Goal: Task Accomplishment & Management: Manage account settings

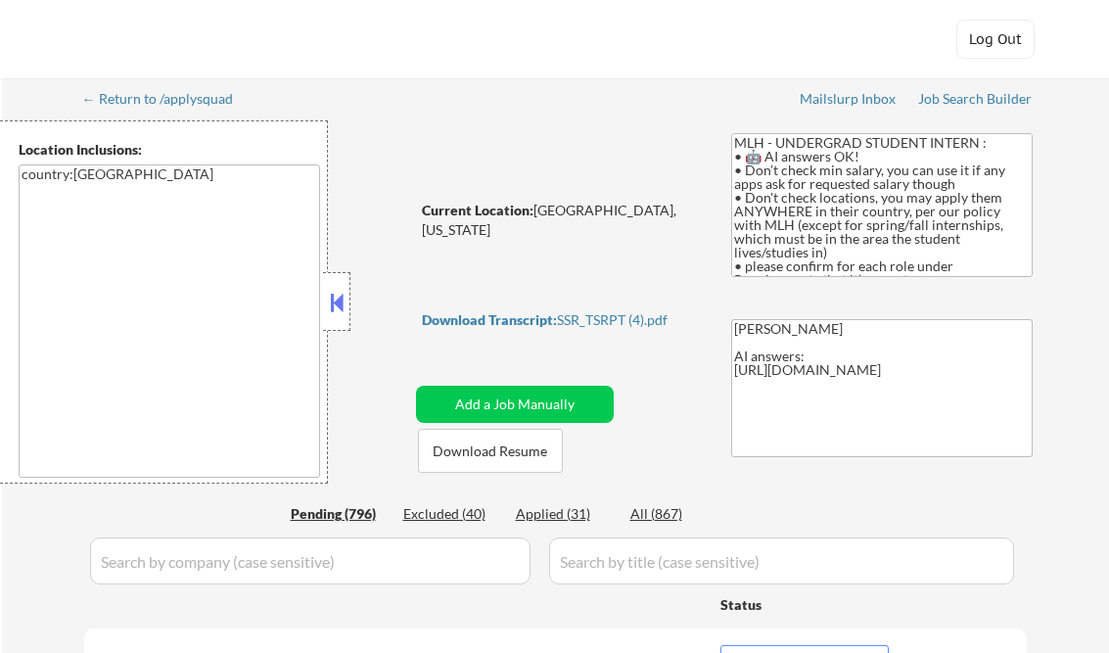
select select ""pending""
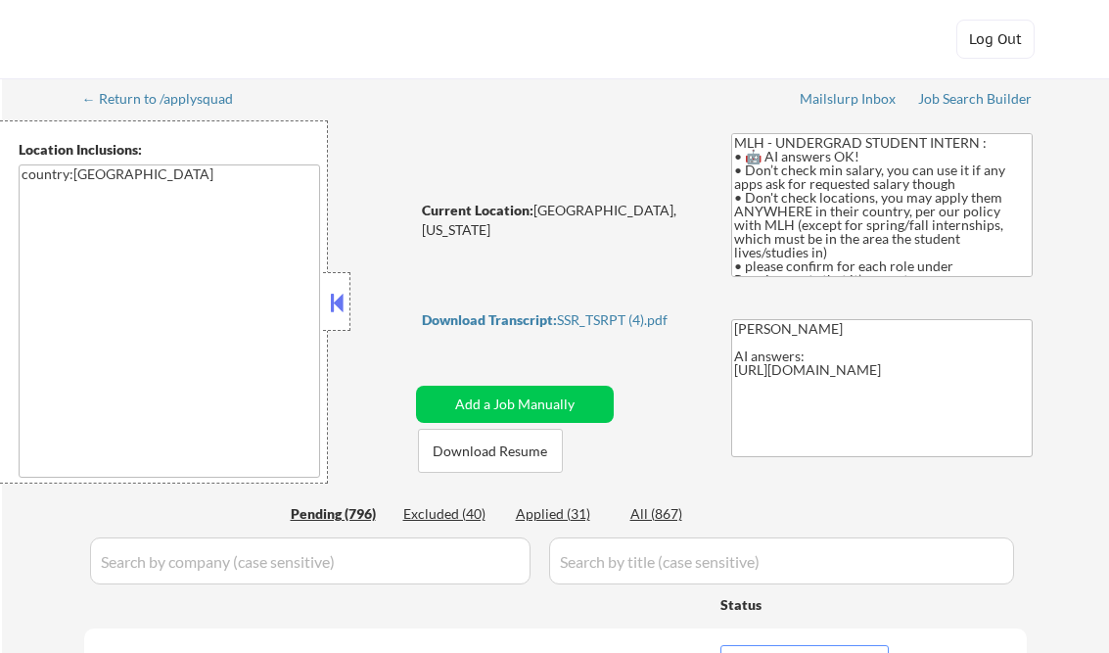
select select ""pending""
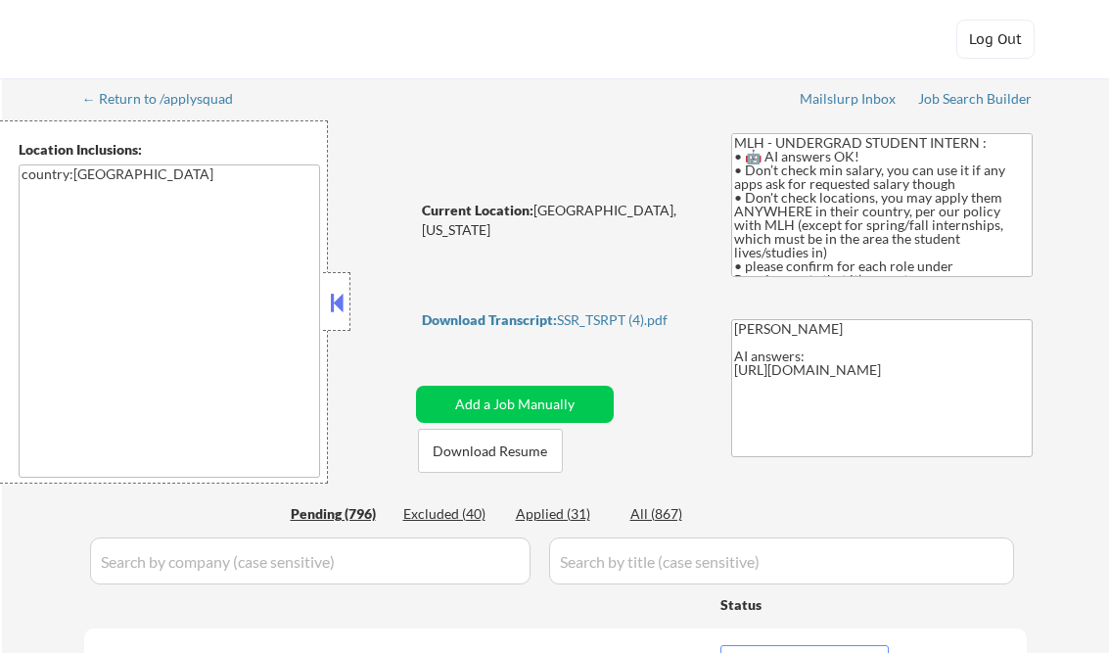
select select ""pending""
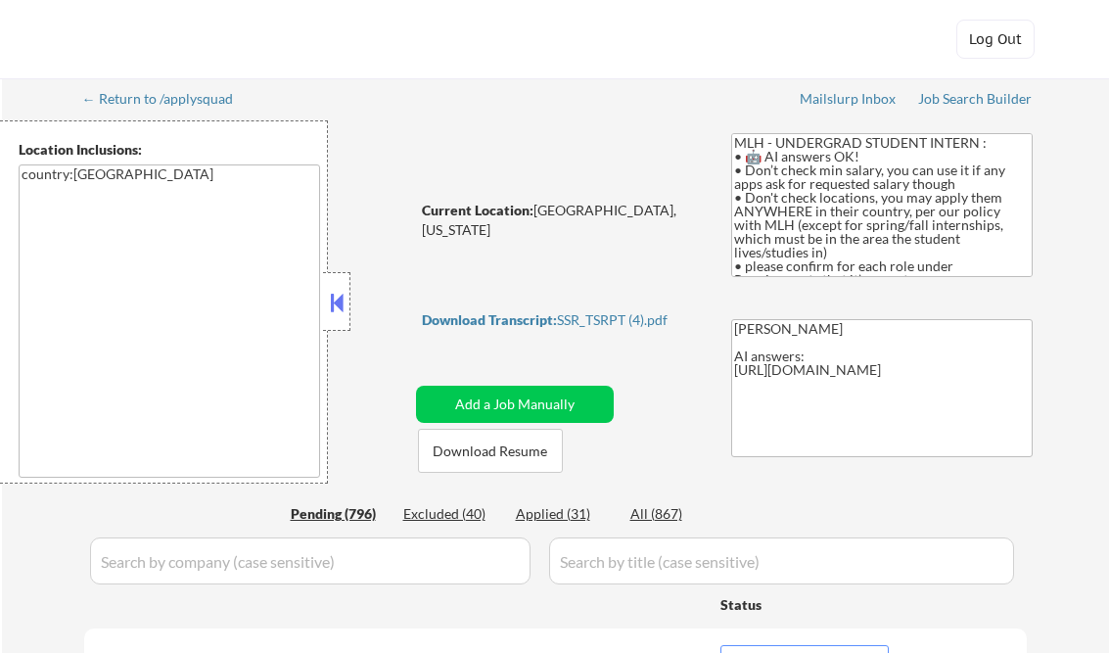
select select ""pending""
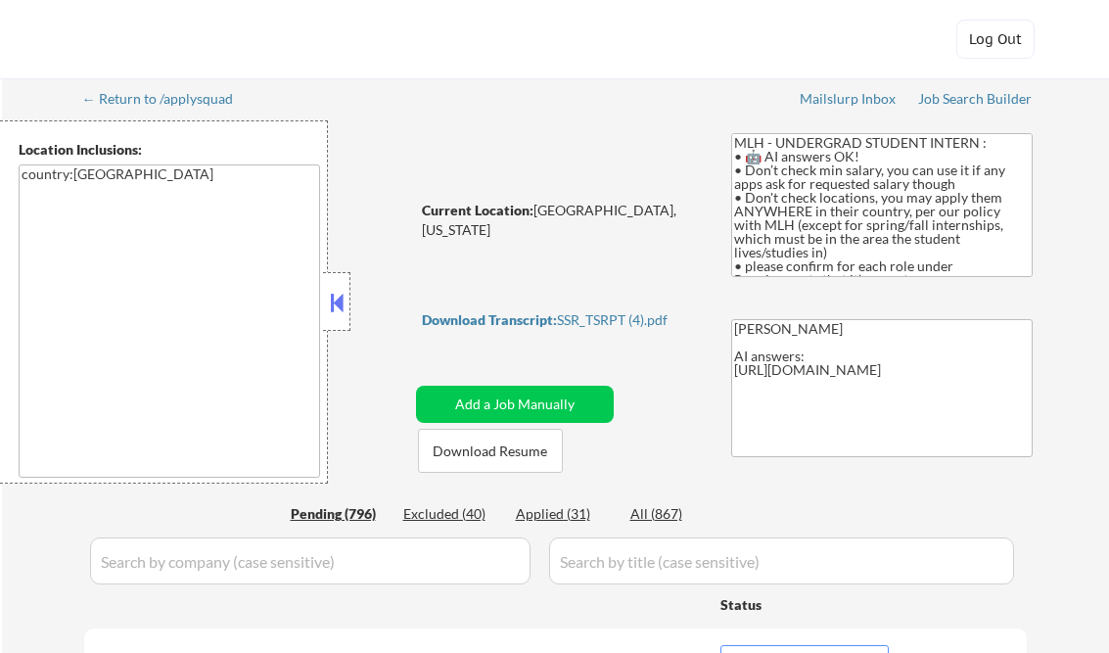
select select ""pending""
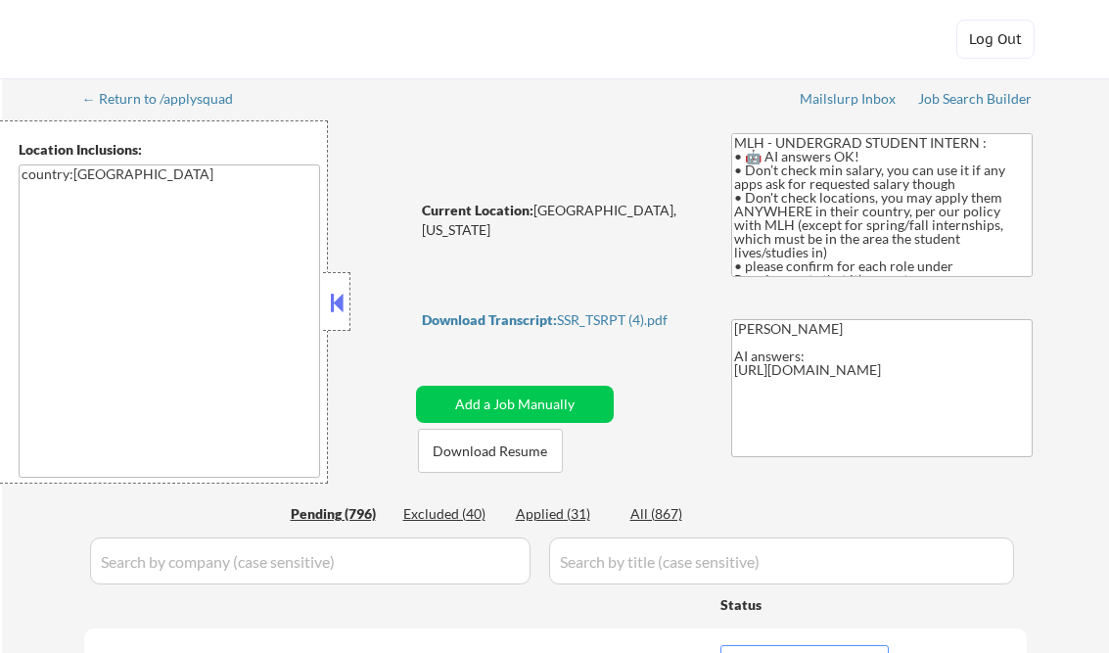
select select ""pending""
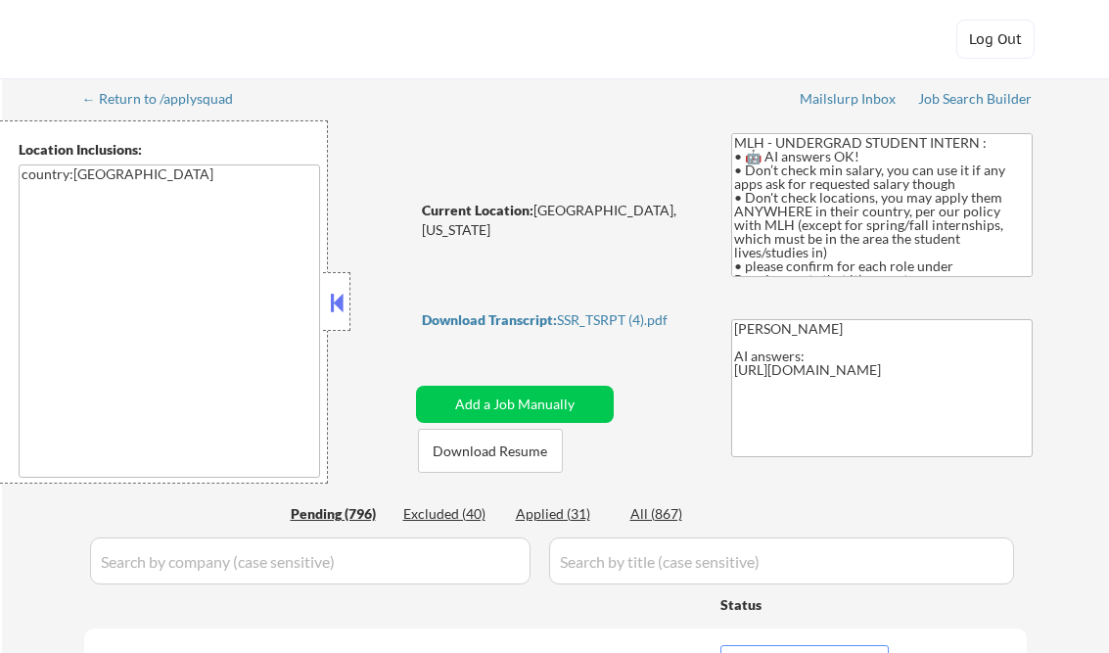
select select ""pending""
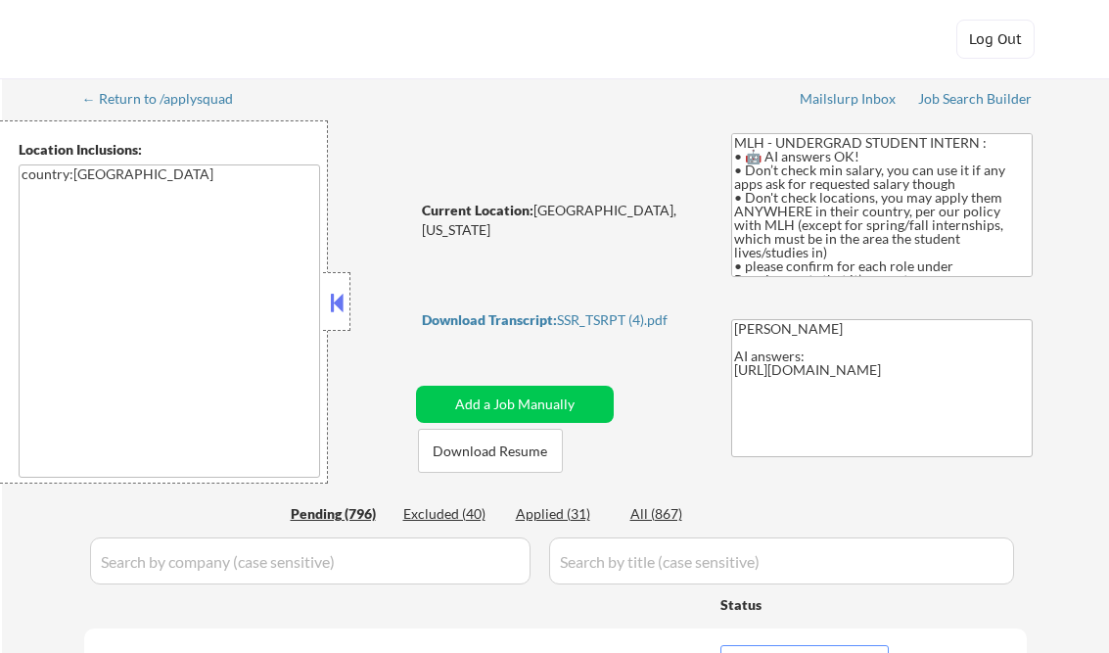
select select ""pending""
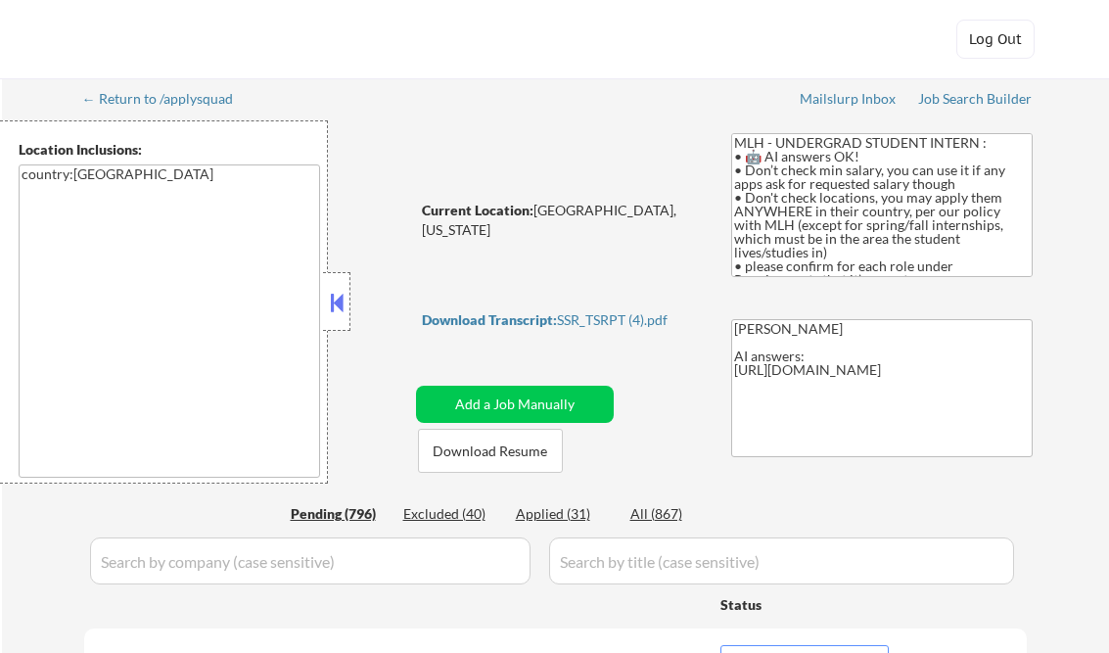
select select ""pending""
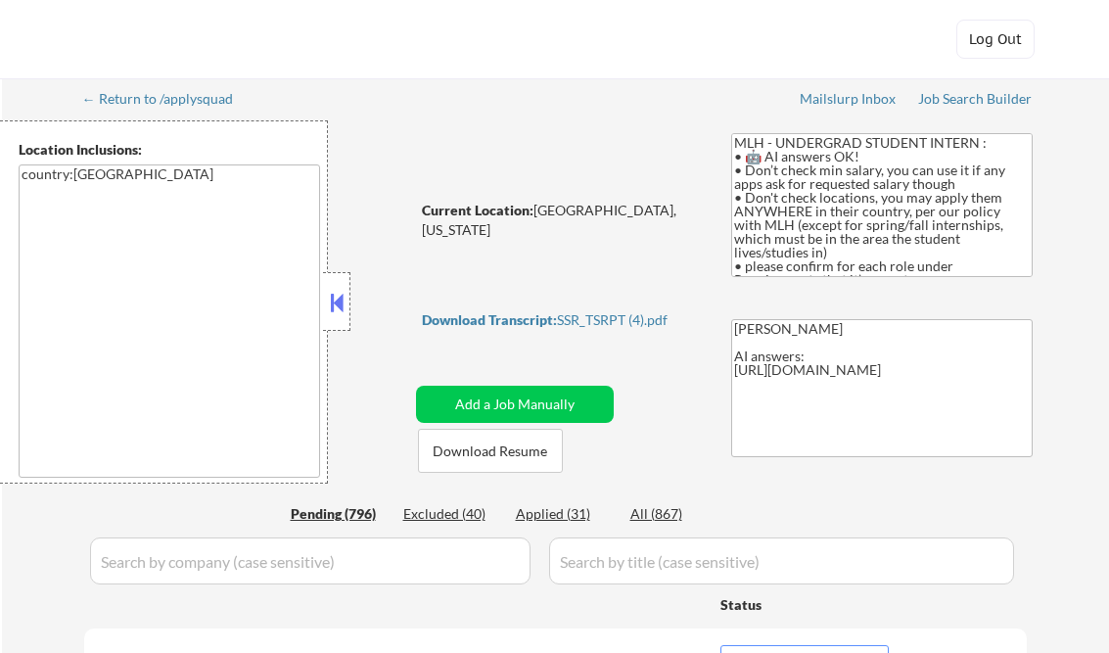
select select ""pending""
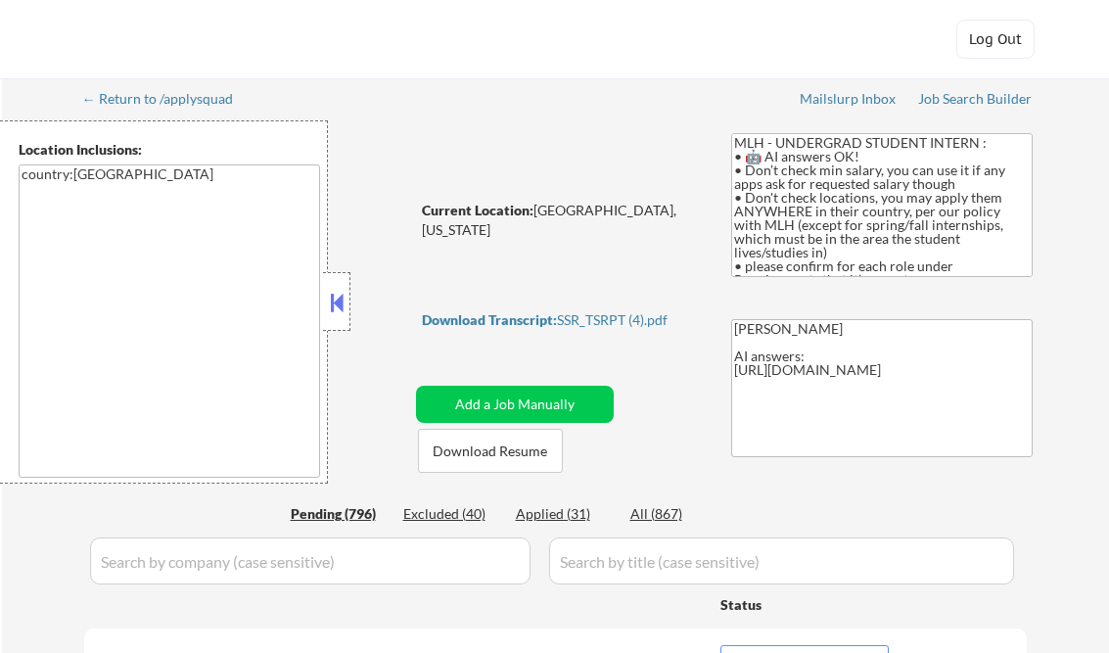
select select ""pending""
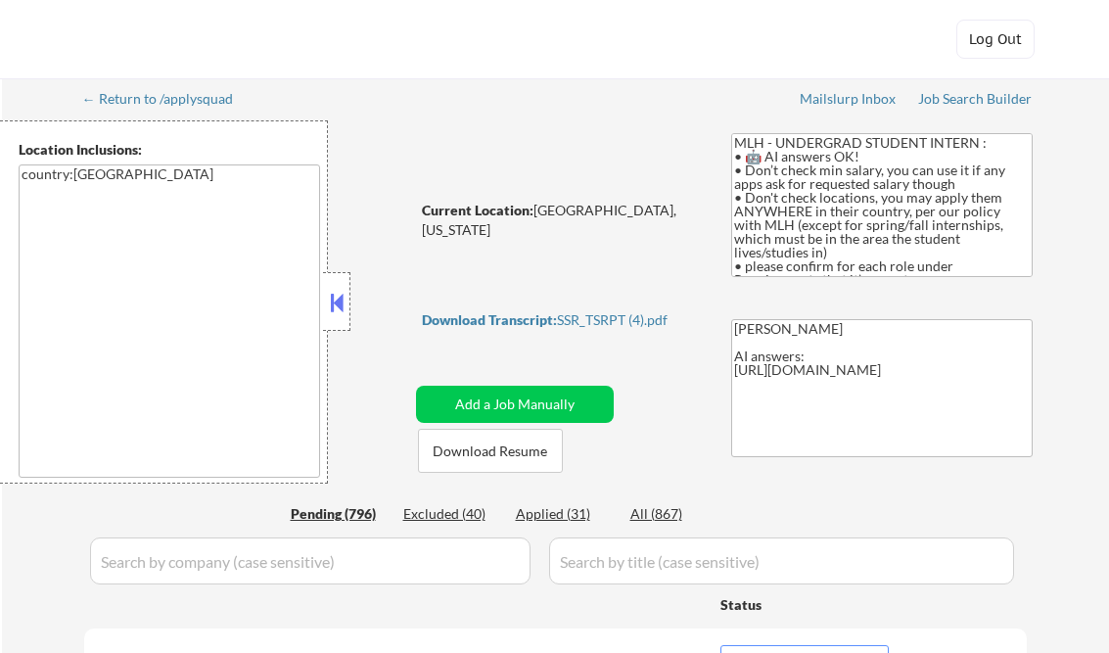
select select ""pending""
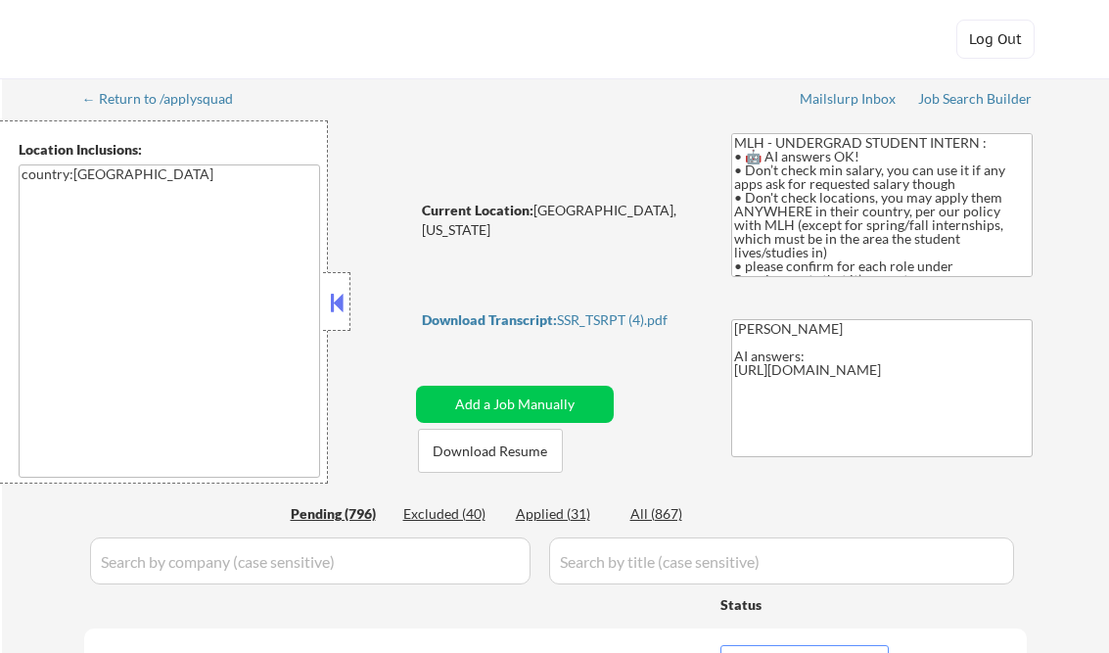
select select ""pending""
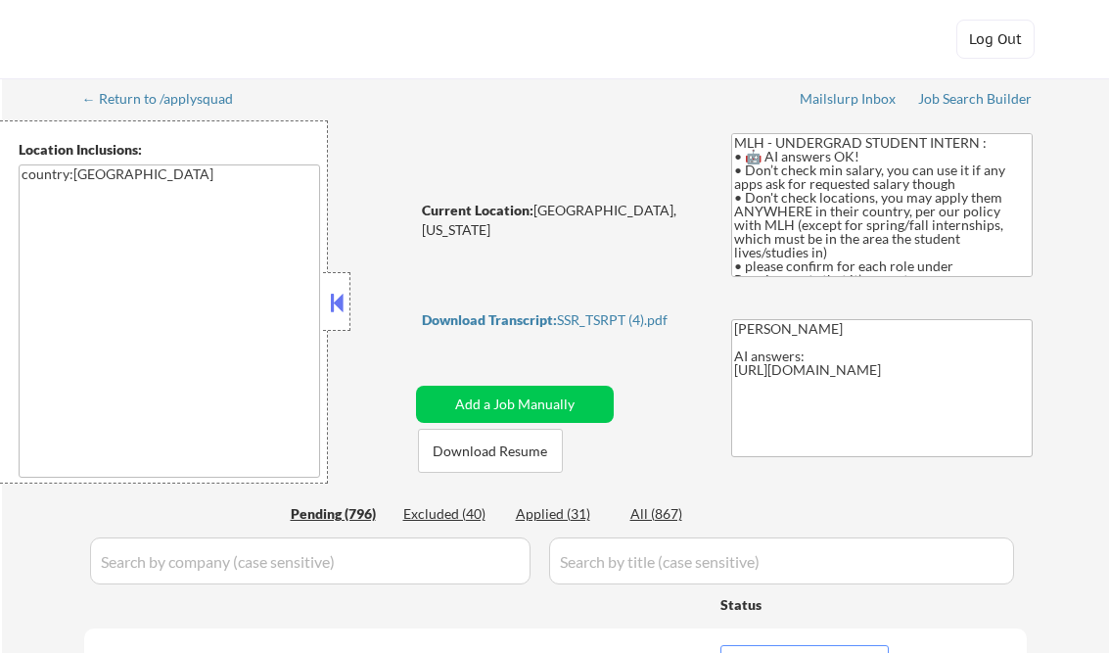
select select ""pending""
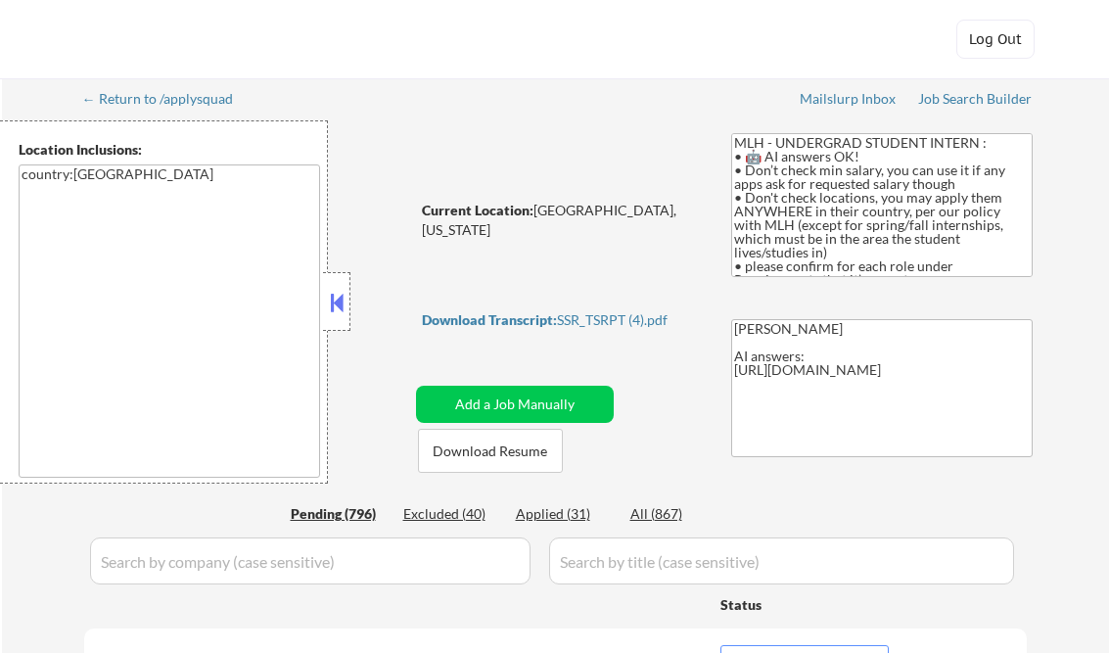
select select ""pending""
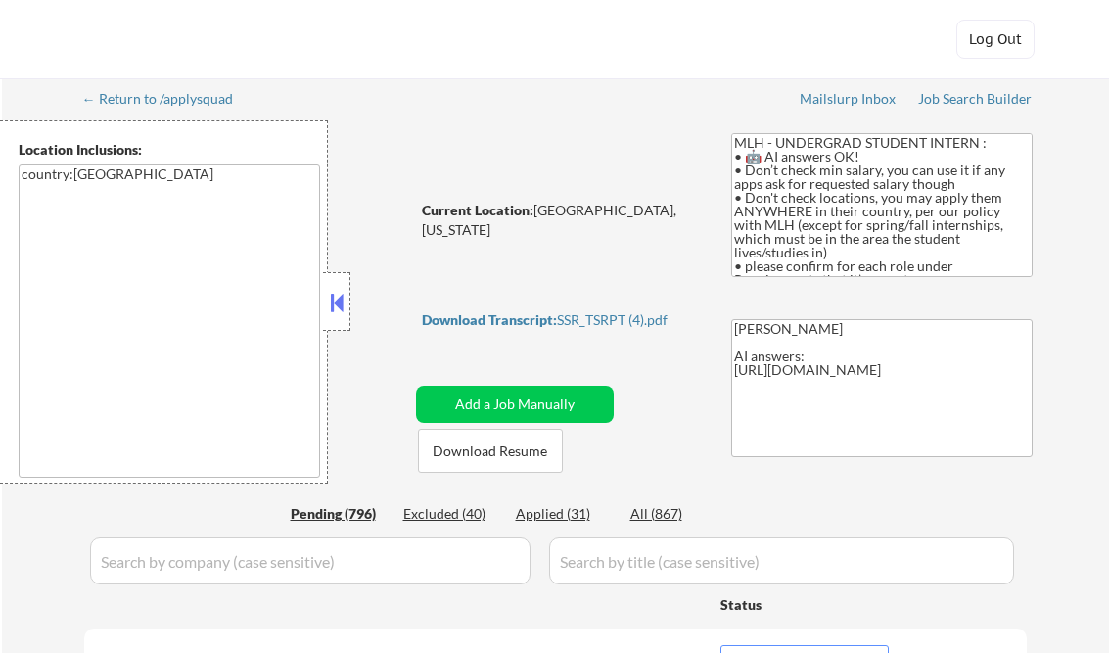
select select ""pending""
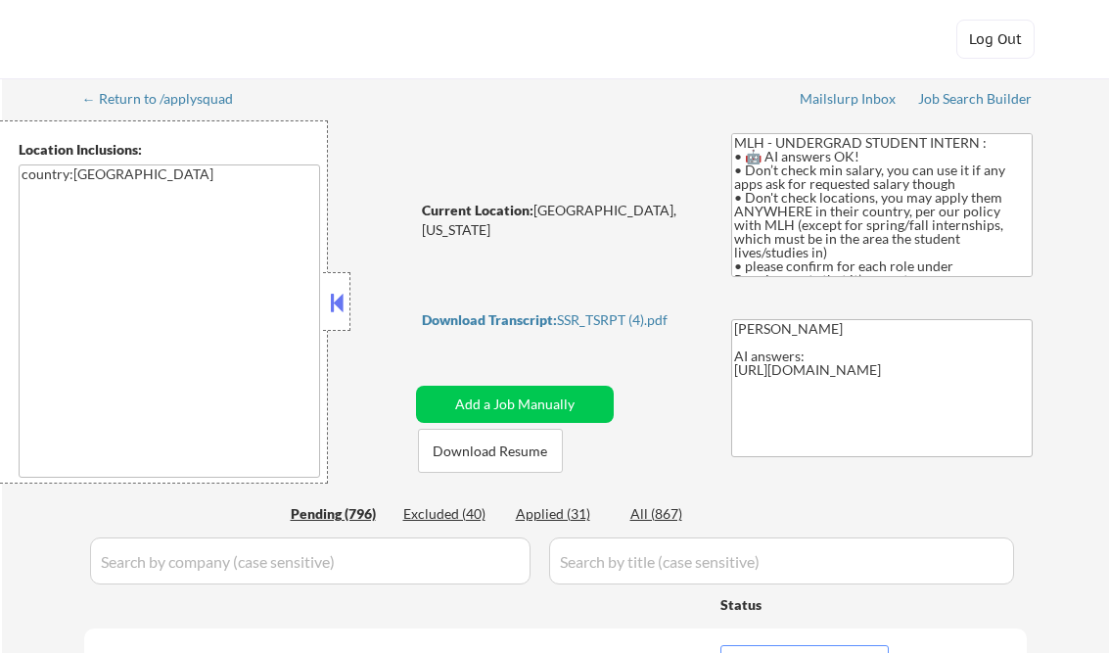
select select ""pending""
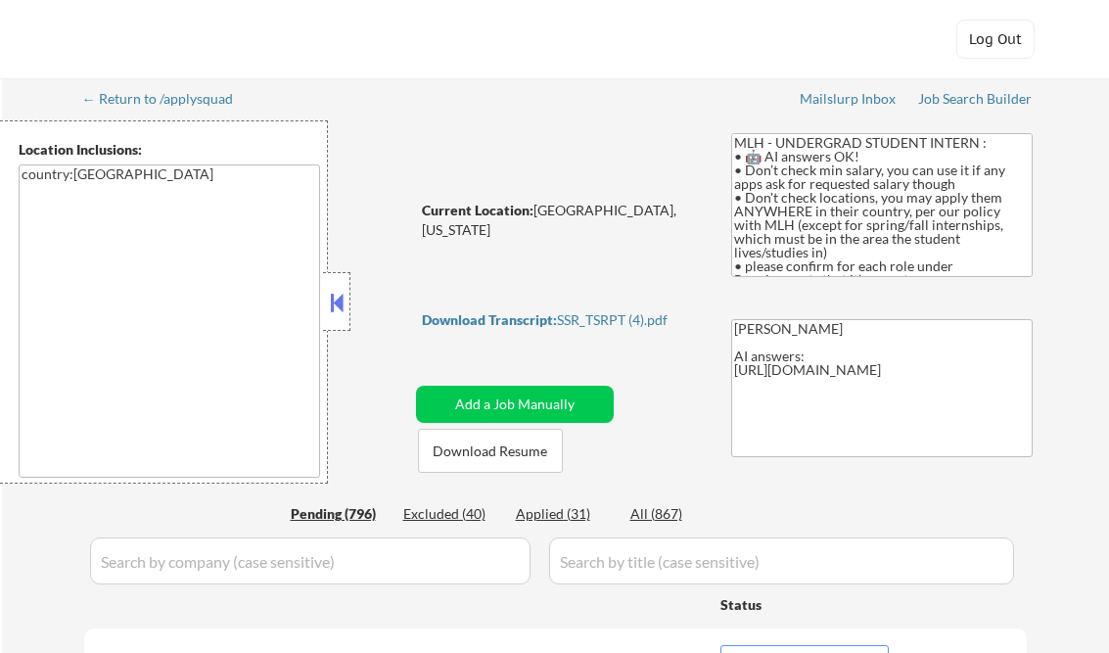
select select ""pending""
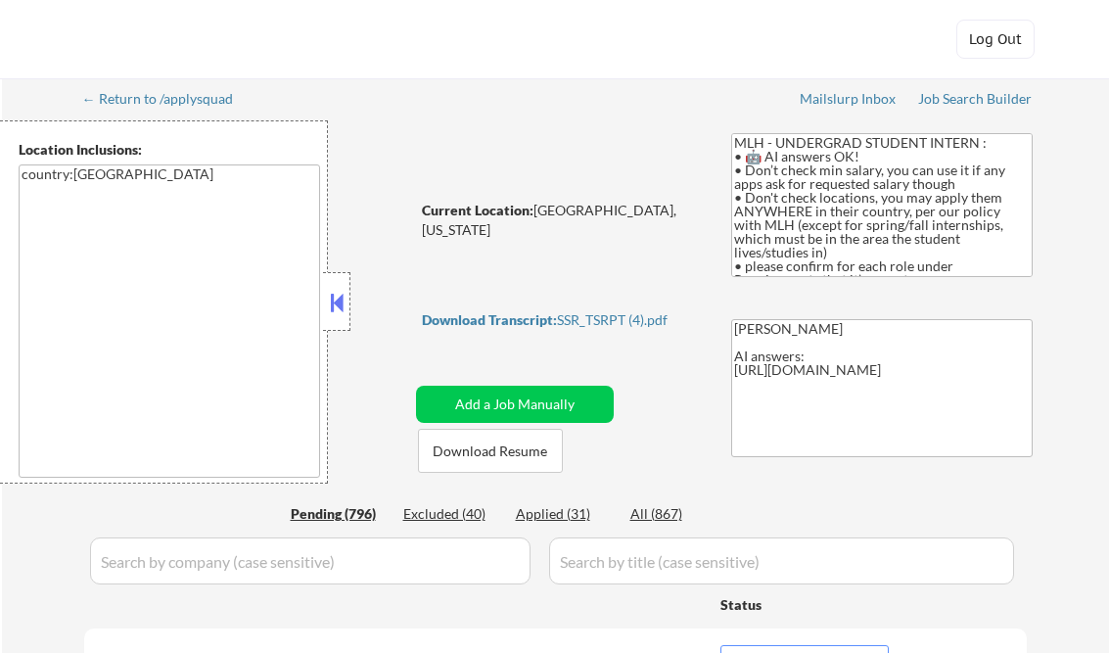
select select ""pending""
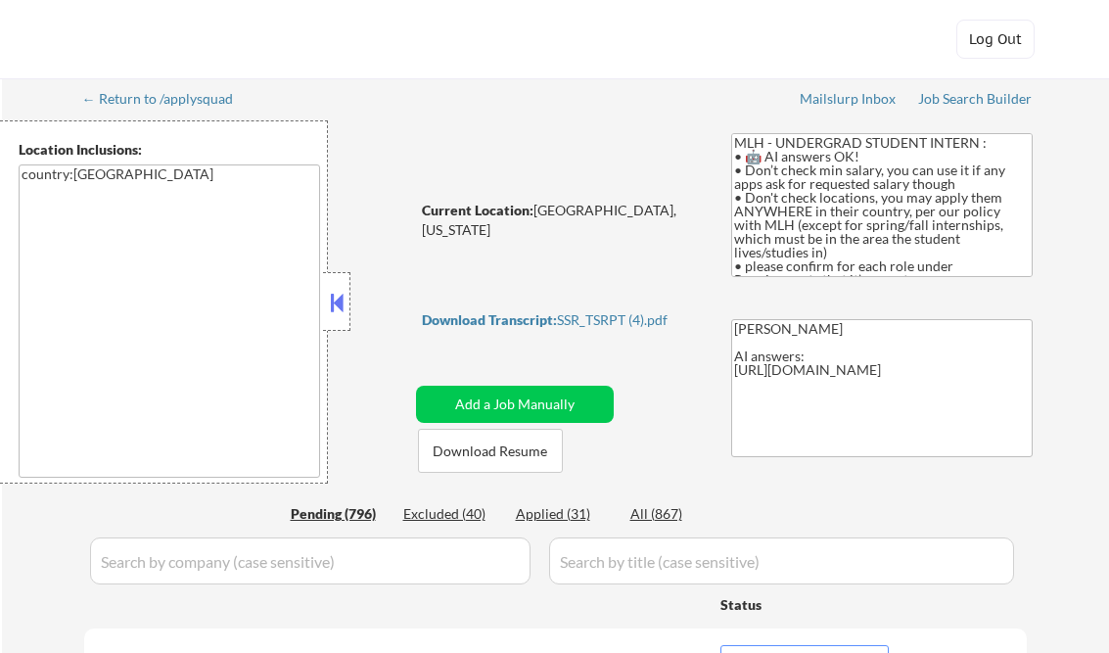
select select ""pending""
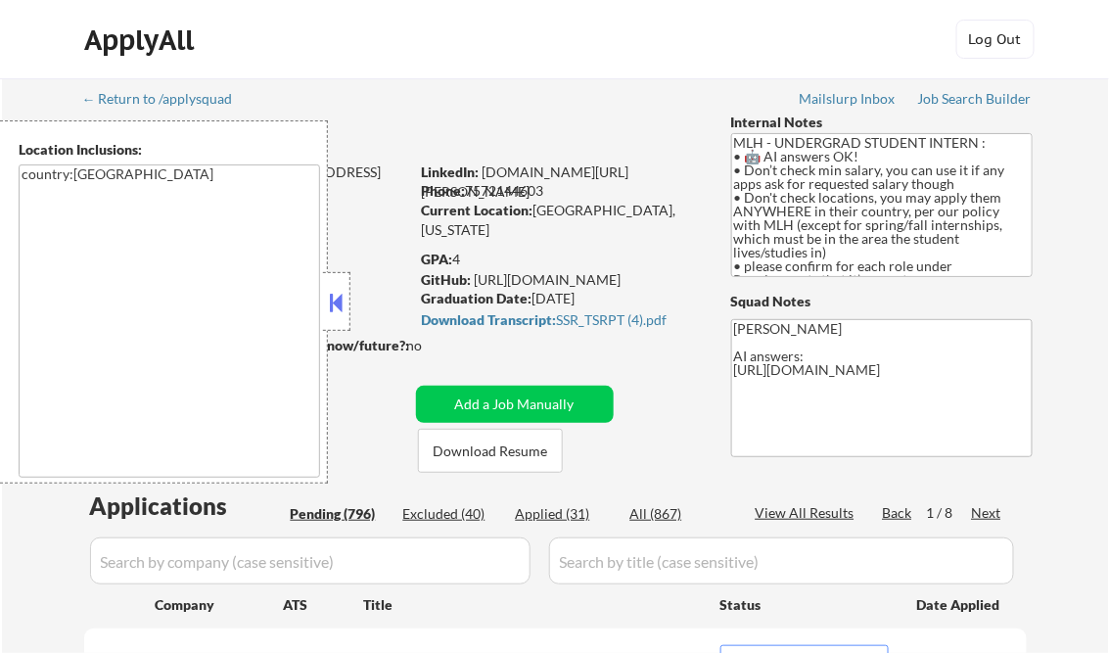
click at [331, 302] on button at bounding box center [337, 302] width 22 height 29
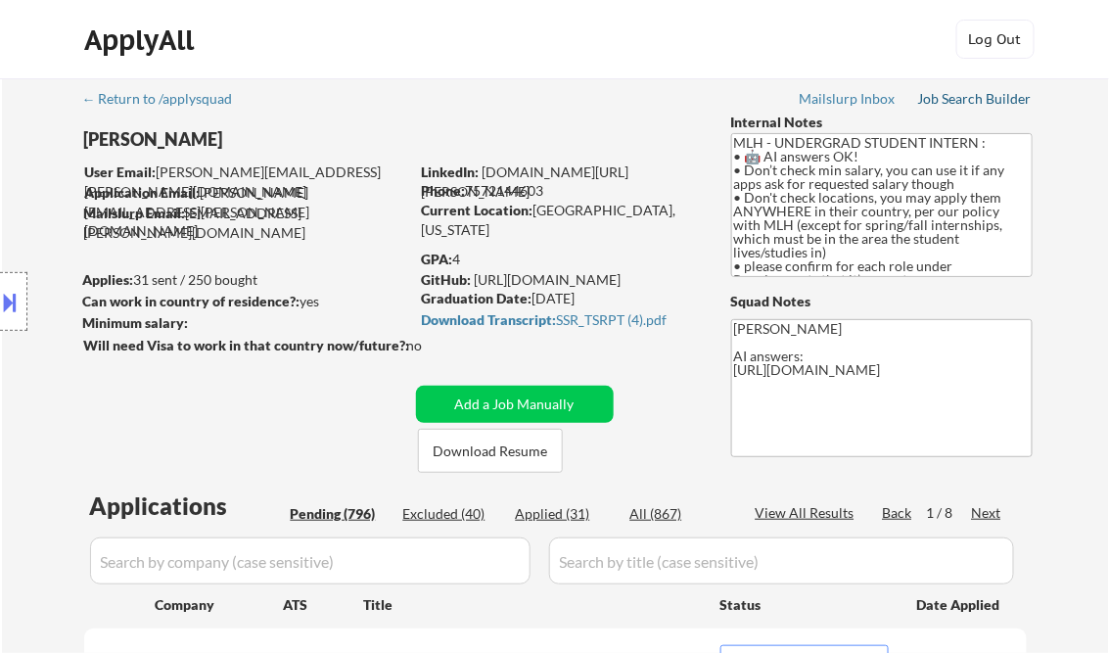
click at [1002, 100] on div "Job Search Builder" at bounding box center [975, 99] width 115 height 14
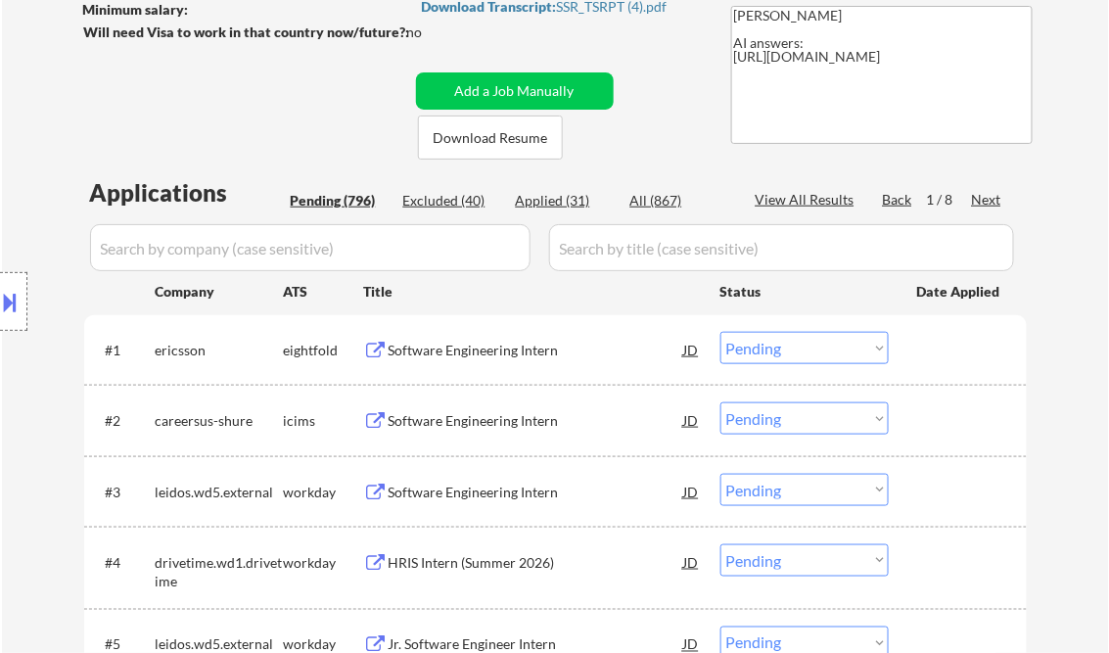
scroll to position [392, 0]
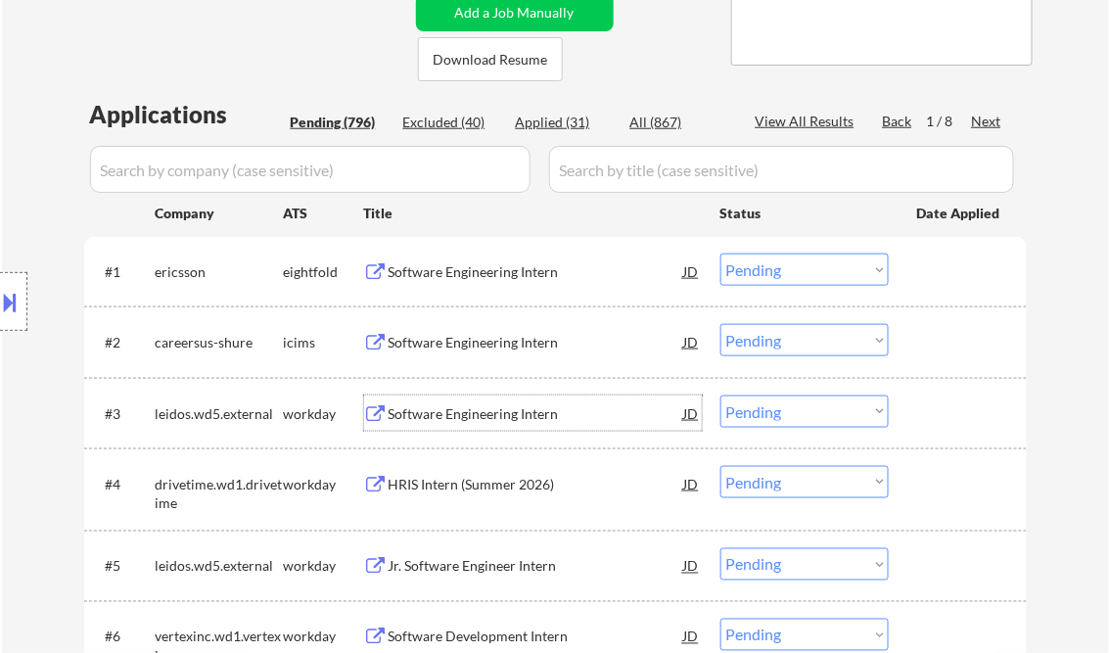
click at [486, 415] on div "Software Engineering Intern" at bounding box center [537, 414] width 296 height 20
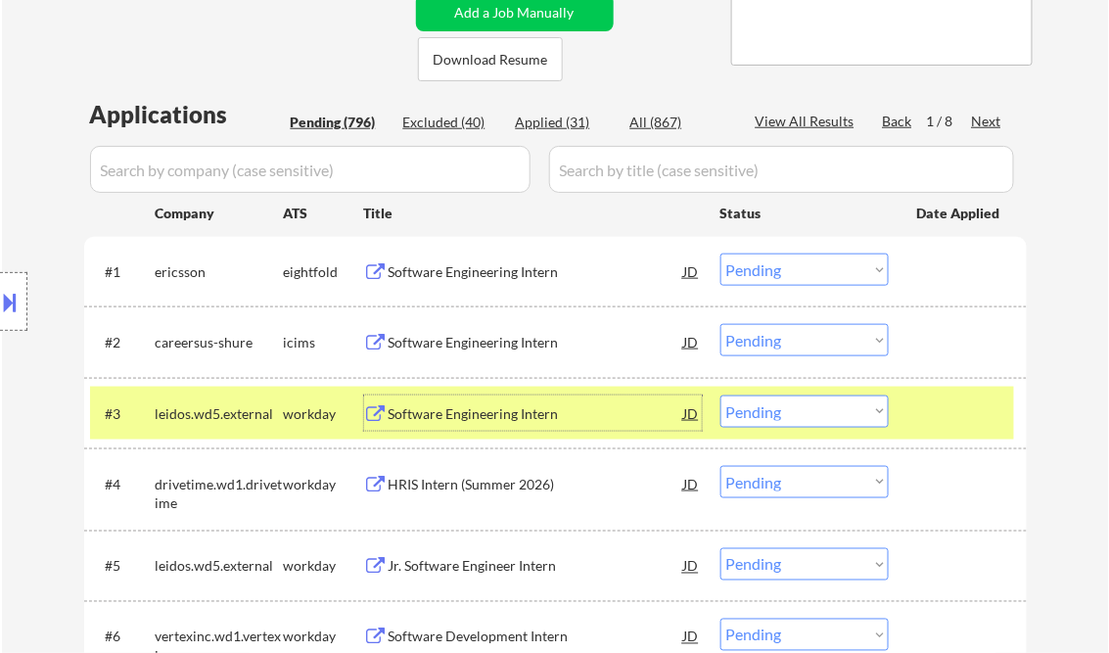
click at [783, 411] on select "Choose an option... Pending Applied Excluded (Questions) Excluded (Expired) Exc…" at bounding box center [805, 412] width 168 height 32
click at [721, 396] on select "Choose an option... Pending Applied Excluded (Questions) Excluded (Expired) Exc…" at bounding box center [805, 412] width 168 height 32
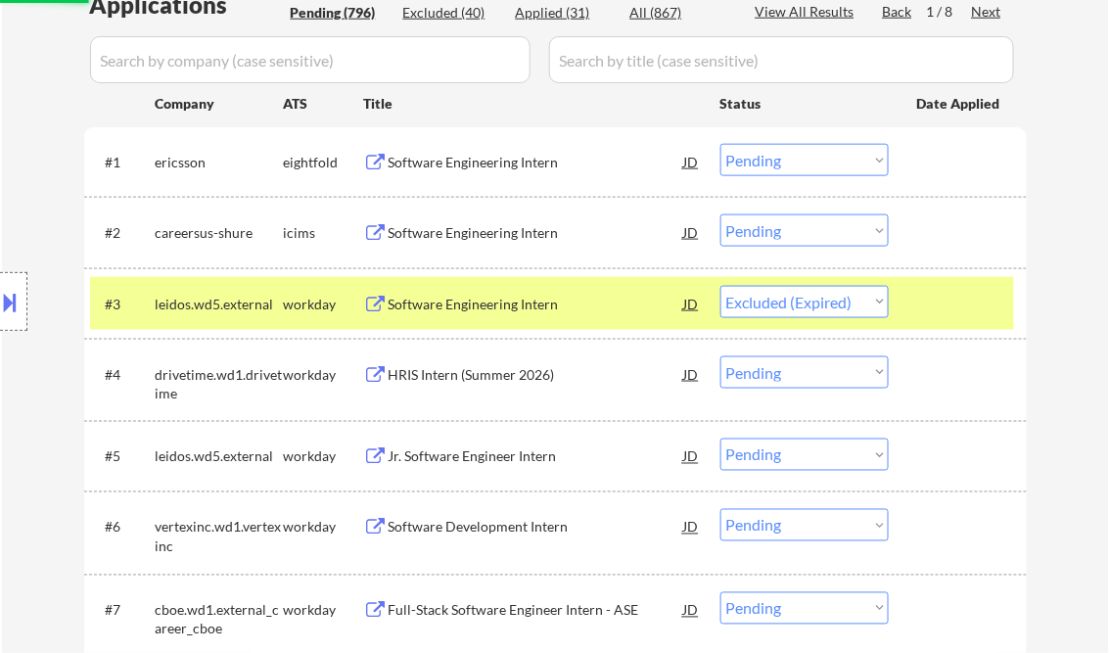
scroll to position [548, 0]
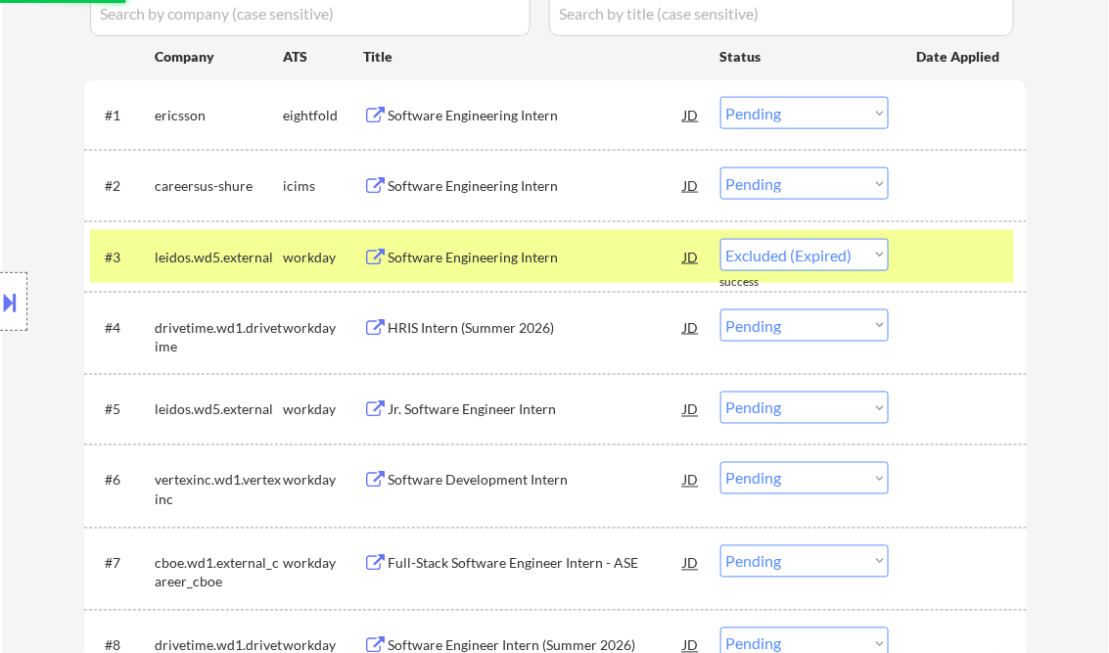
select select ""pending""
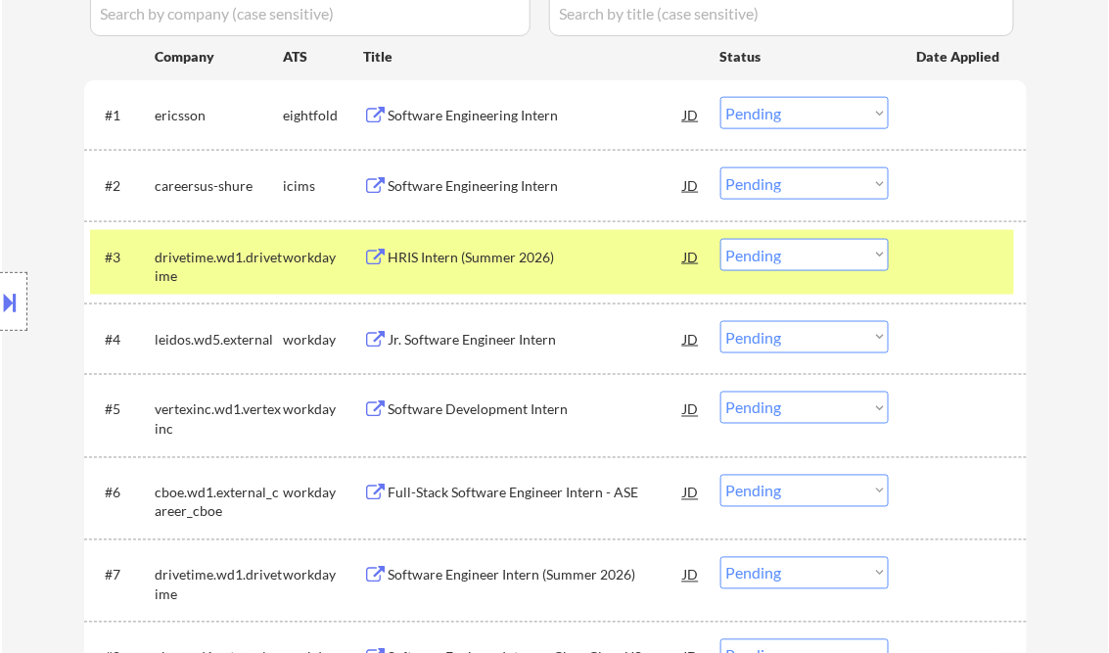
click at [472, 341] on div "Jr. Software Engineer Intern" at bounding box center [537, 340] width 296 height 20
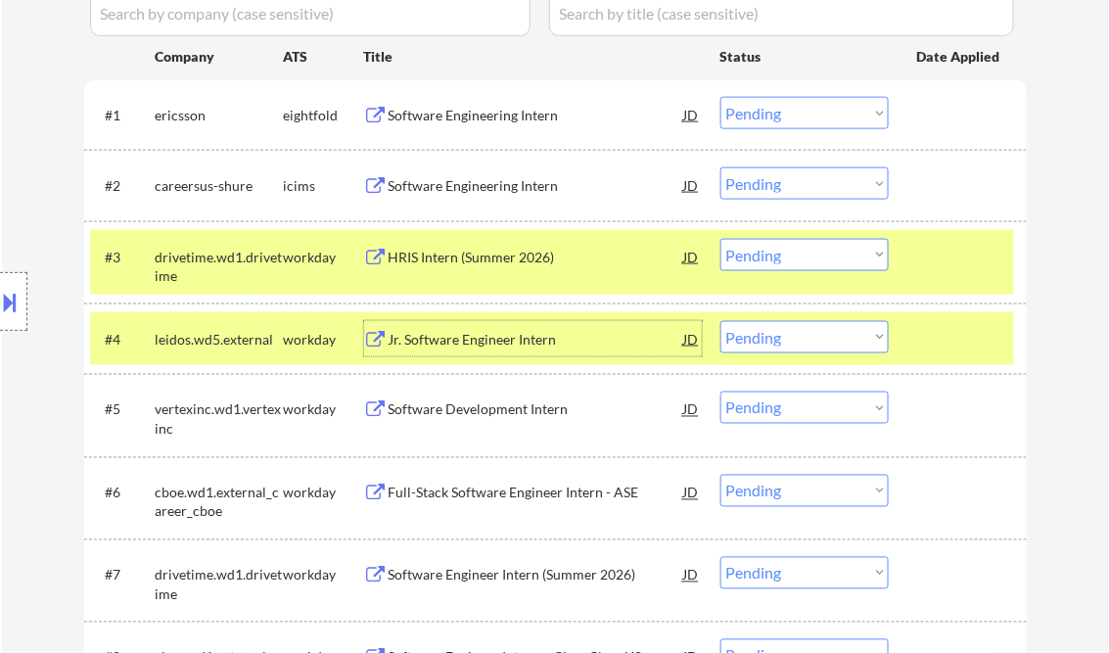
drag, startPoint x: 765, startPoint y: 332, endPoint x: 780, endPoint y: 344, distance: 19.6
click at [766, 332] on select "Choose an option... Pending Applied Excluded (Questions) Excluded (Expired) Exc…" at bounding box center [805, 337] width 168 height 32
click at [721, 321] on select "Choose an option... Pending Applied Excluded (Questions) Excluded (Expired) Exc…" at bounding box center [805, 337] width 168 height 32
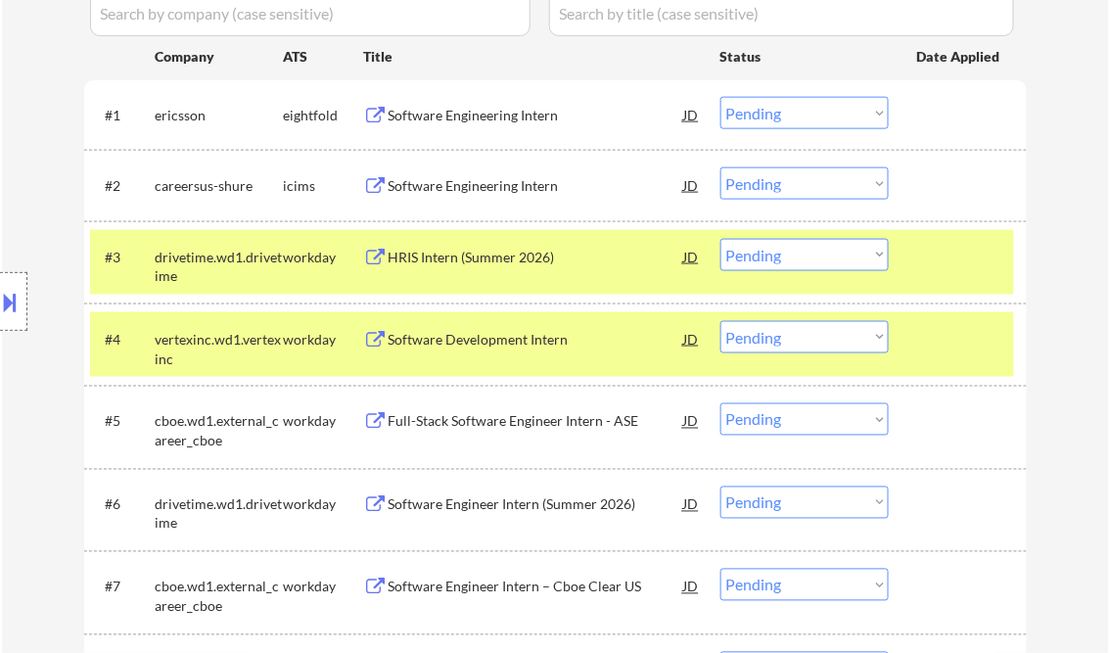
click at [478, 342] on div "Software Development Intern" at bounding box center [537, 340] width 296 height 20
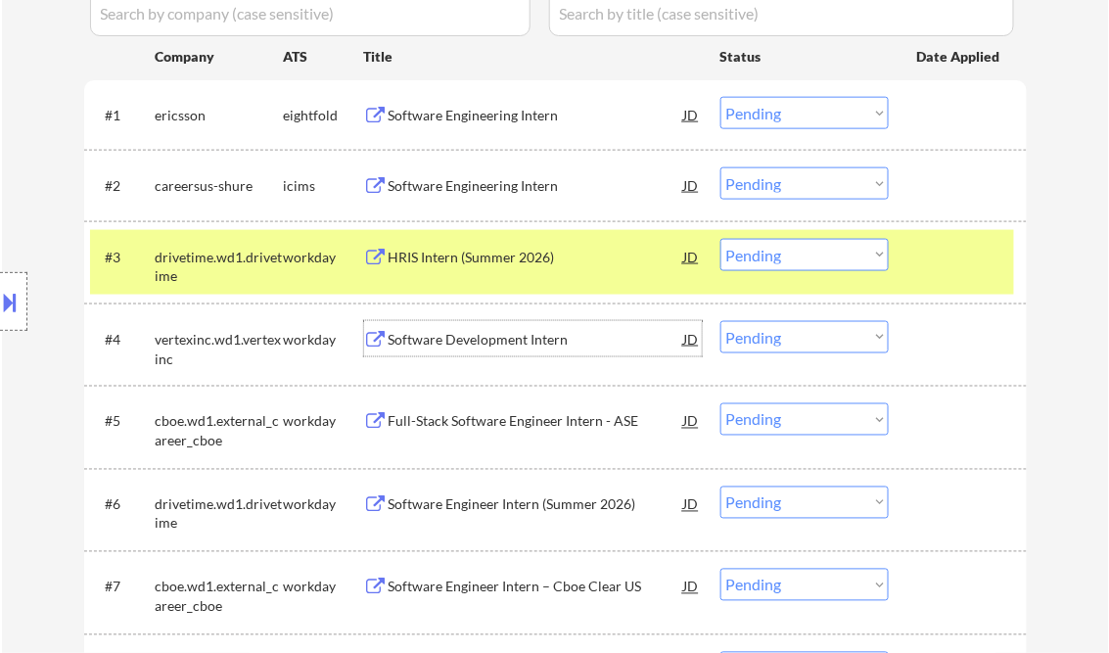
drag, startPoint x: 873, startPoint y: 341, endPoint x: 873, endPoint y: 353, distance: 12.7
click at [873, 341] on select "Choose an option... Pending Applied Excluded (Questions) Excluded (Expired) Exc…" at bounding box center [805, 337] width 168 height 32
click at [721, 321] on select "Choose an option... Pending Applied Excluded (Questions) Excluded (Expired) Exc…" at bounding box center [805, 337] width 168 height 32
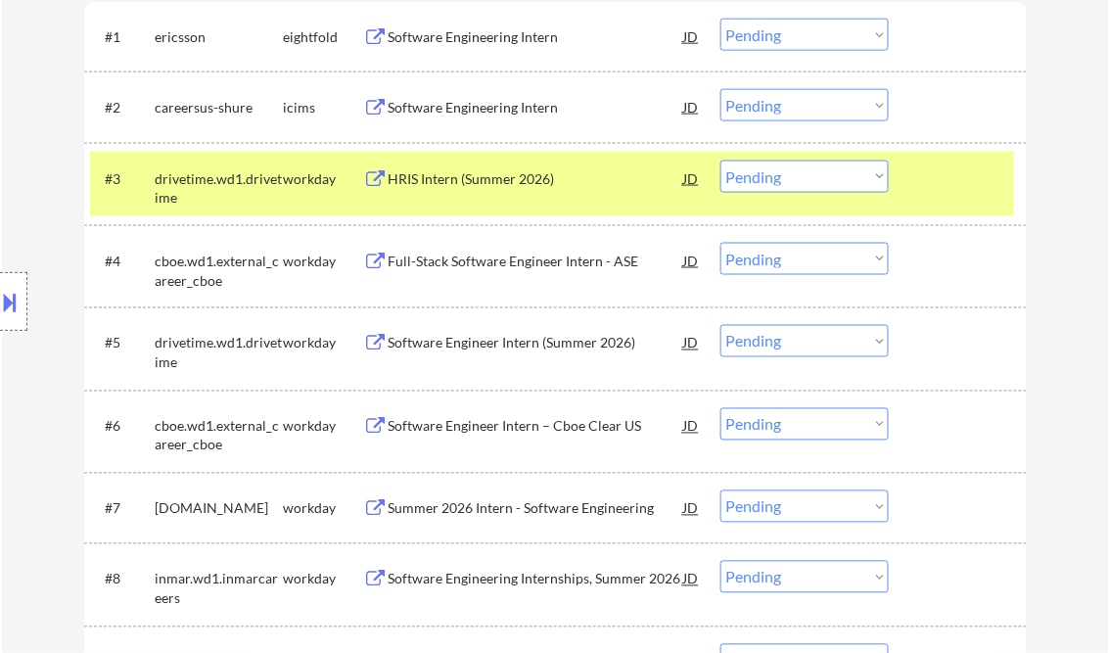
click at [581, 261] on div "Full-Stack Software Engineer Intern - ASE" at bounding box center [537, 262] width 296 height 20
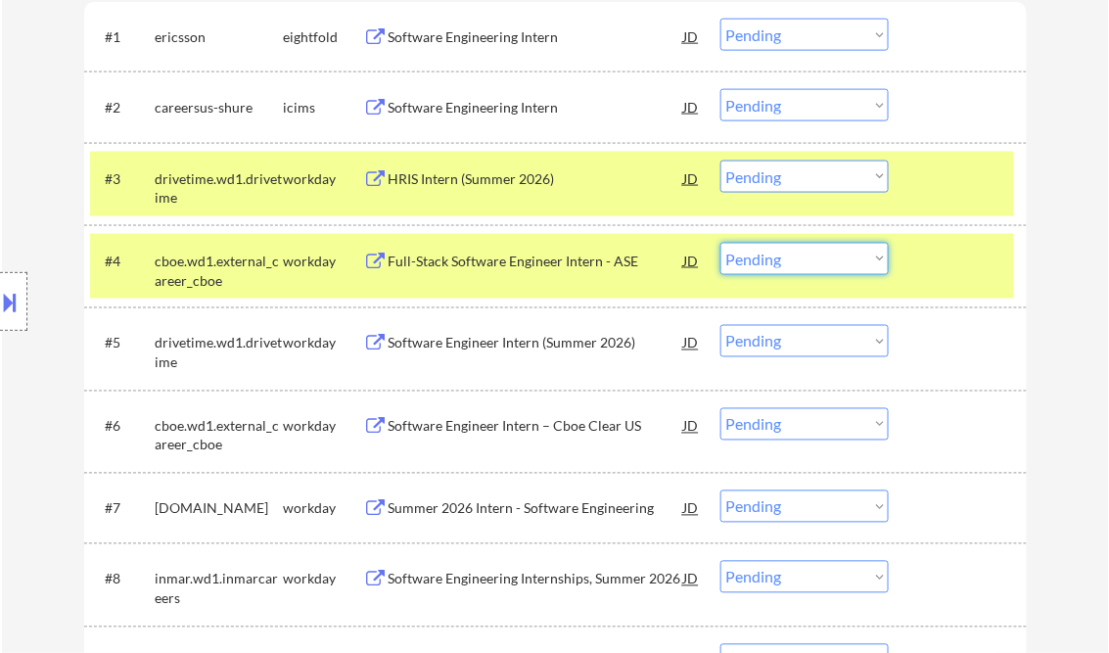
click at [855, 260] on select "Choose an option... Pending Applied Excluded (Questions) Excluded (Expired) Exc…" at bounding box center [805, 259] width 168 height 32
click at [721, 243] on select "Choose an option... Pending Applied Excluded (Questions) Excluded (Expired) Exc…" at bounding box center [805, 259] width 168 height 32
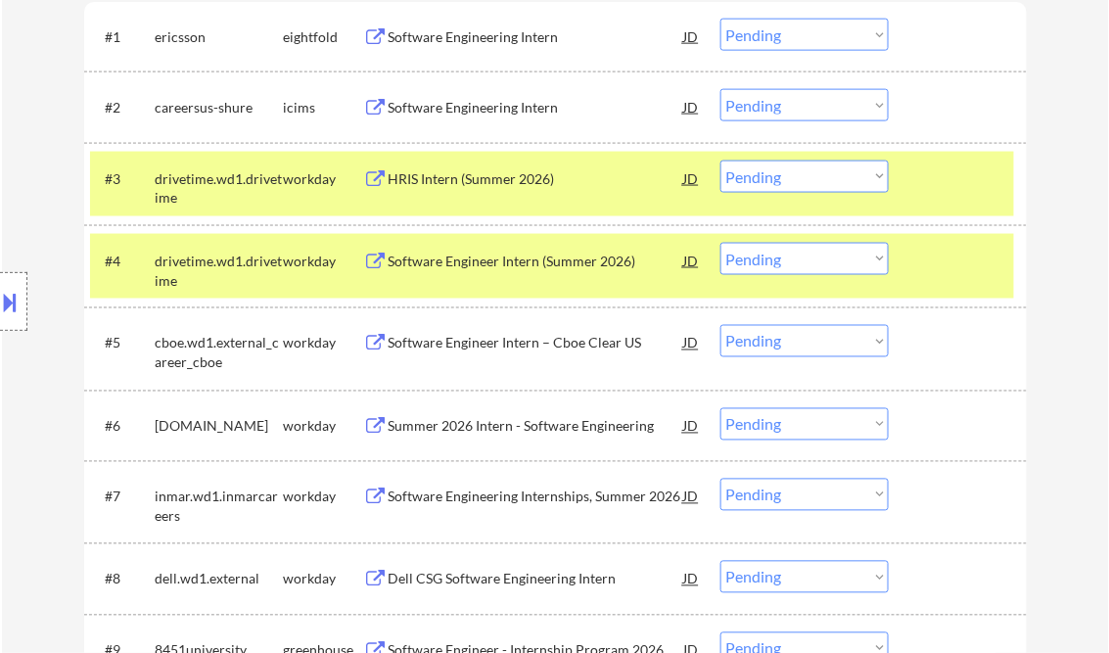
click at [542, 263] on div "Software Engineer Intern (Summer 2026)" at bounding box center [537, 262] width 296 height 20
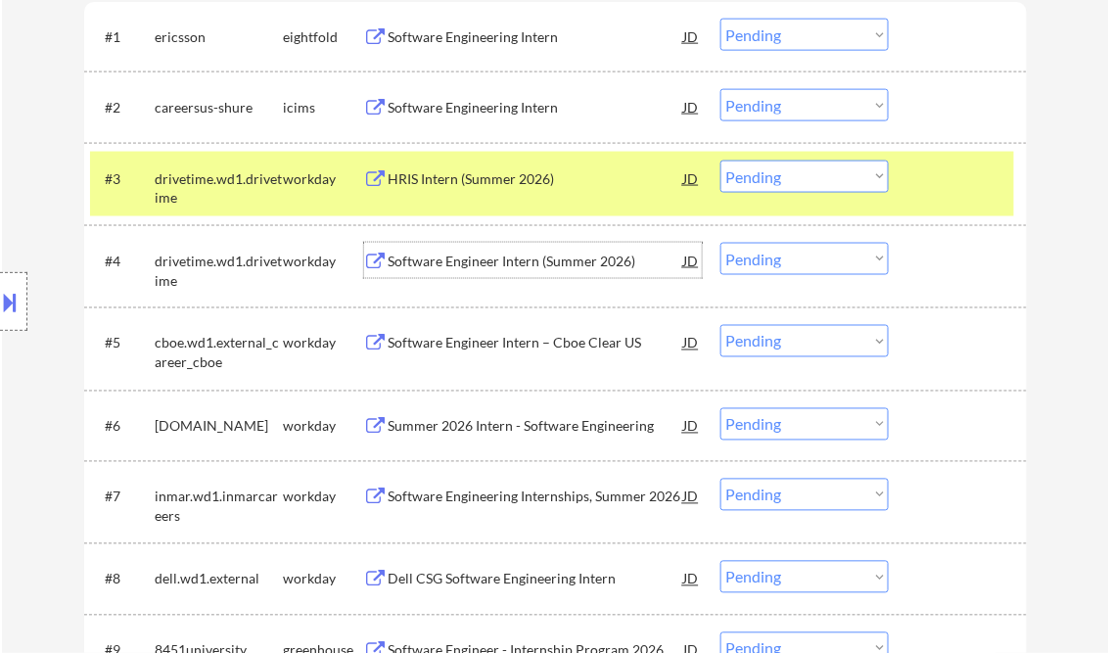
drag, startPoint x: 762, startPoint y: 241, endPoint x: 776, endPoint y: 252, distance: 18.2
click at [762, 241] on div "#4 drivetime.wd1.drivetime workday Software Engineer Intern (Summer 2026) JD Ch…" at bounding box center [552, 266] width 924 height 65
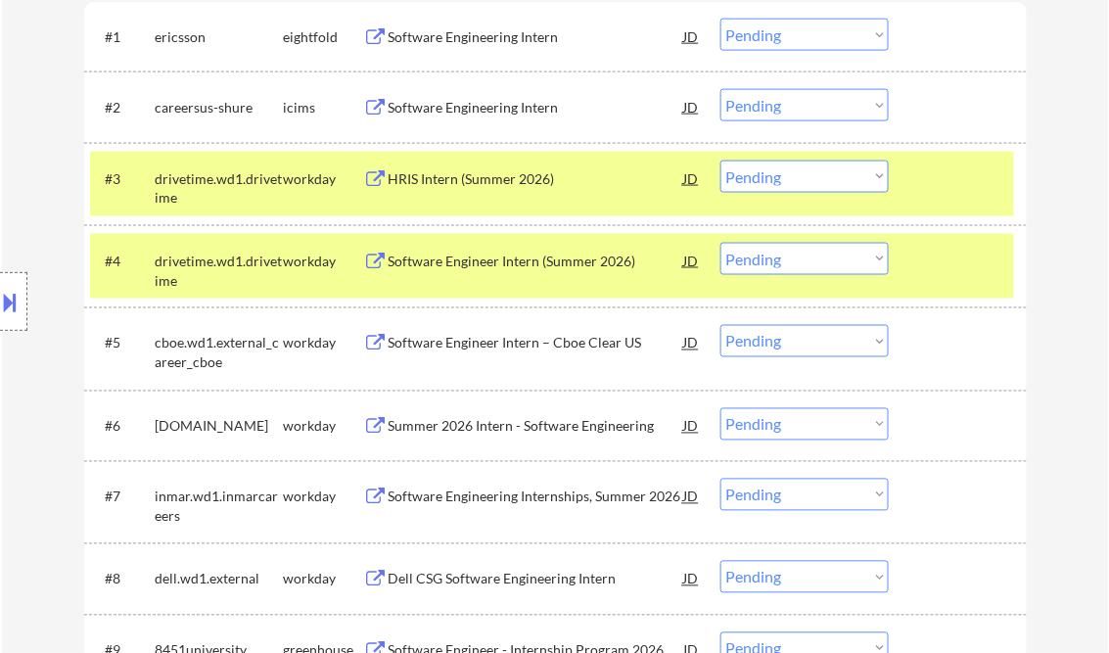
click at [789, 266] on select "Choose an option... Pending Applied Excluded (Questions) Excluded (Expired) Exc…" at bounding box center [805, 259] width 168 height 32
click at [721, 243] on select "Choose an option... Pending Applied Excluded (Questions) Excluded (Expired) Exc…" at bounding box center [805, 259] width 168 height 32
click at [907, 182] on div "#3 drivetime.wd1.drivetime workday HRIS Intern (Summer 2026) JD Choose an optio…" at bounding box center [552, 184] width 924 height 65
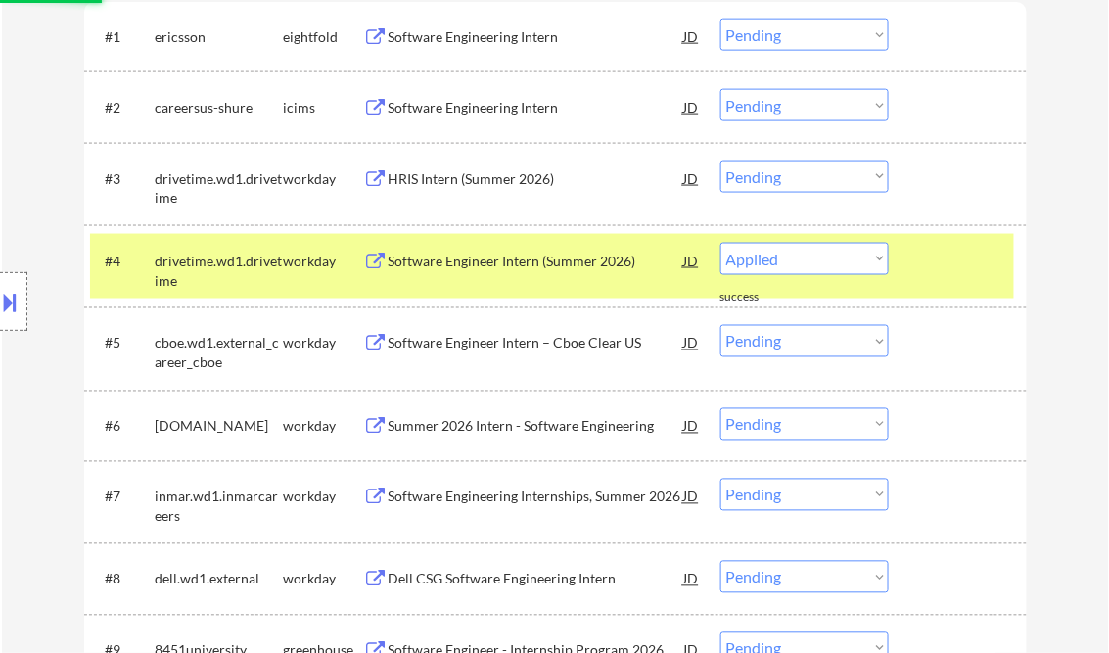
select select ""pending""
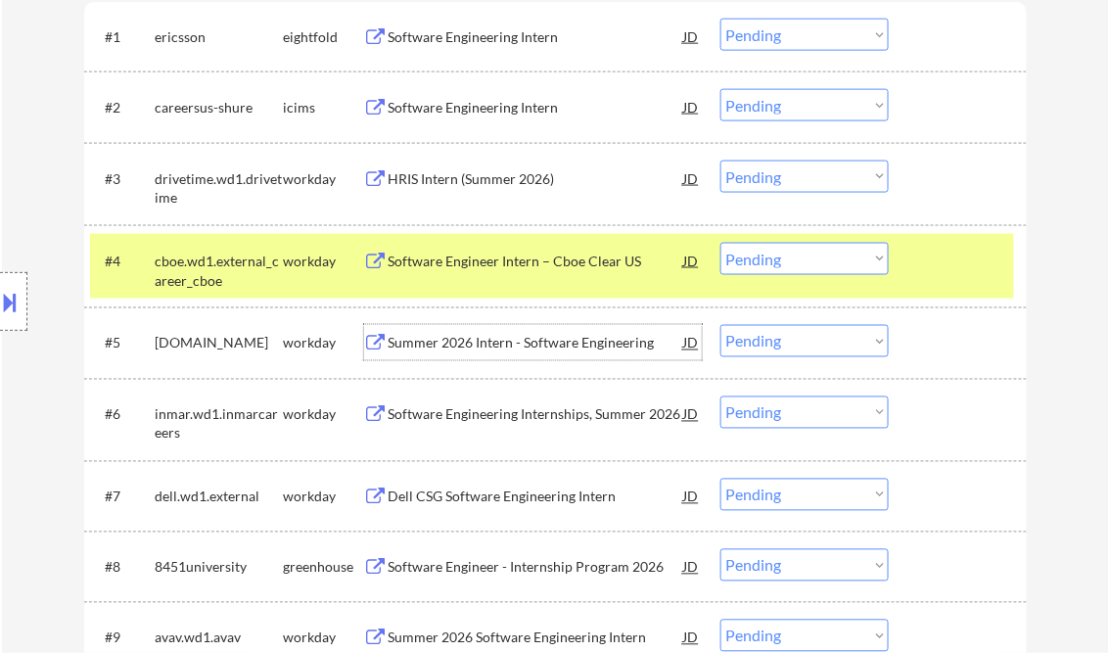
click at [511, 349] on div "Summer 2026 Intern - Software Engineering" at bounding box center [537, 344] width 296 height 20
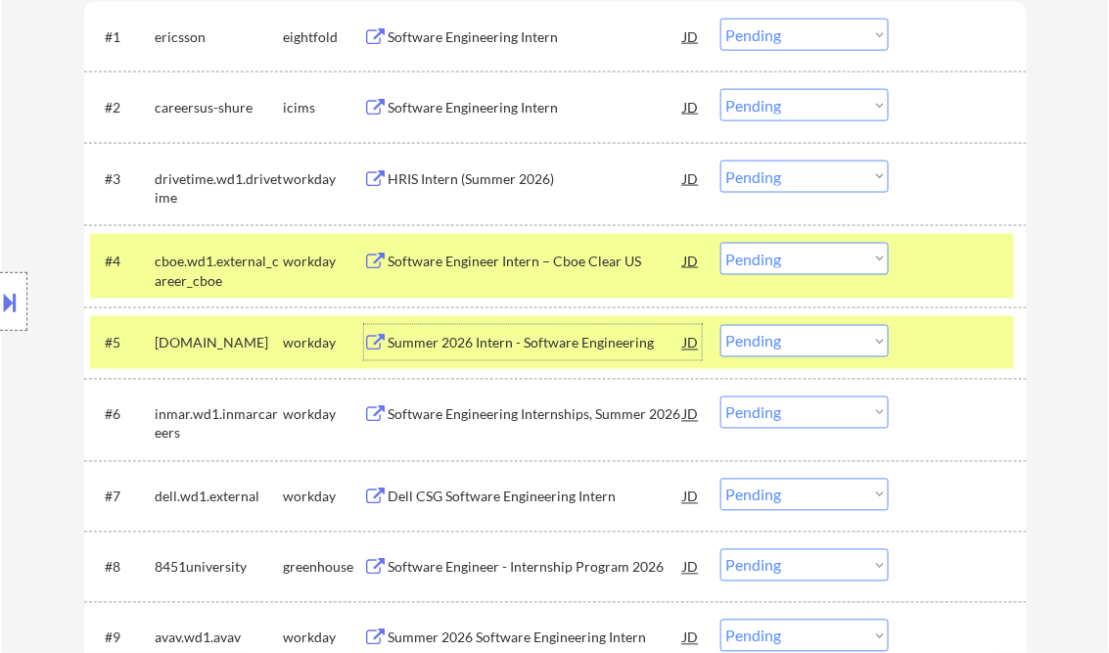
drag, startPoint x: 765, startPoint y: 335, endPoint x: 782, endPoint y: 356, distance: 27.8
click at [765, 335] on select "Choose an option... Pending Applied Excluded (Questions) Excluded (Expired) Exc…" at bounding box center [805, 341] width 168 height 32
click at [721, 325] on select "Choose an option... Pending Applied Excluded (Questions) Excluded (Expired) Exc…" at bounding box center [805, 341] width 168 height 32
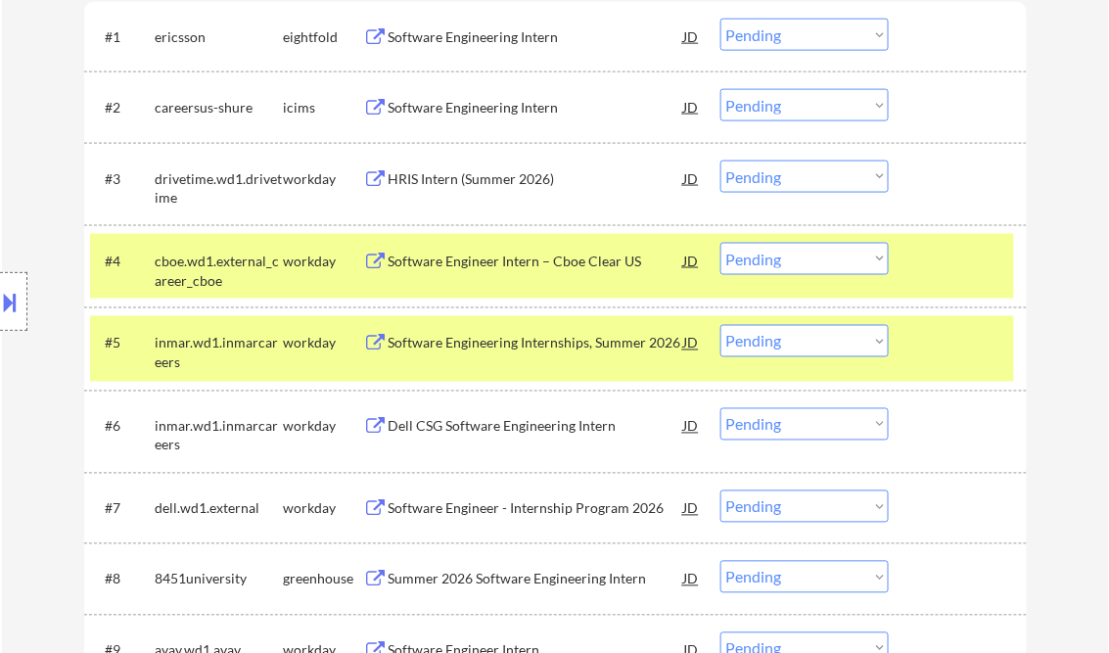
click at [533, 337] on div "Software Engineering Internships, Summer 2026" at bounding box center [537, 344] width 296 height 20
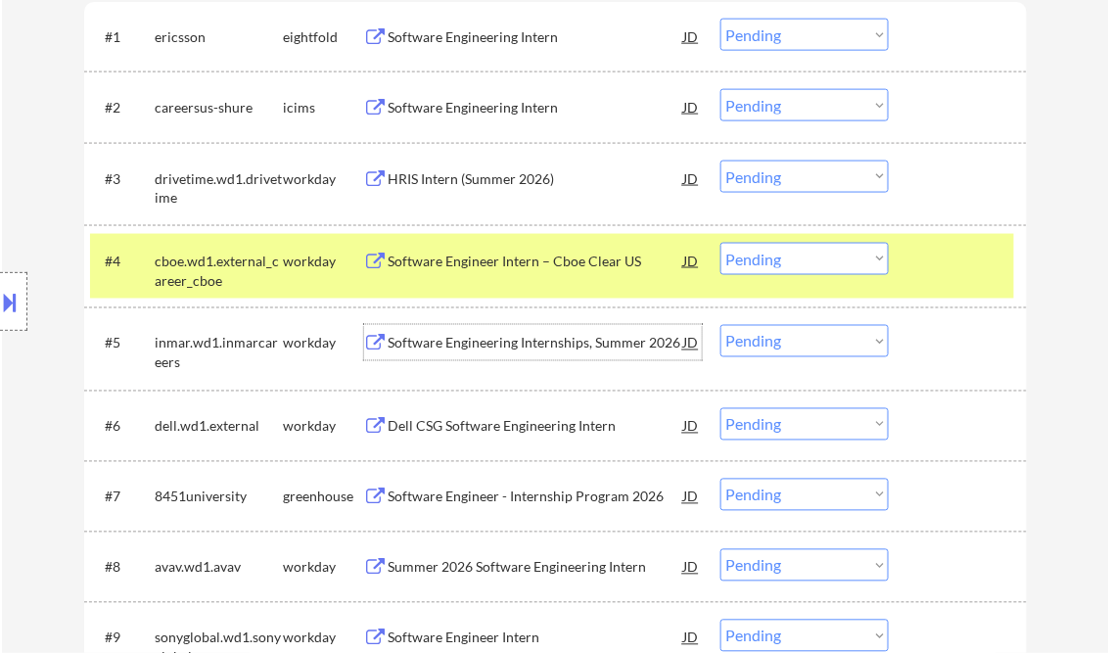
click at [783, 341] on select "Choose an option... Pending Applied Excluded (Questions) Excluded (Expired) Exc…" at bounding box center [805, 341] width 168 height 32
click at [721, 325] on select "Choose an option... Pending Applied Excluded (Questions) Excluded (Expired) Exc…" at bounding box center [805, 341] width 168 height 32
select select ""pending""
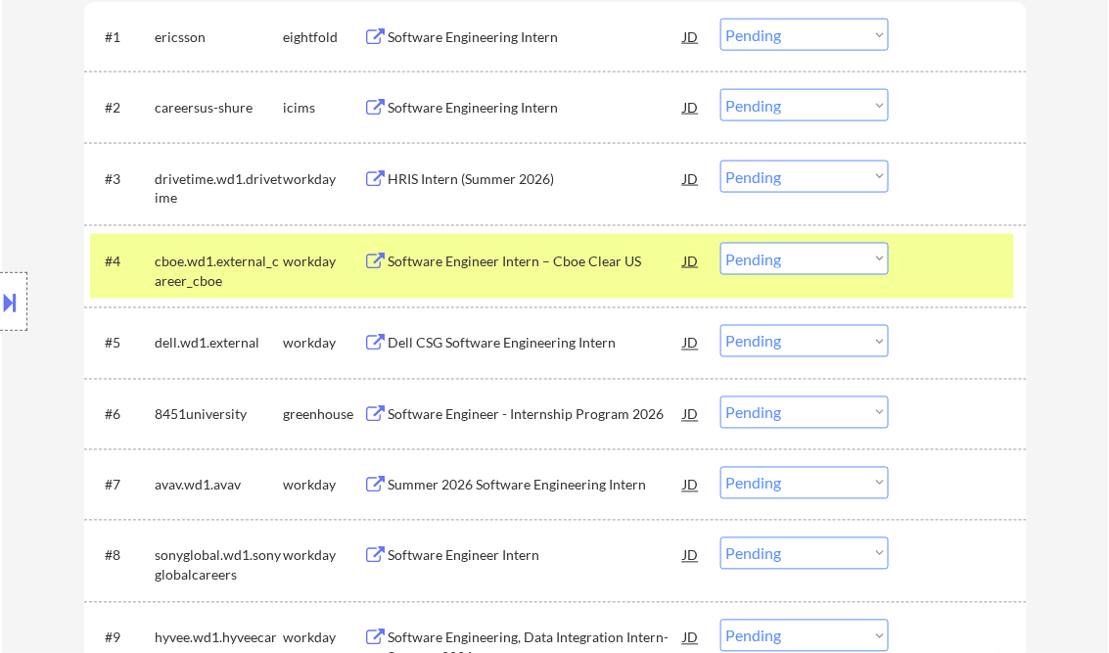
click at [523, 410] on div "Software Engineer - Internship Program 2026" at bounding box center [537, 415] width 296 height 20
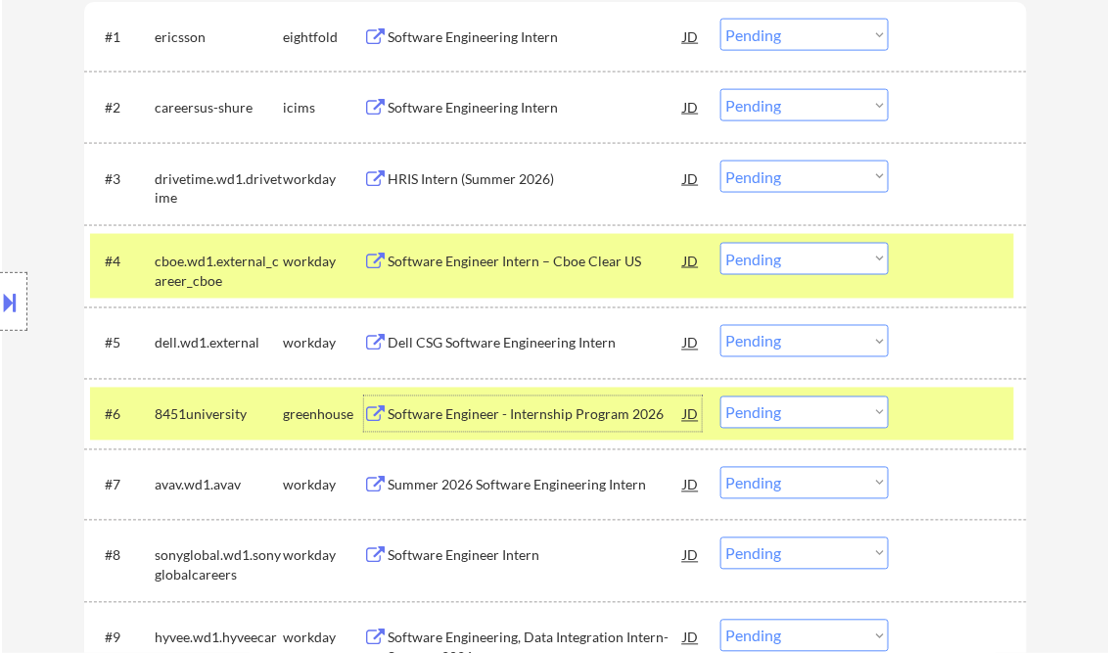
click at [769, 406] on select "Choose an option... Pending Applied Excluded (Questions) Excluded (Expired) Exc…" at bounding box center [805, 412] width 168 height 32
click at [721, 396] on select "Choose an option... Pending Applied Excluded (Questions) Excluded (Expired) Exc…" at bounding box center [805, 412] width 168 height 32
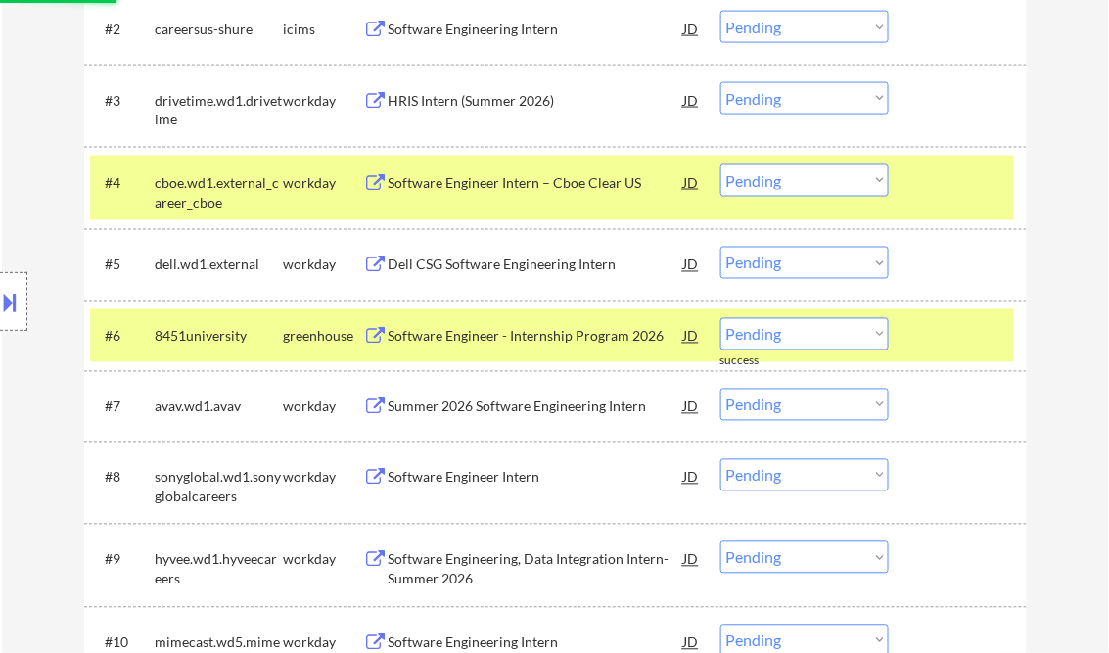
scroll to position [783, 0]
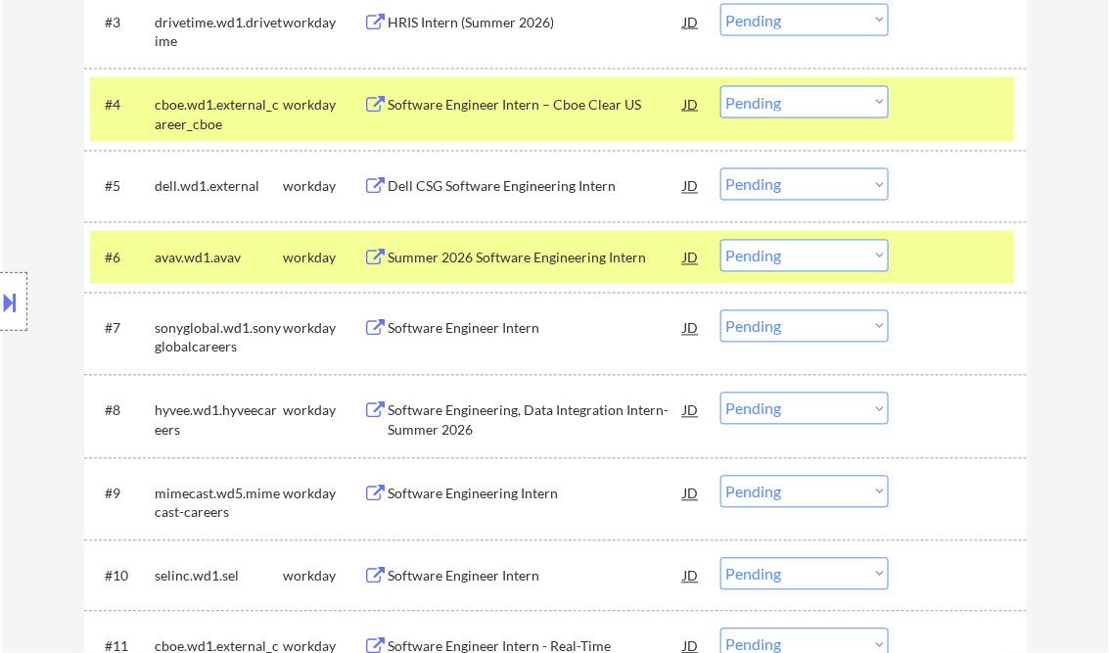
click at [486, 259] on div "Summer 2026 Software Engineering Intern" at bounding box center [537, 259] width 296 height 20
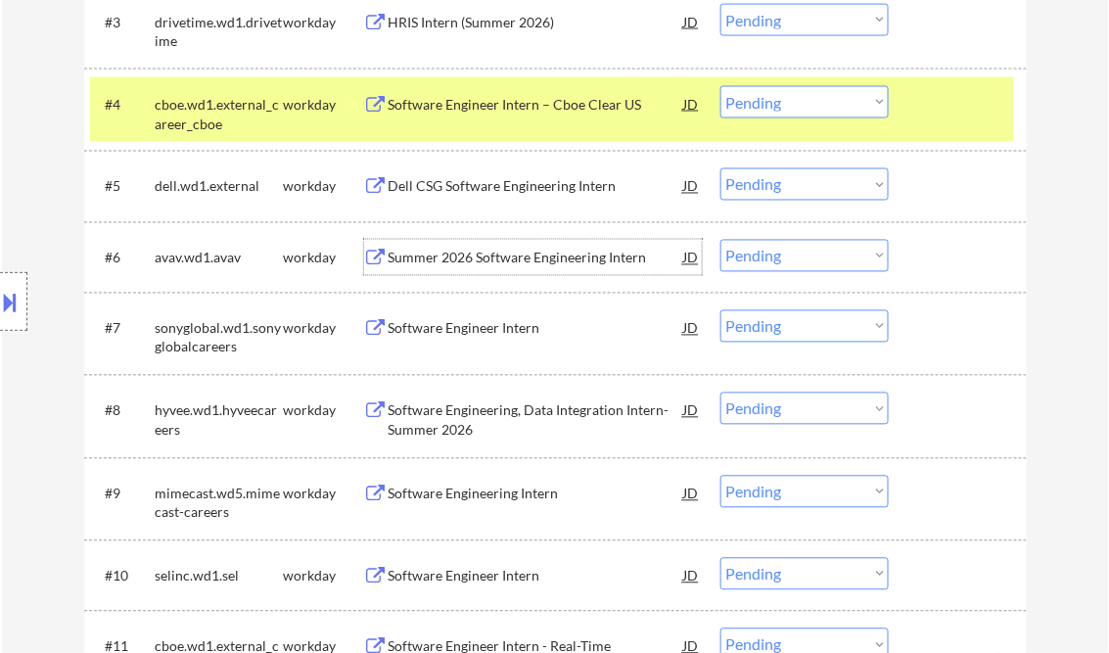
click at [787, 256] on select "Choose an option... Pending Applied Excluded (Questions) Excluded (Expired) Exc…" at bounding box center [805, 256] width 168 height 32
click at [721, 240] on select "Choose an option... Pending Applied Excluded (Questions) Excluded (Expired) Exc…" at bounding box center [805, 256] width 168 height 32
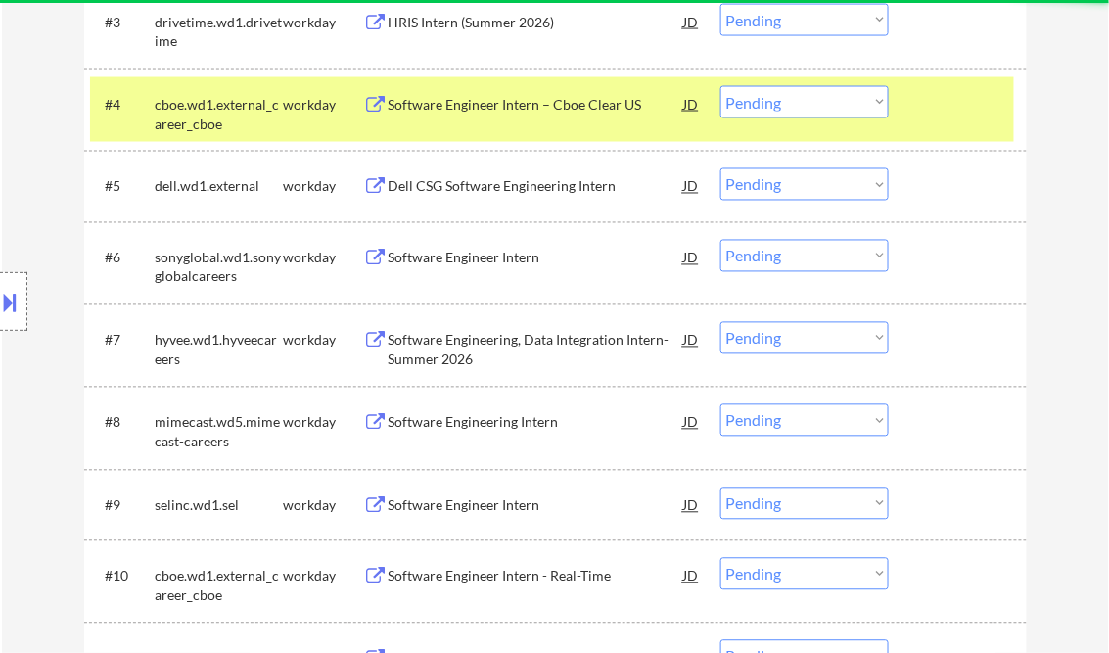
click at [471, 259] on div "Software Engineer Intern" at bounding box center [537, 259] width 296 height 20
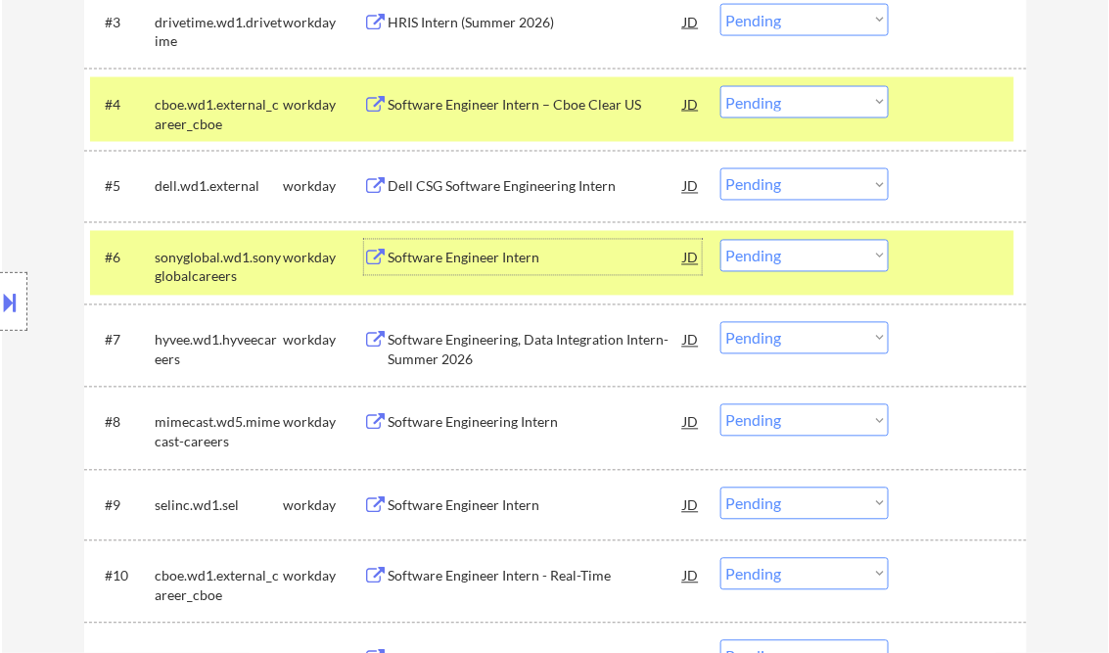
click at [472, 267] on div "Software Engineer Intern" at bounding box center [537, 257] width 296 height 35
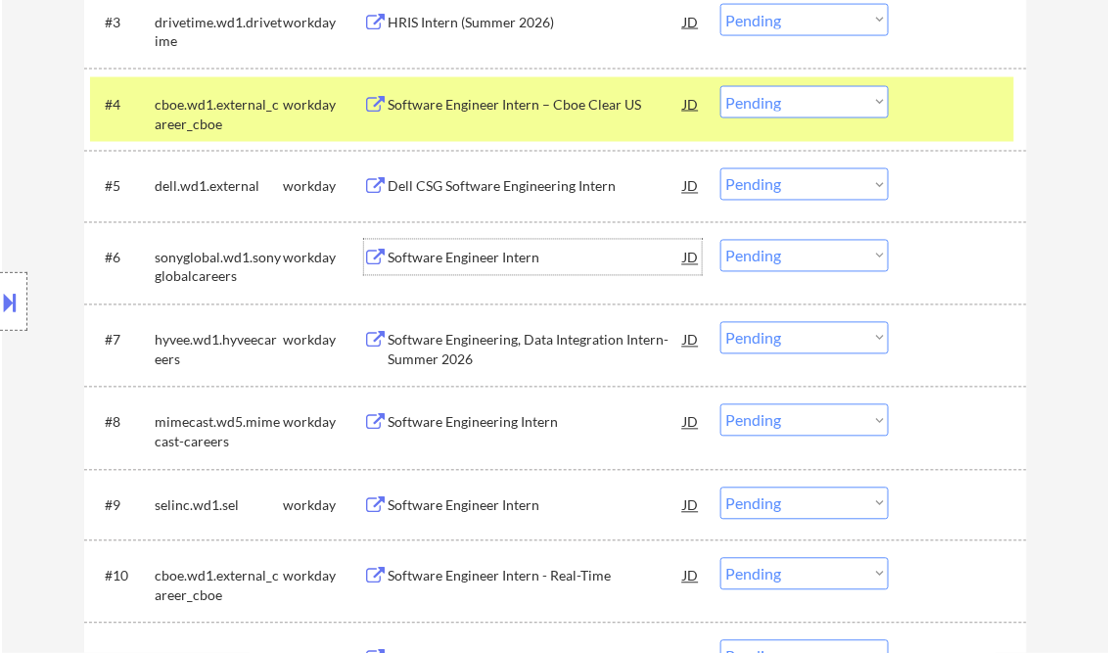
drag, startPoint x: 783, startPoint y: 253, endPoint x: 795, endPoint y: 268, distance: 19.6
click at [783, 253] on select "Choose an option... Pending Applied Excluded (Questions) Excluded (Expired) Exc…" at bounding box center [805, 256] width 168 height 32
click at [721, 240] on select "Choose an option... Pending Applied Excluded (Questions) Excluded (Expired) Exc…" at bounding box center [805, 256] width 168 height 32
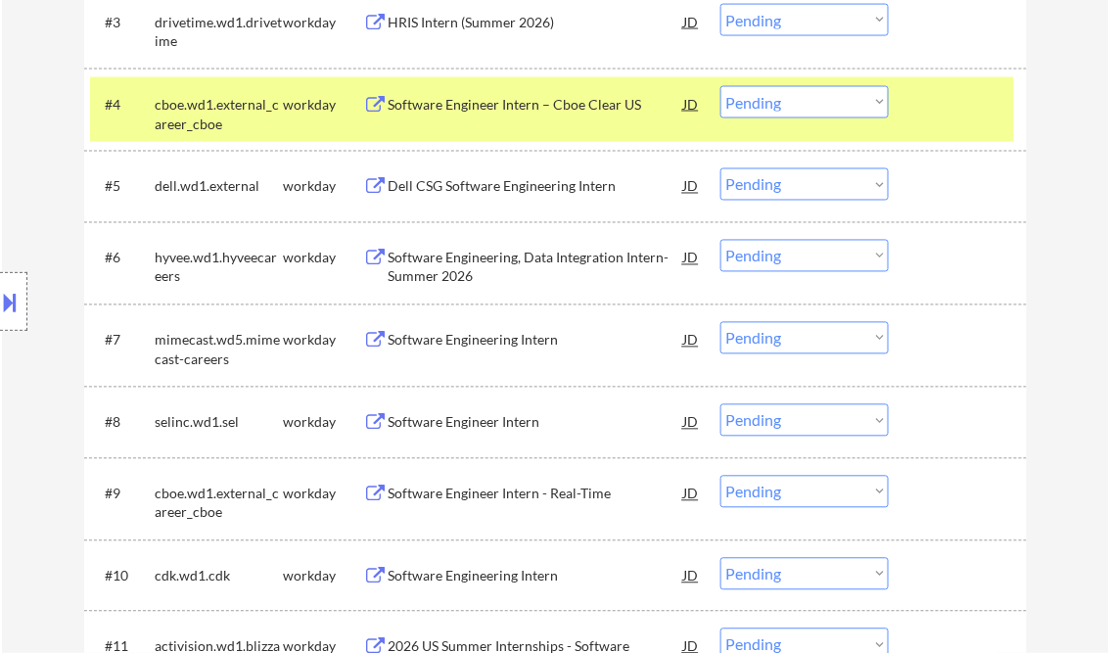
click at [506, 263] on div "Software Engineering, Data Integration Intern- Summer 2026" at bounding box center [537, 268] width 296 height 38
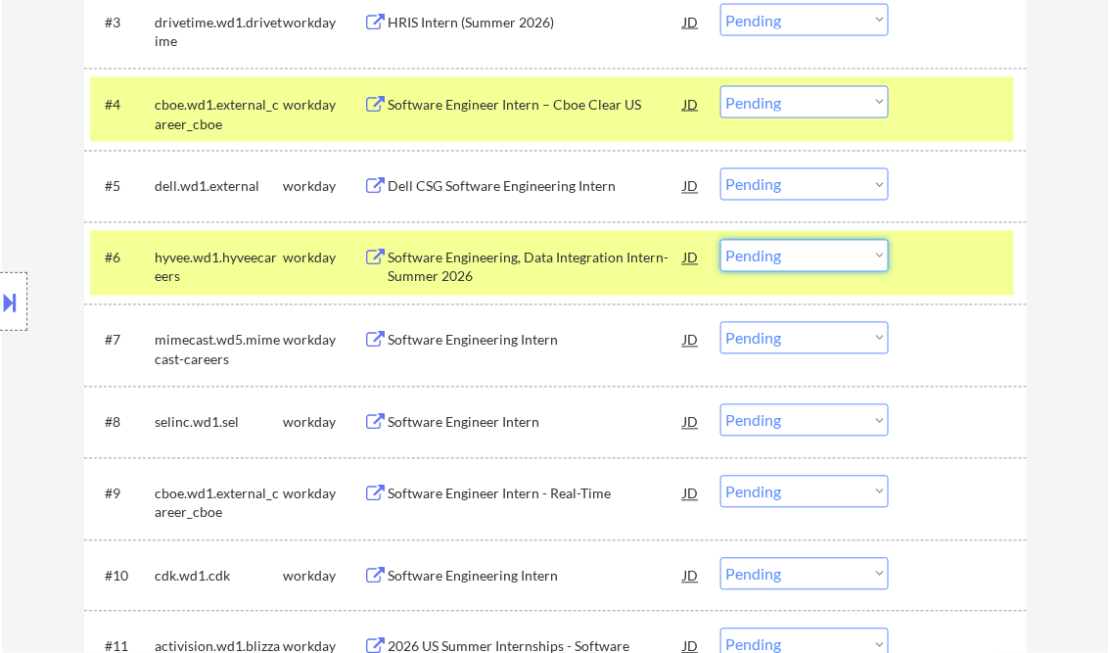
click at [773, 265] on select "Choose an option... Pending Applied Excluded (Questions) Excluded (Expired) Exc…" at bounding box center [805, 256] width 168 height 32
click at [721, 240] on select "Choose an option... Pending Applied Excluded (Questions) Excluded (Expired) Exc…" at bounding box center [805, 256] width 168 height 32
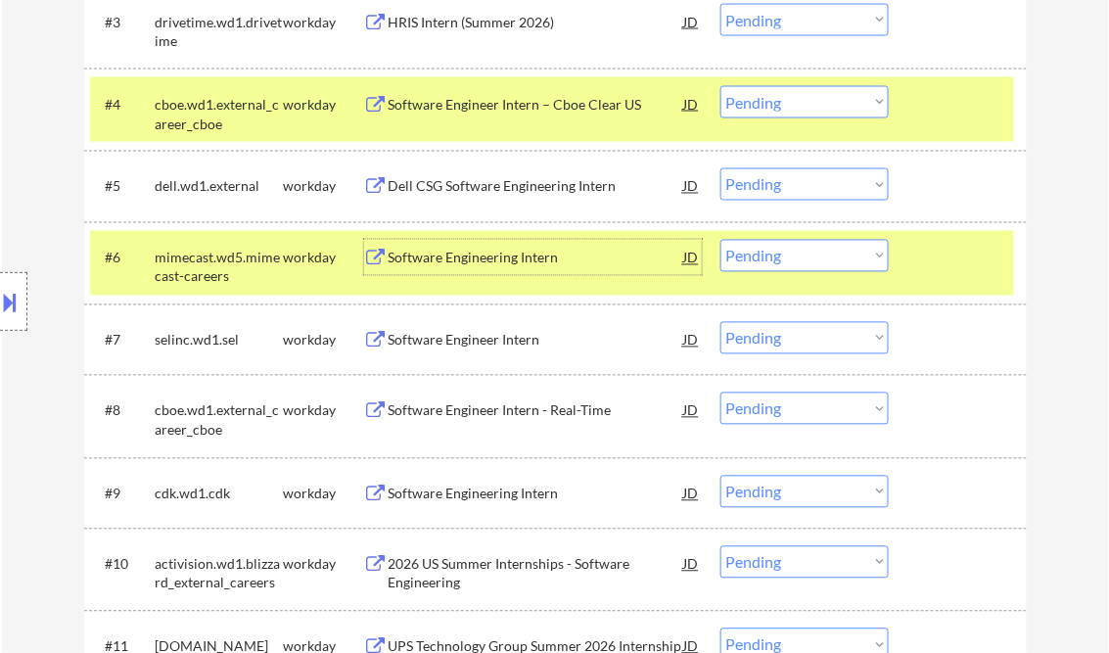
click at [478, 263] on div "Software Engineering Intern" at bounding box center [537, 259] width 296 height 20
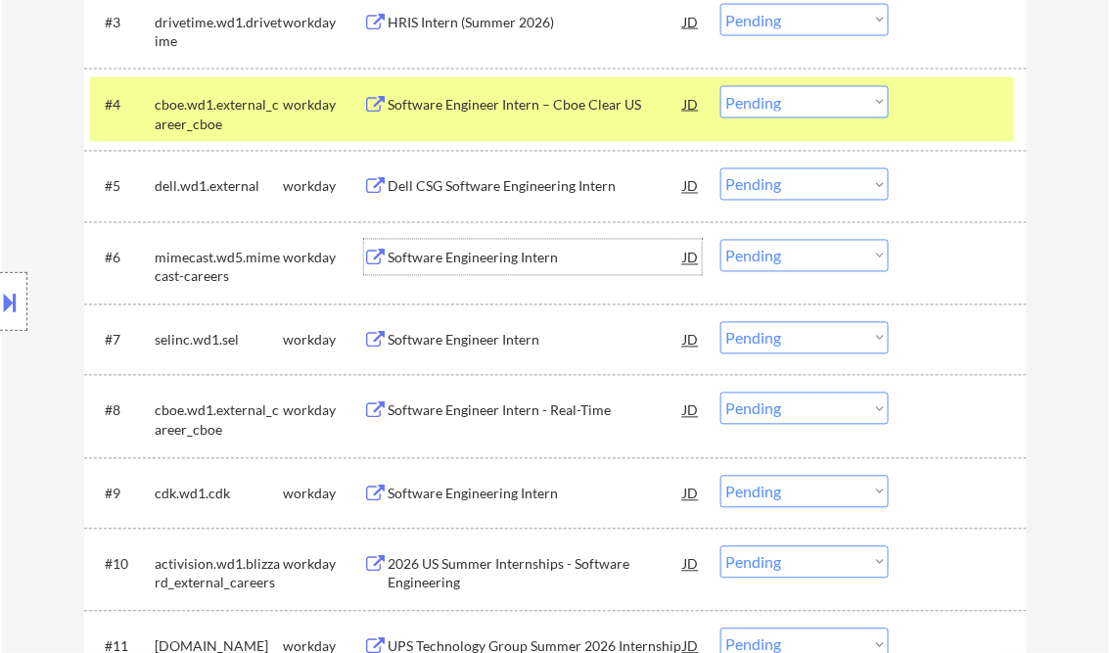
drag, startPoint x: 744, startPoint y: 258, endPoint x: 756, endPoint y: 267, distance: 14.7
click at [744, 257] on select "Choose an option... Pending Applied Excluded (Questions) Excluded (Expired) Exc…" at bounding box center [805, 256] width 168 height 32
click at [721, 240] on select "Choose an option... Pending Applied Excluded (Questions) Excluded (Expired) Exc…" at bounding box center [805, 256] width 168 height 32
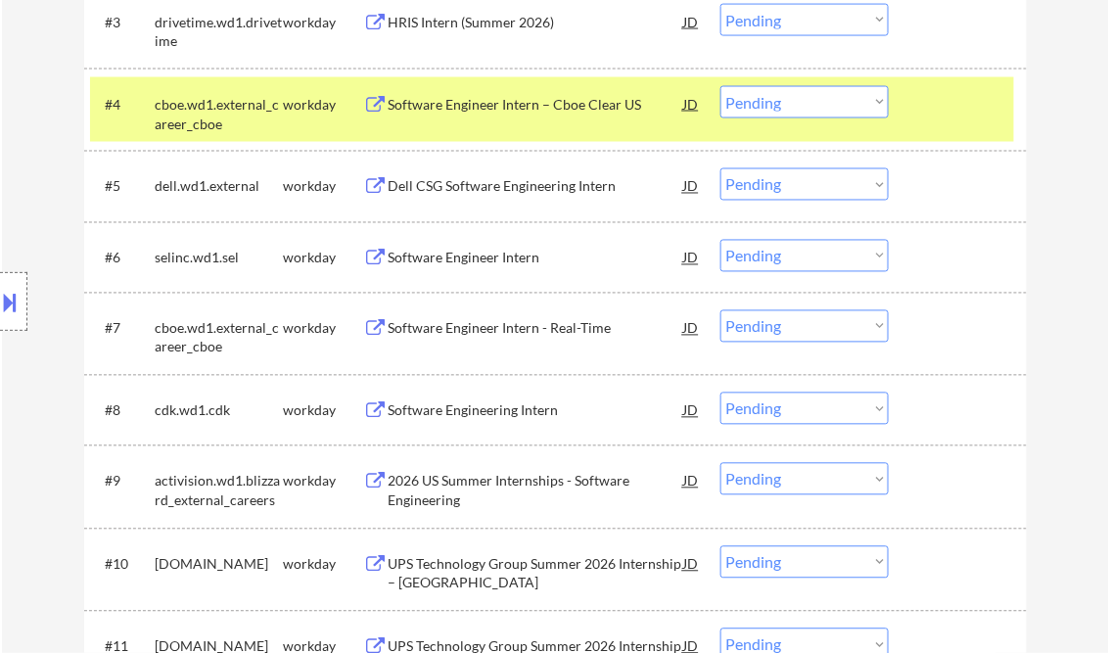
click at [520, 267] on div "Software Engineer Intern" at bounding box center [537, 257] width 296 height 35
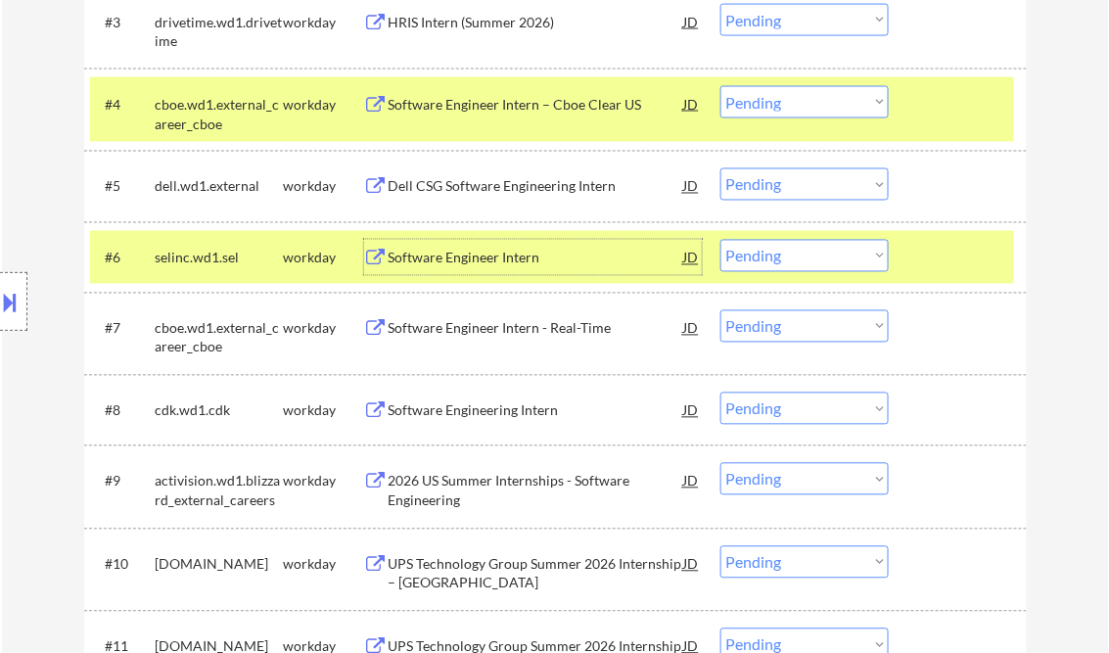
drag, startPoint x: 796, startPoint y: 258, endPoint x: 799, endPoint y: 268, distance: 10.2
click at [796, 258] on select "Choose an option... Pending Applied Excluded (Questions) Excluded (Expired) Exc…" at bounding box center [805, 256] width 168 height 32
click at [721, 240] on select "Choose an option... Pending Applied Excluded (Questions) Excluded (Expired) Exc…" at bounding box center [805, 256] width 168 height 32
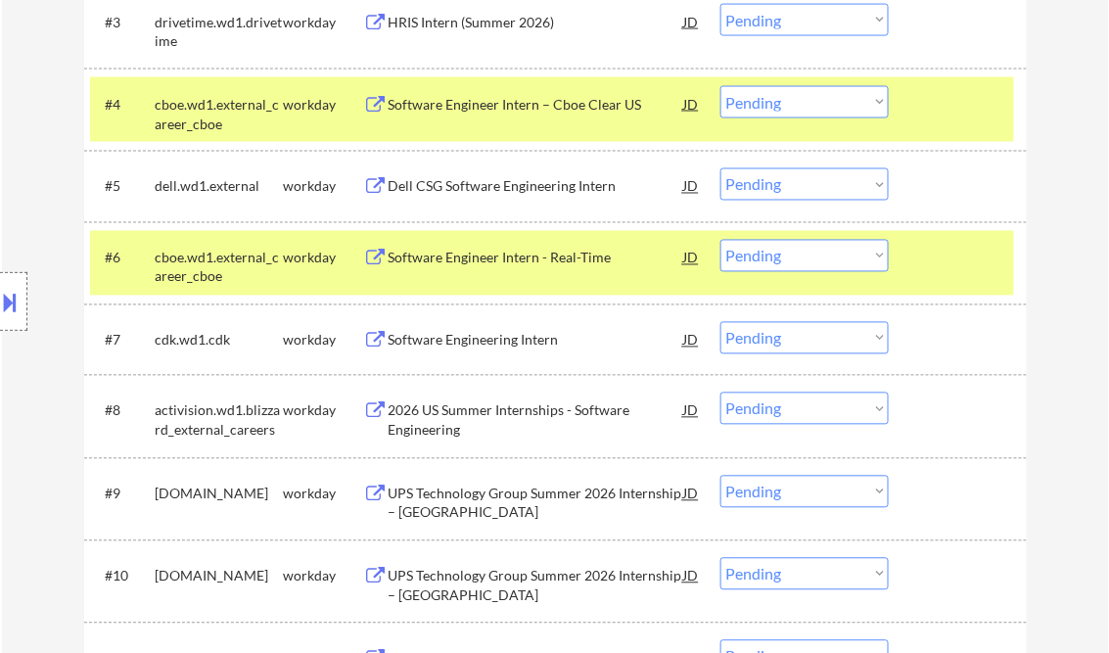
click at [492, 264] on div "Software Engineer Intern - Real-Time" at bounding box center [537, 259] width 296 height 20
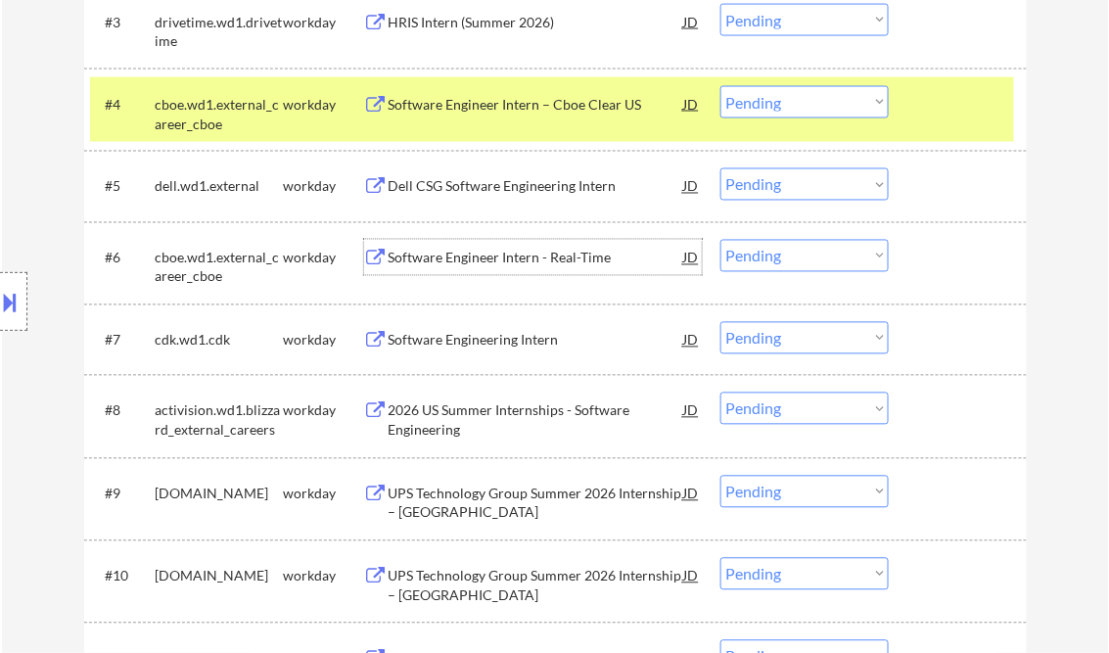
click at [815, 253] on select "Choose an option... Pending Applied Excluded (Questions) Excluded (Expired) Exc…" at bounding box center [805, 256] width 168 height 32
click at [721, 240] on select "Choose an option... Pending Applied Excluded (Questions) Excluded (Expired) Exc…" at bounding box center [805, 256] width 168 height 32
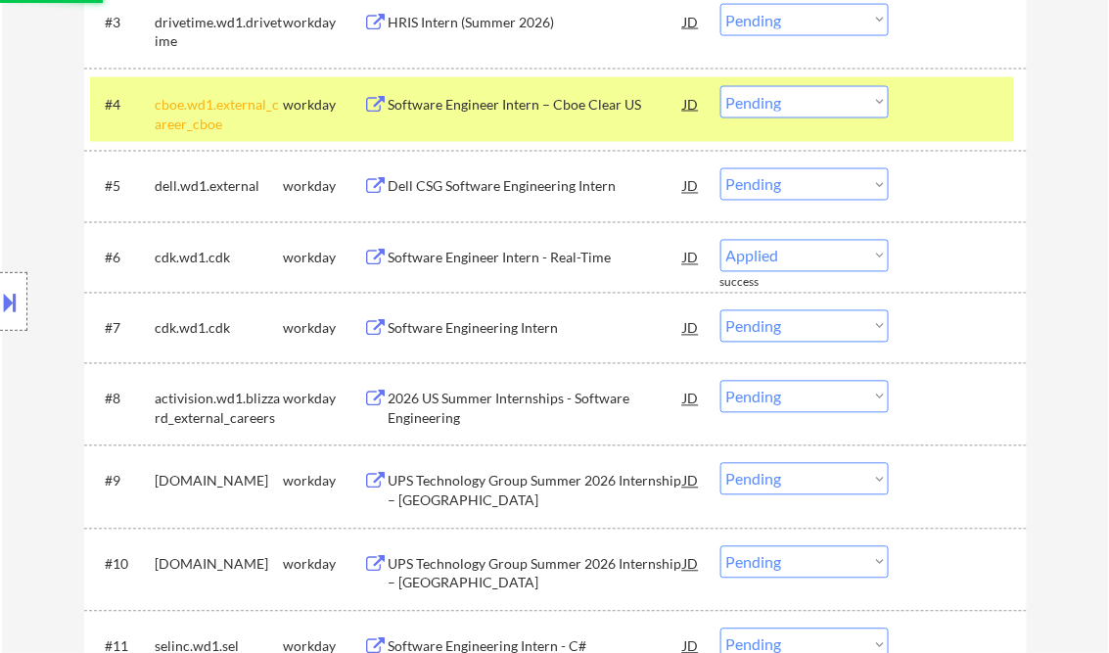
select select ""pending""
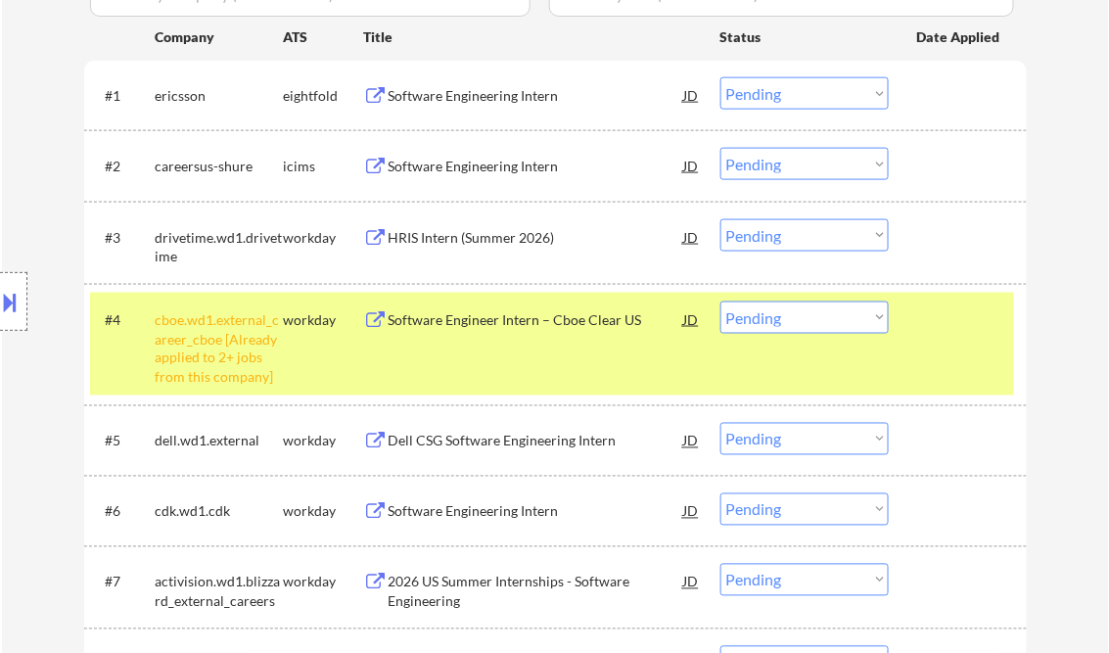
scroll to position [618, 0]
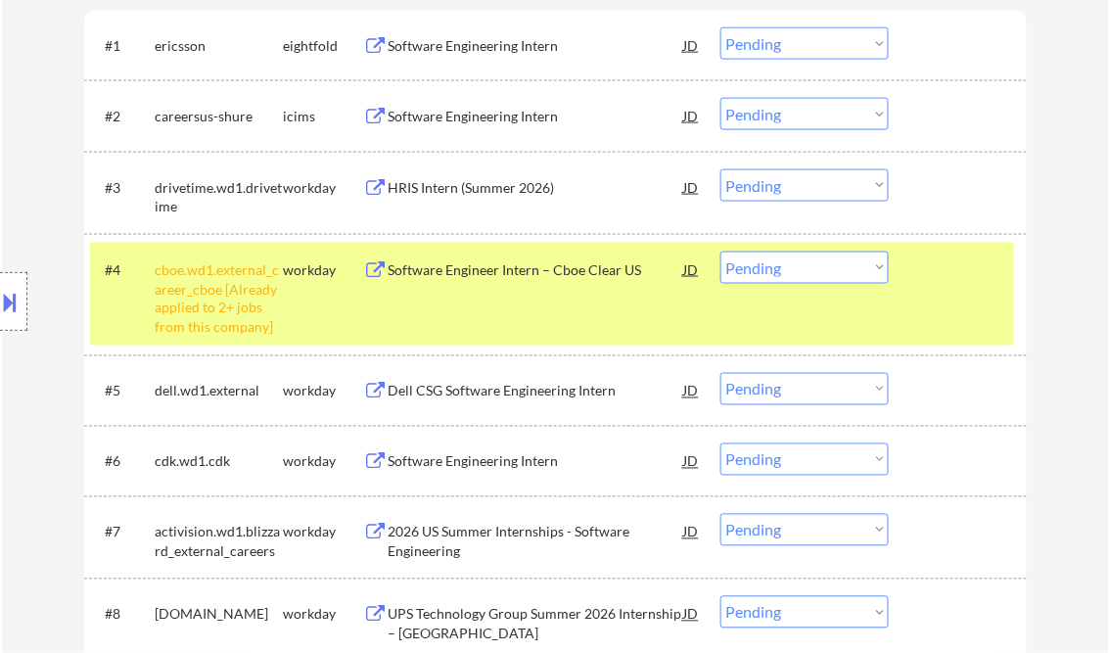
click at [793, 269] on select "Choose an option... Pending Applied Excluded (Questions) Excluded (Expired) Exc…" at bounding box center [805, 268] width 168 height 32
click at [721, 252] on select "Choose an option... Pending Applied Excluded (Questions) Excluded (Expired) Exc…" at bounding box center [805, 268] width 168 height 32
select select ""pending""
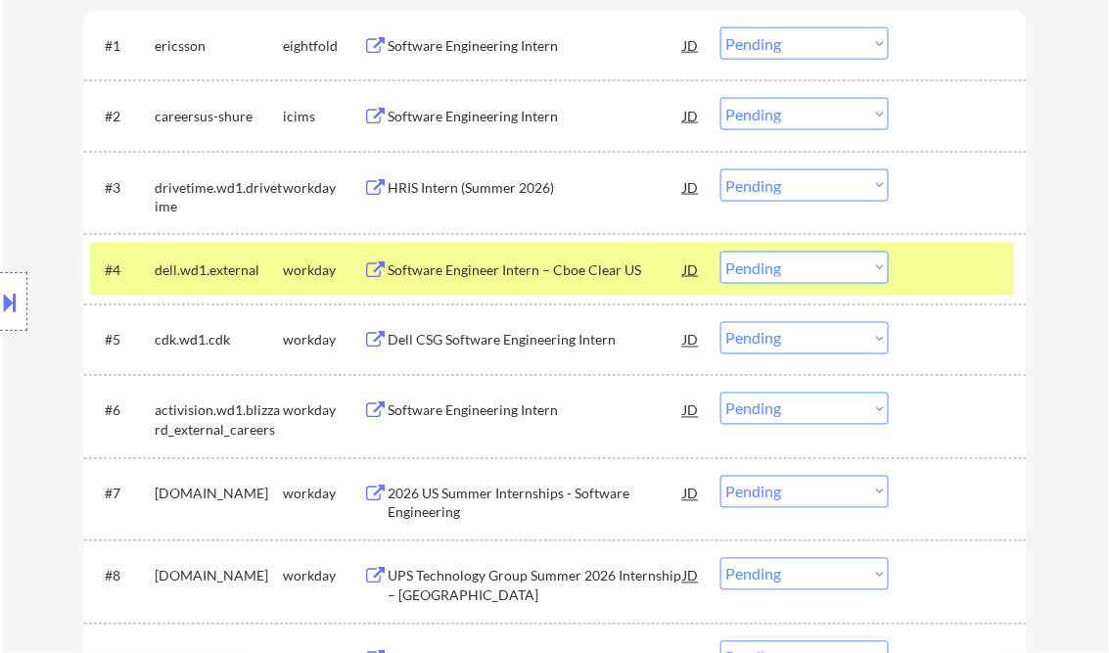
click at [496, 399] on div "Software Engineering Intern" at bounding box center [537, 410] width 296 height 35
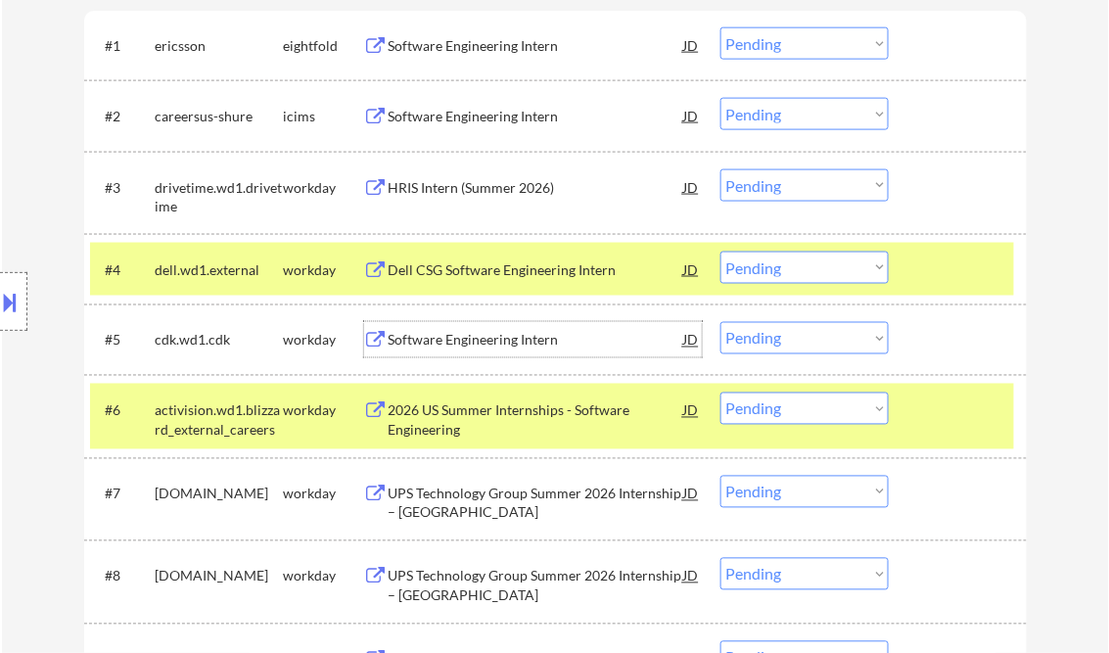
click at [493, 343] on div "Software Engineering Intern" at bounding box center [537, 341] width 296 height 20
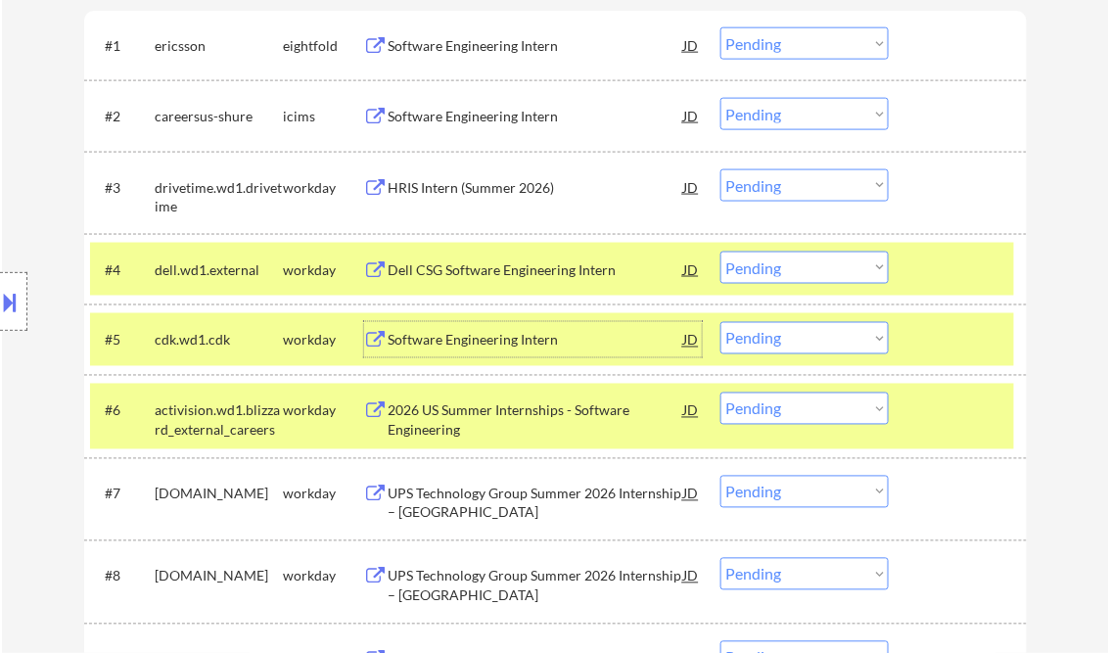
click at [776, 343] on select "Choose an option... Pending Applied Excluded (Questions) Excluded (Expired) Exc…" at bounding box center [805, 338] width 168 height 32
click at [721, 322] on select "Choose an option... Pending Applied Excluded (Questions) Excluded (Expired) Exc…" at bounding box center [805, 338] width 168 height 32
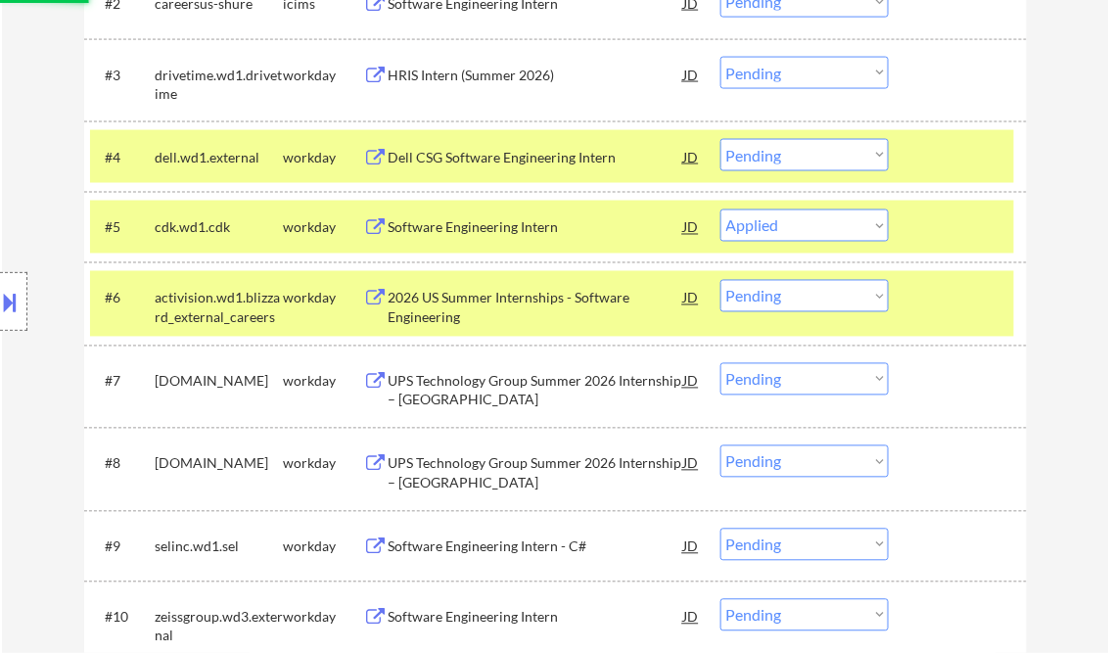
scroll to position [774, 0]
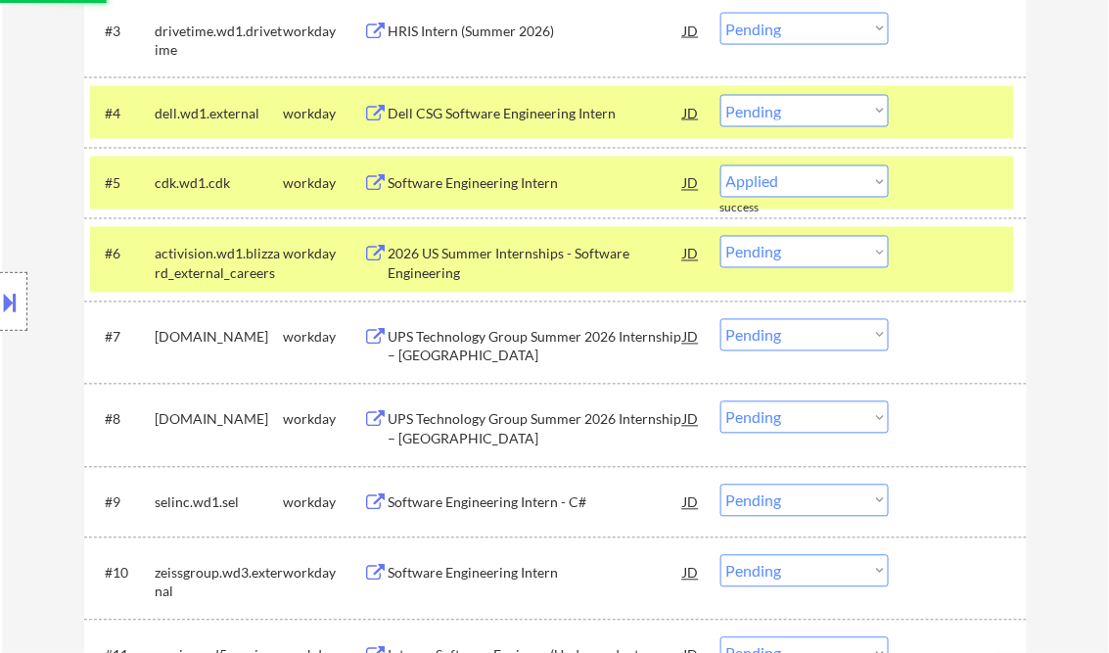
select select ""pending""
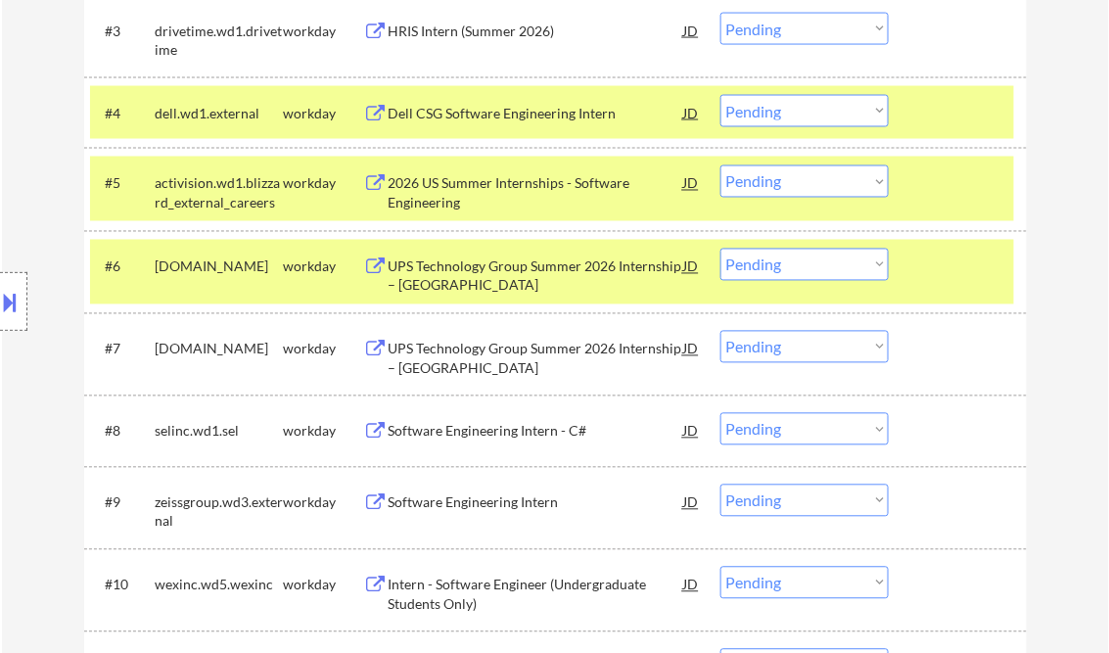
click at [511, 187] on div "2026 US Summer Internships - Software Engineering" at bounding box center [537, 193] width 296 height 38
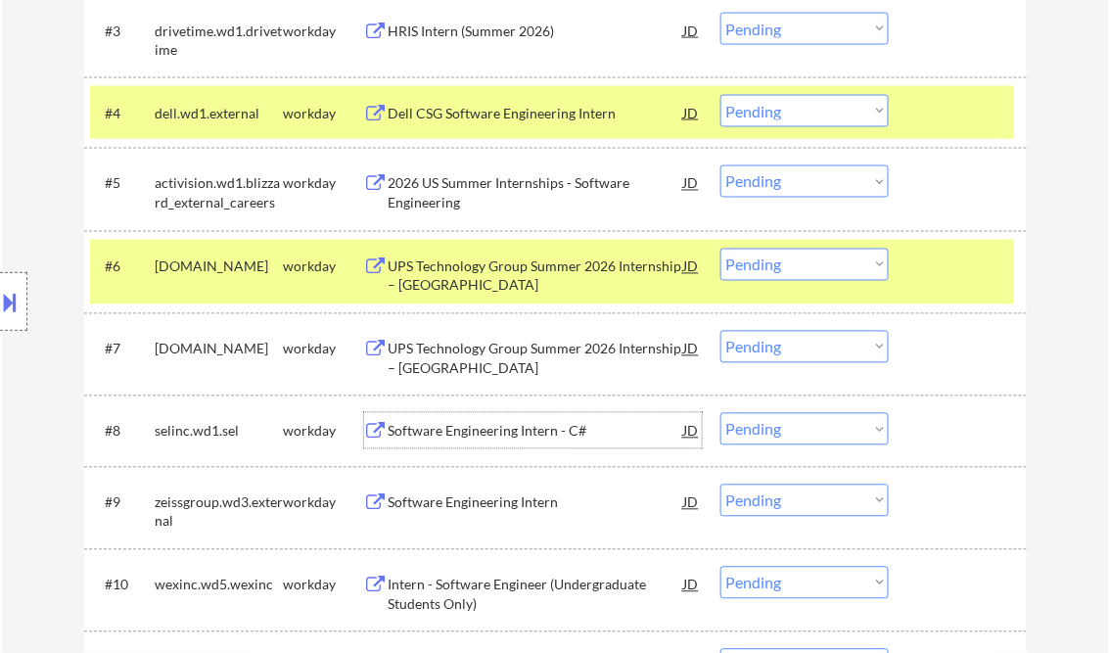
click at [474, 435] on div "Software Engineering Intern - C#" at bounding box center [537, 432] width 296 height 20
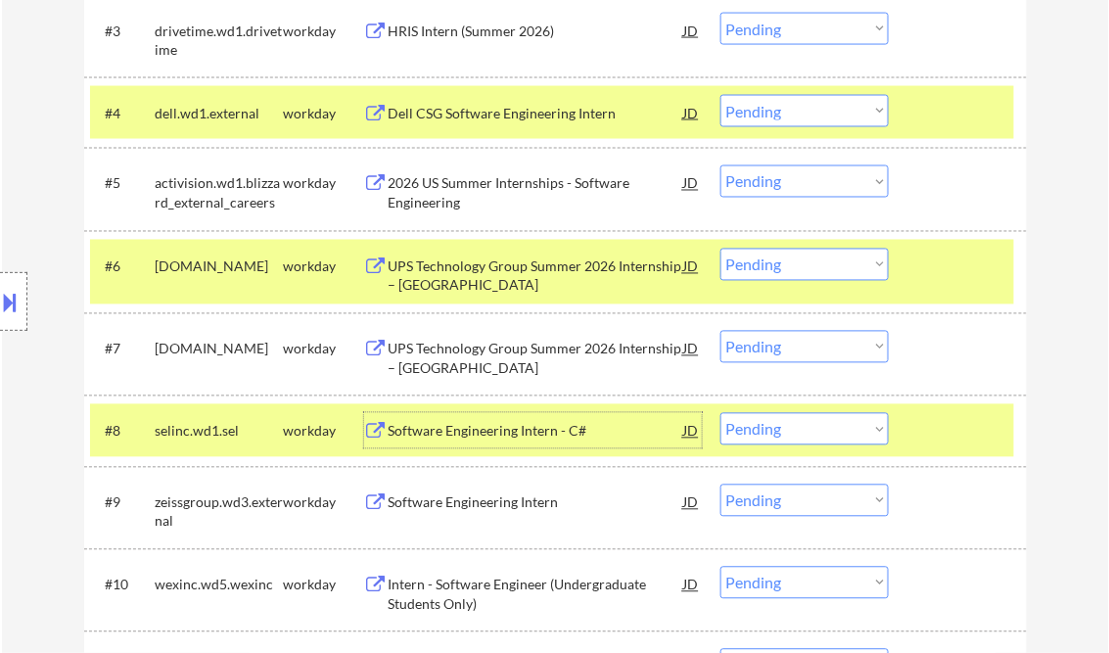
scroll to position [853, 0]
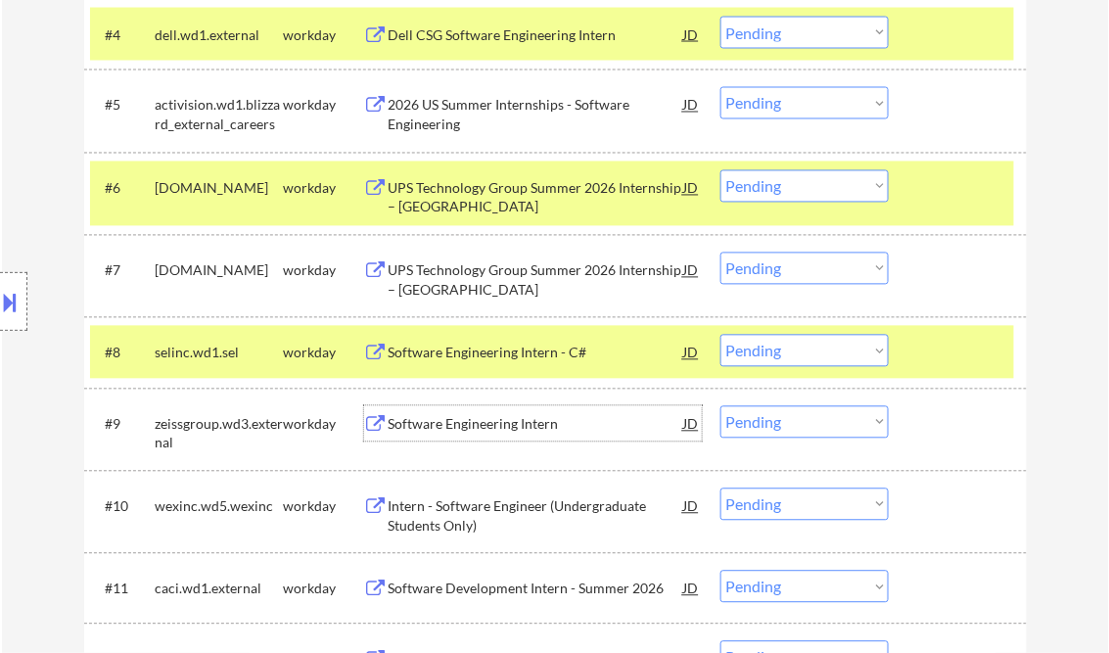
click at [509, 418] on div "Software Engineering Intern" at bounding box center [537, 425] width 296 height 20
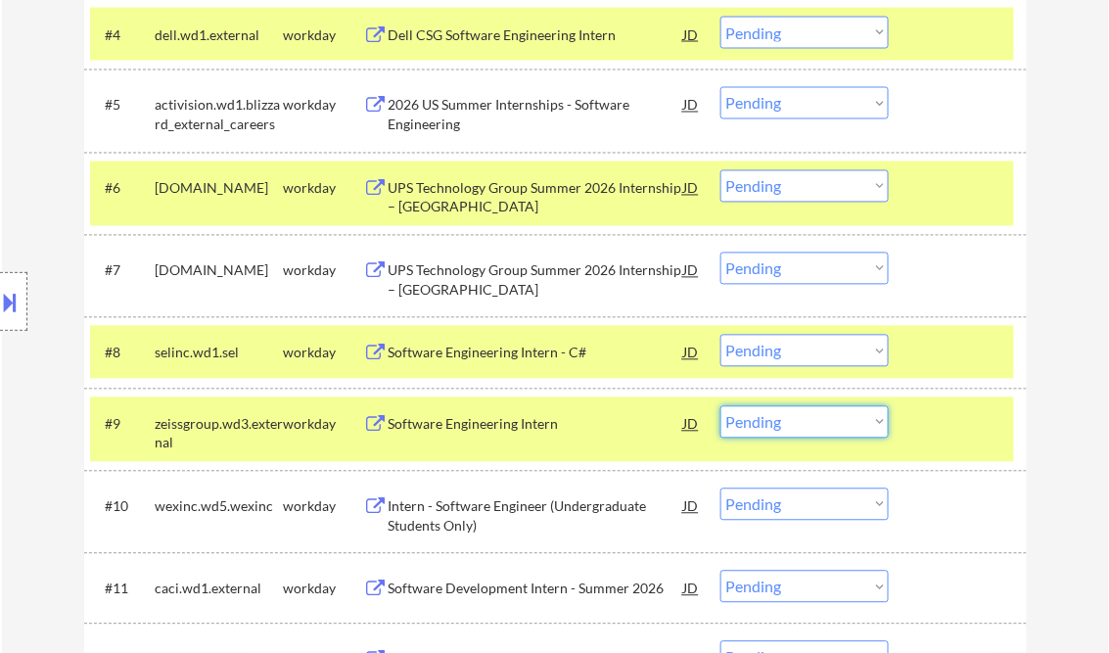
drag, startPoint x: 803, startPoint y: 415, endPoint x: 866, endPoint y: 458, distance: 76.8
click at [804, 415] on select "Choose an option... Pending Applied Excluded (Questions) Excluded (Expired) Exc…" at bounding box center [805, 422] width 168 height 32
click at [721, 406] on select "Choose an option... Pending Applied Excluded (Questions) Excluded (Expired) Exc…" at bounding box center [805, 422] width 168 height 32
click at [570, 353] on div "Software Engineering Intern - C#" at bounding box center [537, 354] width 296 height 20
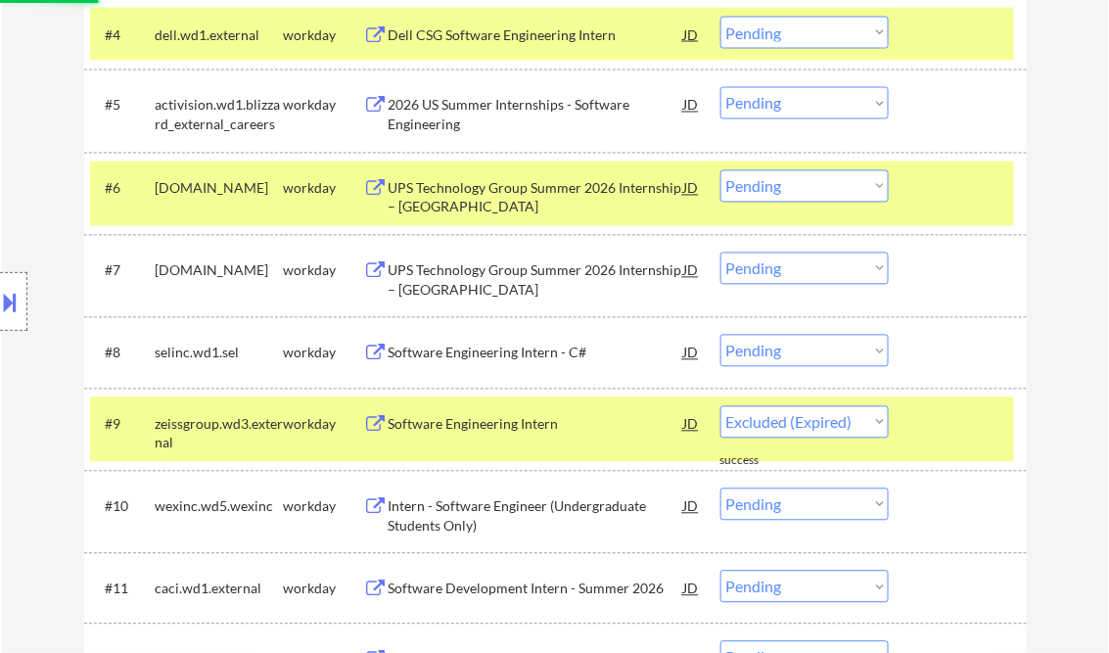
select select ""pending""
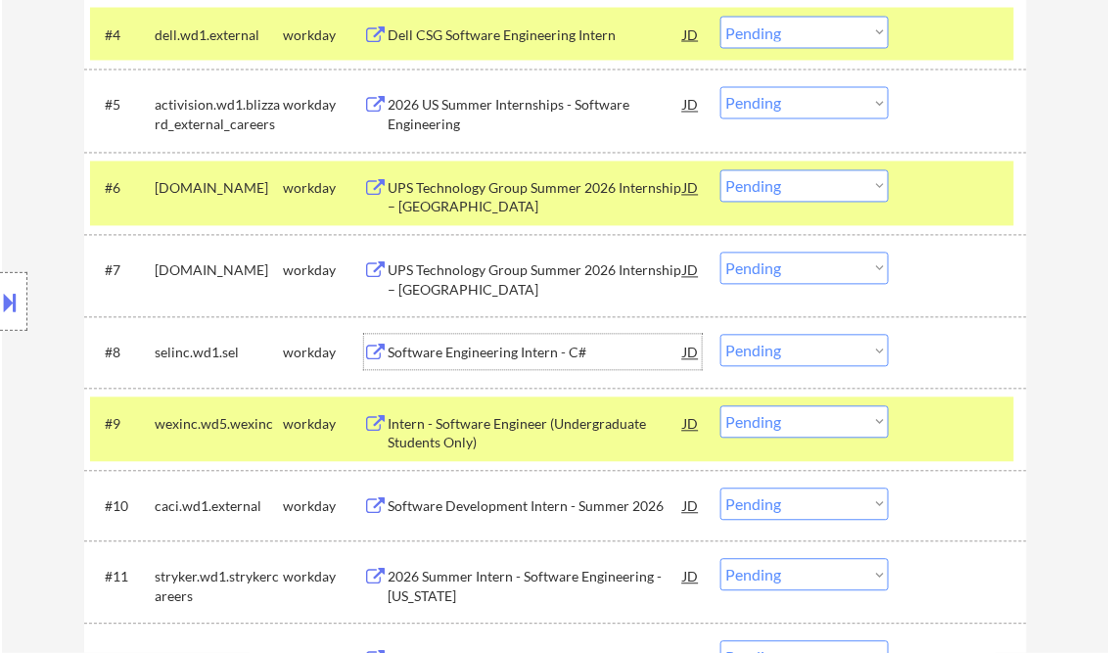
click at [568, 352] on div "Software Engineering Intern - C#" at bounding box center [537, 354] width 296 height 20
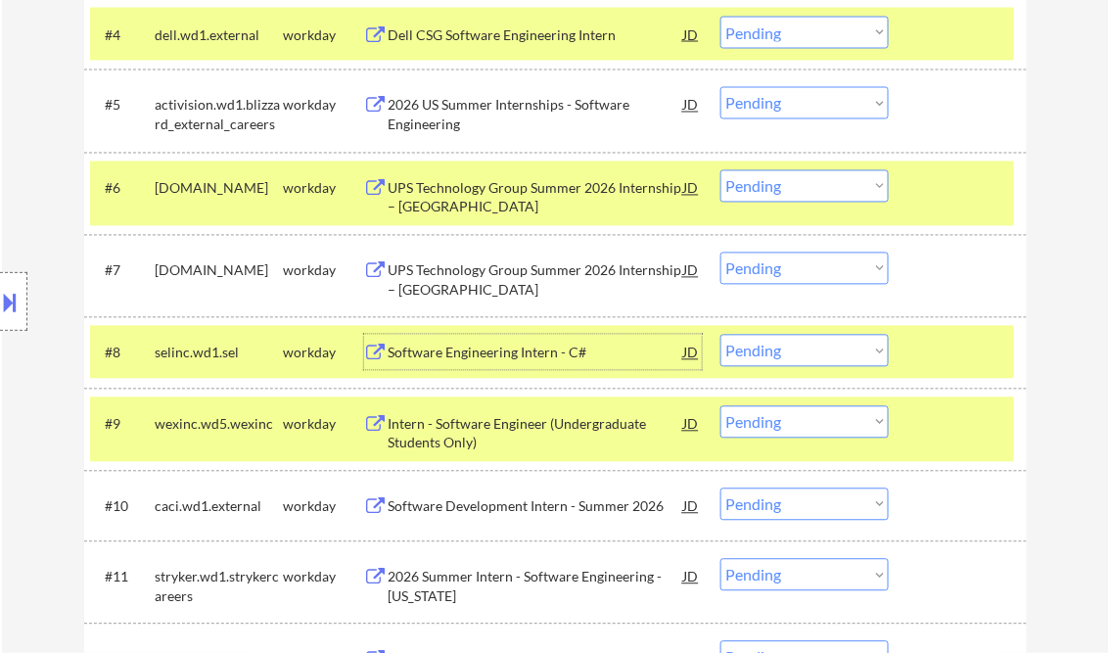
click at [775, 358] on select "Choose an option... Pending Applied Excluded (Questions) Excluded (Expired) Exc…" at bounding box center [805, 351] width 168 height 32
click at [721, 335] on select "Choose an option... Pending Applied Excluded (Questions) Excluded (Expired) Exc…" at bounding box center [805, 351] width 168 height 32
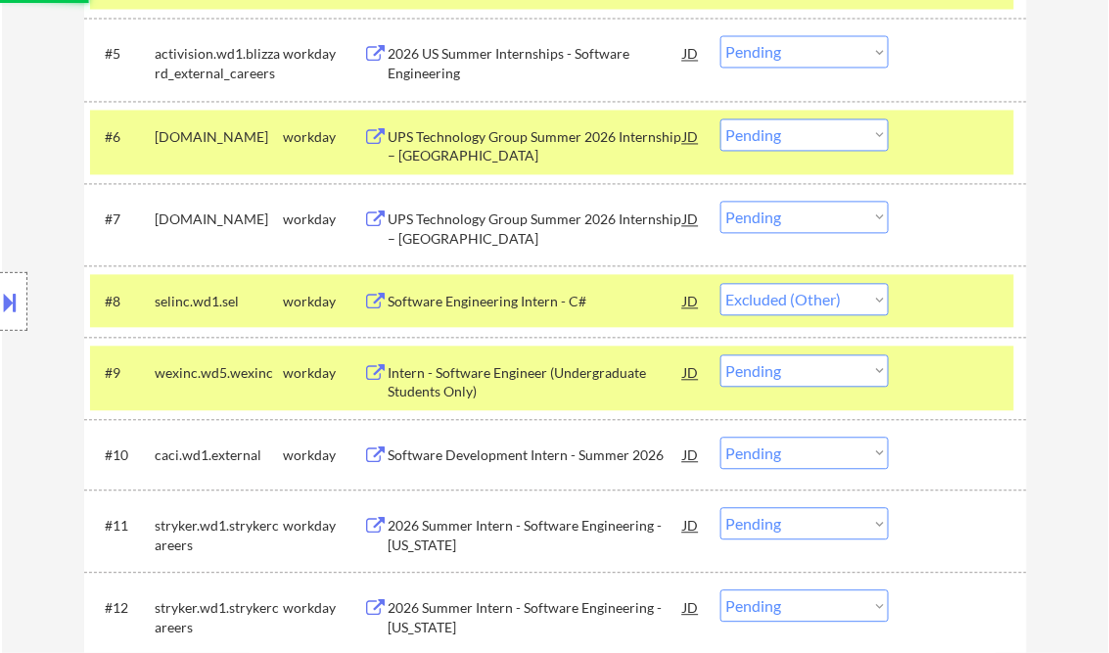
scroll to position [931, 0]
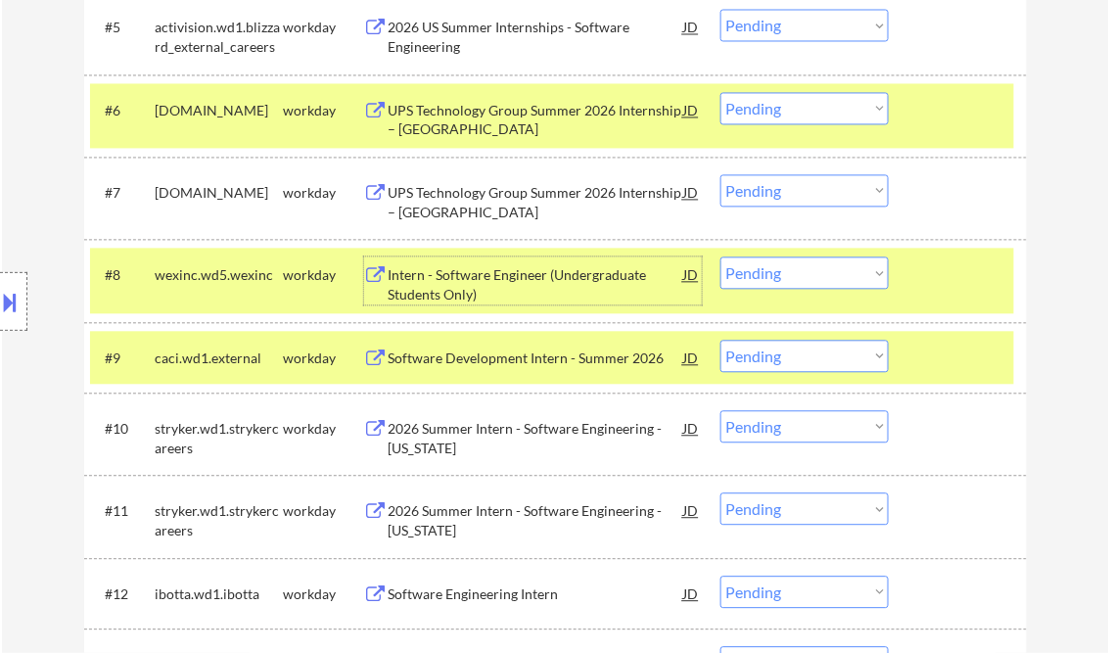
click at [500, 279] on div "Intern - Software Engineer (Undergraduate Students Only)" at bounding box center [537, 284] width 296 height 38
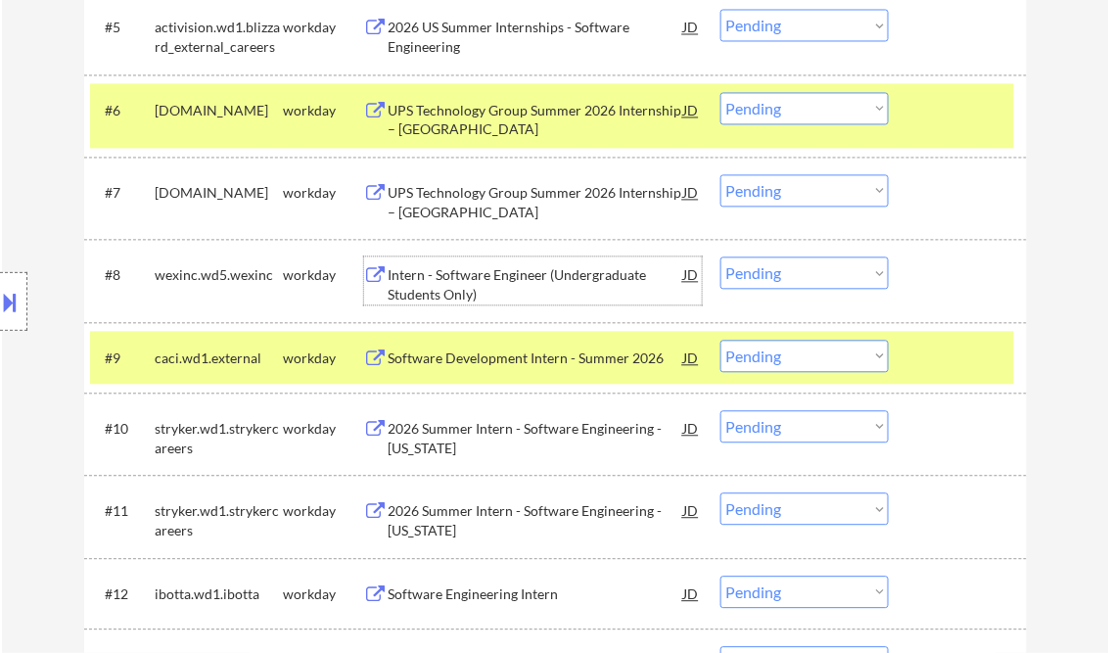
drag, startPoint x: 787, startPoint y: 276, endPoint x: 801, endPoint y: 289, distance: 18.7
click at [787, 276] on select "Choose an option... Pending Applied Excluded (Questions) Excluded (Expired) Exc…" at bounding box center [805, 272] width 168 height 32
click at [721, 256] on select "Choose an option... Pending Applied Excluded (Questions) Excluded (Expired) Exc…" at bounding box center [805, 272] width 168 height 32
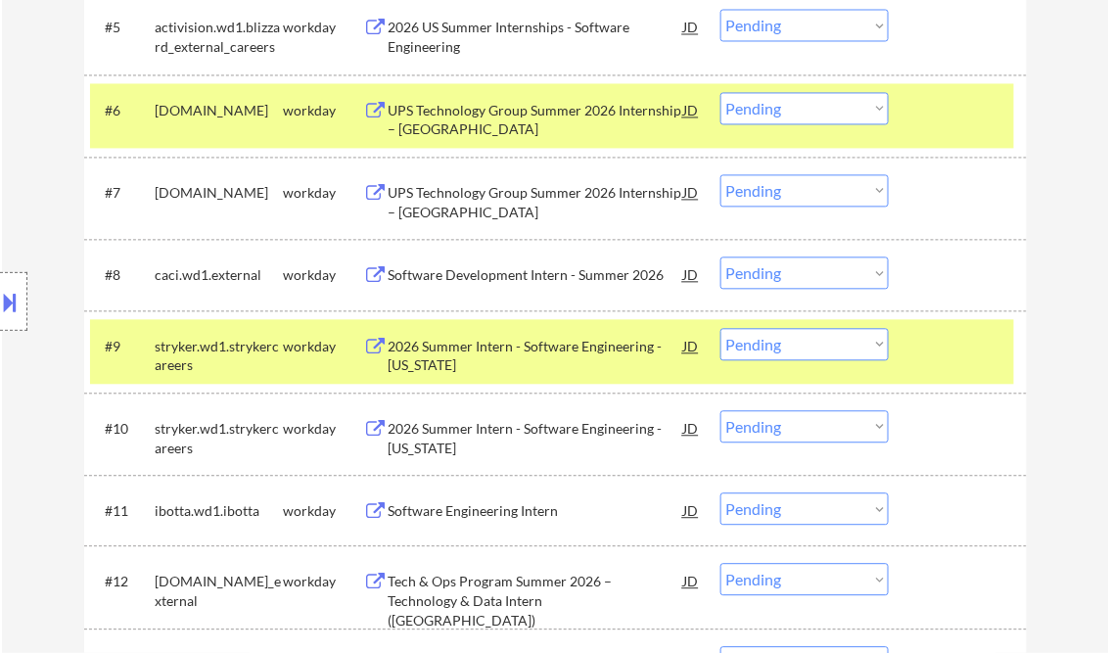
click at [521, 280] on div "Software Development Intern - Summer 2026" at bounding box center [537, 275] width 296 height 20
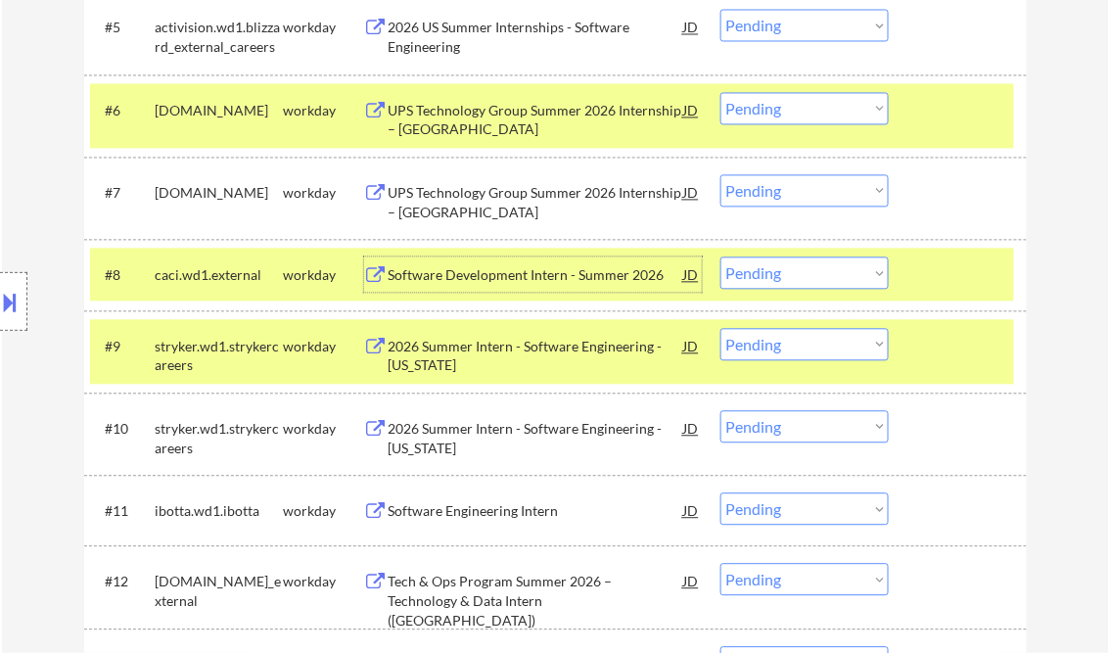
click at [816, 281] on select "Choose an option... Pending Applied Excluded (Questions) Excluded (Expired) Exc…" at bounding box center [805, 272] width 168 height 32
click at [721, 256] on select "Choose an option... Pending Applied Excluded (Questions) Excluded (Expired) Exc…" at bounding box center [805, 272] width 168 height 32
click at [924, 361] on div at bounding box center [960, 345] width 86 height 35
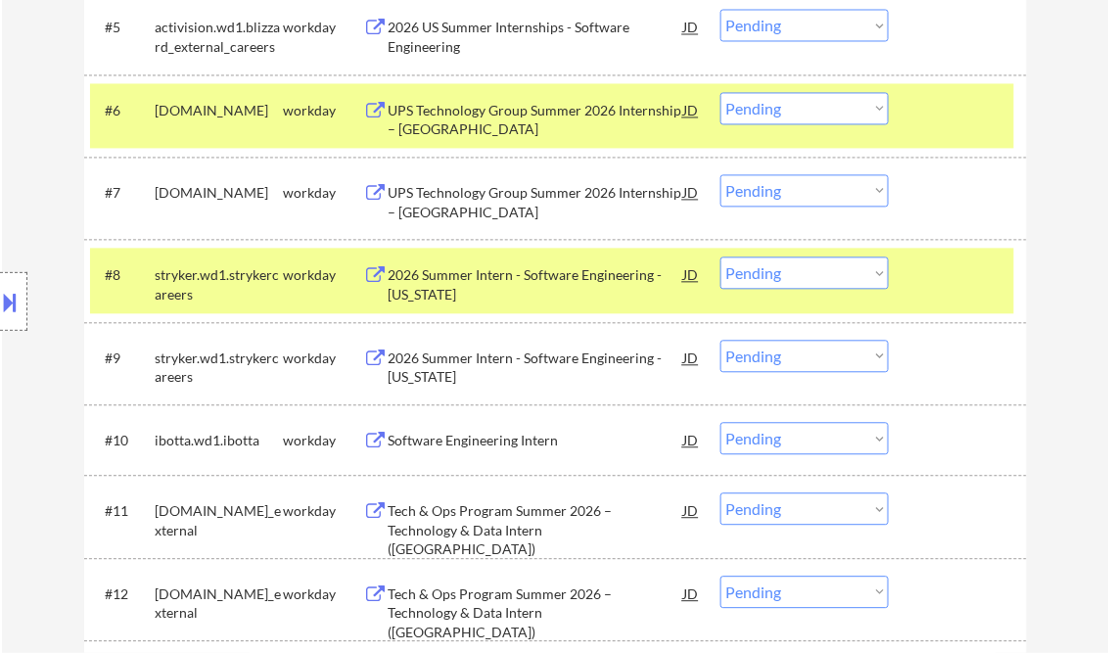
click at [472, 278] on div "2026 Summer Intern - Software Engineering - California" at bounding box center [537, 284] width 296 height 38
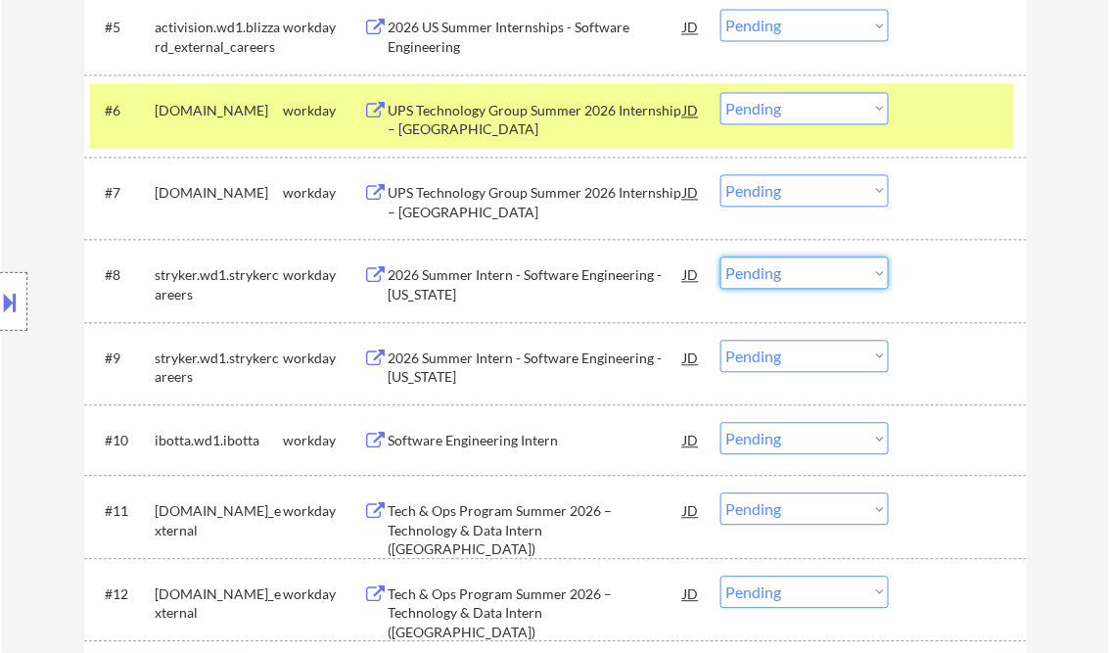
drag, startPoint x: 826, startPoint y: 263, endPoint x: 830, endPoint y: 286, distance: 22.9
click at [826, 263] on select "Choose an option... Pending Applied Excluded (Questions) Excluded (Expired) Exc…" at bounding box center [805, 272] width 168 height 32
click at [721, 256] on select "Choose an option... Pending Applied Excluded (Questions) Excluded (Expired) Exc…" at bounding box center [805, 272] width 168 height 32
select select ""pending""
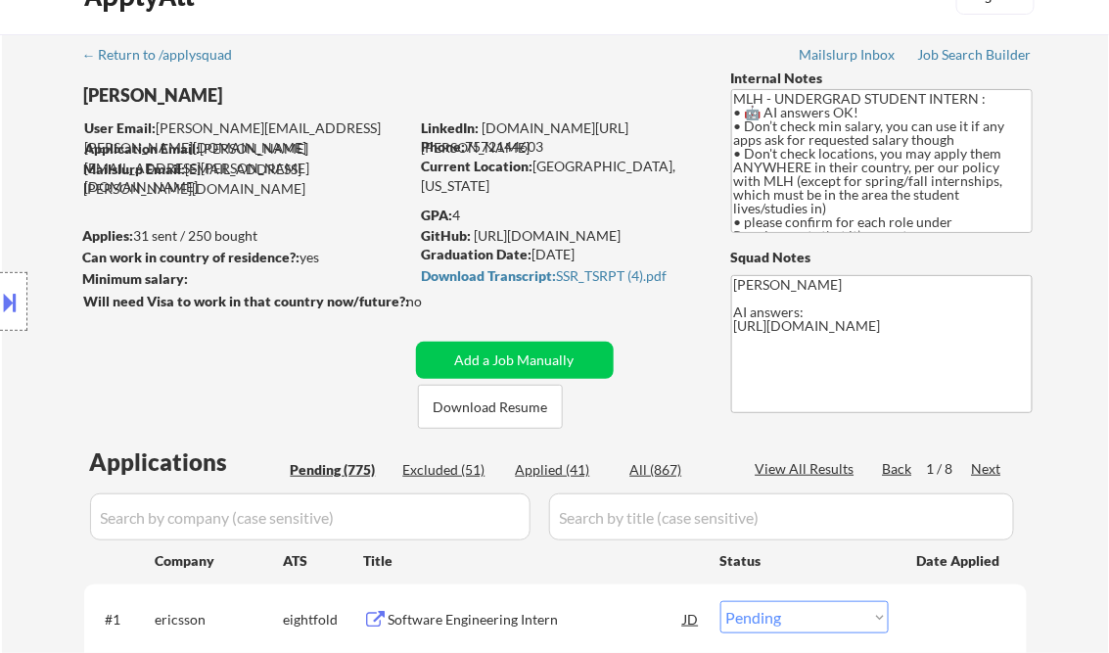
scroll to position [0, 0]
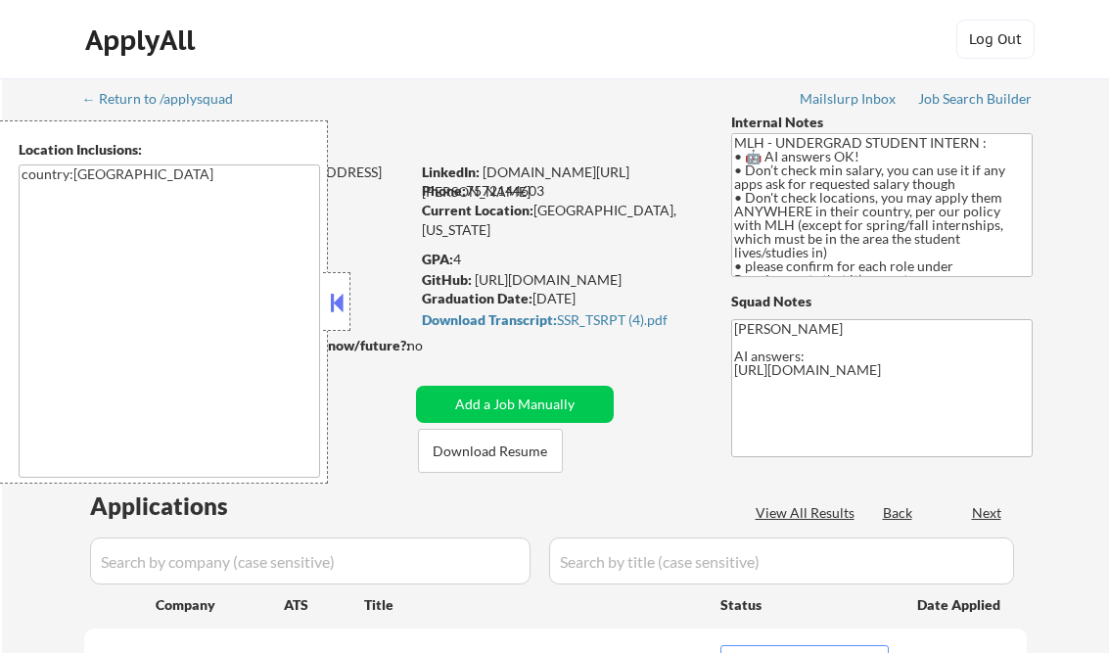
select select ""pending""
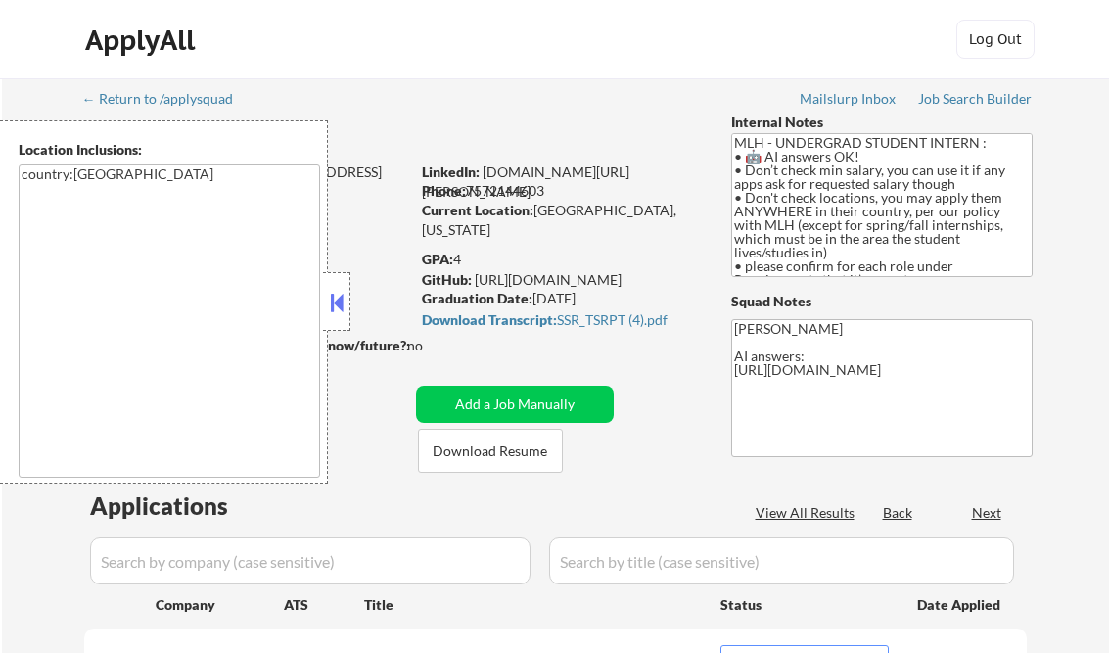
select select ""pending""
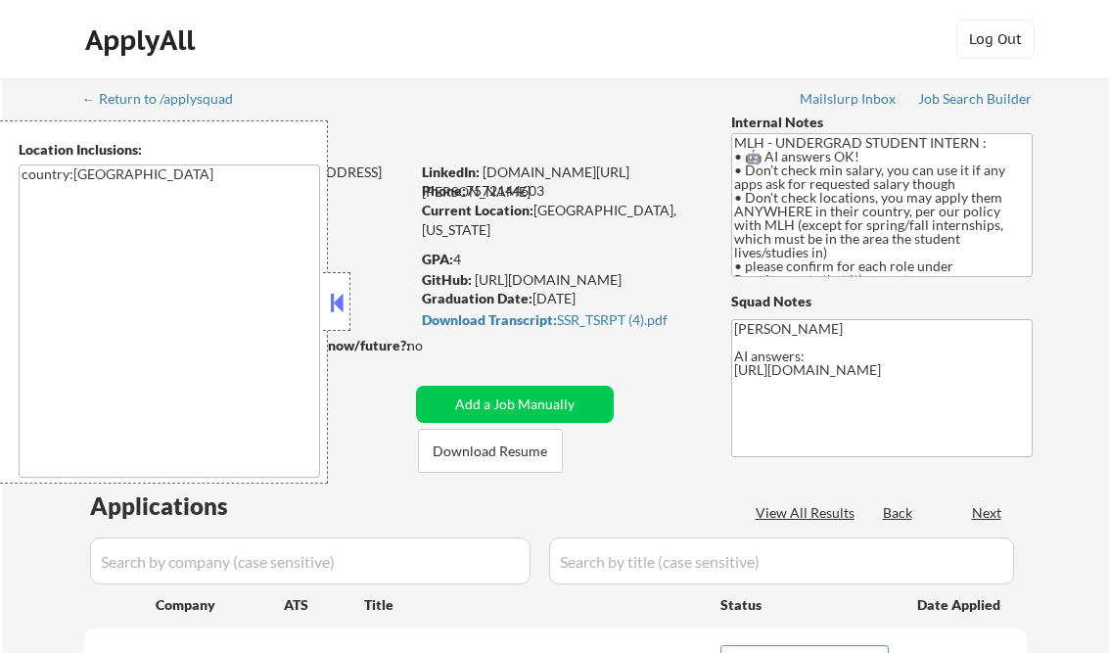
select select ""pending""
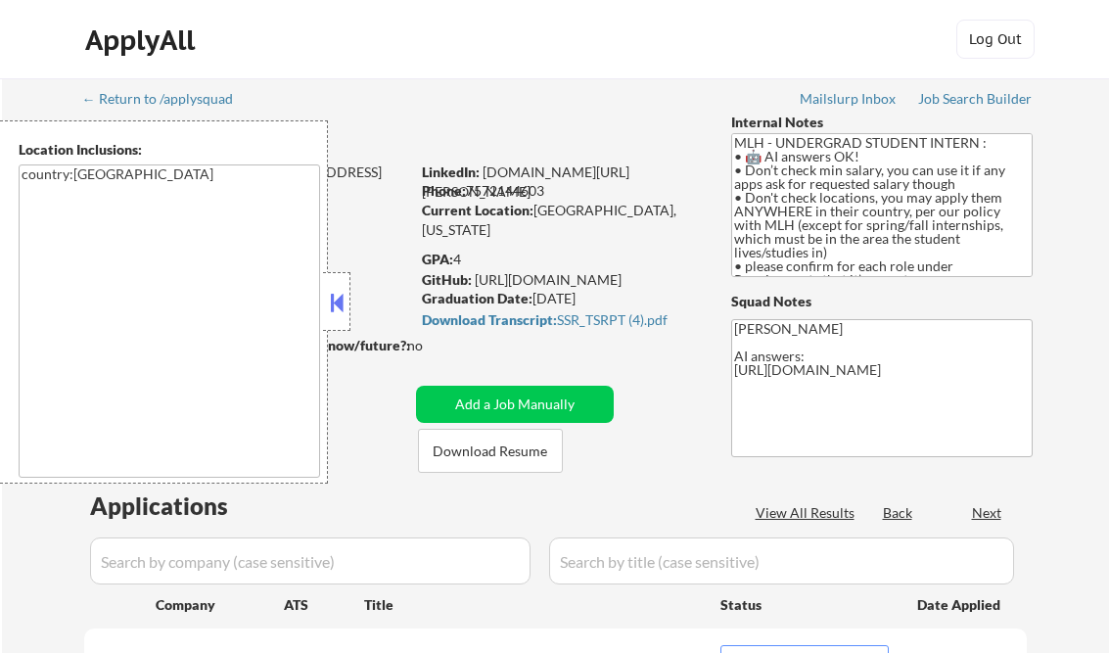
select select ""pending""
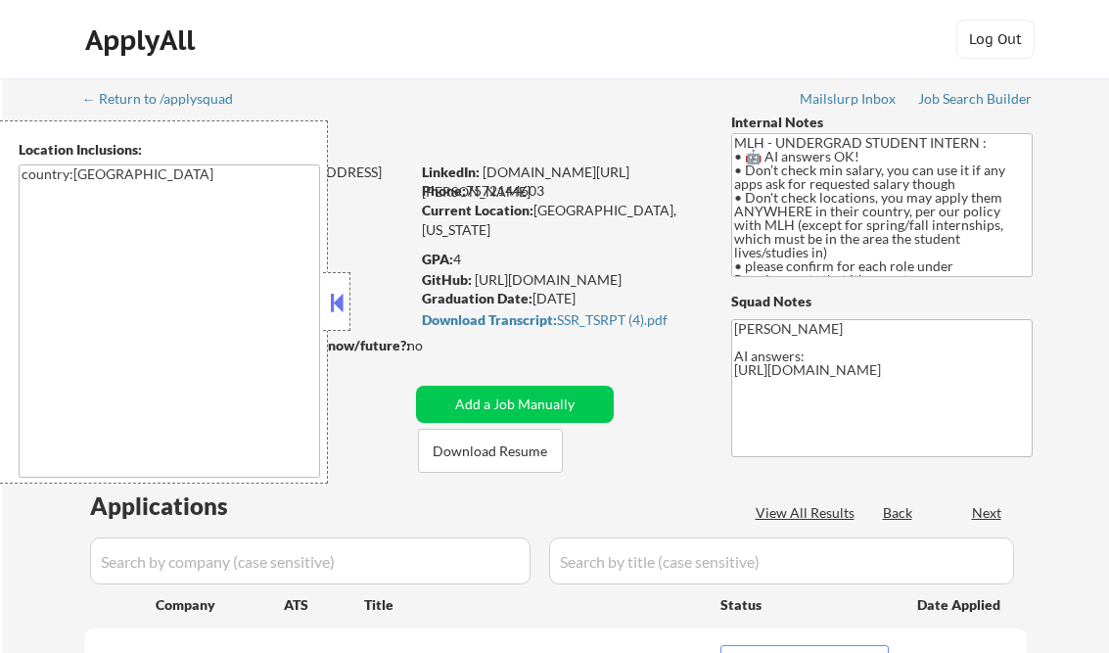
select select ""pending""
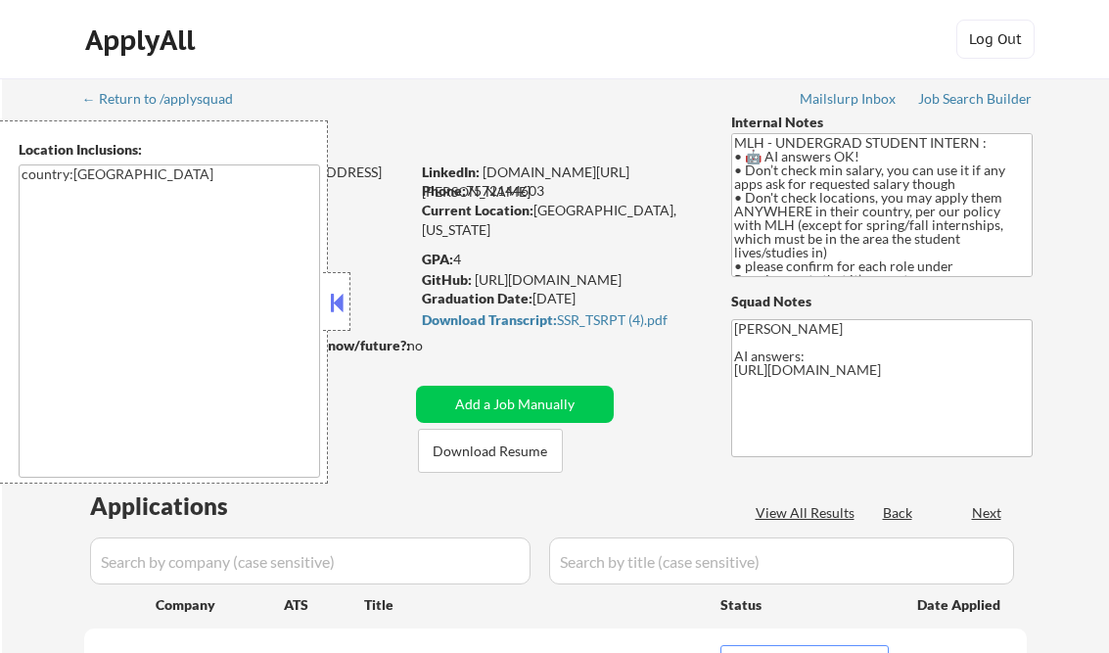
select select ""pending""
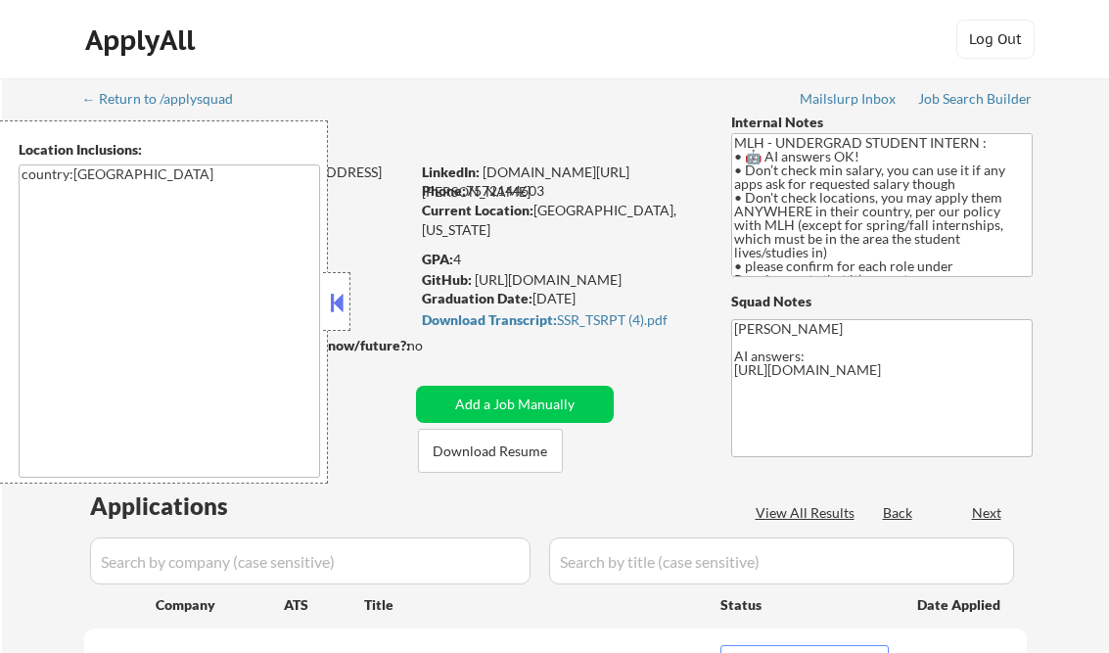
select select ""pending""
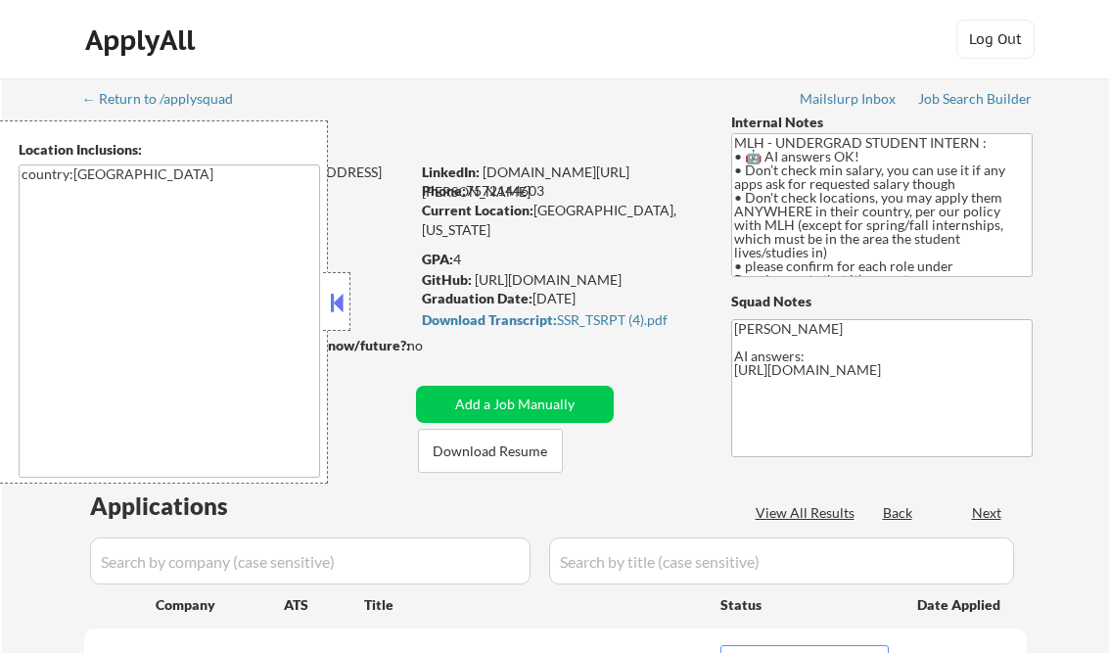
select select ""pending""
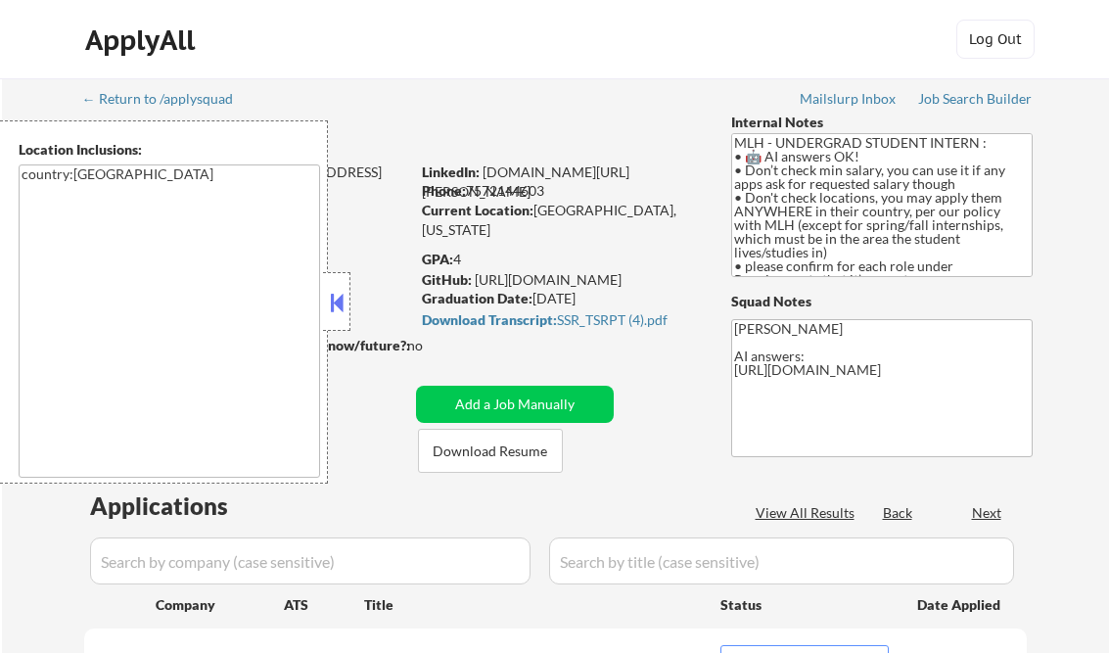
select select ""pending""
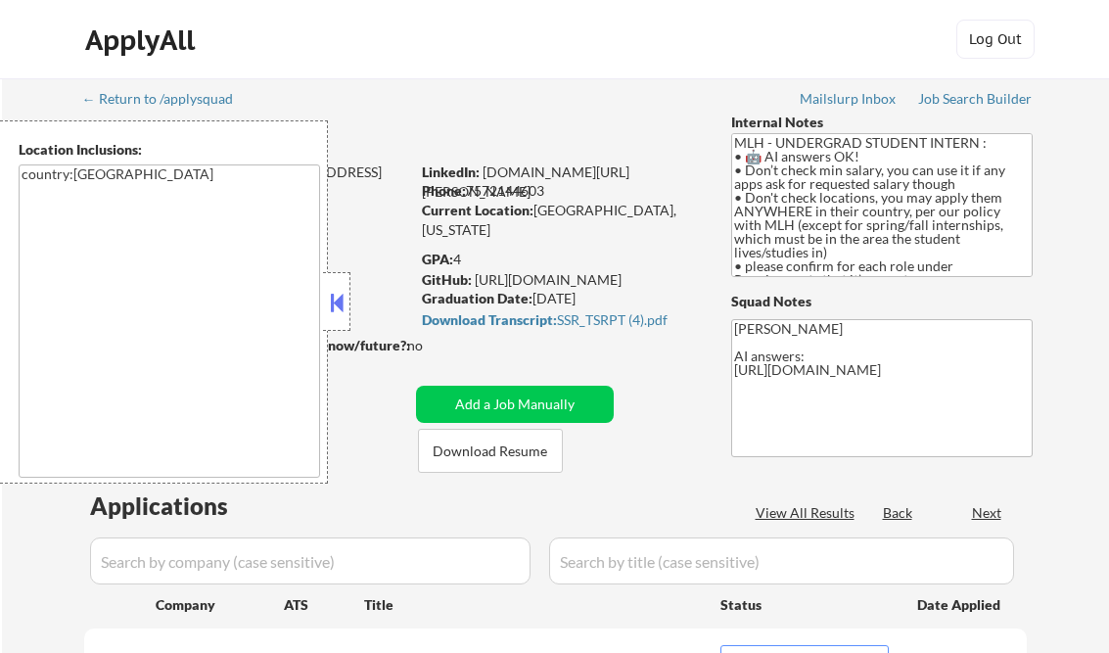
select select ""pending""
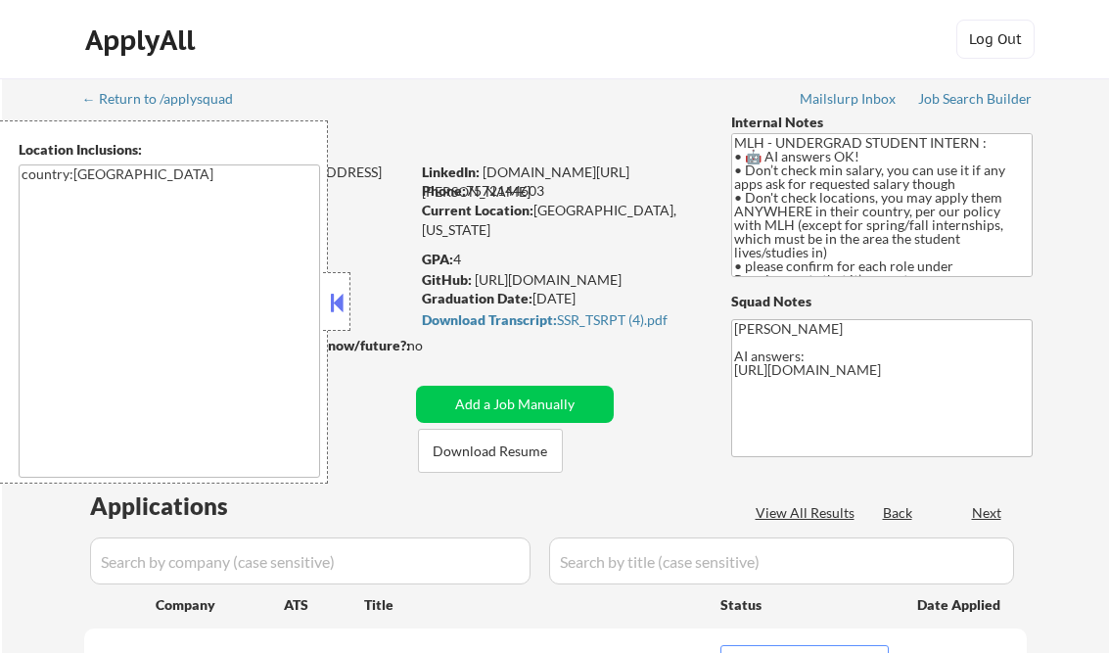
select select ""pending""
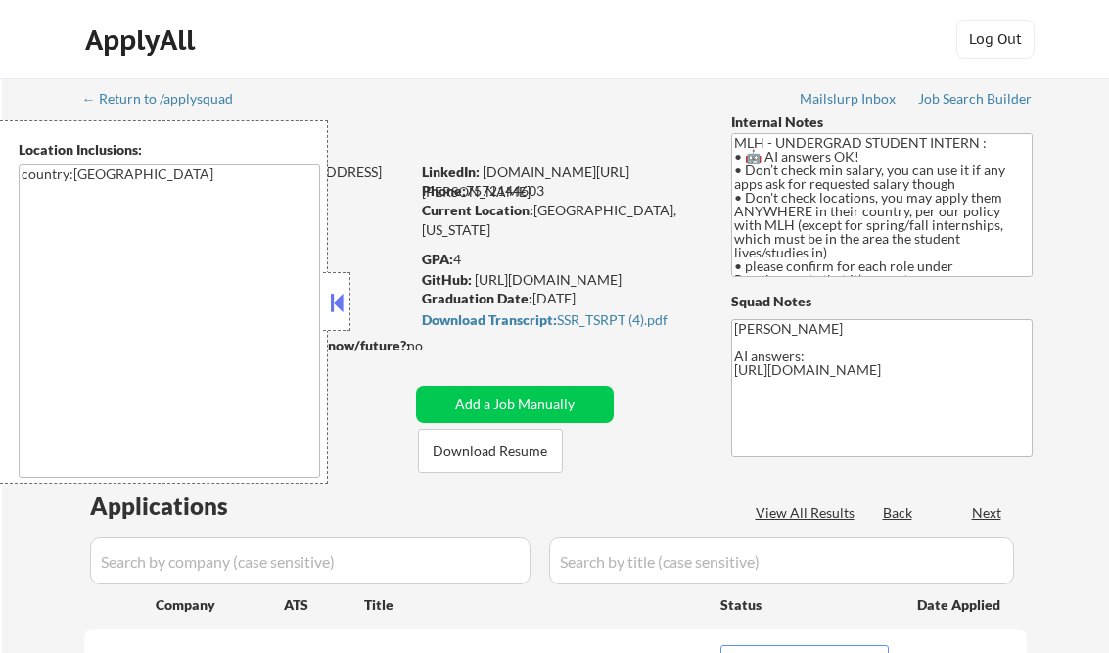
select select ""pending""
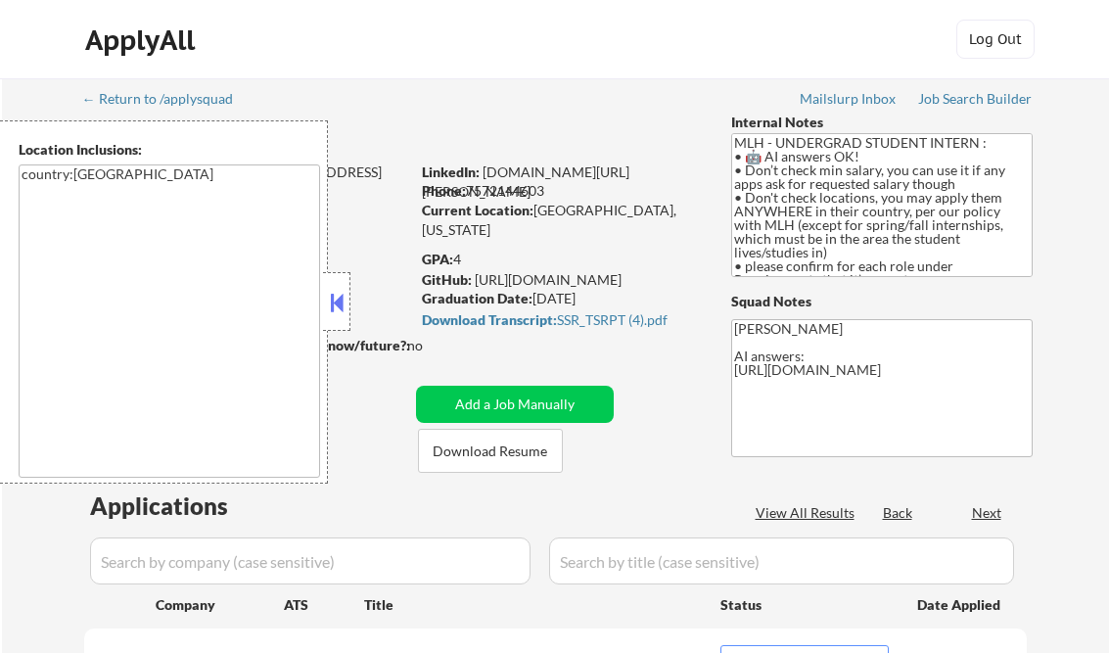
select select ""pending""
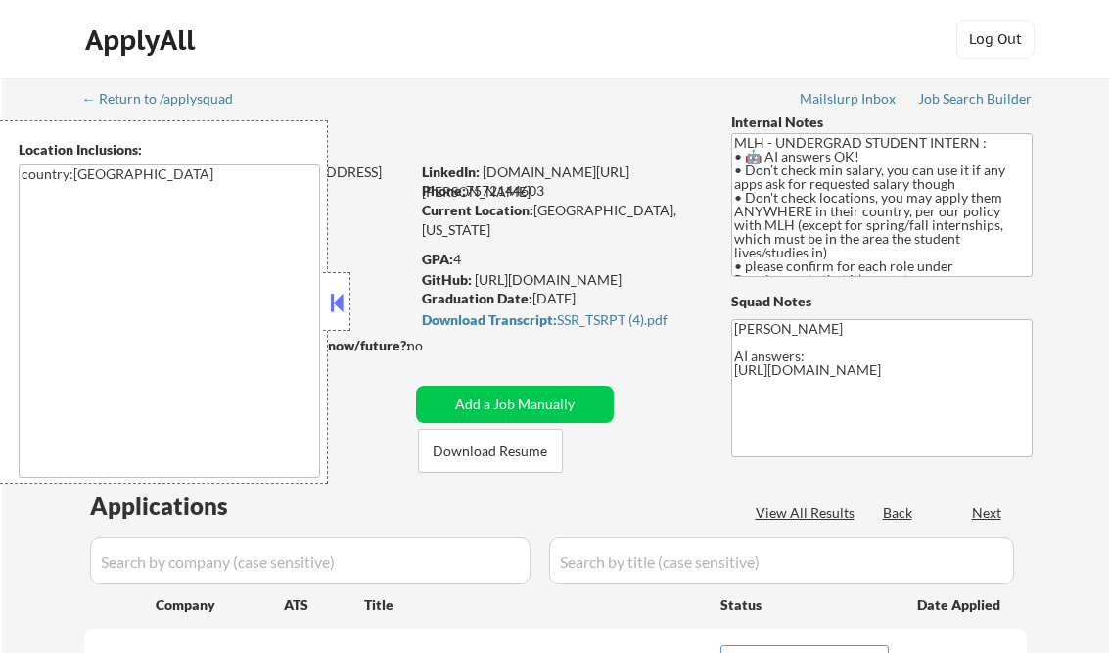
select select ""pending""
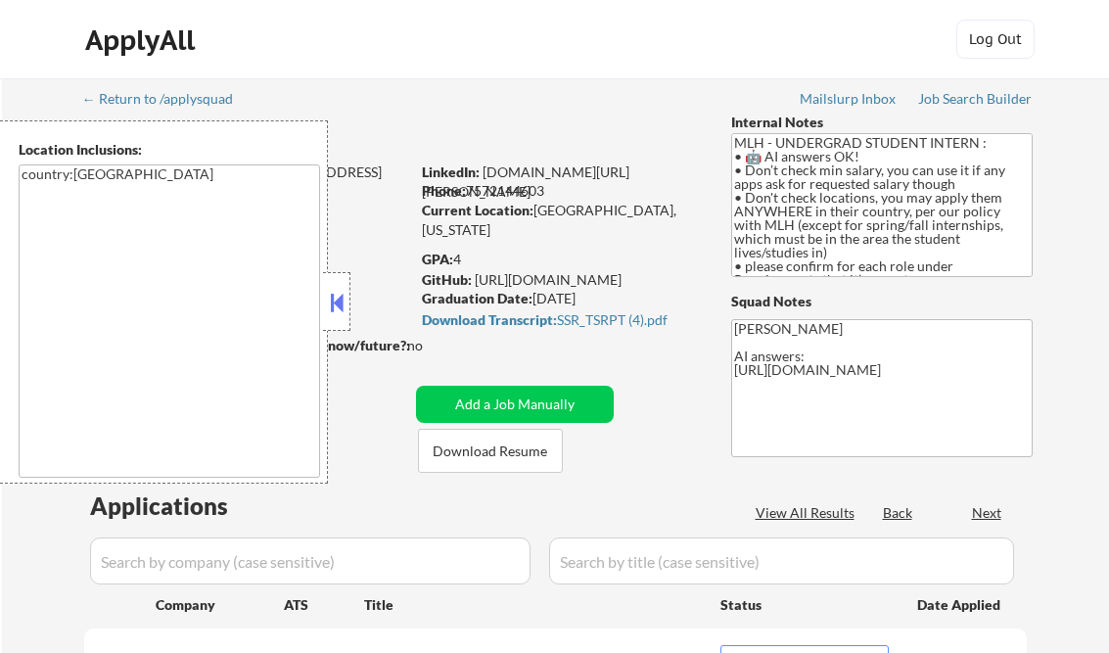
select select ""pending""
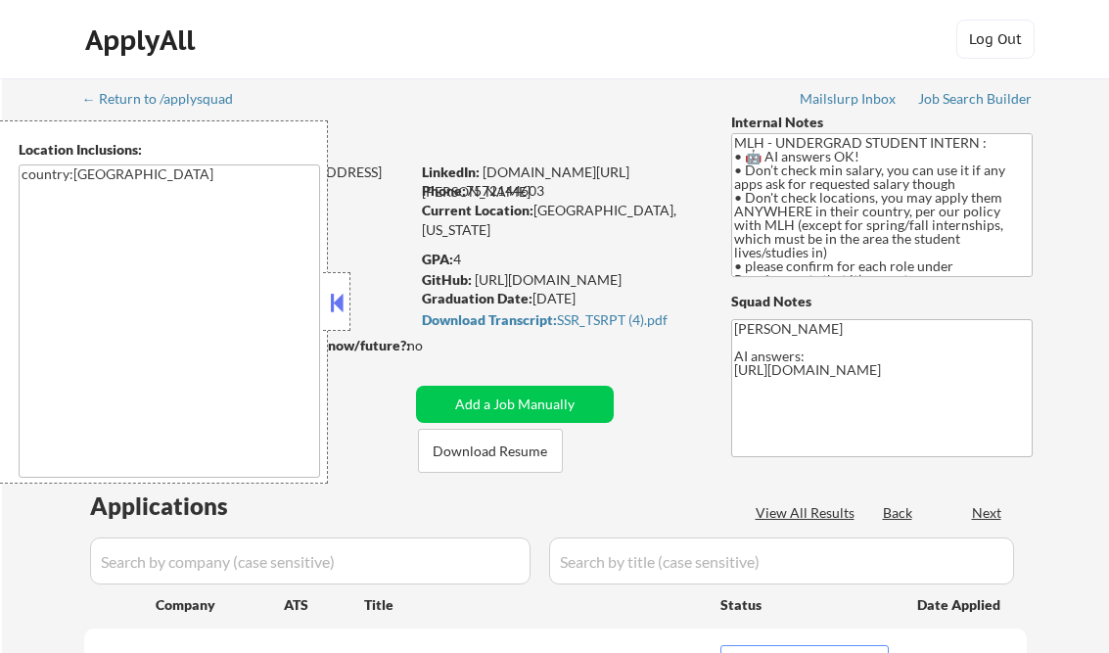
select select ""pending""
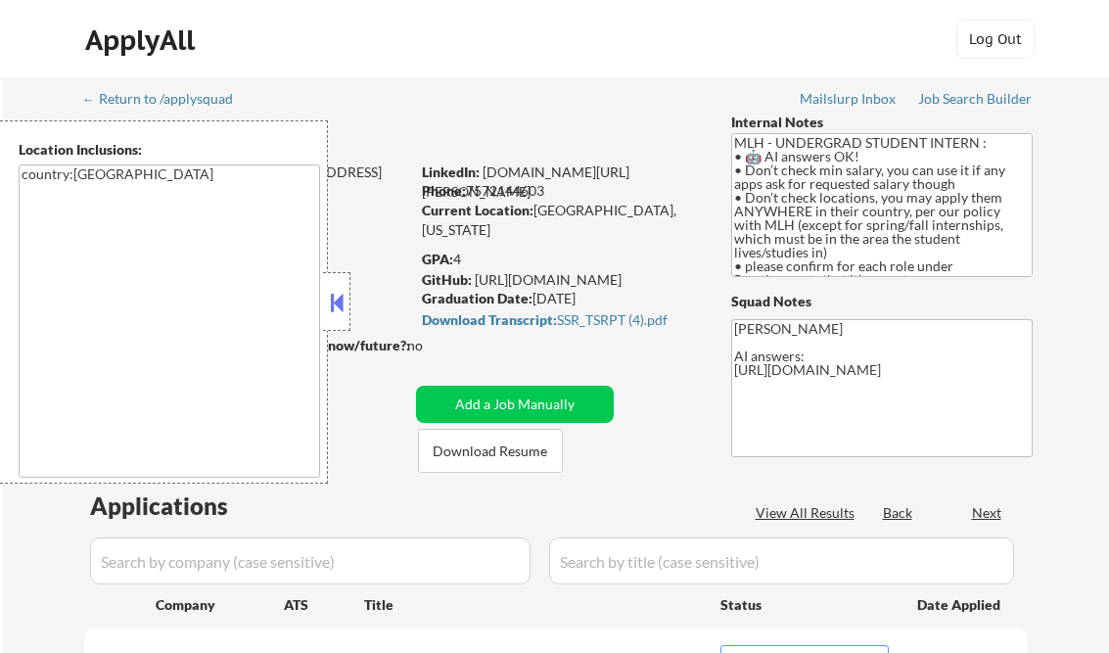
select select ""pending""
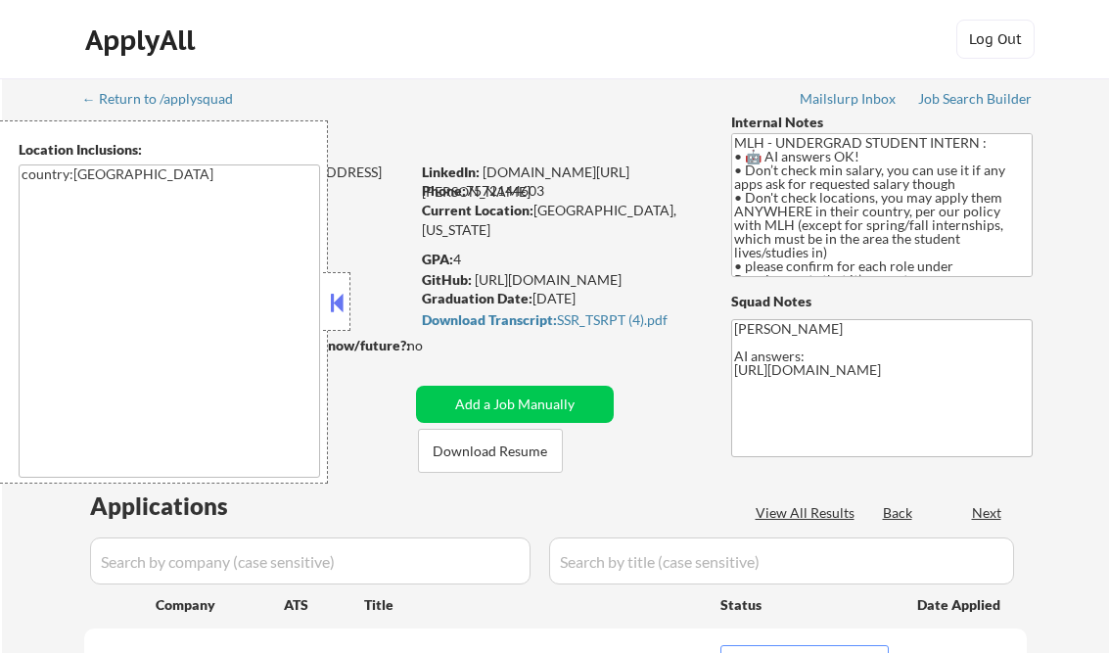
select select ""pending""
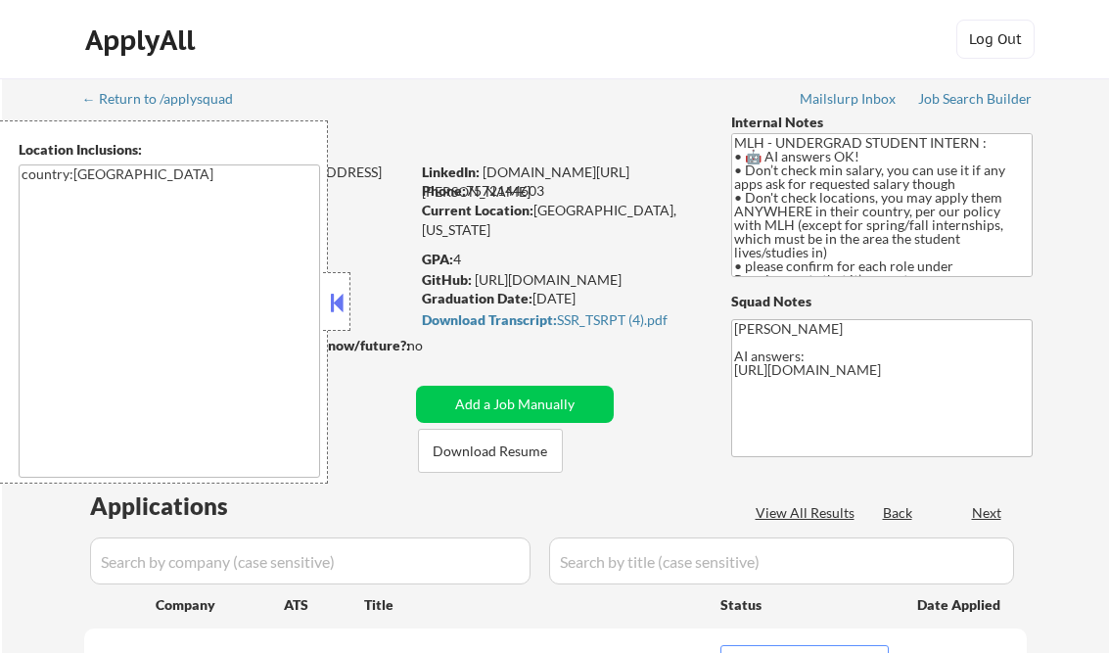
select select ""pending""
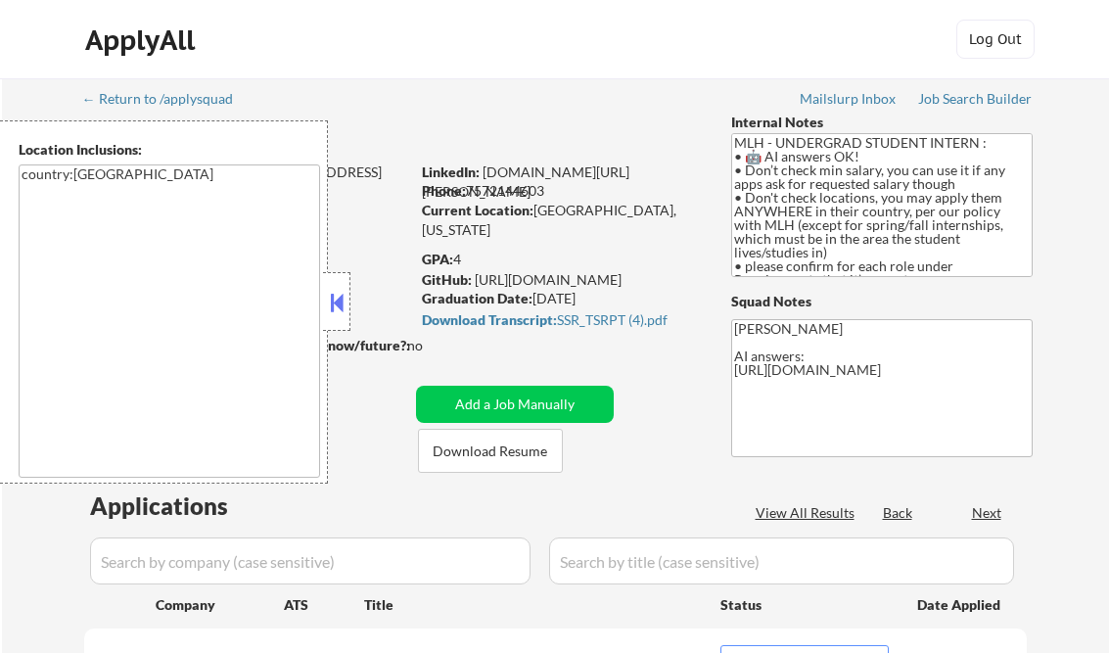
select select ""pending""
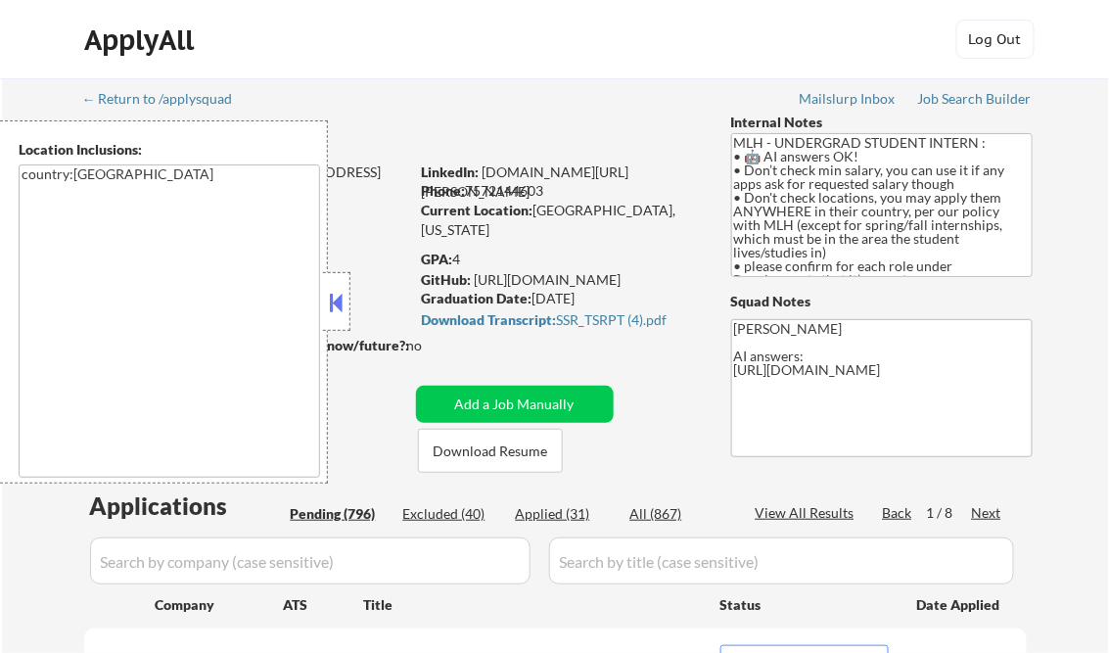
click at [572, 507] on div "Applied (31)" at bounding box center [565, 514] width 98 height 20
select select ""applied""
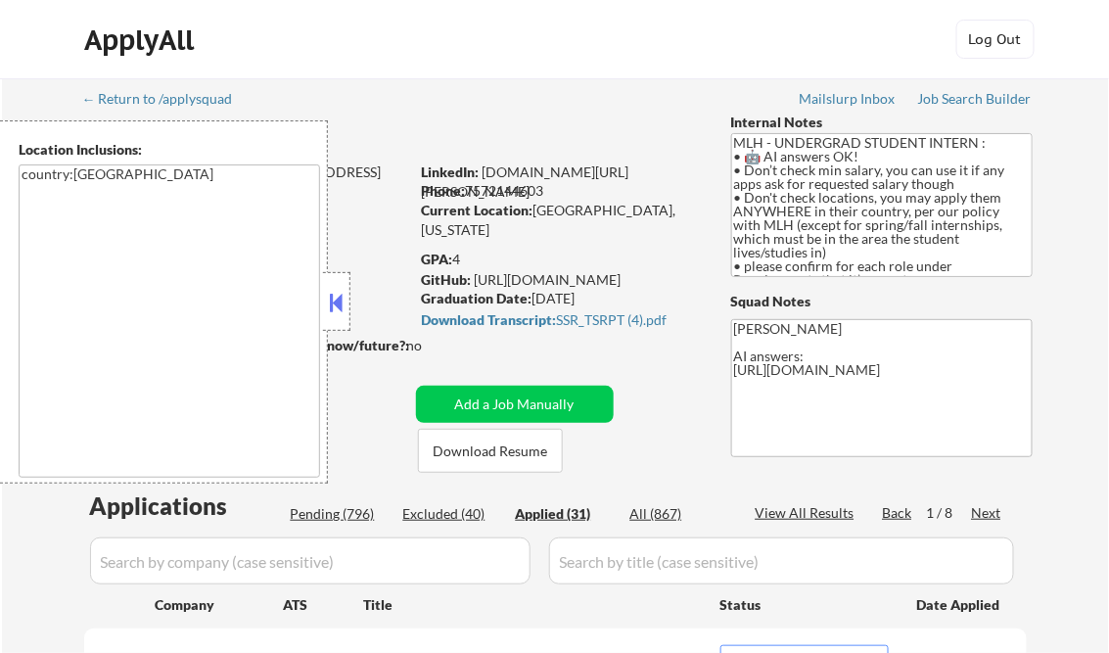
select select ""applied""
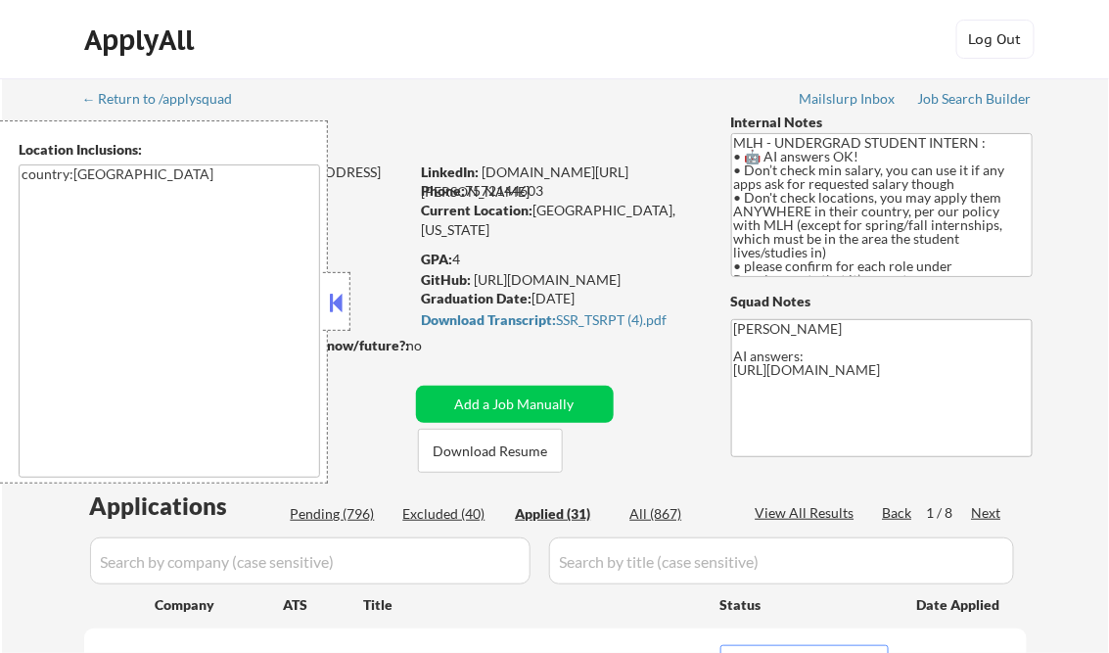
select select ""applied""
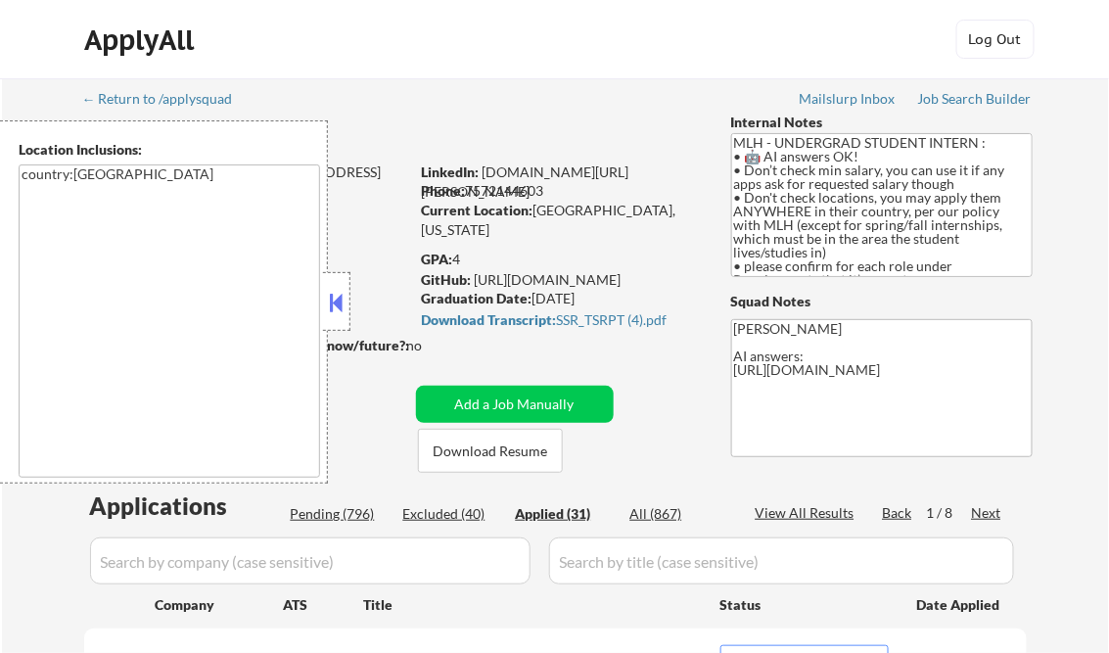
select select ""applied""
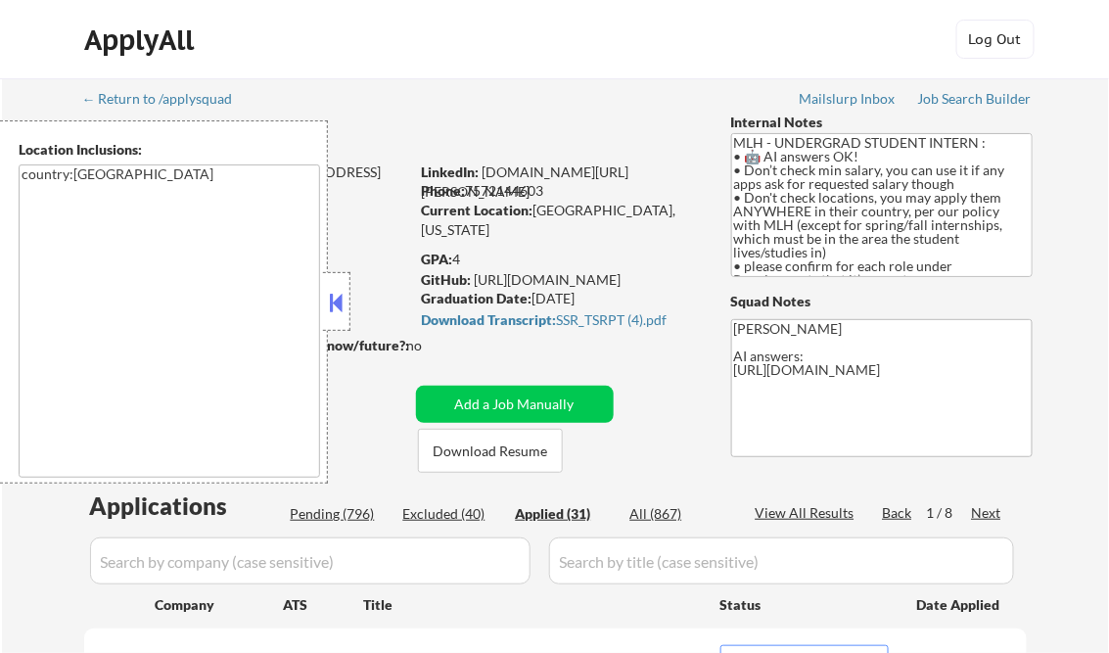
select select ""applied""
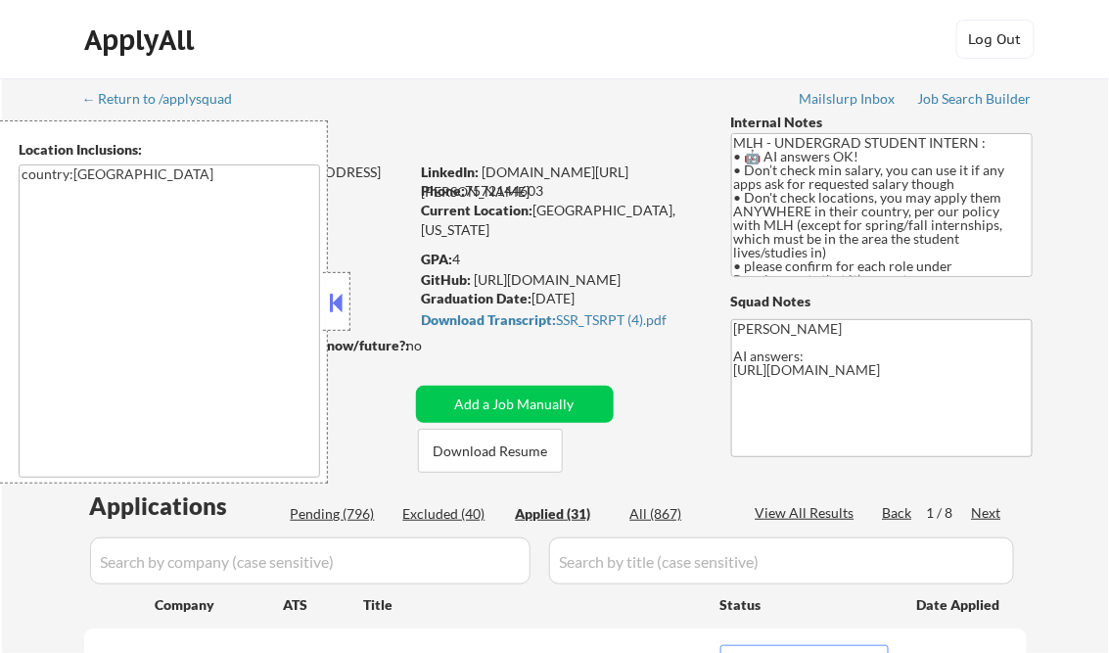
select select ""applied""
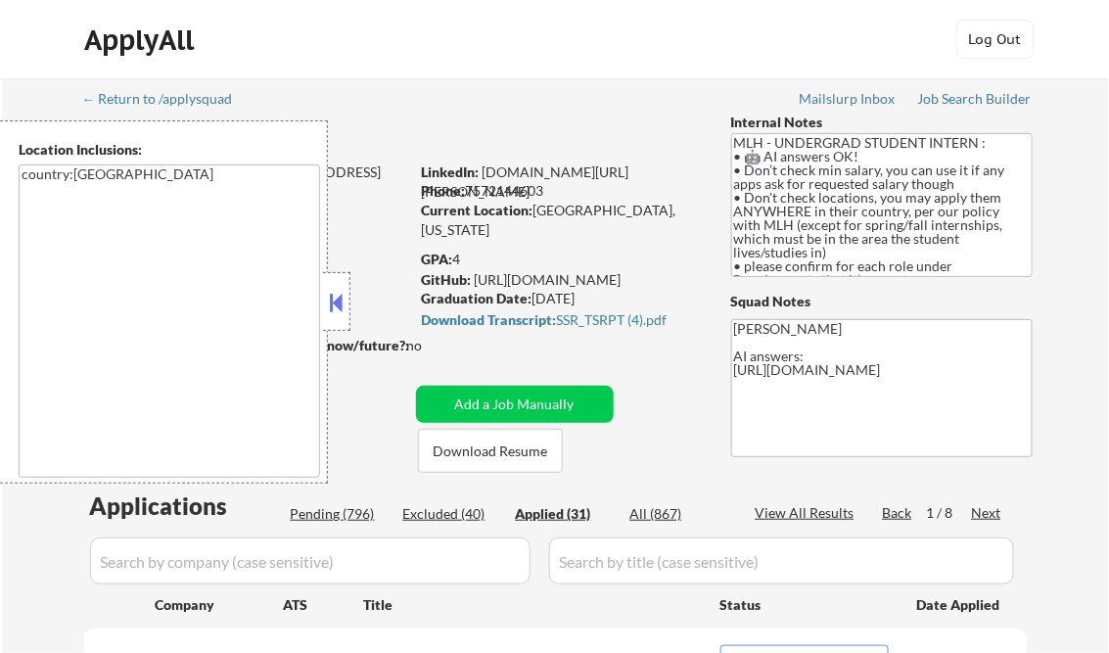
select select ""applied""
click at [335, 294] on button at bounding box center [337, 302] width 22 height 29
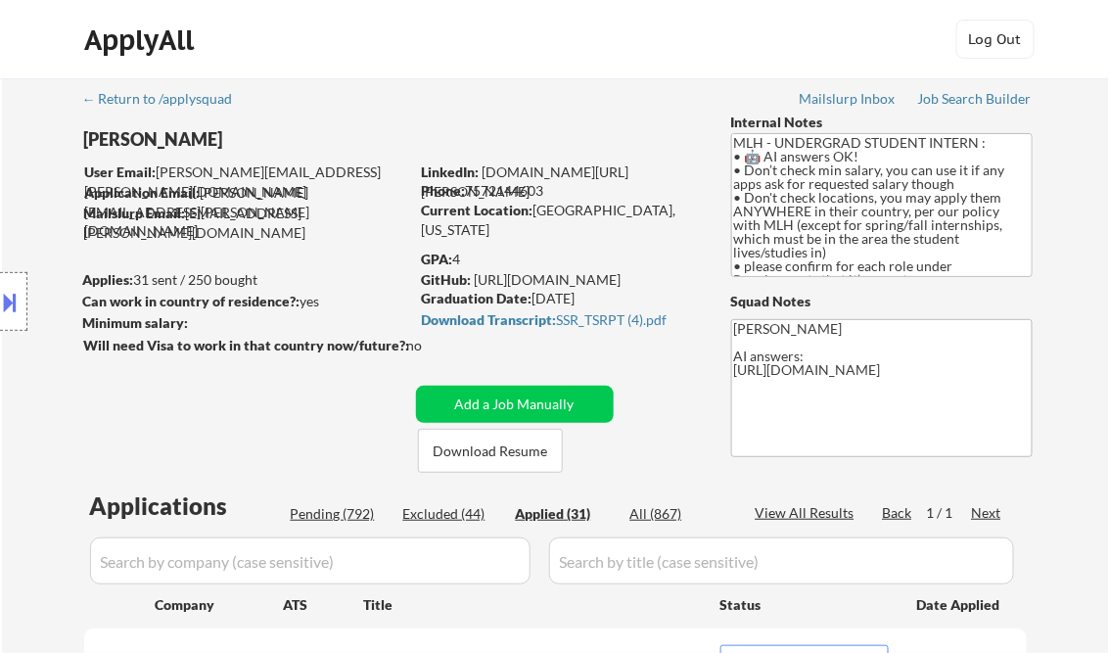
select select ""applied""
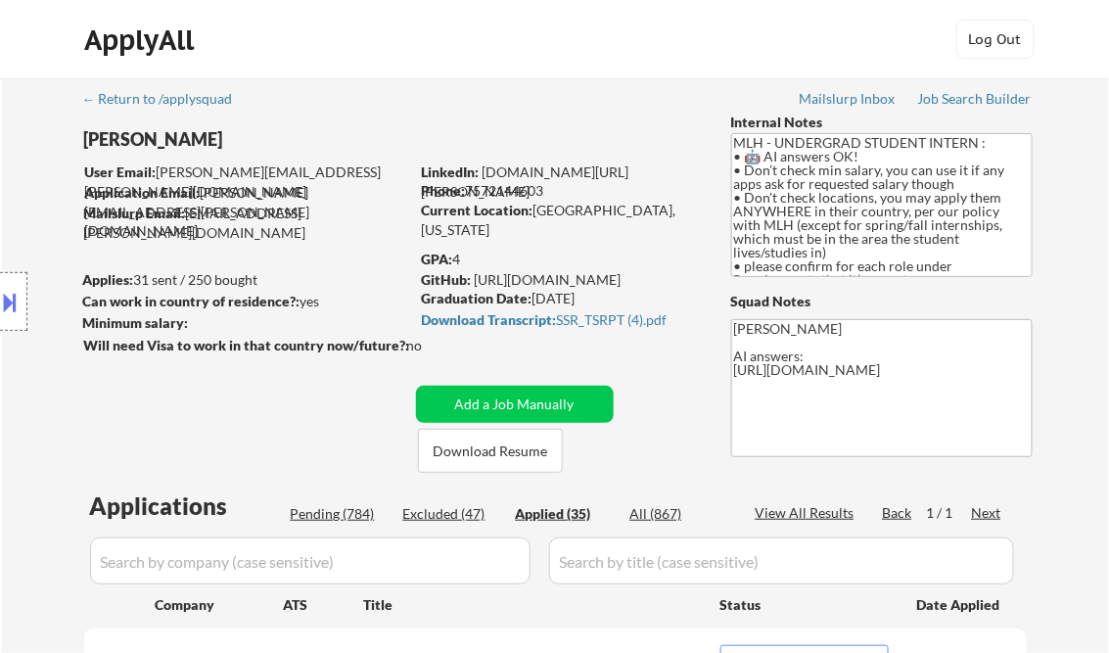
select select ""applied""
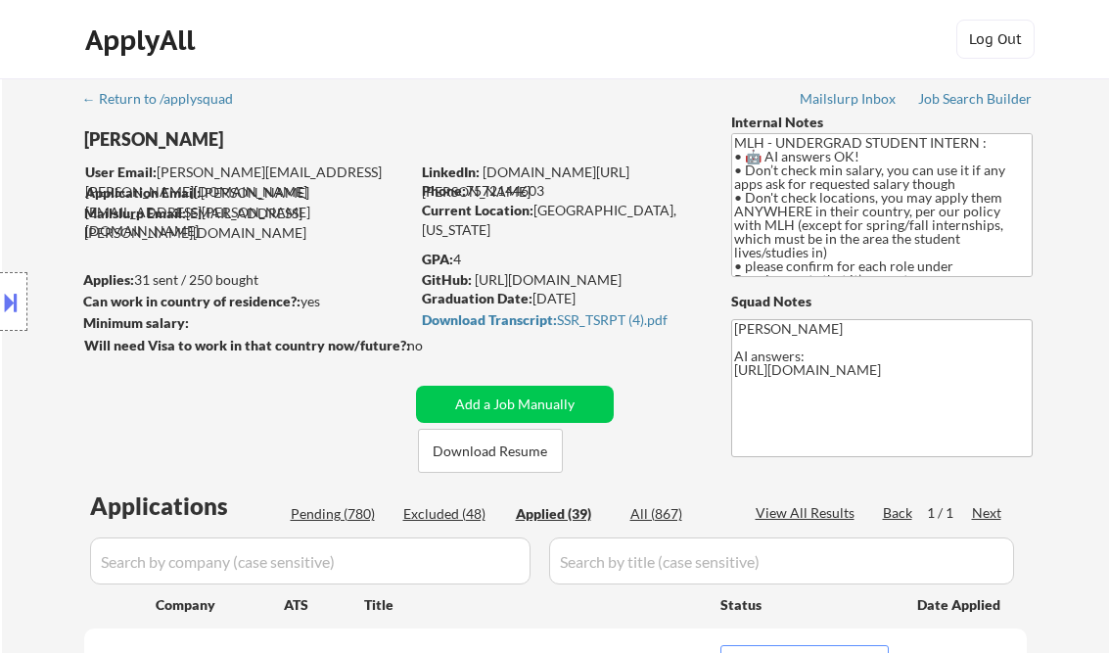
select select ""applied""
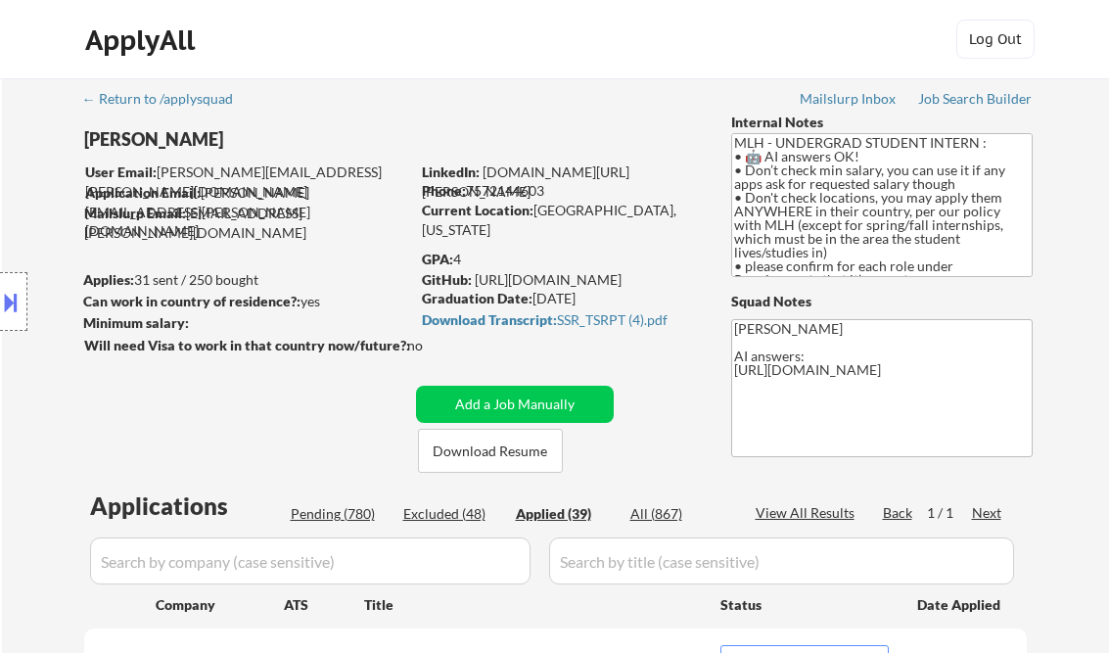
select select ""applied""
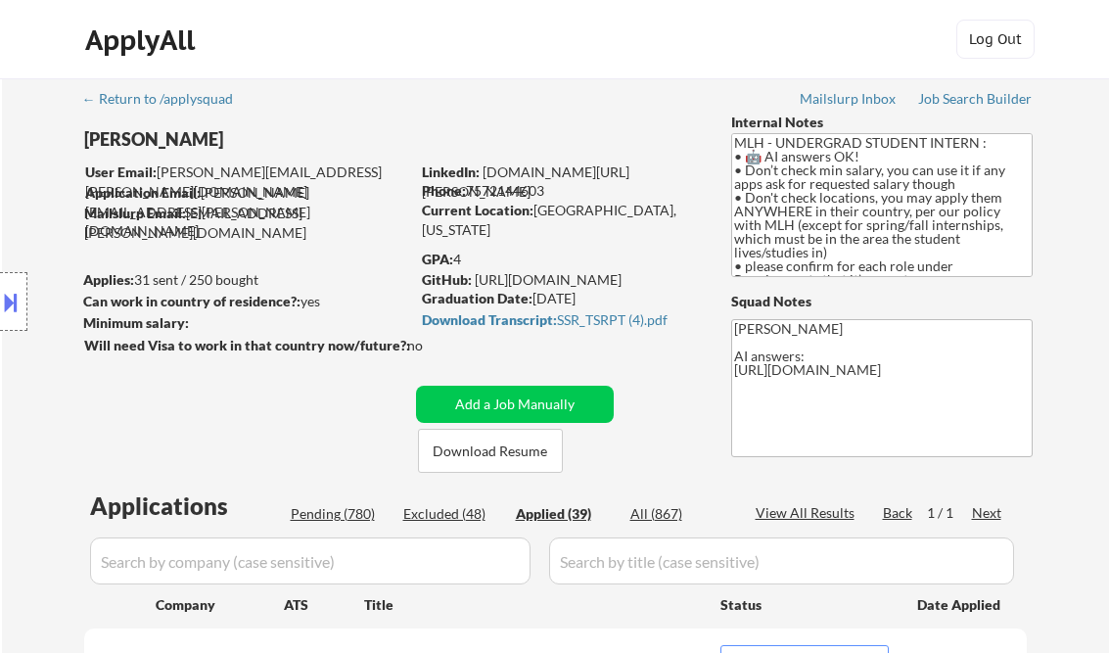
select select ""applied""
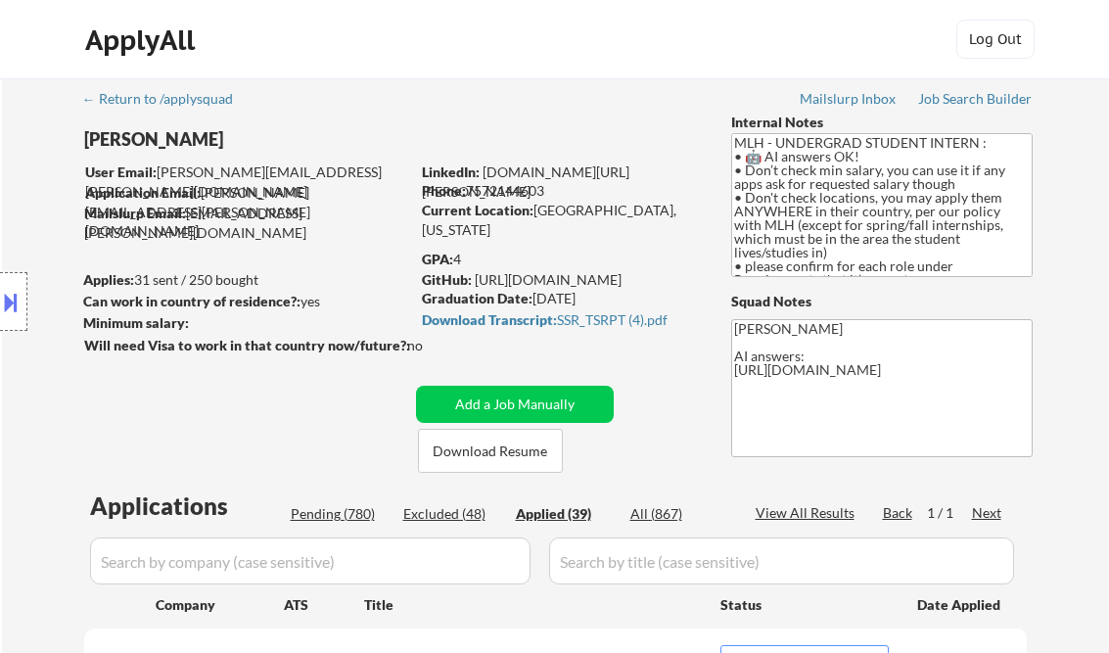
select select ""applied""
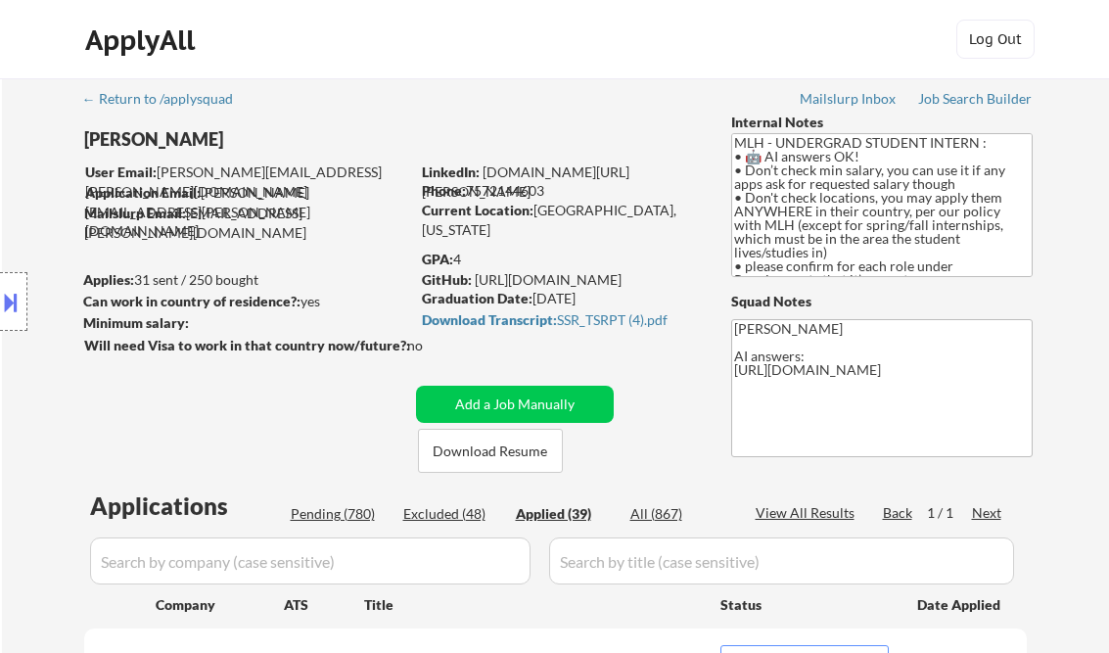
select select ""applied""
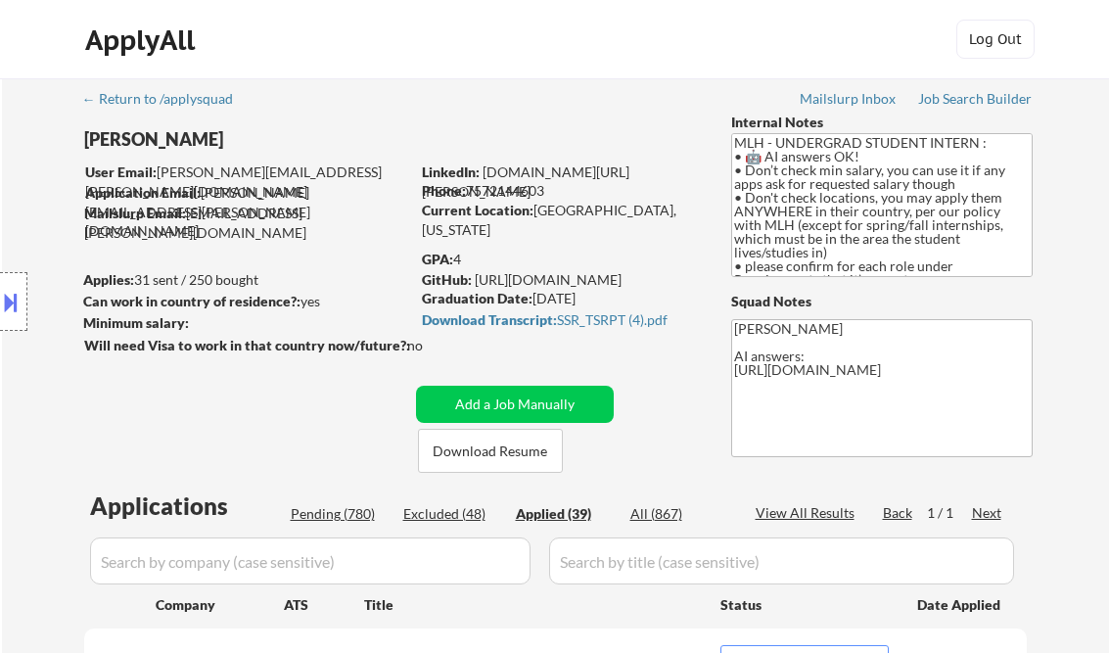
select select ""applied""
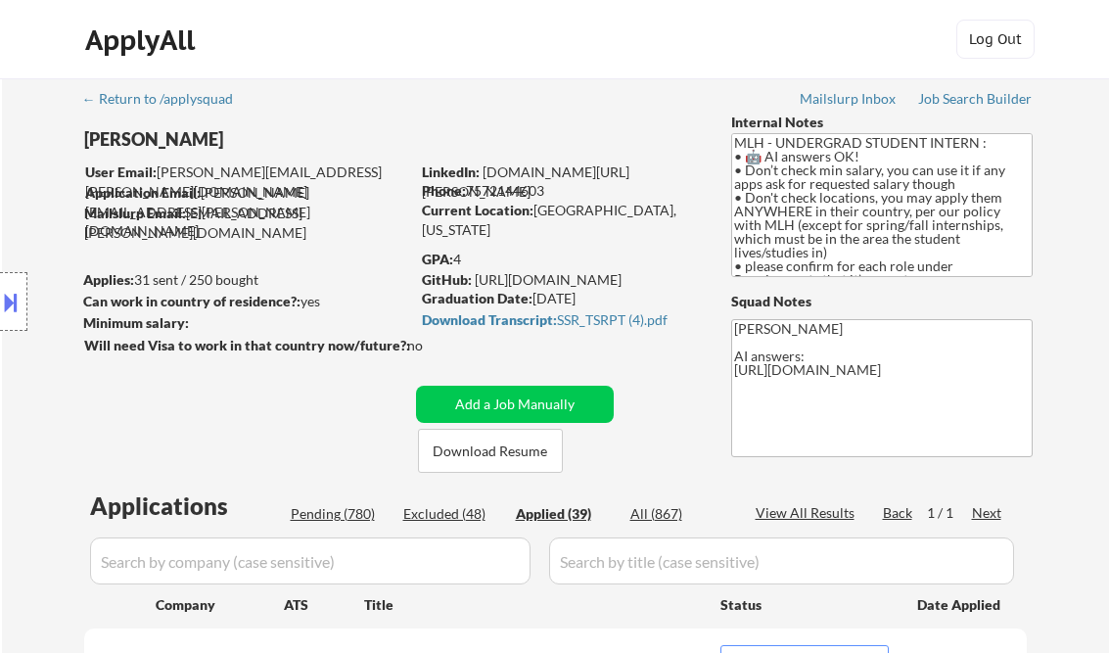
select select ""applied""
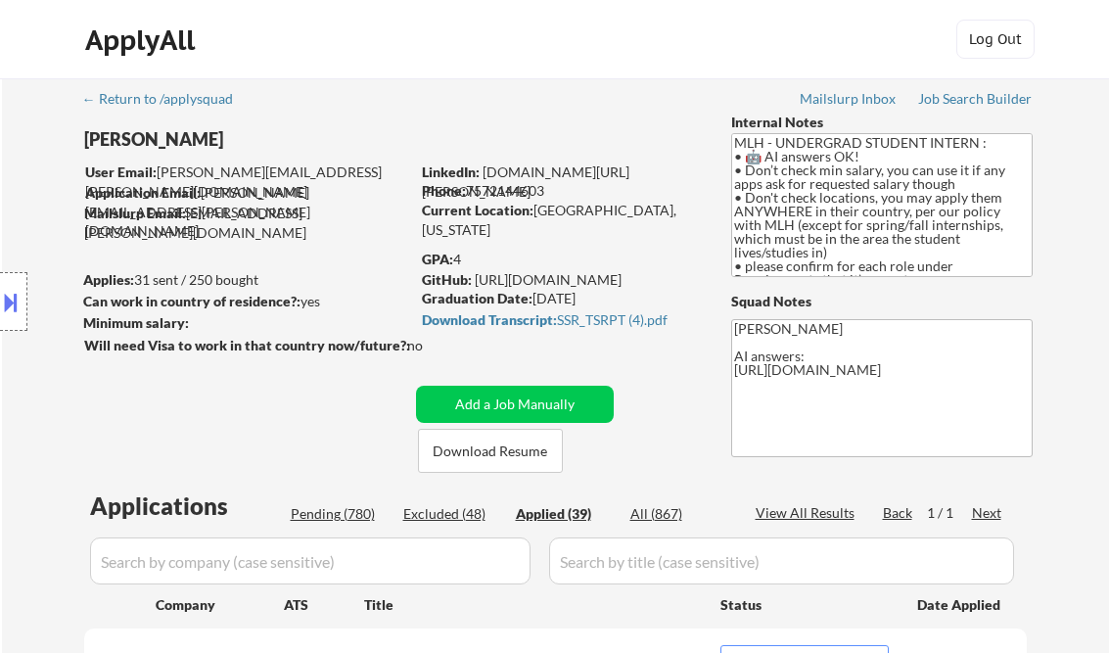
select select ""applied""
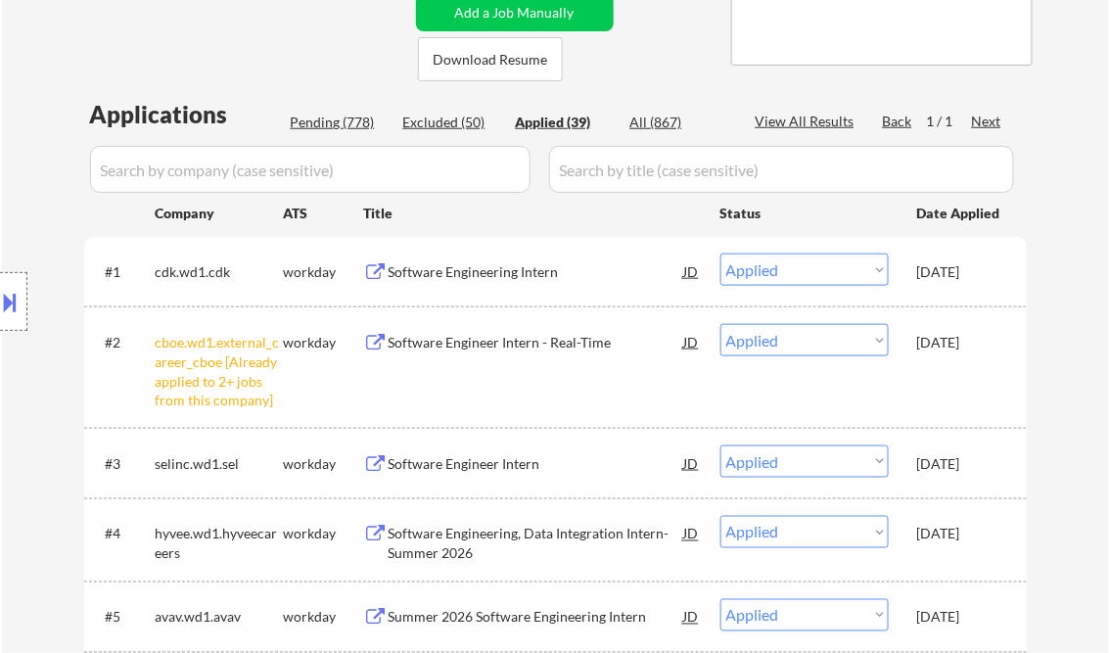
scroll to position [1211, 0]
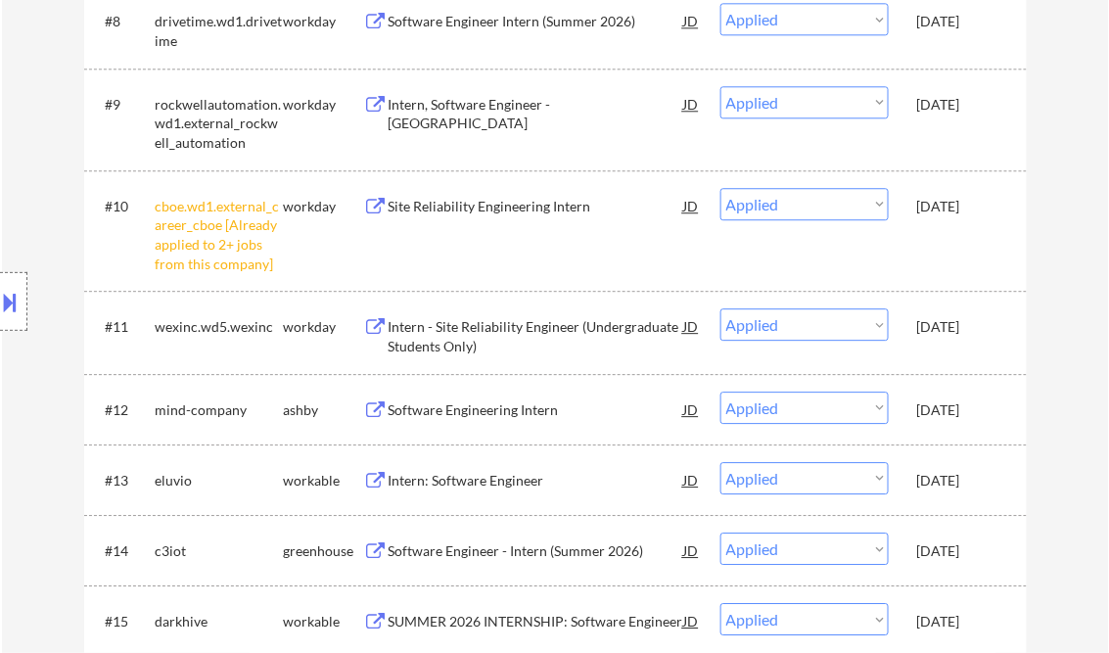
select select ""applied""
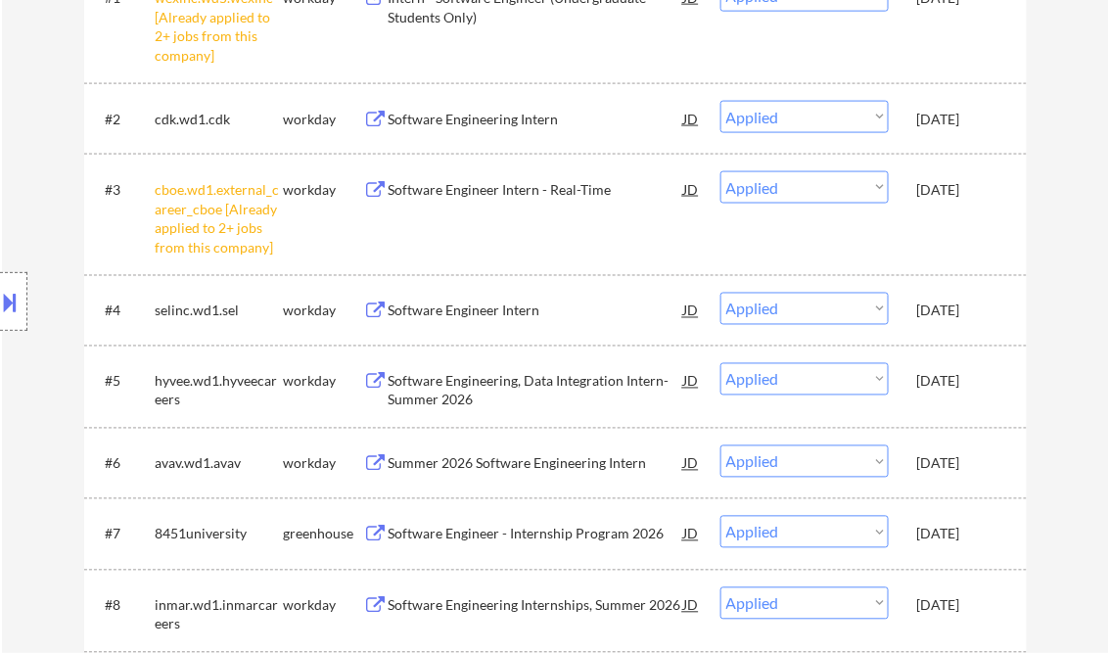
scroll to position [0, 0]
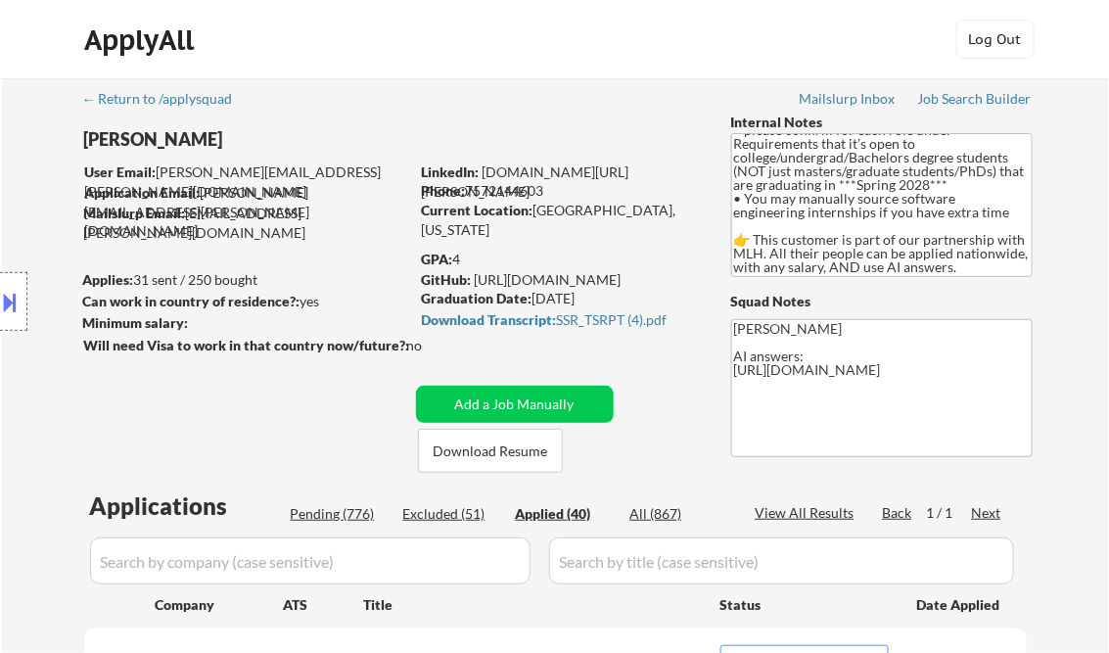
select select ""applied""
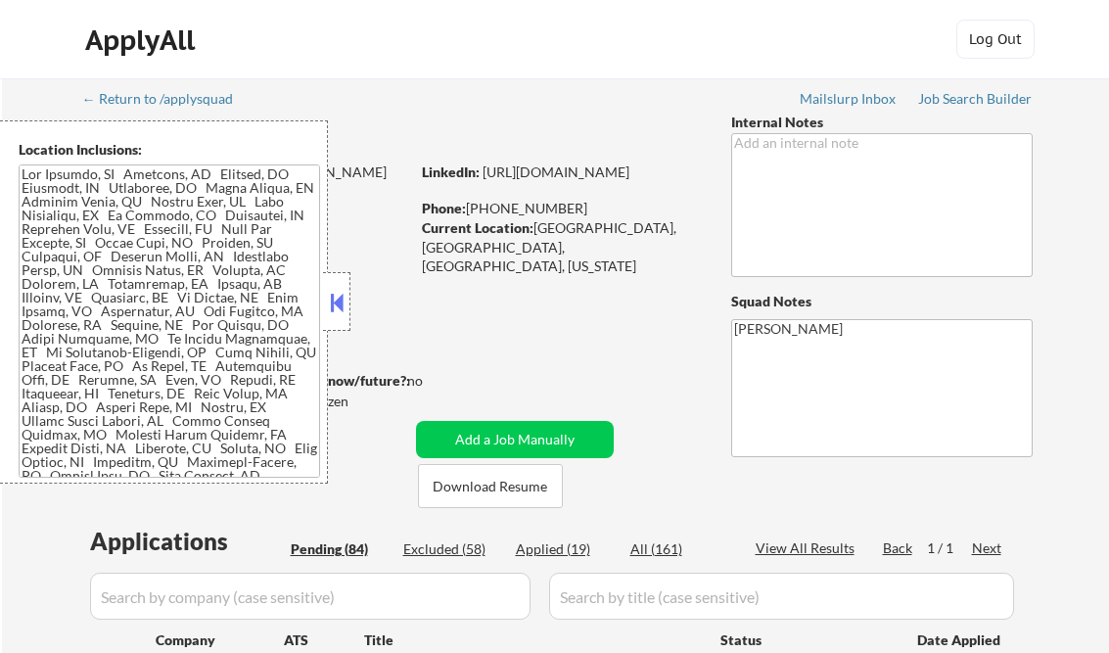
select select ""pending""
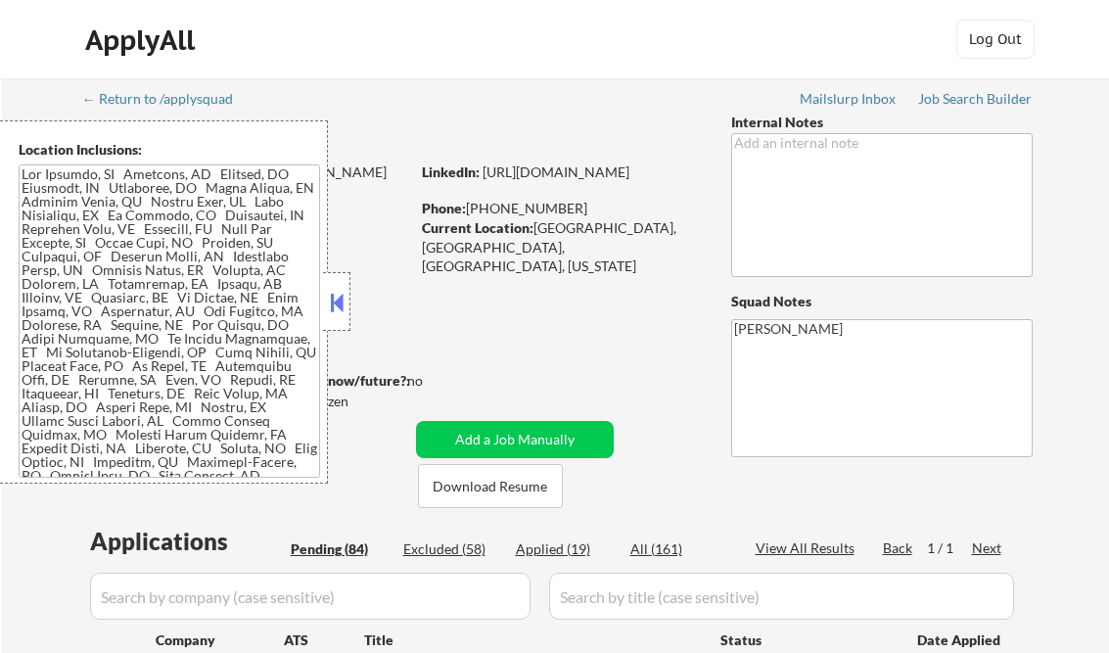
select select ""pending""
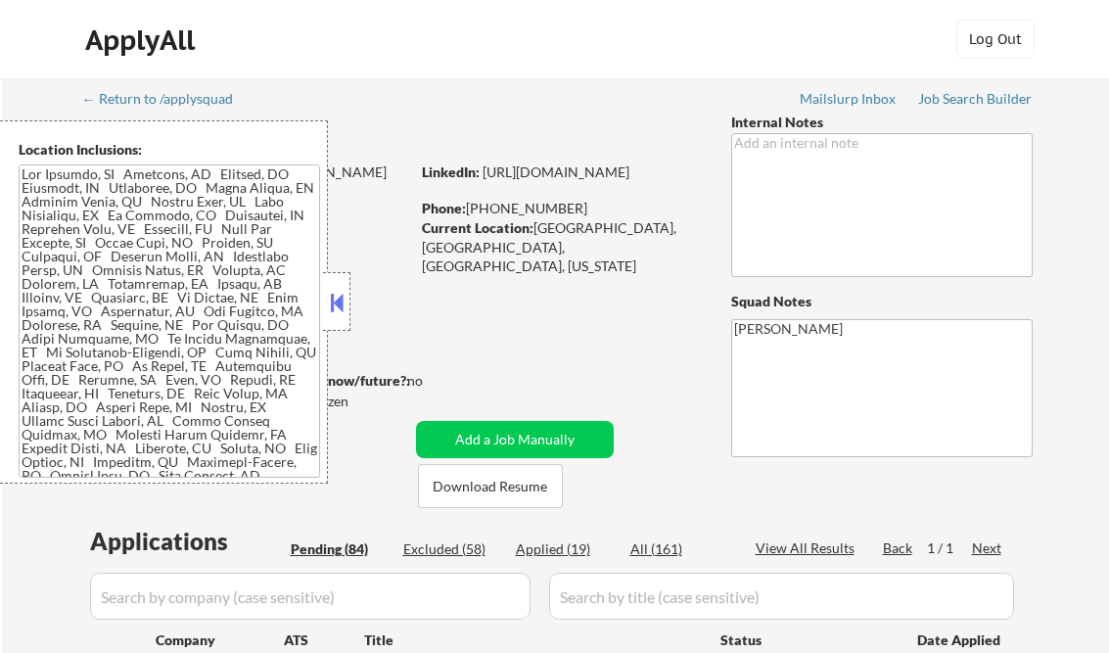
select select ""pending""
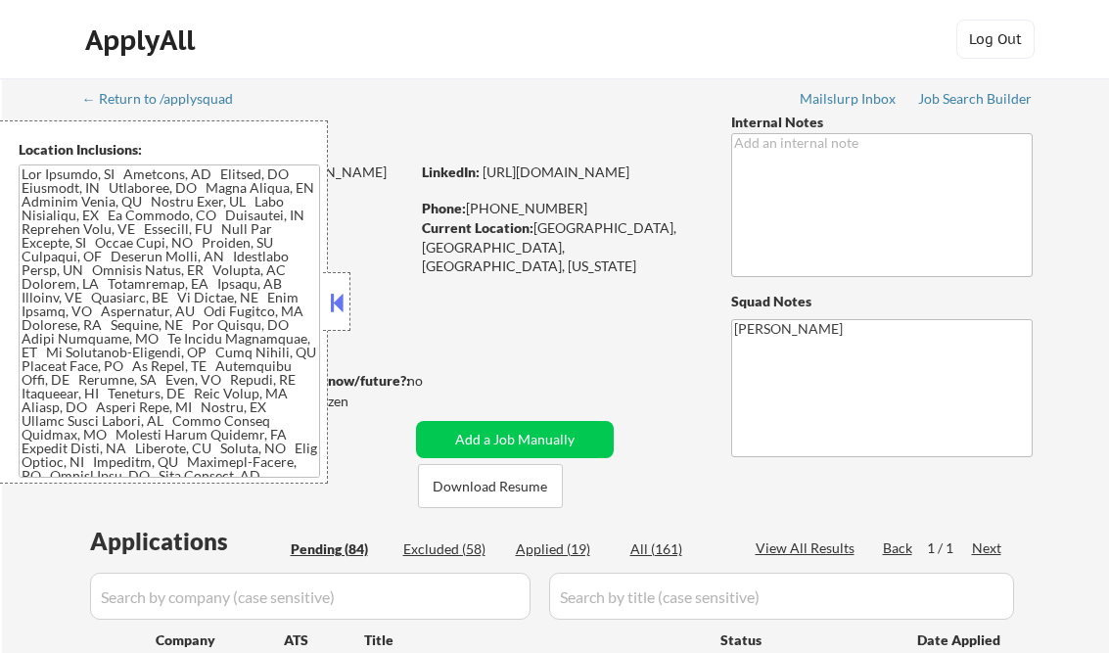
select select ""pending""
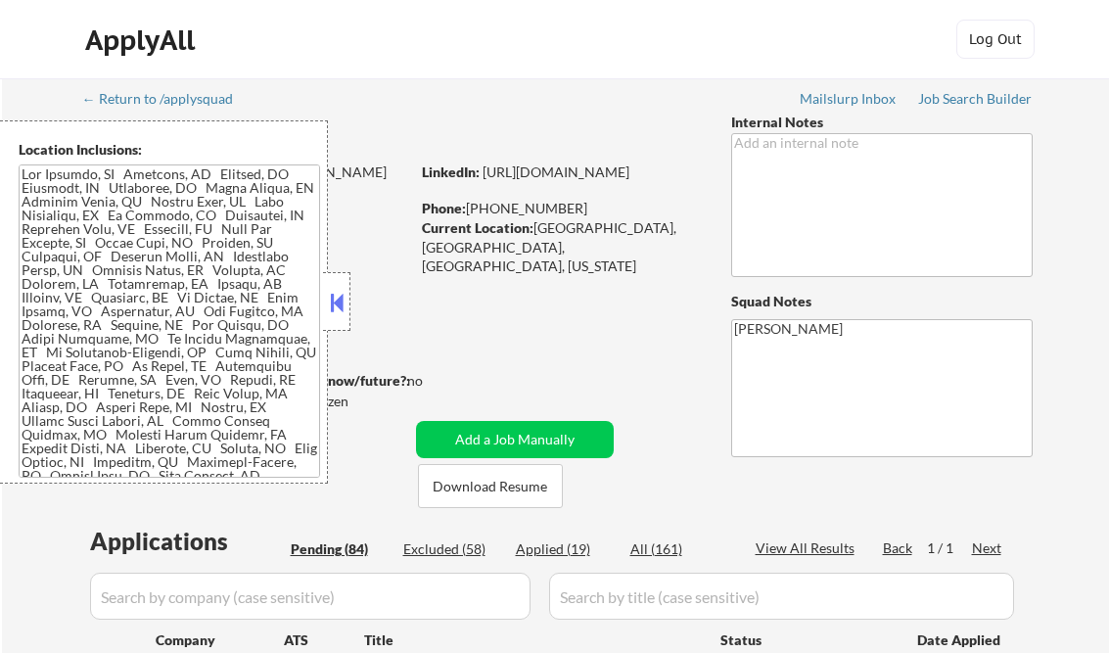
select select ""pending""
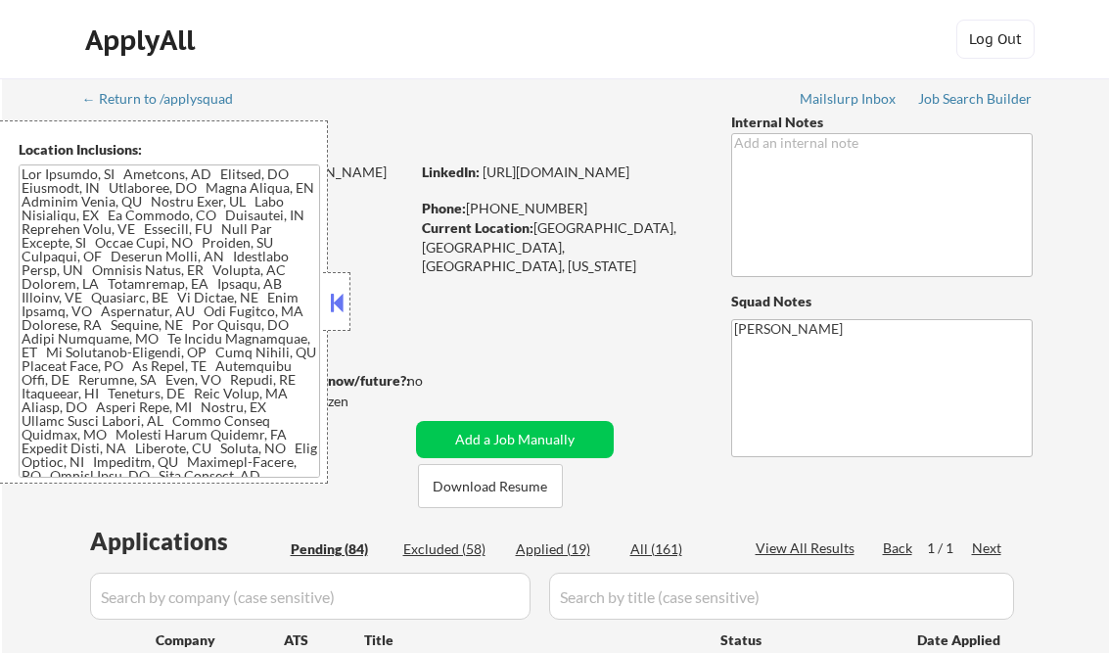
select select ""pending""
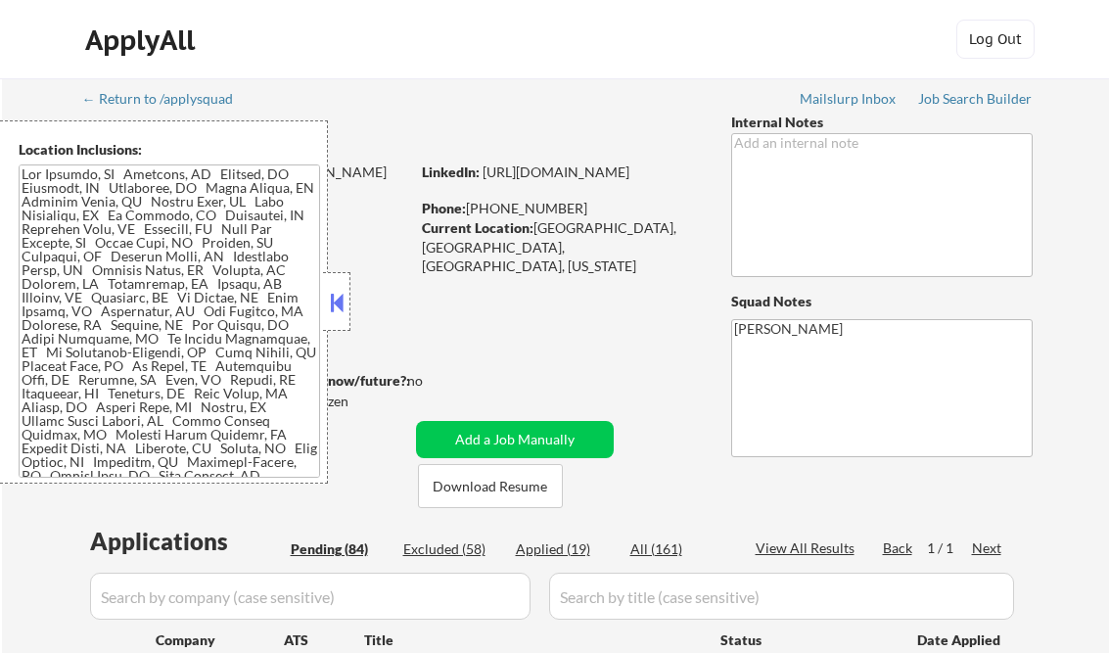
select select ""pending""
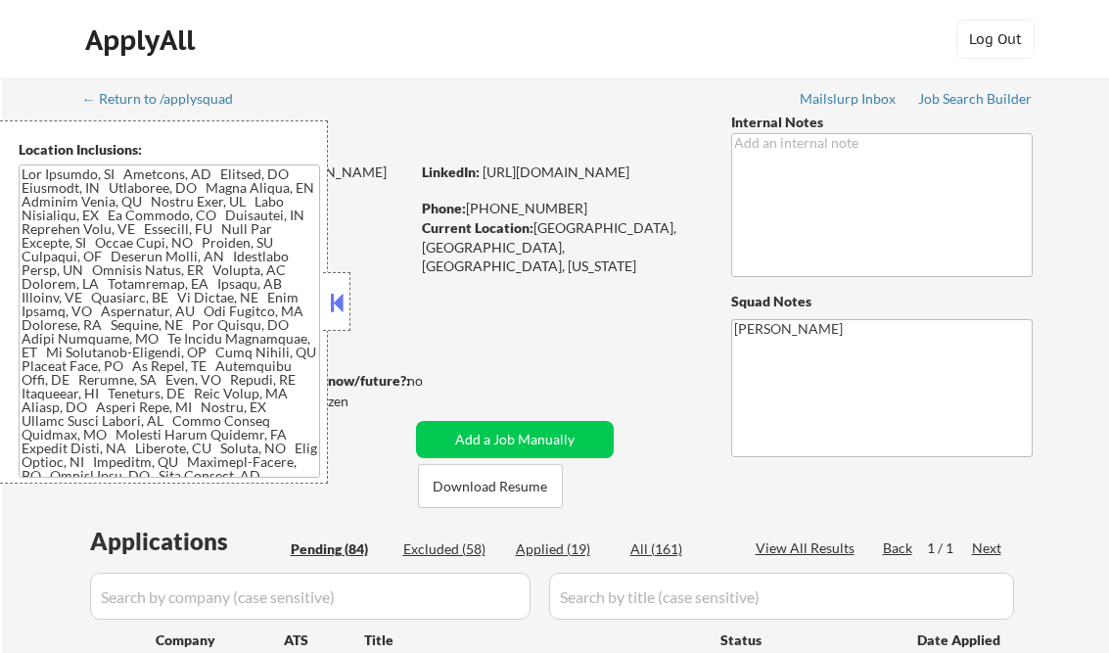
select select ""pending""
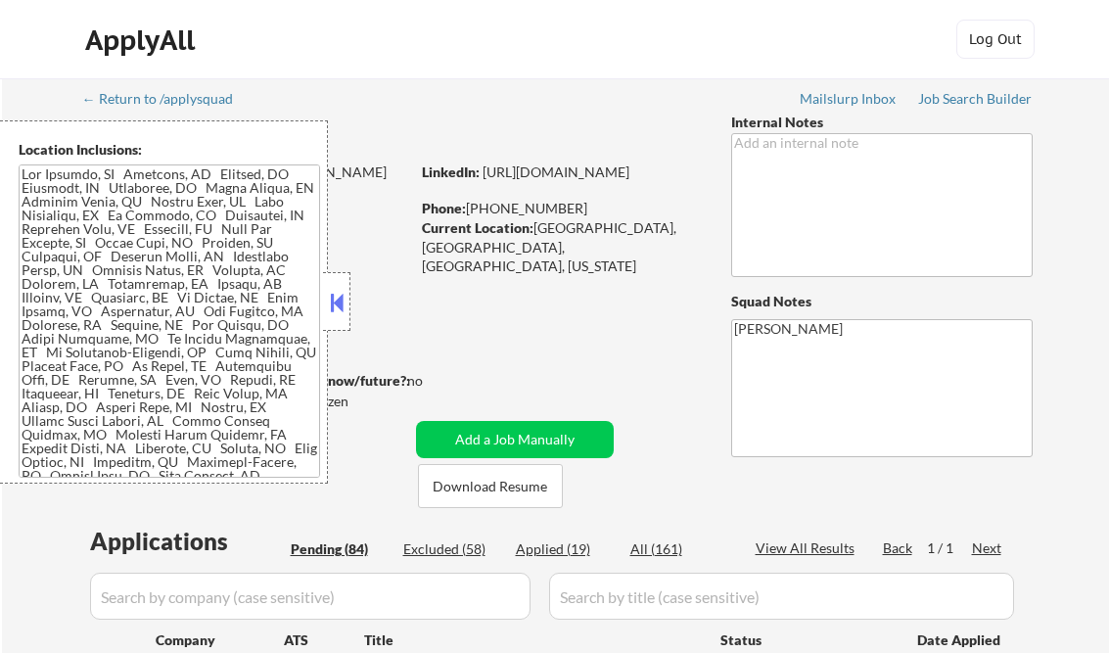
select select ""pending""
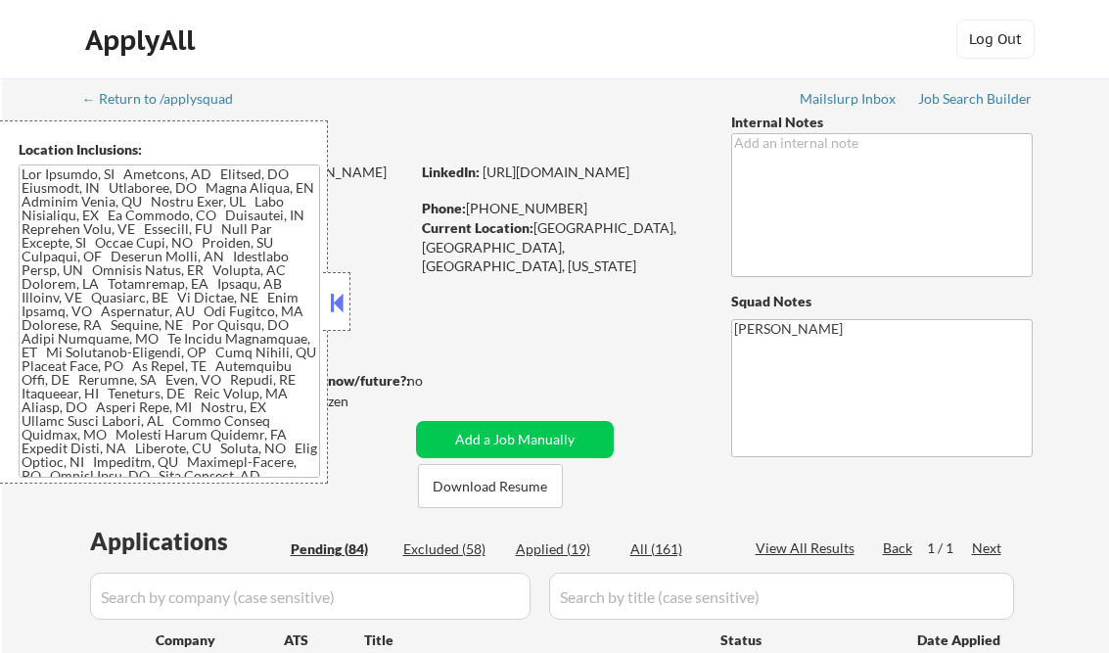
select select ""pending""
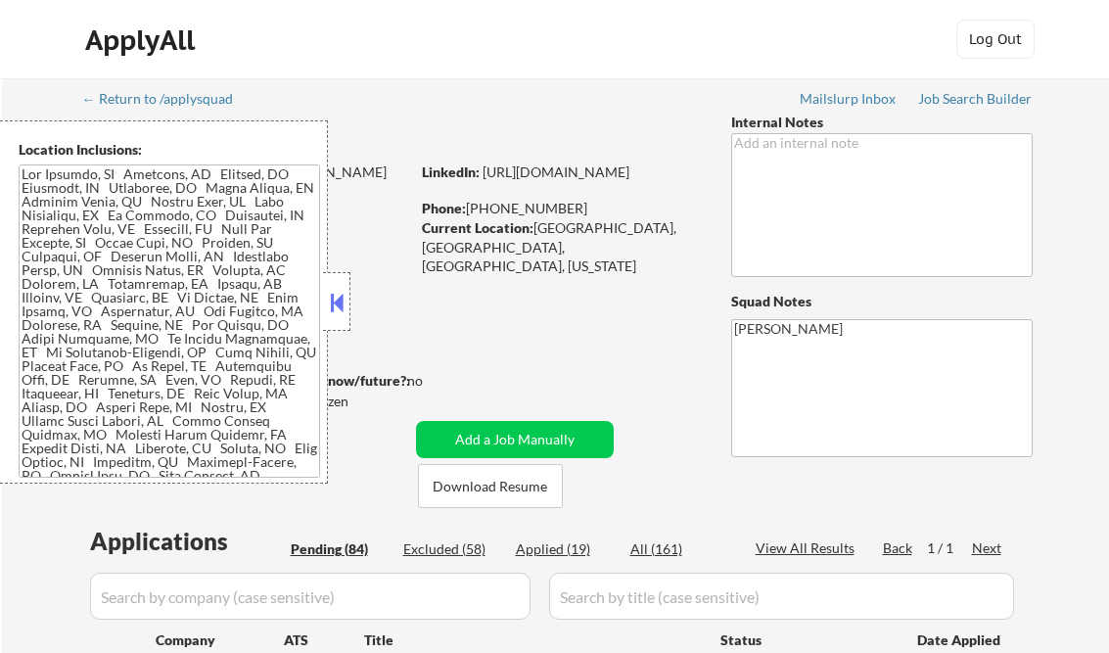
select select ""pending""
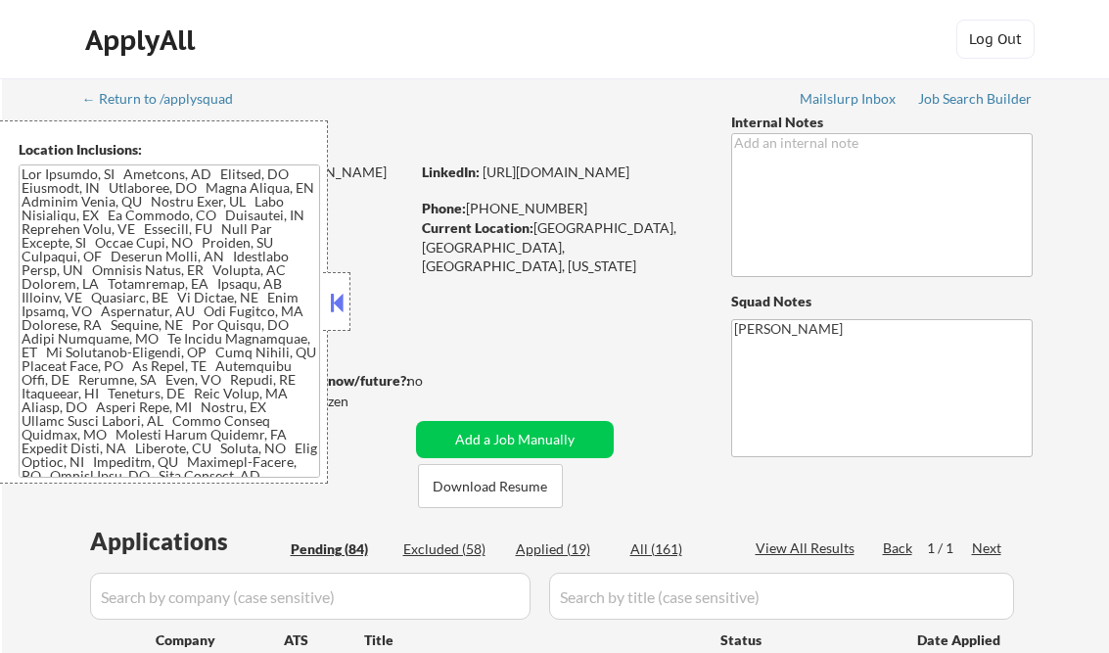
select select ""pending""
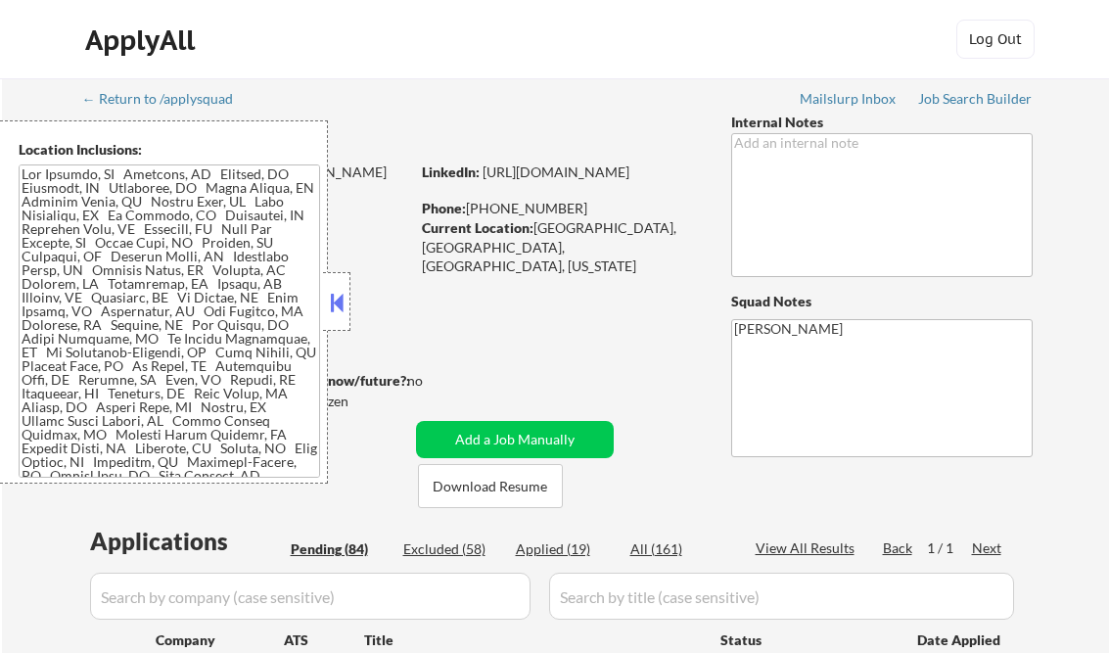
select select ""pending""
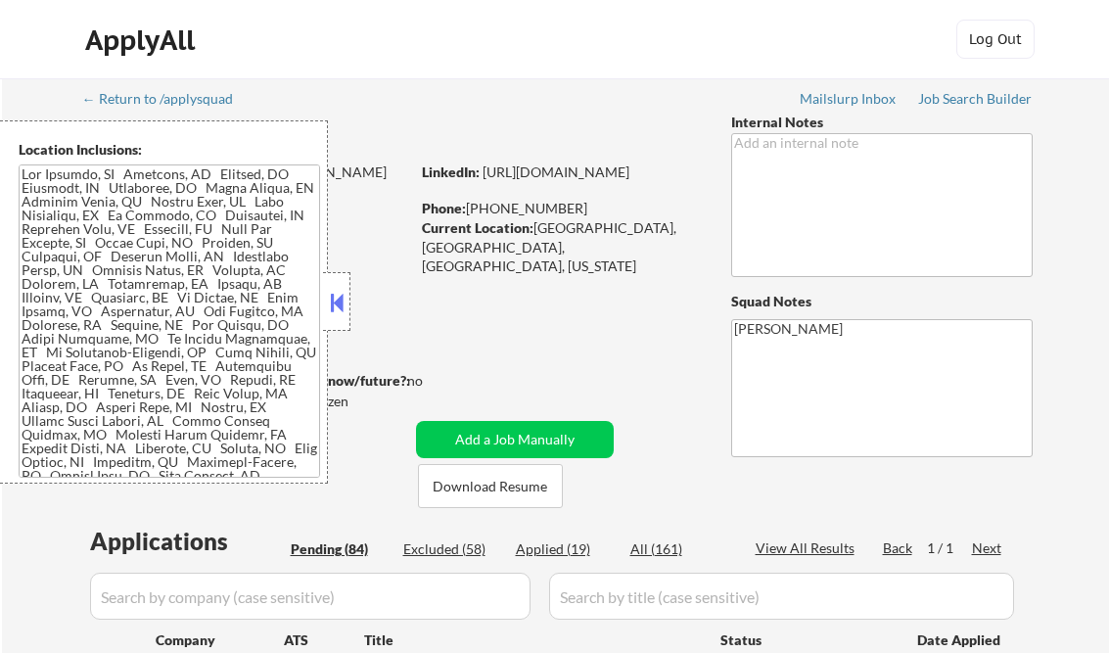
select select ""pending""
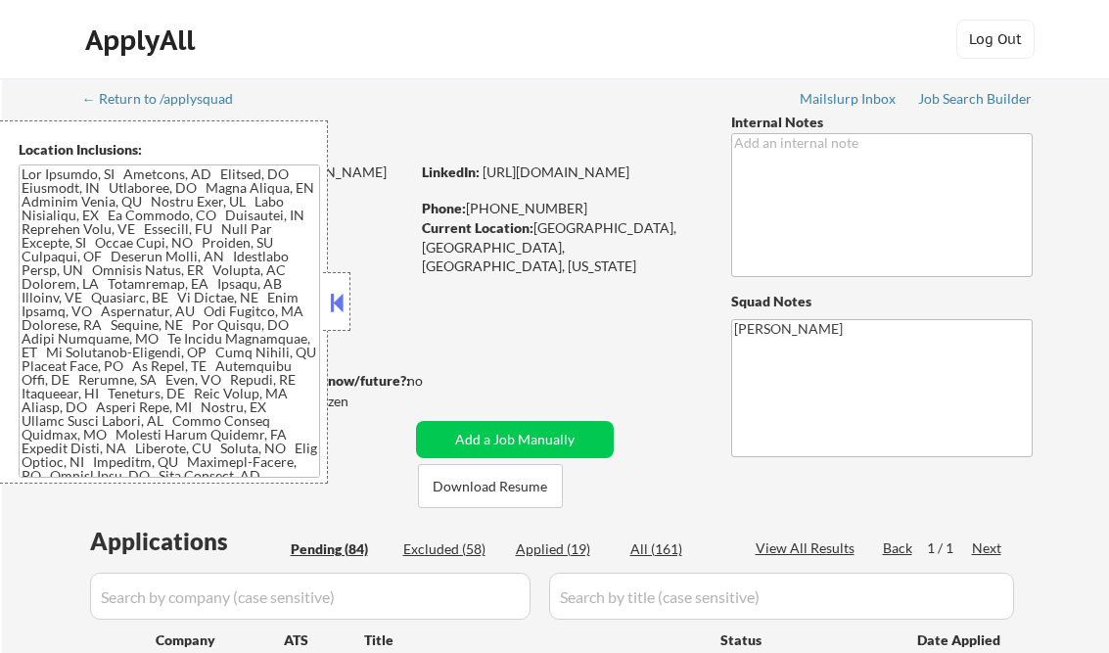
select select ""pending""
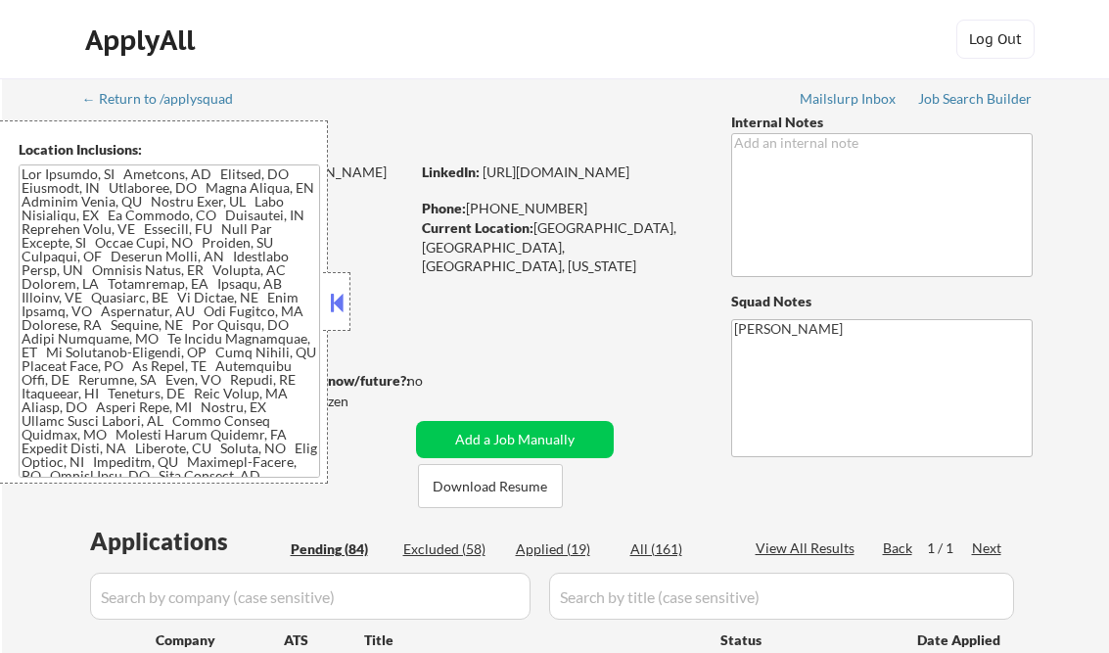
select select ""pending""
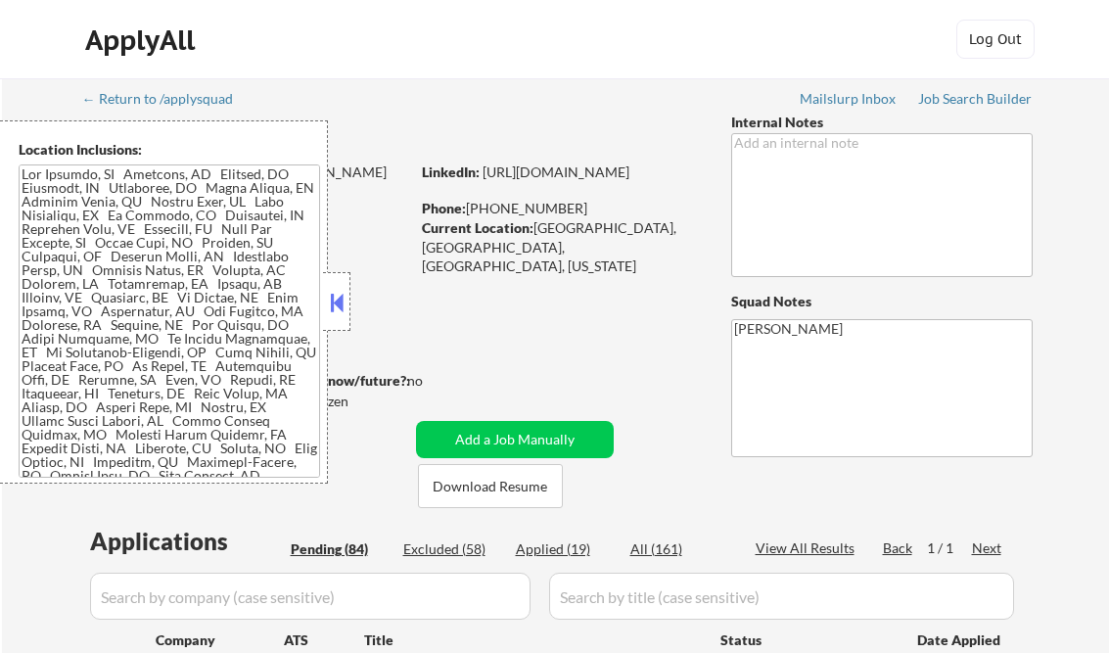
select select ""pending""
click at [339, 307] on button at bounding box center [337, 302] width 22 height 29
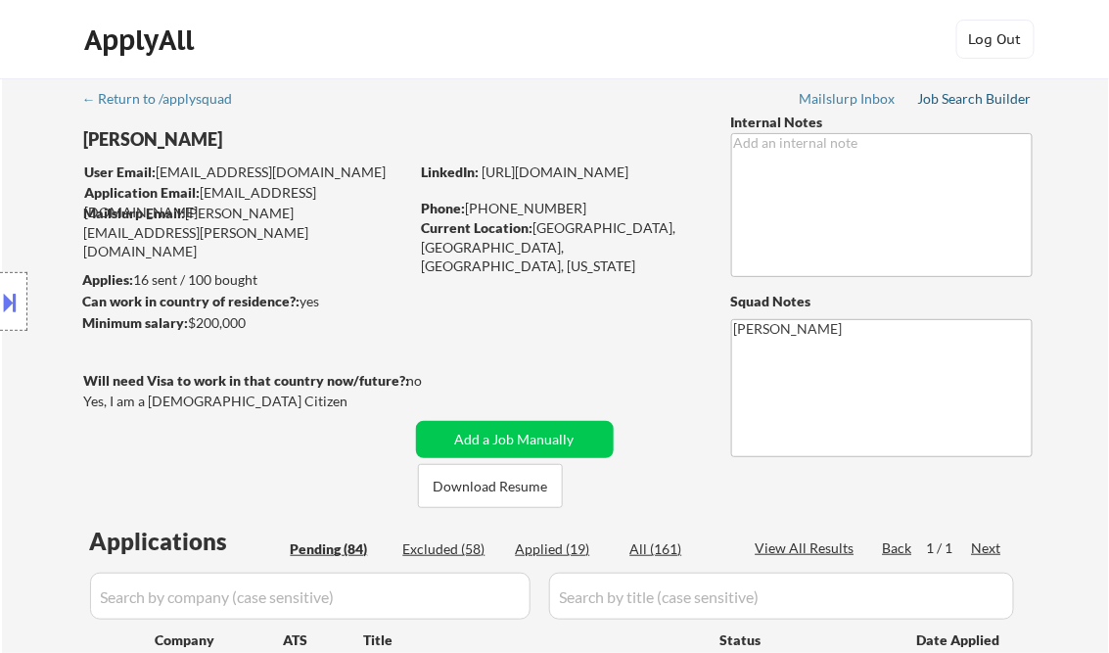
click at [952, 95] on div "Job Search Builder" at bounding box center [975, 99] width 115 height 14
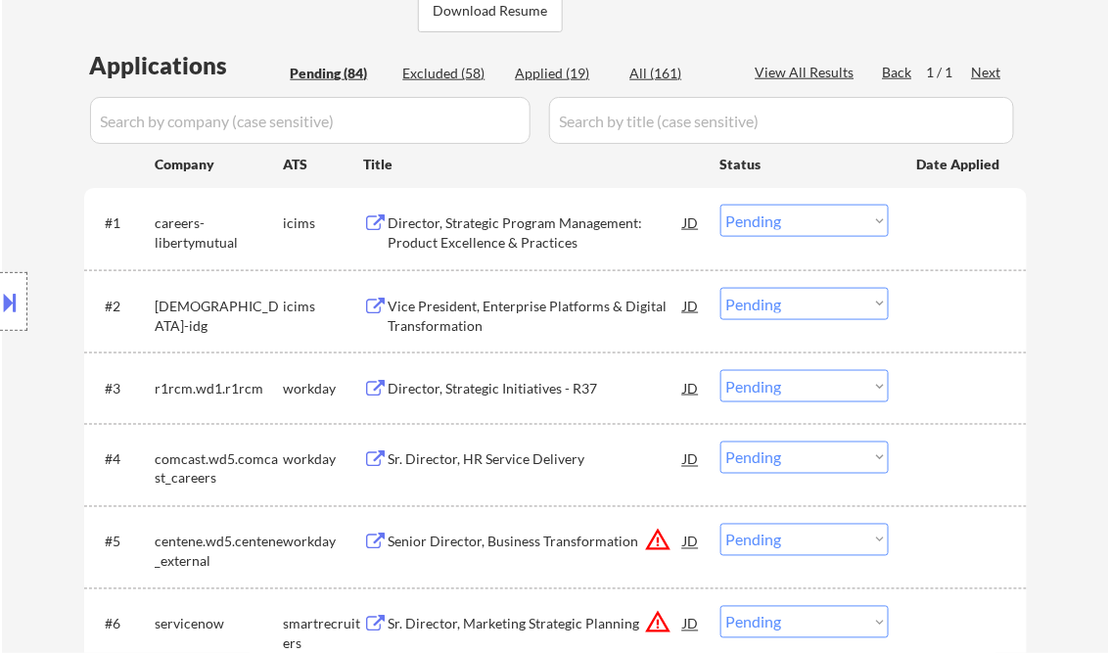
scroll to position [548, 0]
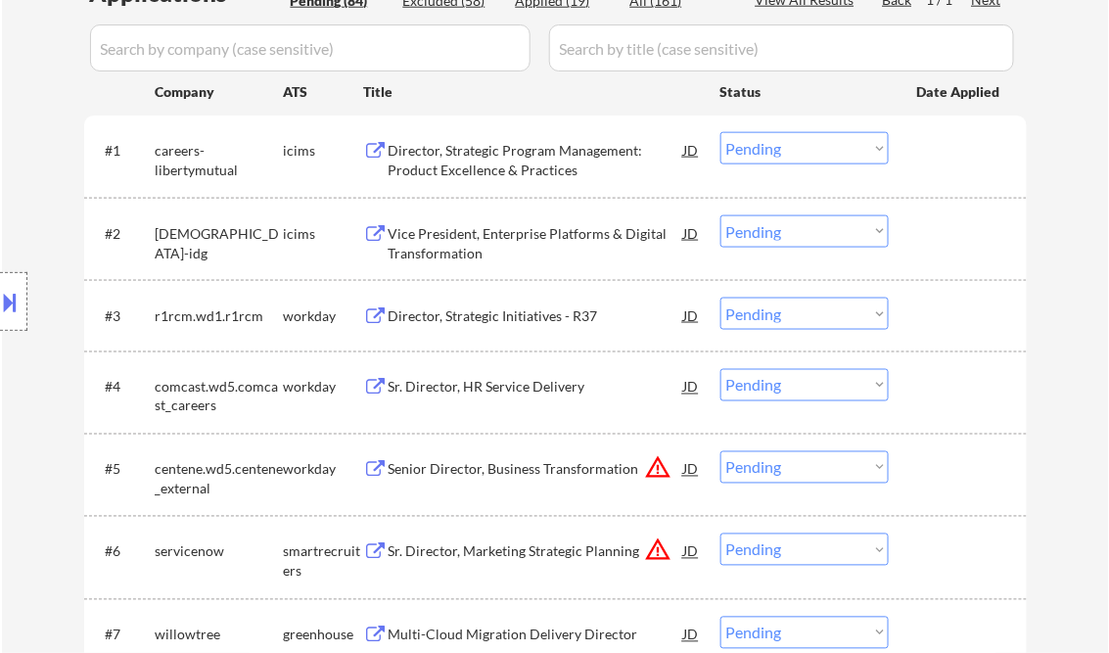
click at [503, 317] on div "Director, Strategic Initiatives - R37" at bounding box center [537, 316] width 296 height 20
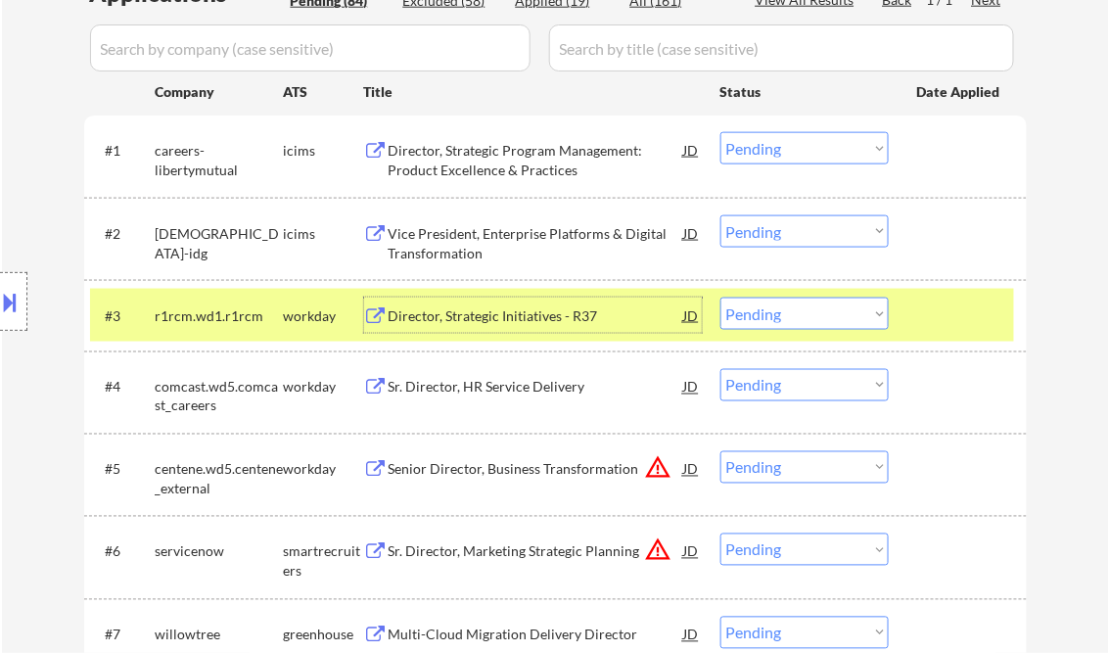
click at [786, 319] on select "Choose an option... Pending Applied Excluded (Questions) Excluded (Expired) Exc…" at bounding box center [805, 314] width 168 height 32
click at [721, 298] on select "Choose an option... Pending Applied Excluded (Questions) Excluded (Expired) Exc…" at bounding box center [805, 314] width 168 height 32
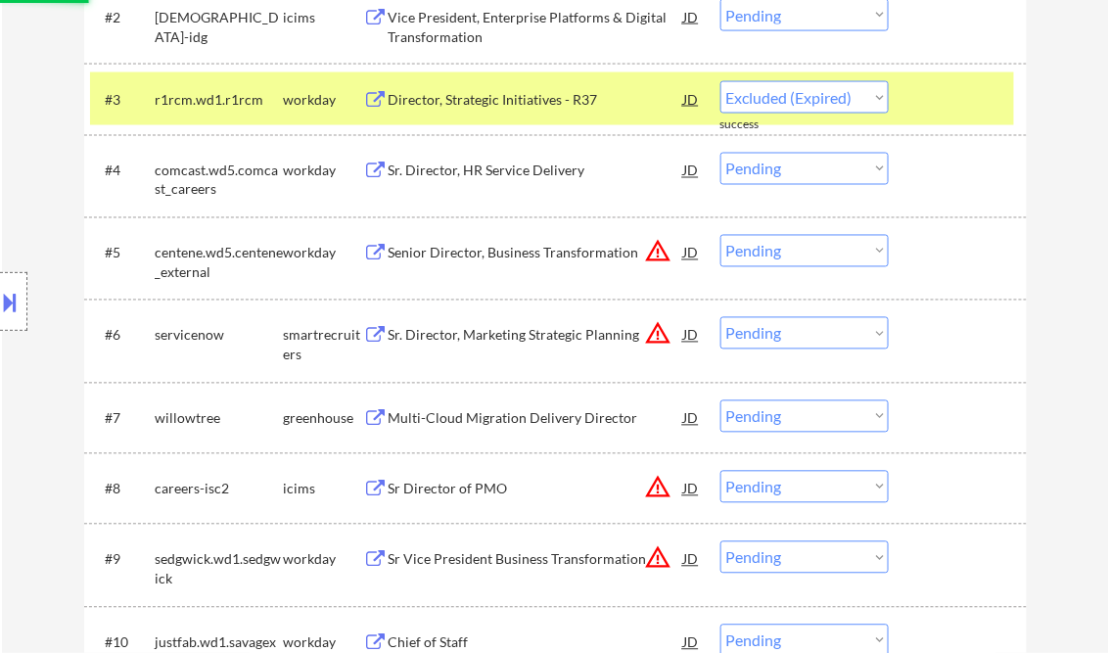
scroll to position [783, 0]
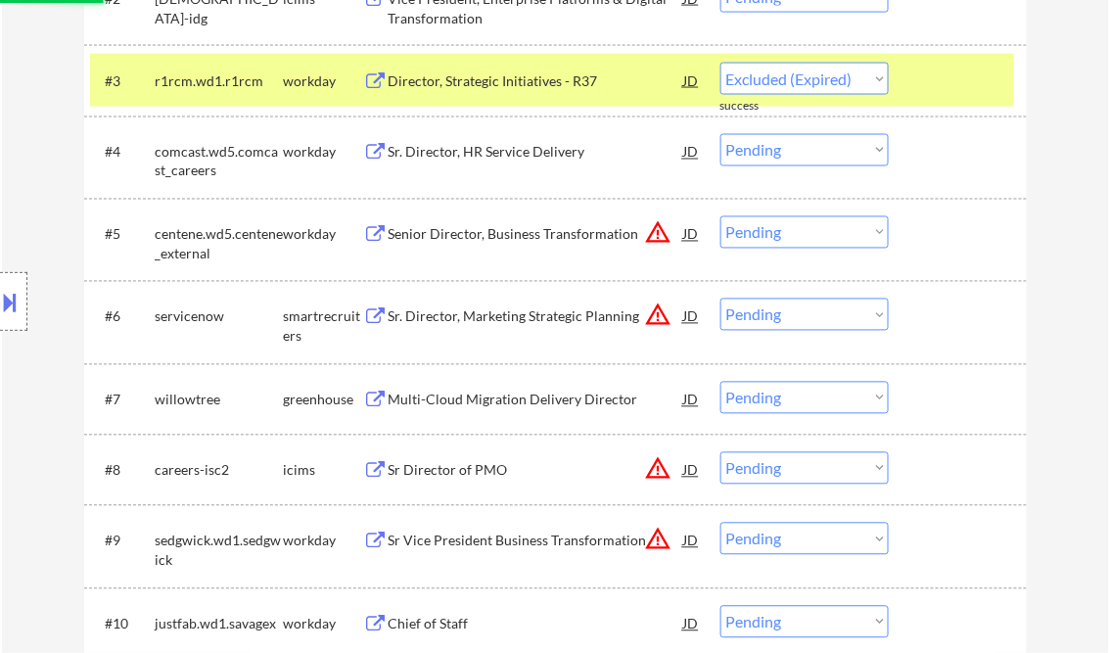
select select ""pending""
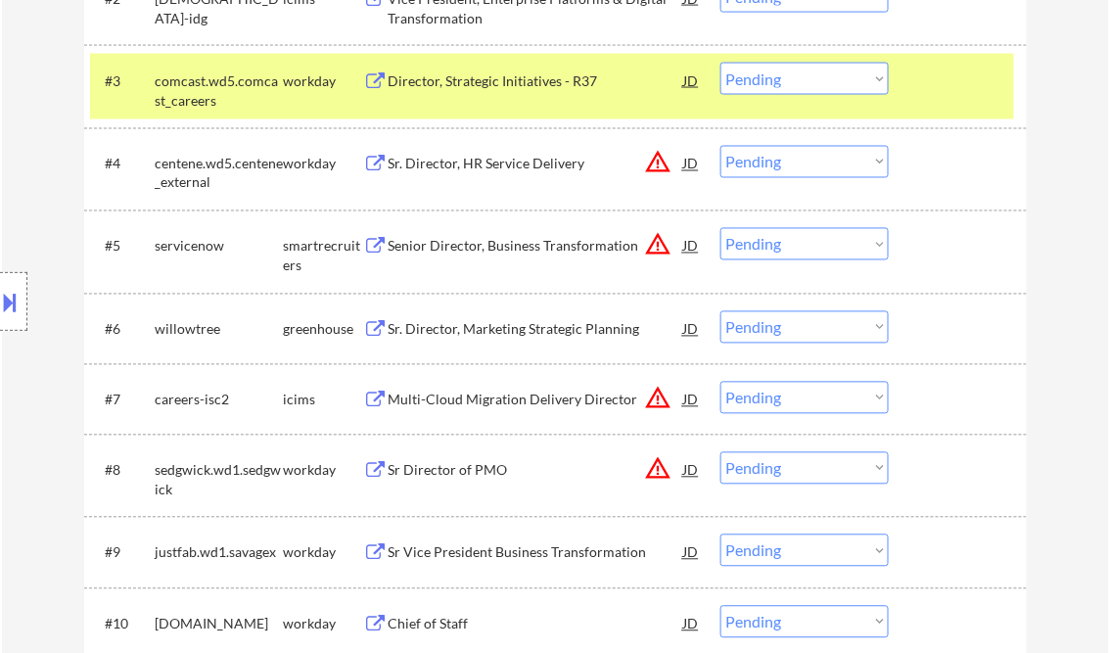
click at [468, 249] on div "Senior Director, Business Transformation" at bounding box center [537, 247] width 296 height 20
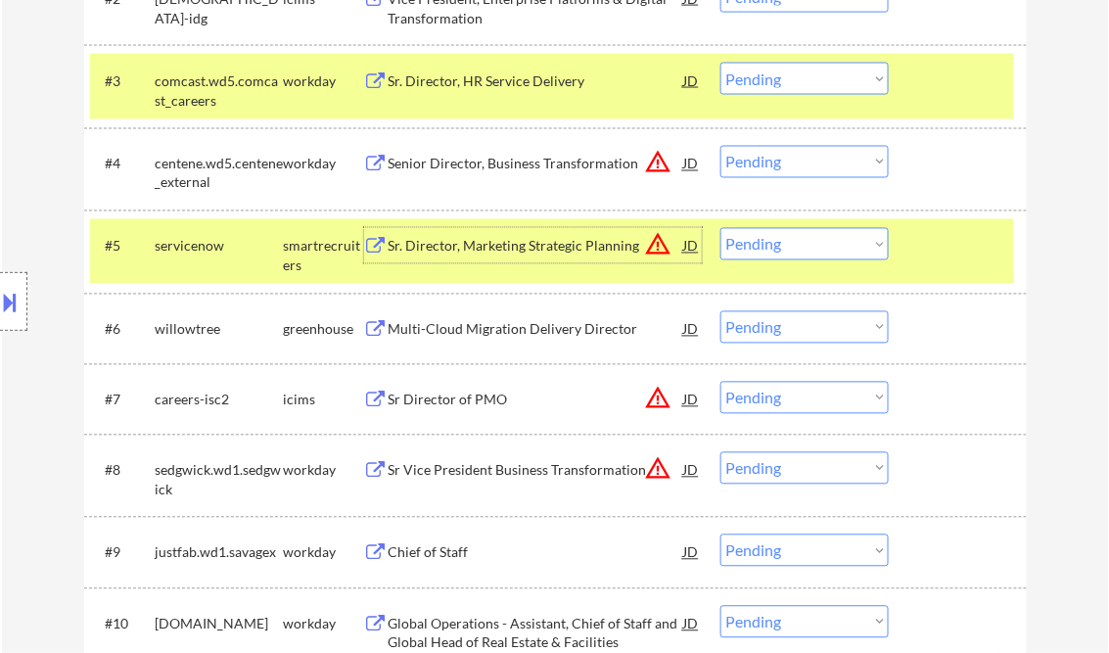
click at [769, 252] on select "Choose an option... Pending Applied Excluded (Questions) Excluded (Expired) Exc…" at bounding box center [805, 244] width 168 height 32
click at [721, 228] on select "Choose an option... Pending Applied Excluded (Questions) Excluded (Expired) Exc…" at bounding box center [805, 244] width 168 height 32
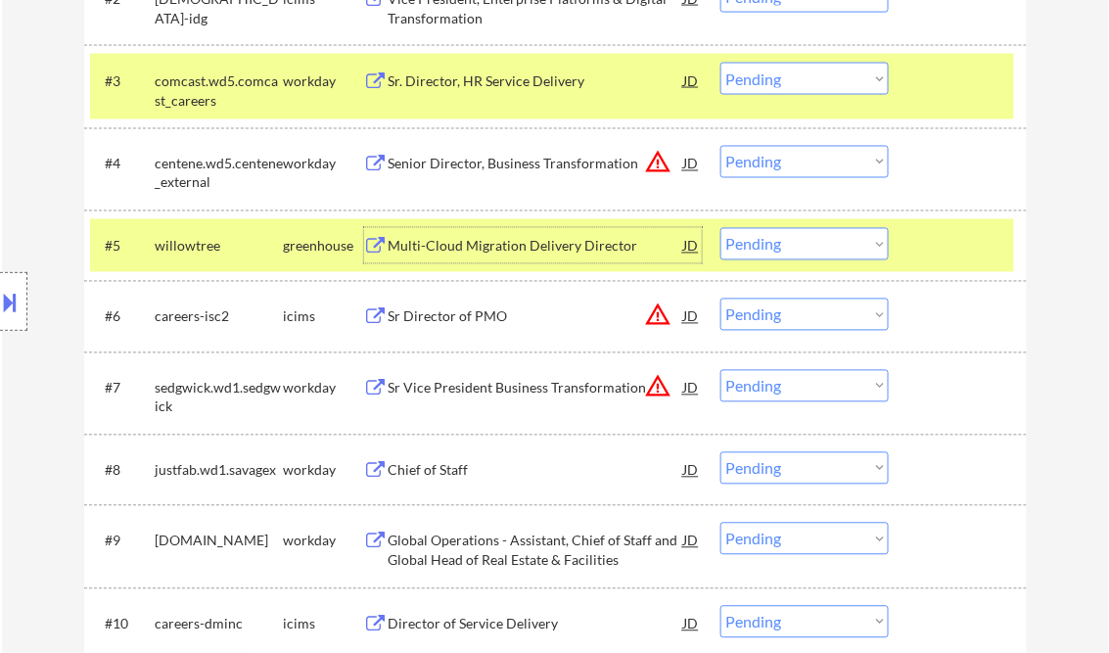
click at [489, 249] on div "Multi-Cloud Migration Delivery Director" at bounding box center [537, 247] width 296 height 20
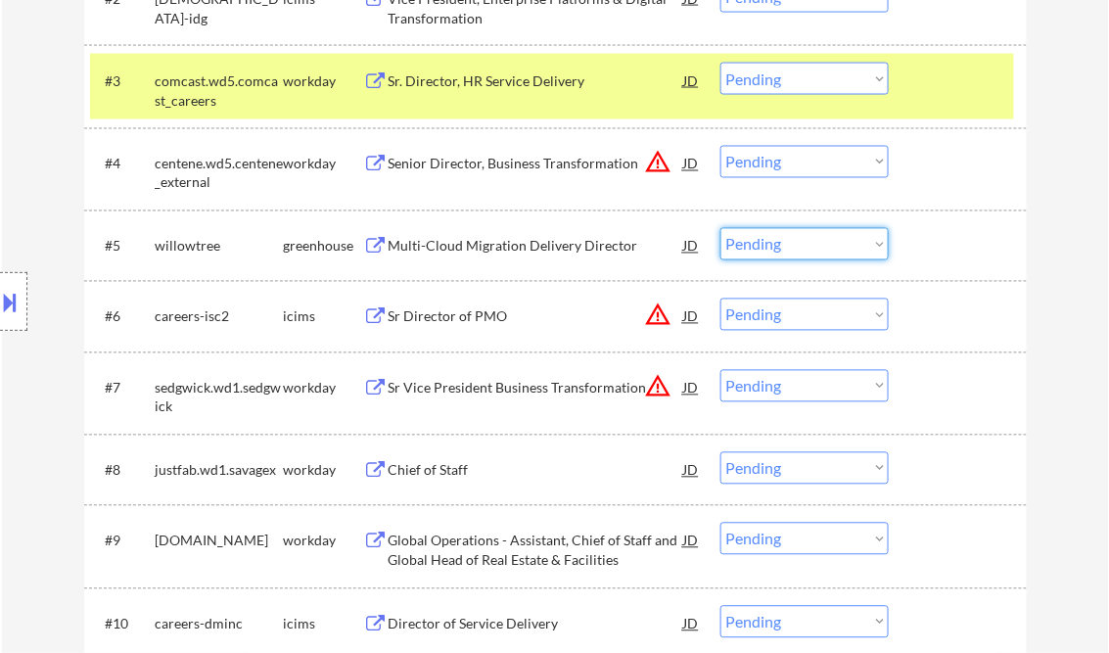
drag, startPoint x: 770, startPoint y: 242, endPoint x: 783, endPoint y: 258, distance: 21.0
click at [770, 242] on select "Choose an option... Pending Applied Excluded (Questions) Excluded (Expired) Exc…" at bounding box center [805, 244] width 168 height 32
click at [721, 228] on select "Choose an option... Pending Applied Excluded (Questions) Excluded (Expired) Exc…" at bounding box center [805, 244] width 168 height 32
select select ""pending""
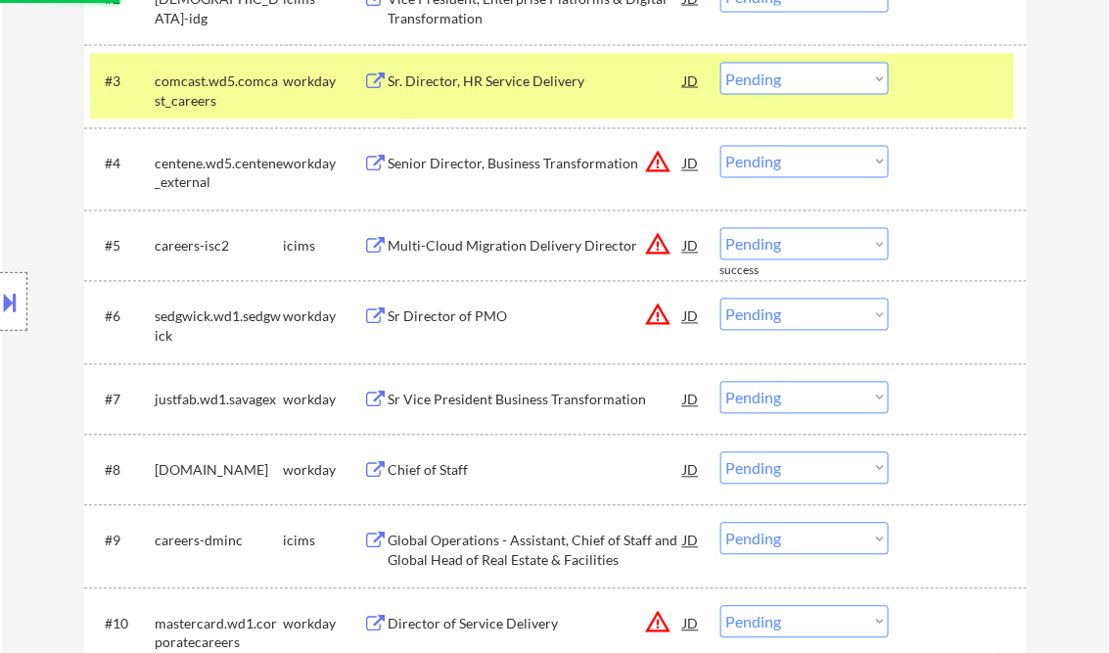
scroll to position [940, 0]
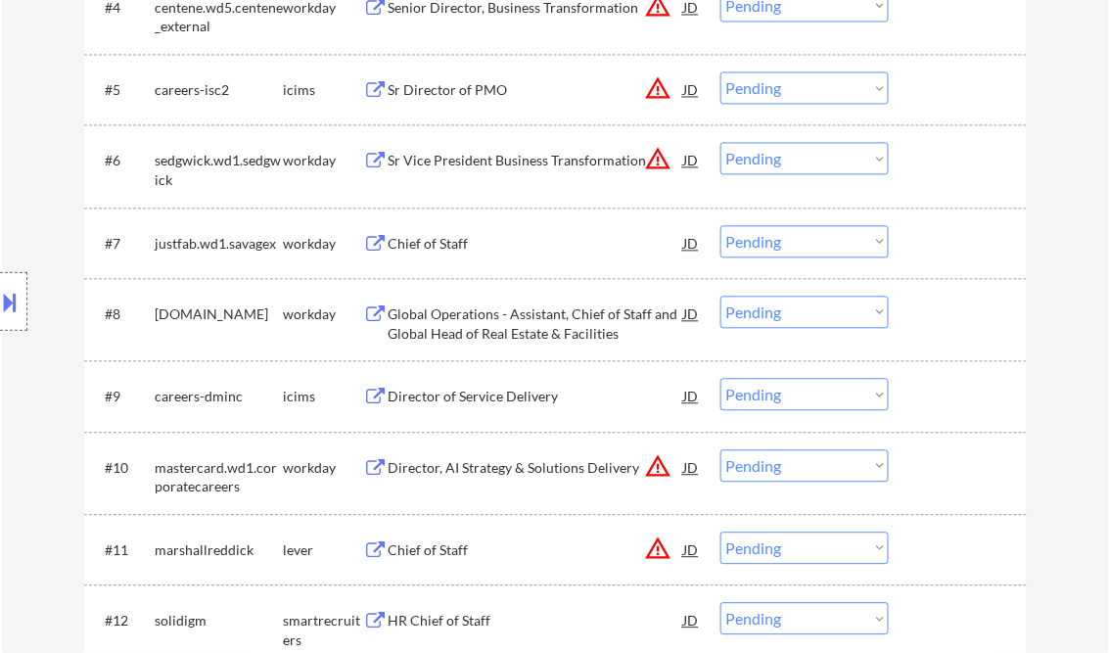
click at [491, 163] on div "Sr Vice President Business Transformation" at bounding box center [537, 161] width 296 height 20
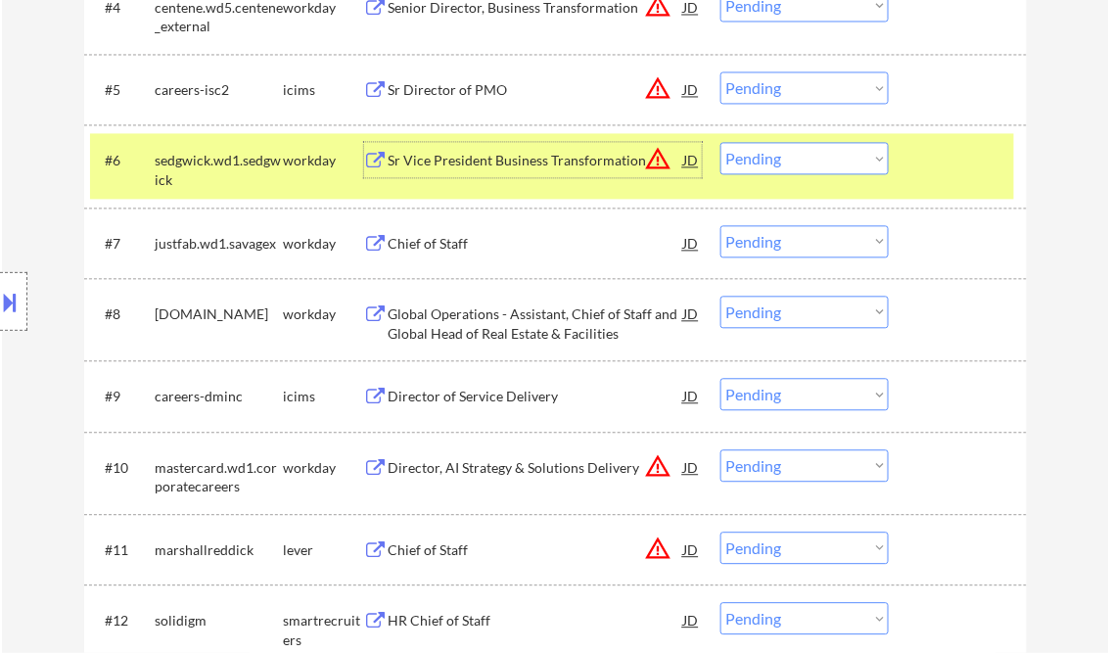
drag, startPoint x: 773, startPoint y: 164, endPoint x: 794, endPoint y: 176, distance: 23.7
click at [773, 164] on select "Choose an option... Pending Applied Excluded (Questions) Excluded (Expired) Exc…" at bounding box center [805, 158] width 168 height 32
click at [721, 142] on select "Choose an option... Pending Applied Excluded (Questions) Excluded (Expired) Exc…" at bounding box center [805, 158] width 168 height 32
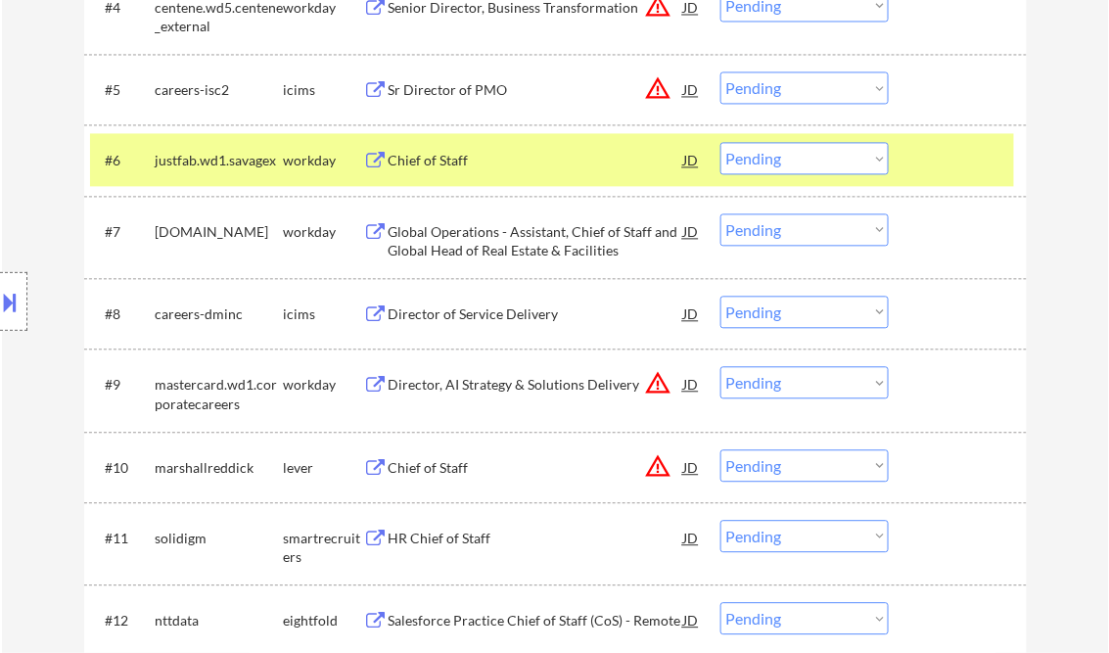
click at [443, 157] on div "Chief of Staff" at bounding box center [537, 161] width 296 height 20
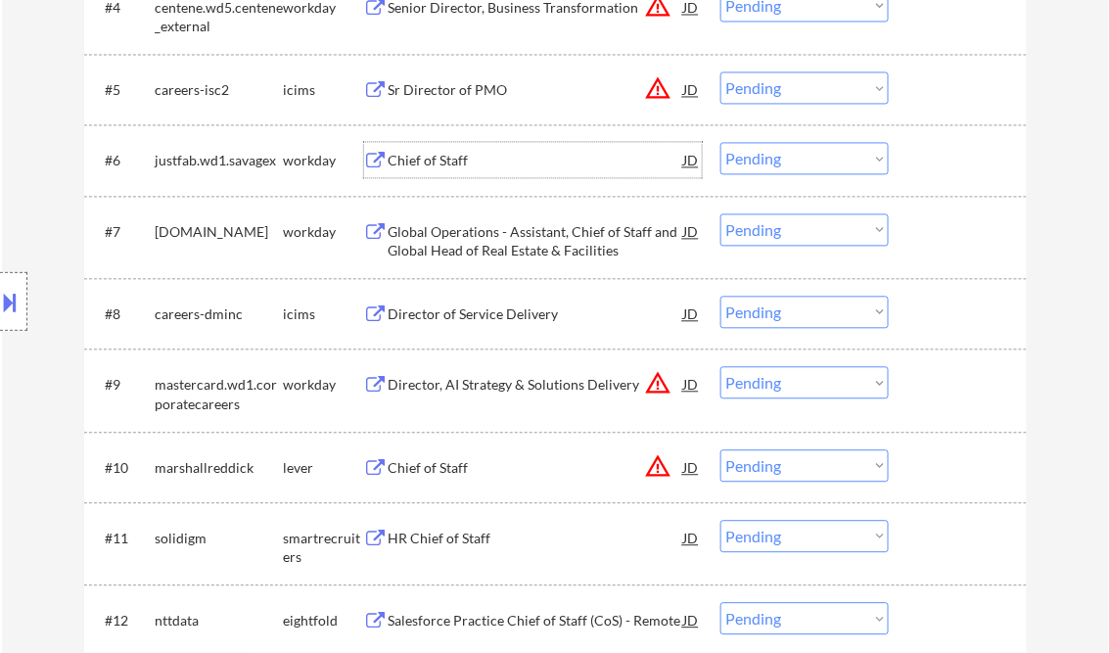
drag, startPoint x: 808, startPoint y: 163, endPoint x: 809, endPoint y: 175, distance: 11.8
click at [809, 163] on select "Choose an option... Pending Applied Excluded (Questions) Excluded (Expired) Exc…" at bounding box center [805, 158] width 168 height 32
click at [721, 142] on select "Choose an option... Pending Applied Excluded (Questions) Excluded (Expired) Exc…" at bounding box center [805, 158] width 168 height 32
select select ""pending""
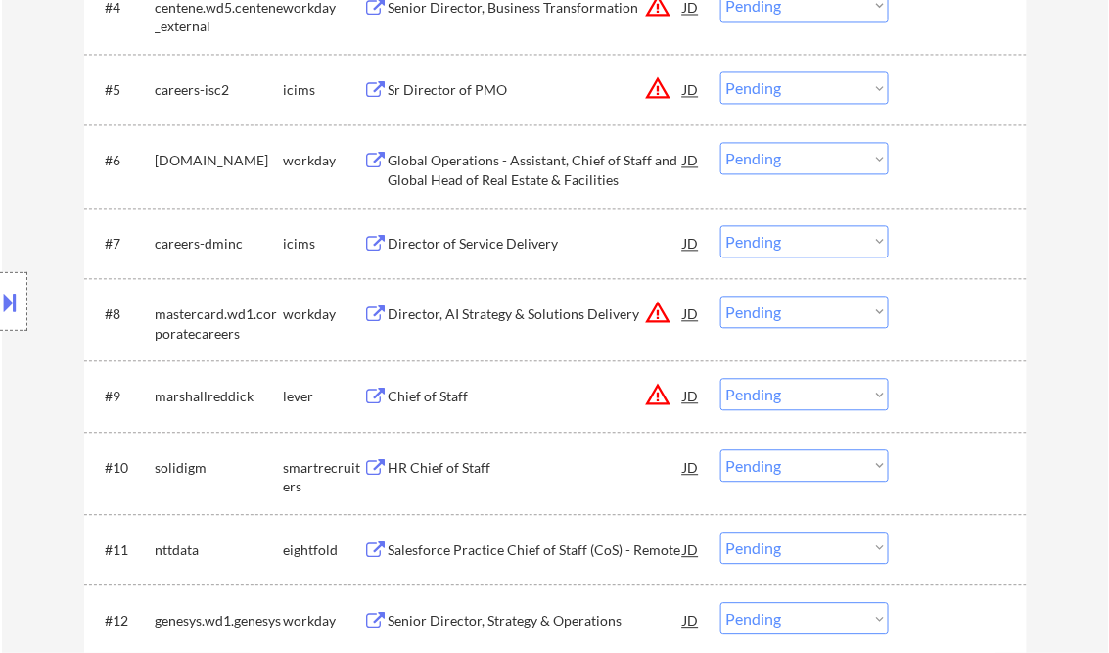
click at [473, 412] on div "Chief of Staff" at bounding box center [537, 395] width 296 height 35
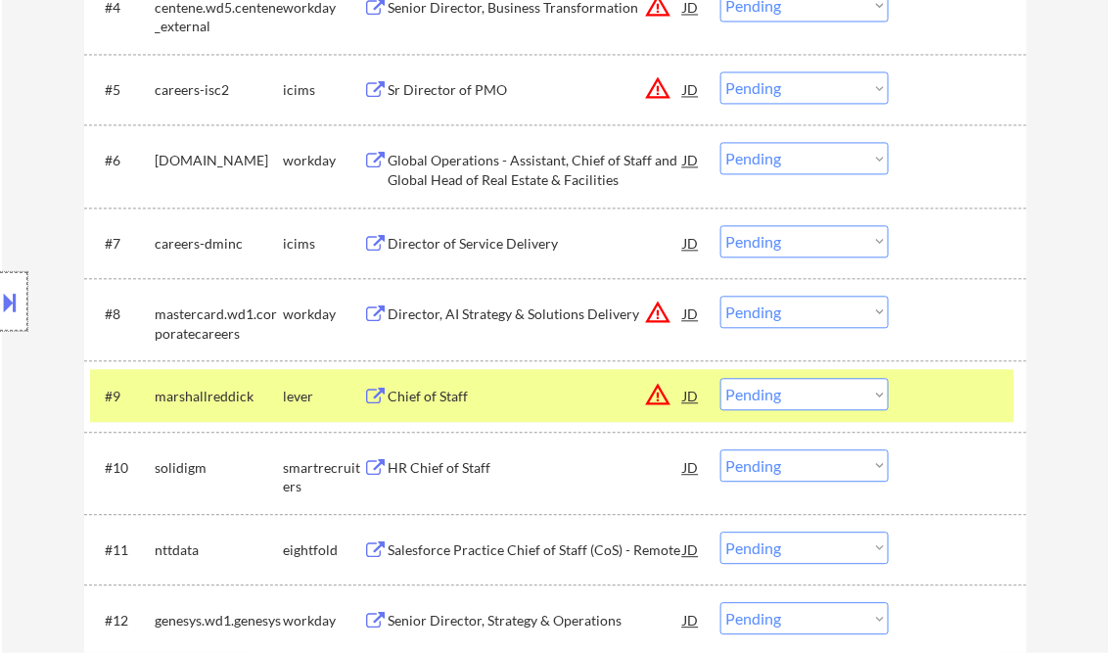
click at [22, 294] on div at bounding box center [13, 301] width 27 height 59
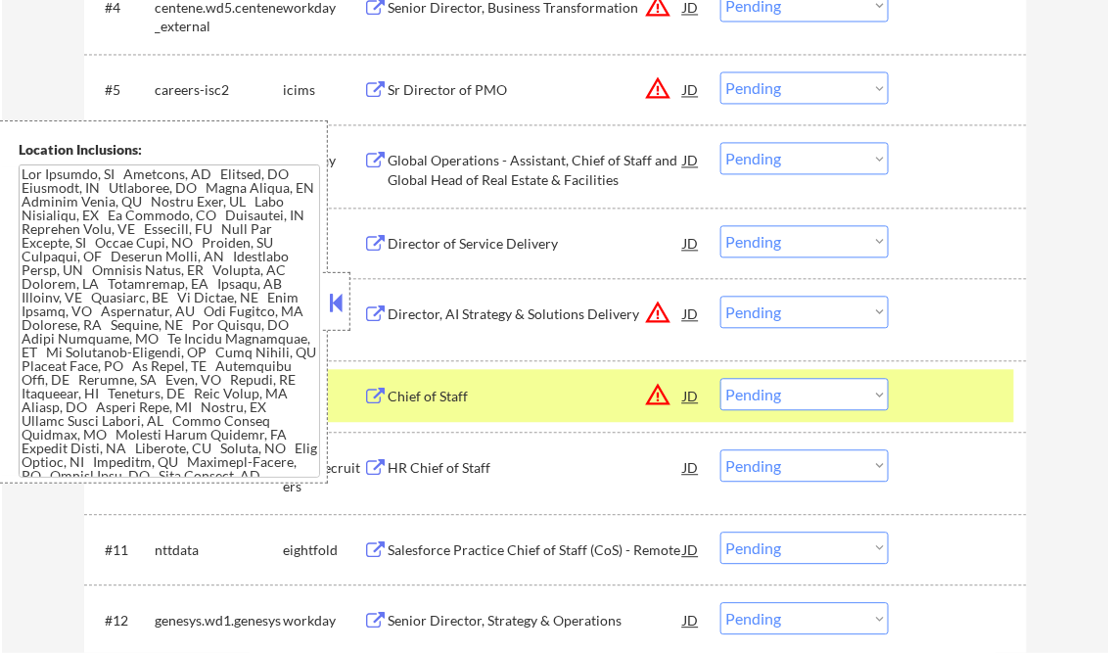
scroll to position [702, 0]
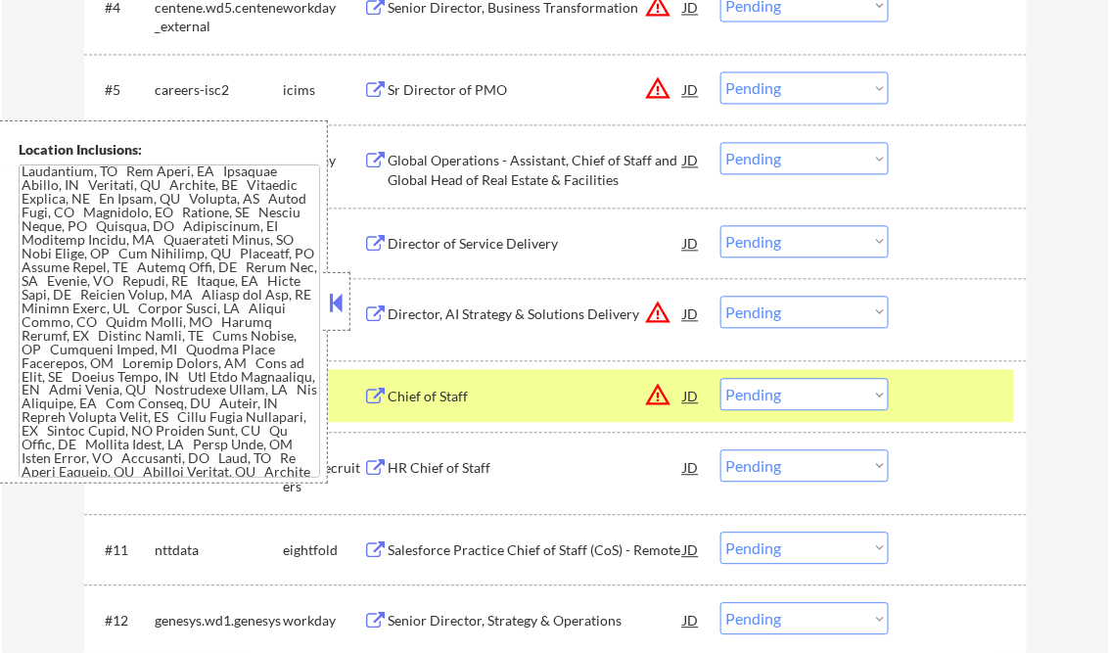
click at [332, 304] on button at bounding box center [337, 302] width 22 height 29
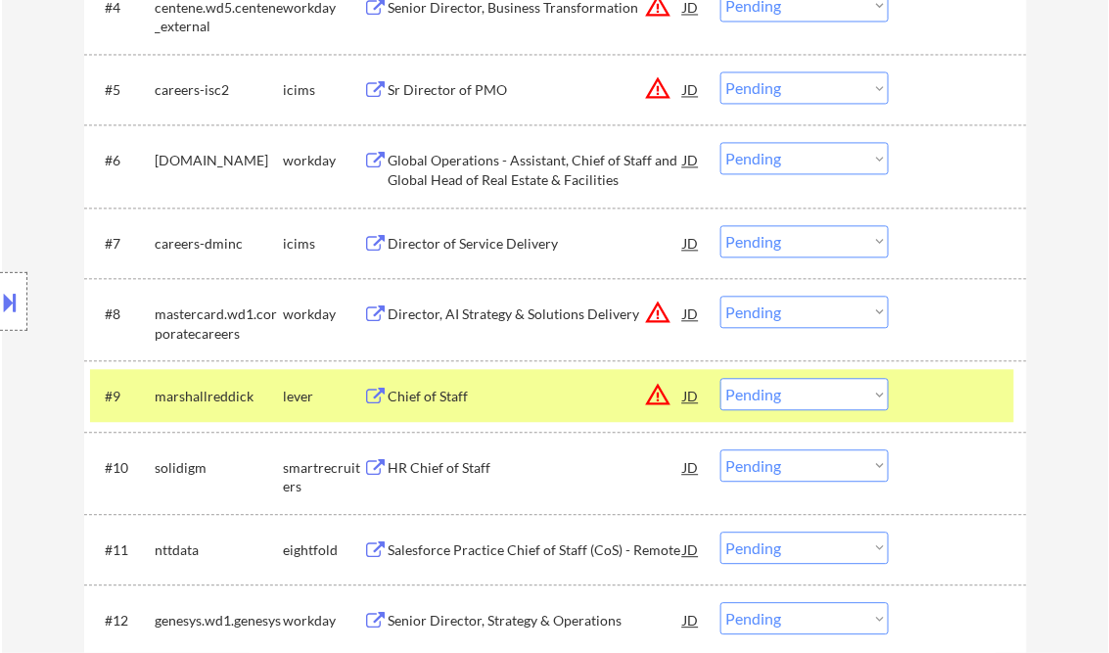
click at [743, 397] on select "Choose an option... Pending Applied Excluded (Questions) Excluded (Expired) Exc…" at bounding box center [805, 394] width 168 height 32
click at [721, 378] on select "Choose an option... Pending Applied Excluded (Questions) Excluded (Expired) Exc…" at bounding box center [805, 394] width 168 height 32
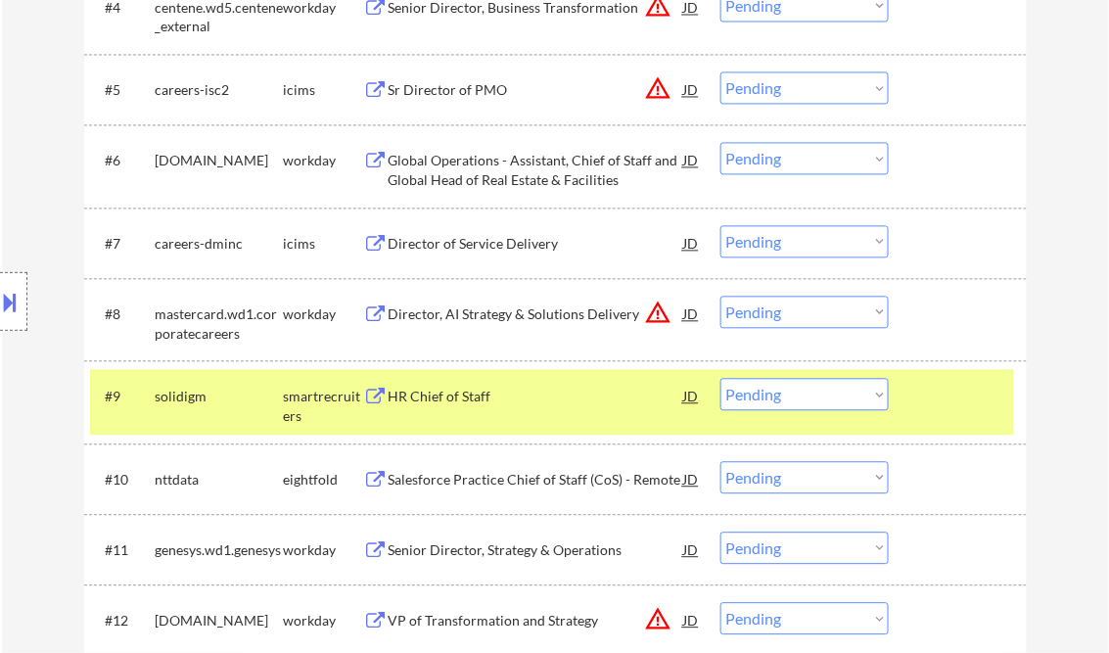
click at [451, 401] on div "HR Chief of Staff" at bounding box center [537, 397] width 296 height 20
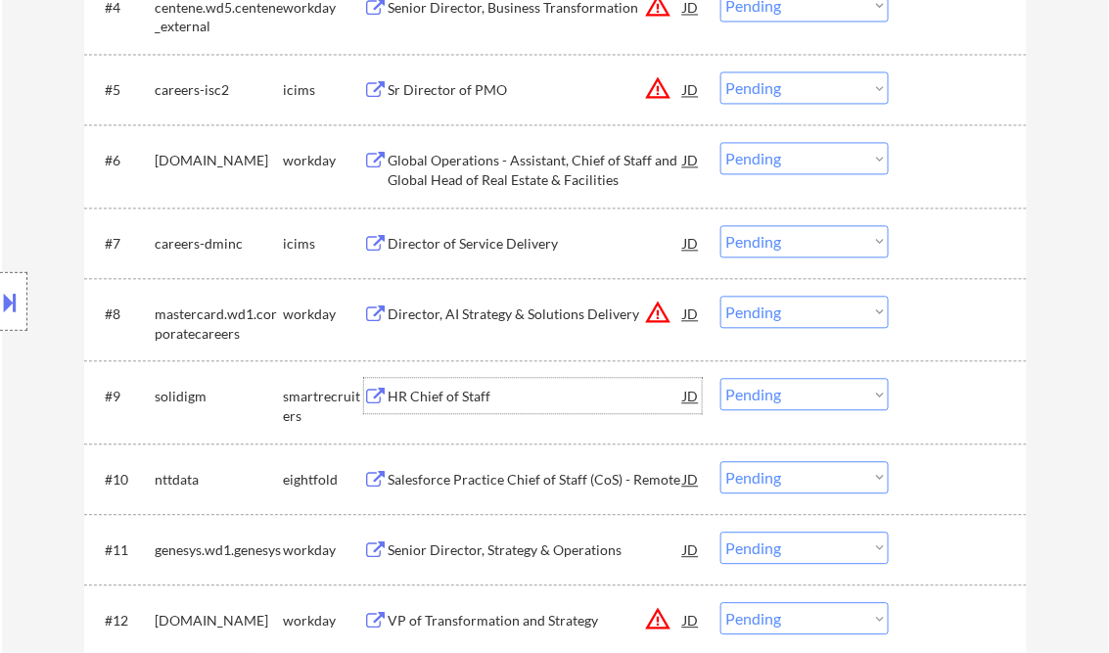
drag, startPoint x: 814, startPoint y: 394, endPoint x: 854, endPoint y: 401, distance: 40.9
click at [814, 394] on select "Choose an option... Pending Applied Excluded (Questions) Excluded (Expired) Exc…" at bounding box center [805, 394] width 168 height 32
click at [721, 378] on select "Choose an option... Pending Applied Excluded (Questions) Excluded (Expired) Exc…" at bounding box center [805, 394] width 168 height 32
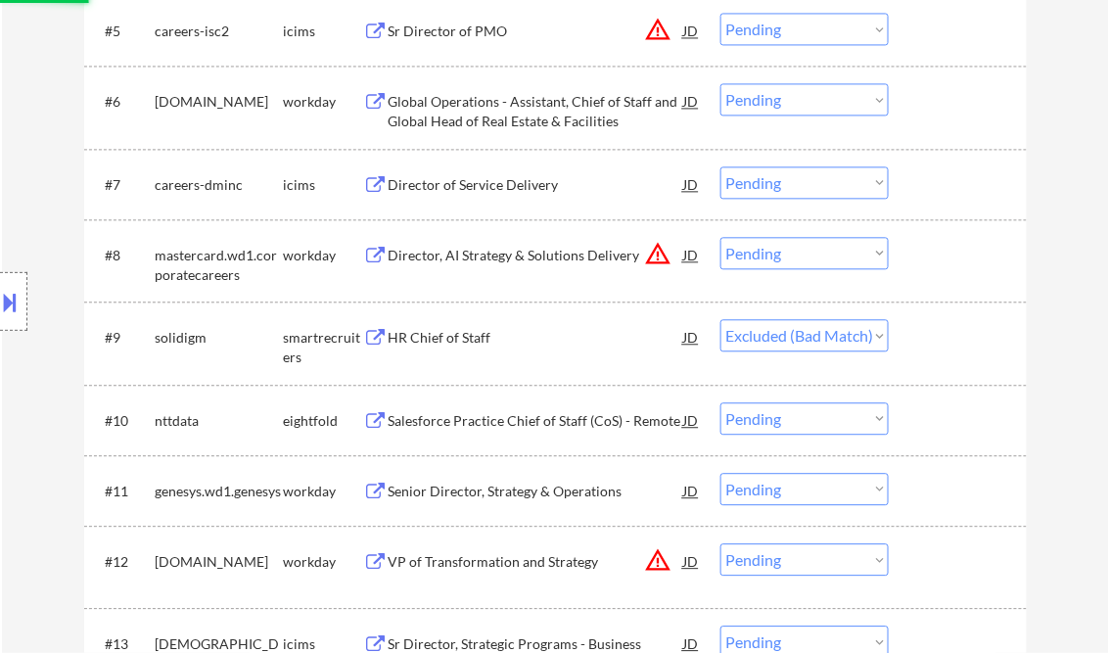
scroll to position [1018, 0]
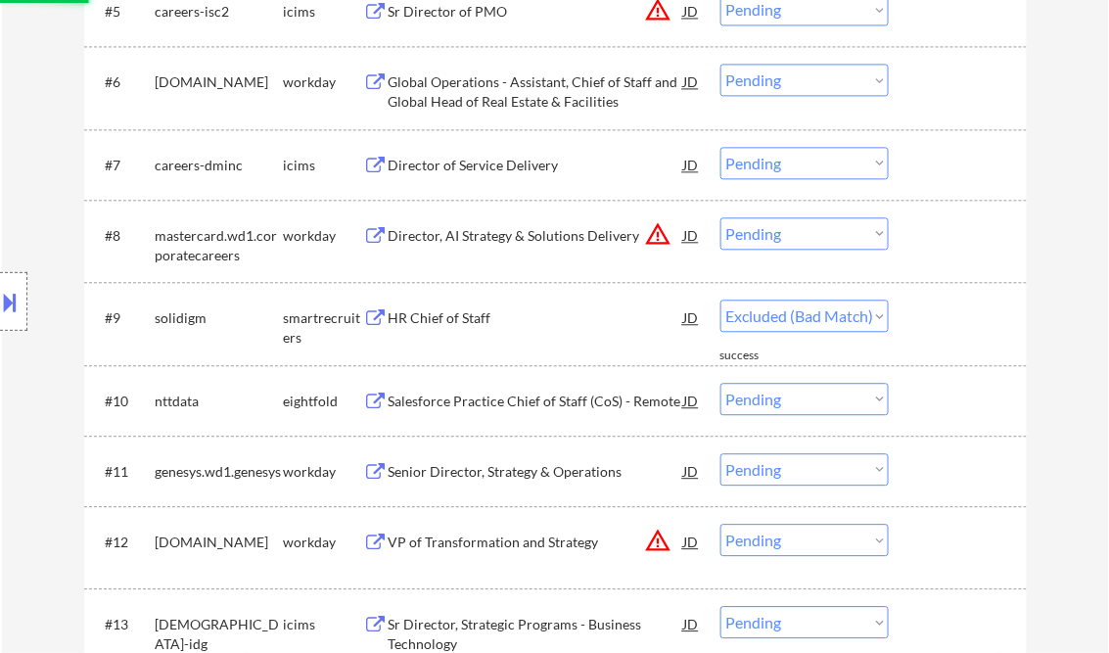
select select ""pending""
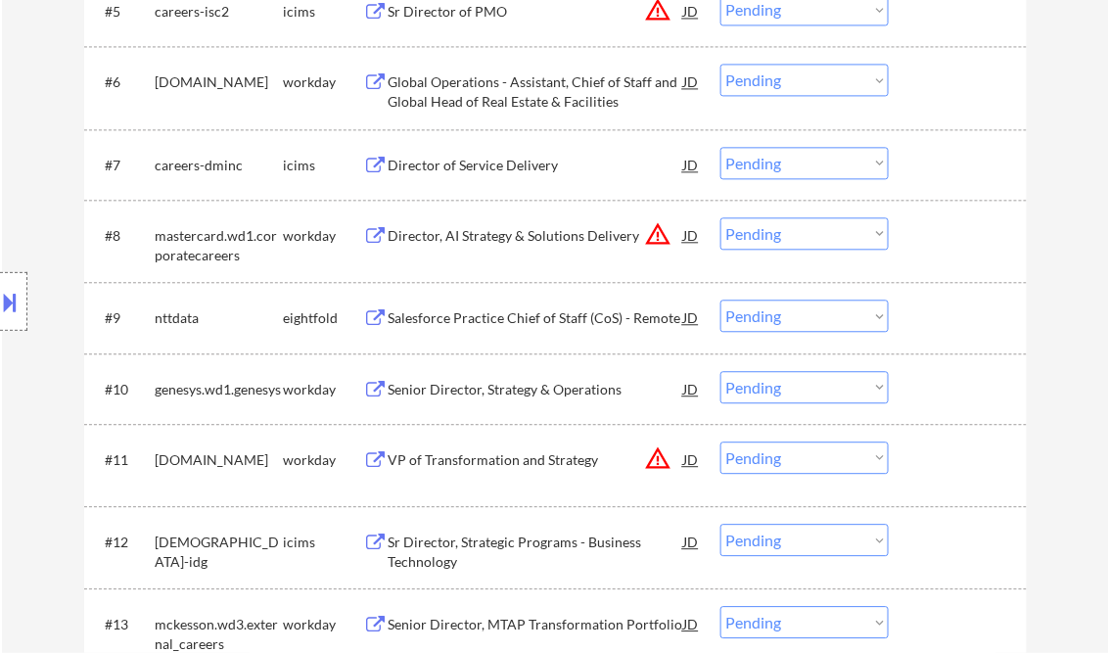
click at [535, 238] on div "Director, AI Strategy & Solutions Delivery" at bounding box center [537, 236] width 296 height 20
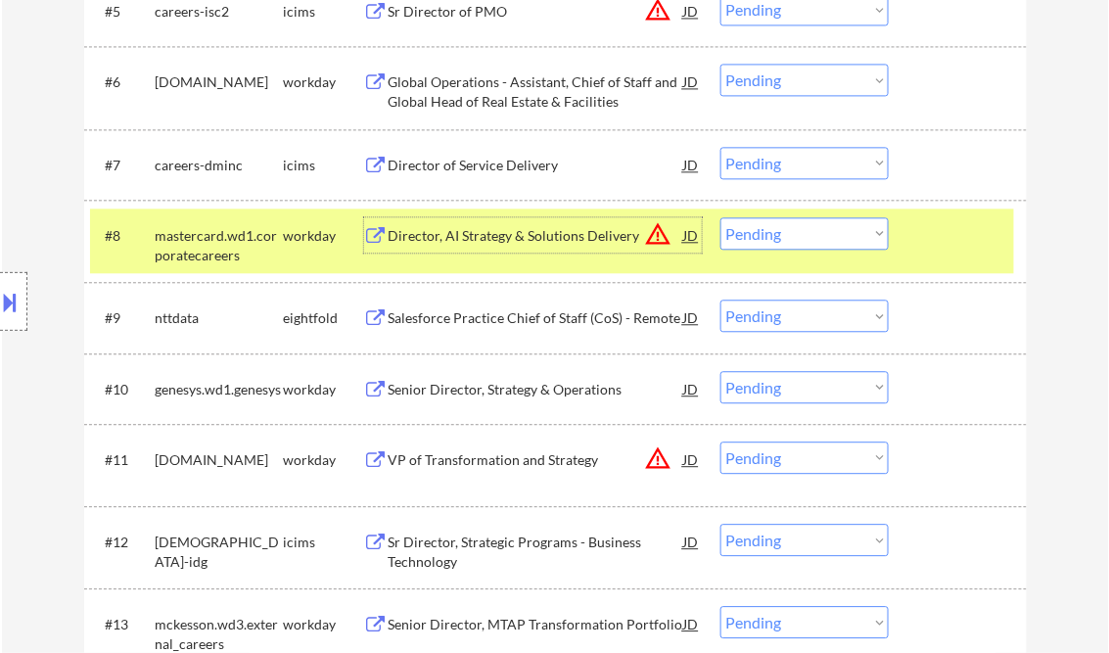
click at [802, 225] on select "Choose an option... Pending Applied Excluded (Questions) Excluded (Expired) Exc…" at bounding box center [805, 233] width 168 height 32
click at [721, 217] on select "Choose an option... Pending Applied Excluded (Questions) Excluded (Expired) Exc…" at bounding box center [805, 233] width 168 height 32
select select ""pending""
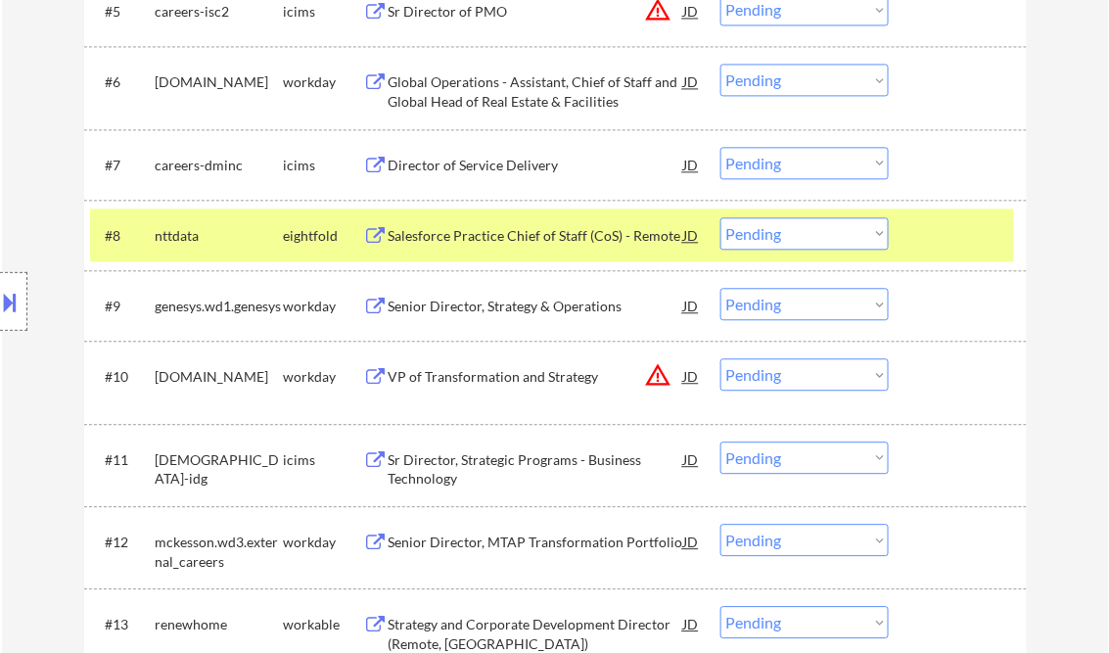
click at [508, 303] on div "Senior Director, Strategy & Operations" at bounding box center [537, 307] width 296 height 20
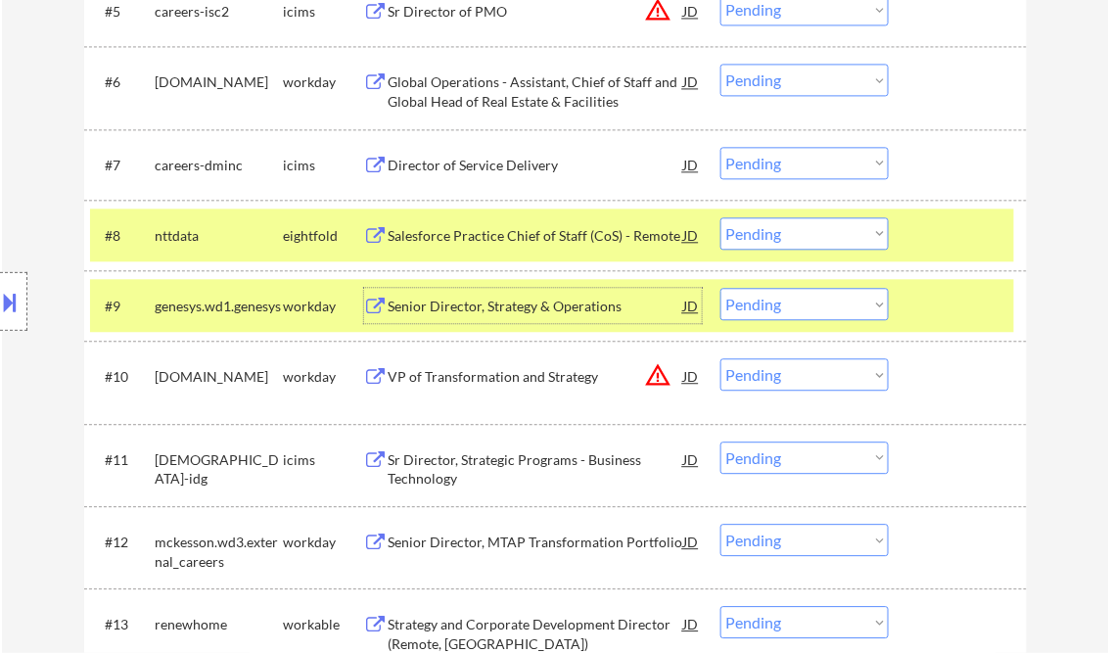
click at [798, 296] on select "Choose an option... Pending Applied Excluded (Questions) Excluded (Expired) Exc…" at bounding box center [805, 304] width 168 height 32
click at [721, 288] on select "Choose an option... Pending Applied Excluded (Questions) Excluded (Expired) Exc…" at bounding box center [805, 304] width 168 height 32
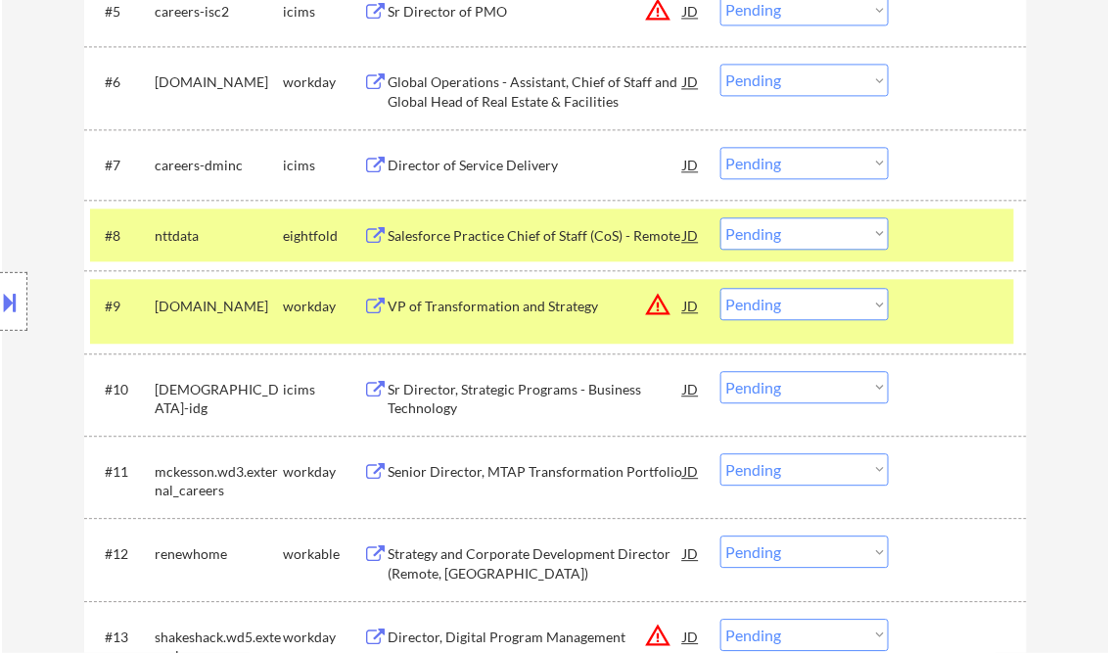
click at [517, 303] on div "VP of Transformation and Strategy" at bounding box center [537, 307] width 296 height 20
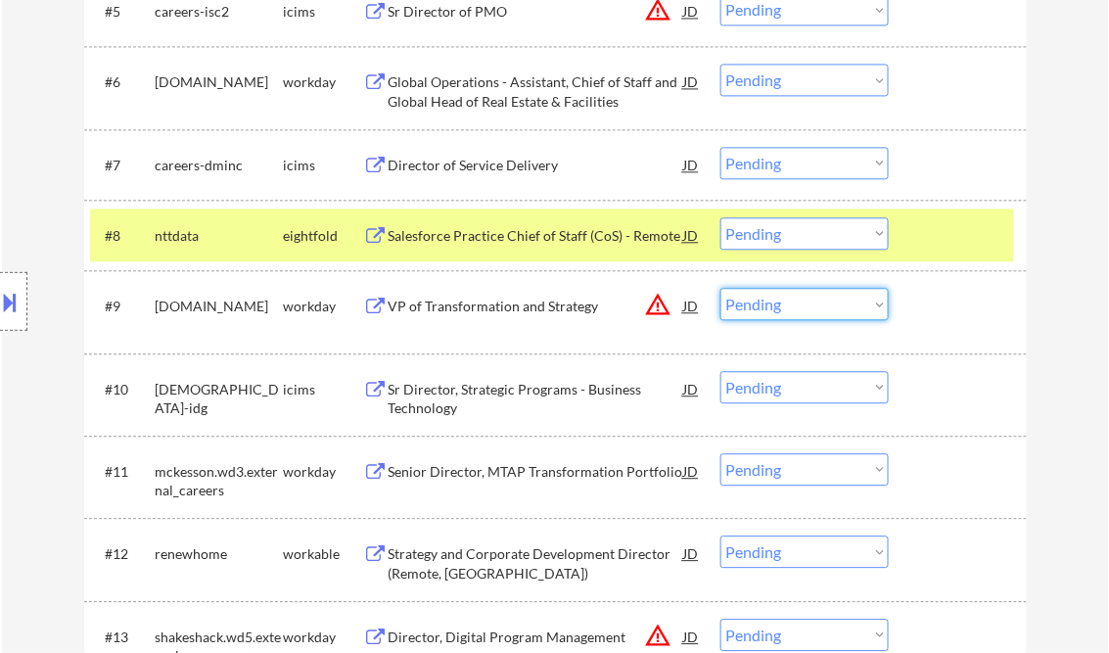
drag, startPoint x: 768, startPoint y: 297, endPoint x: 799, endPoint y: 313, distance: 35.5
click at [768, 298] on select "Choose an option... Pending Applied Excluded (Questions) Excluded (Expired) Exc…" at bounding box center [805, 304] width 168 height 32
click at [721, 288] on select "Choose an option... Pending Applied Excluded (Questions) Excluded (Expired) Exc…" at bounding box center [805, 304] width 168 height 32
select select ""pending""
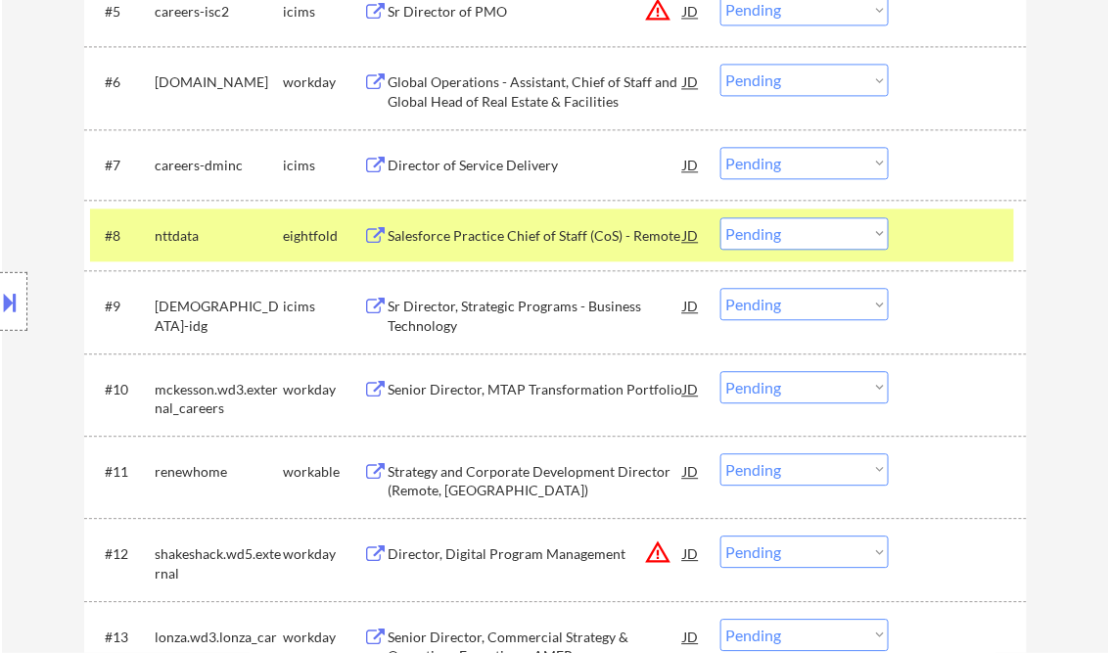
click at [501, 390] on div "Senior Director, MTAP Transformation Portfolio" at bounding box center [537, 390] width 296 height 20
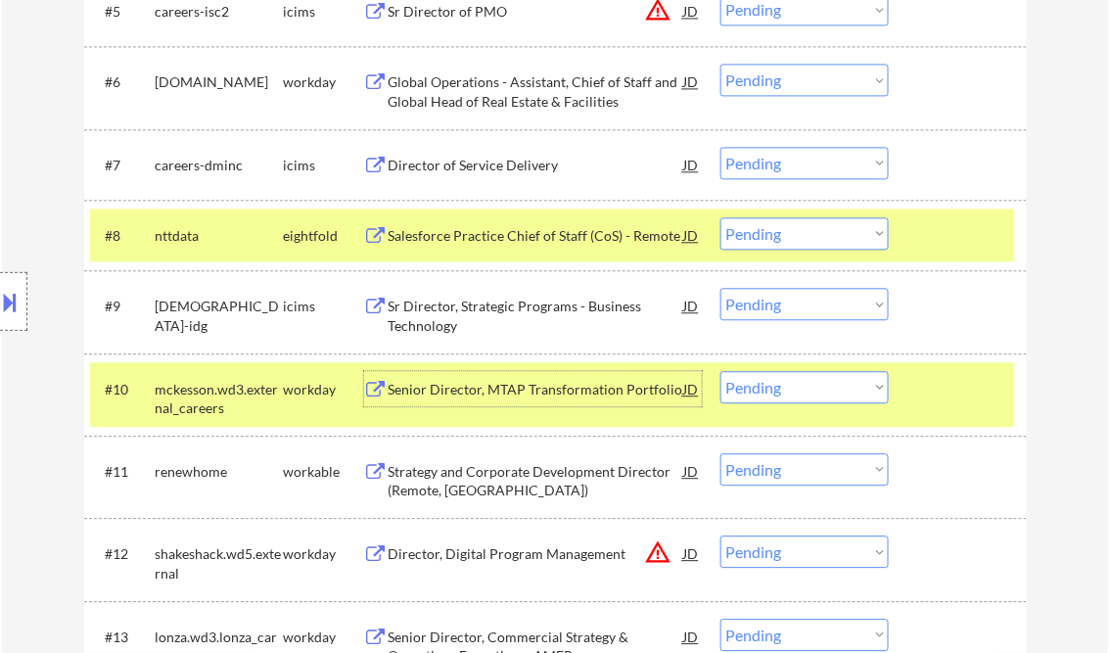
click at [773, 390] on select "Choose an option... Pending Applied Excluded (Questions) Excluded (Expired) Exc…" at bounding box center [805, 387] width 168 height 32
click at [721, 371] on select "Choose an option... Pending Applied Excluded (Questions) Excluded (Expired) Exc…" at bounding box center [805, 387] width 168 height 32
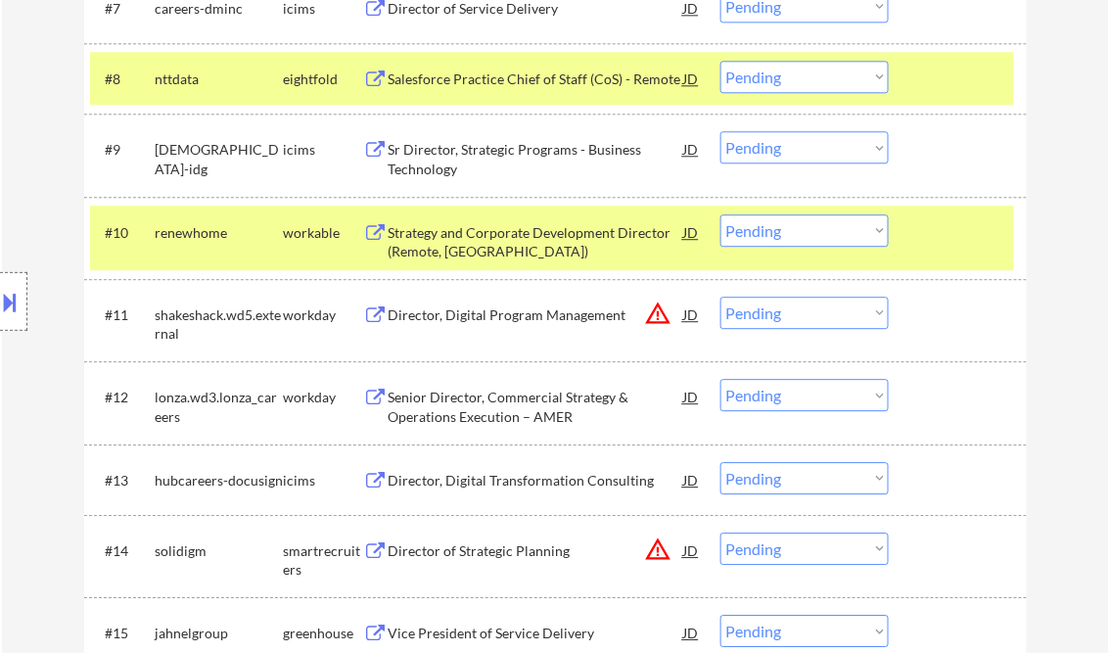
click at [476, 237] on div "Strategy and Corporate Development Director (Remote, US)" at bounding box center [537, 242] width 296 height 38
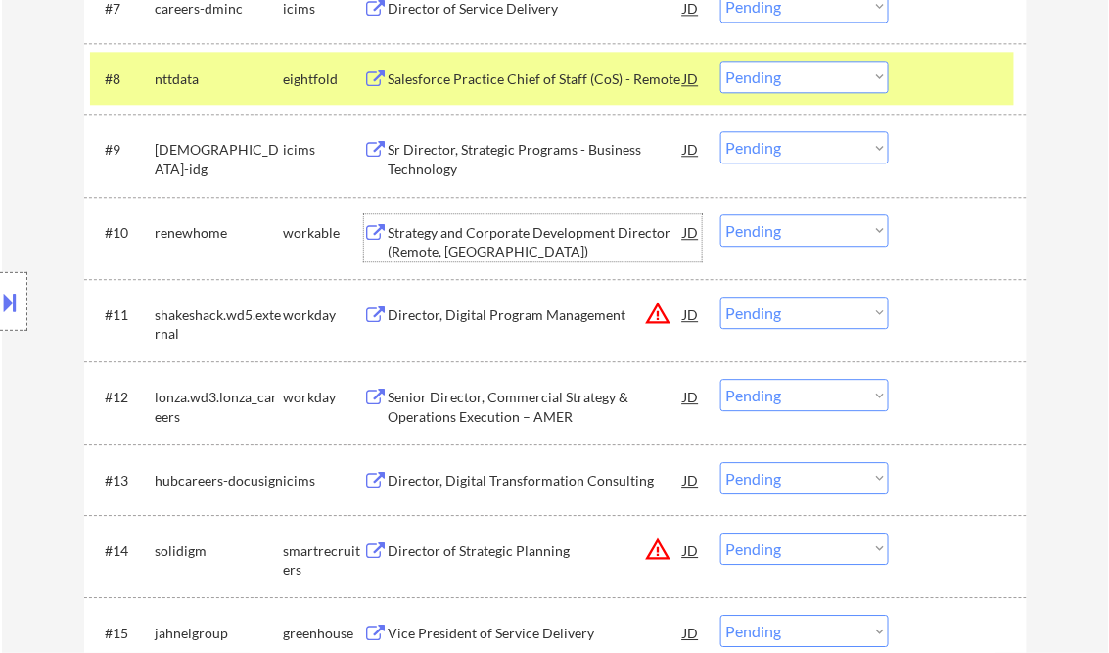
click at [860, 235] on select "Choose an option... Pending Applied Excluded (Questions) Excluded (Expired) Exc…" at bounding box center [805, 230] width 168 height 32
click at [721, 214] on select "Choose an option... Pending Applied Excluded (Questions) Excluded (Expired) Exc…" at bounding box center [805, 230] width 168 height 32
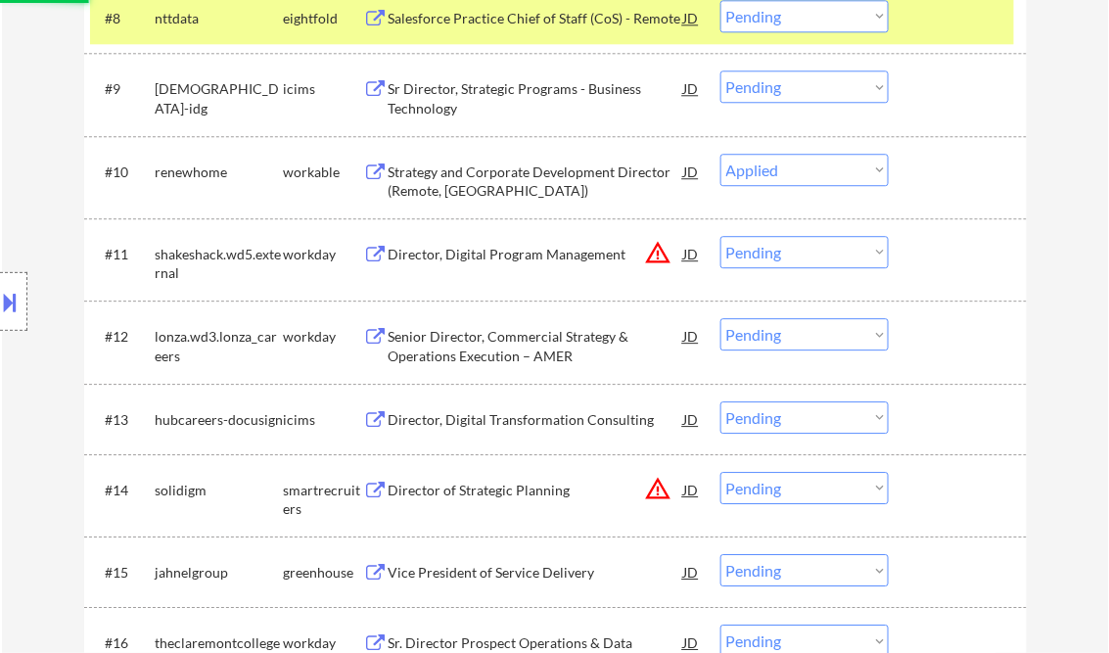
scroll to position [1253, 0]
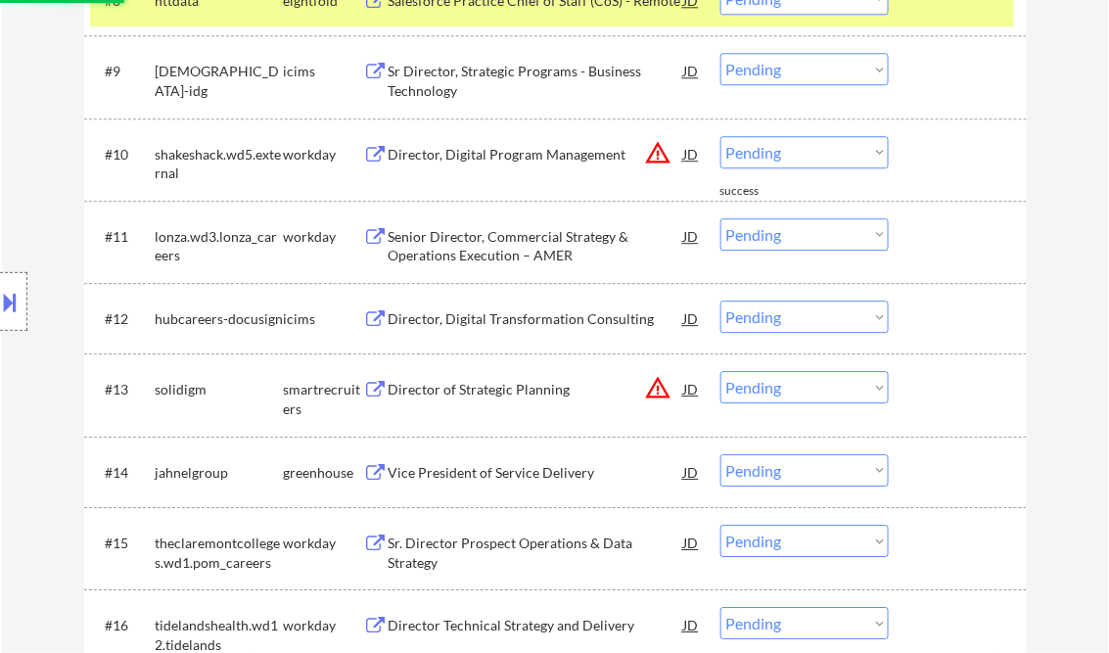
click at [497, 157] on div "Director, Digital Program Management" at bounding box center [537, 155] width 296 height 20
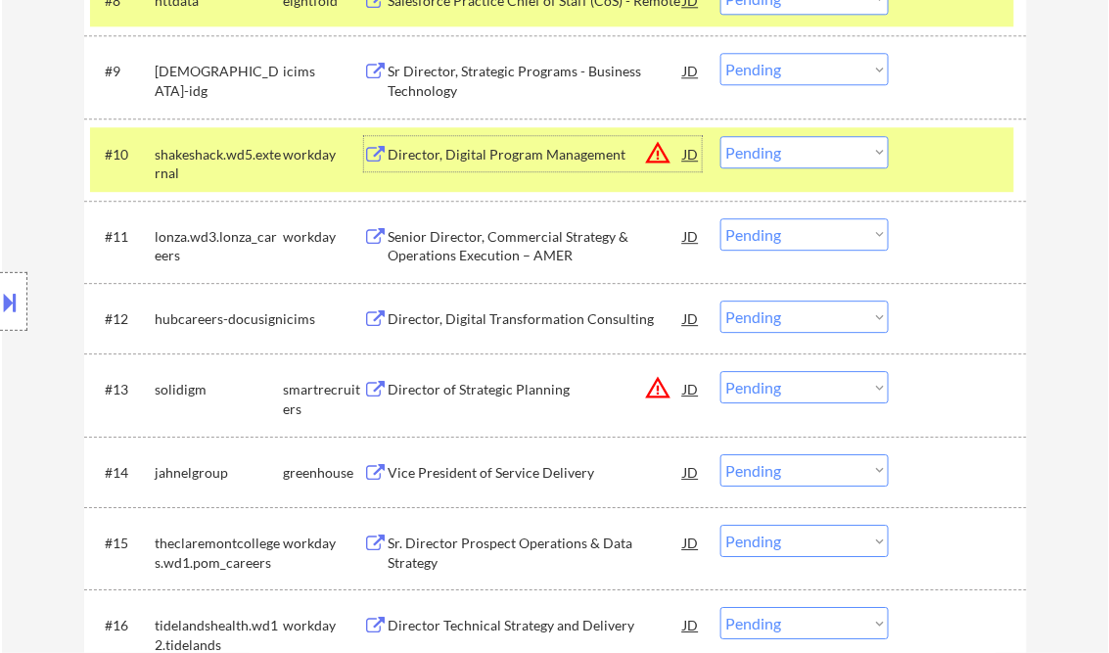
click at [524, 151] on div "Director, Digital Program Management" at bounding box center [537, 155] width 296 height 20
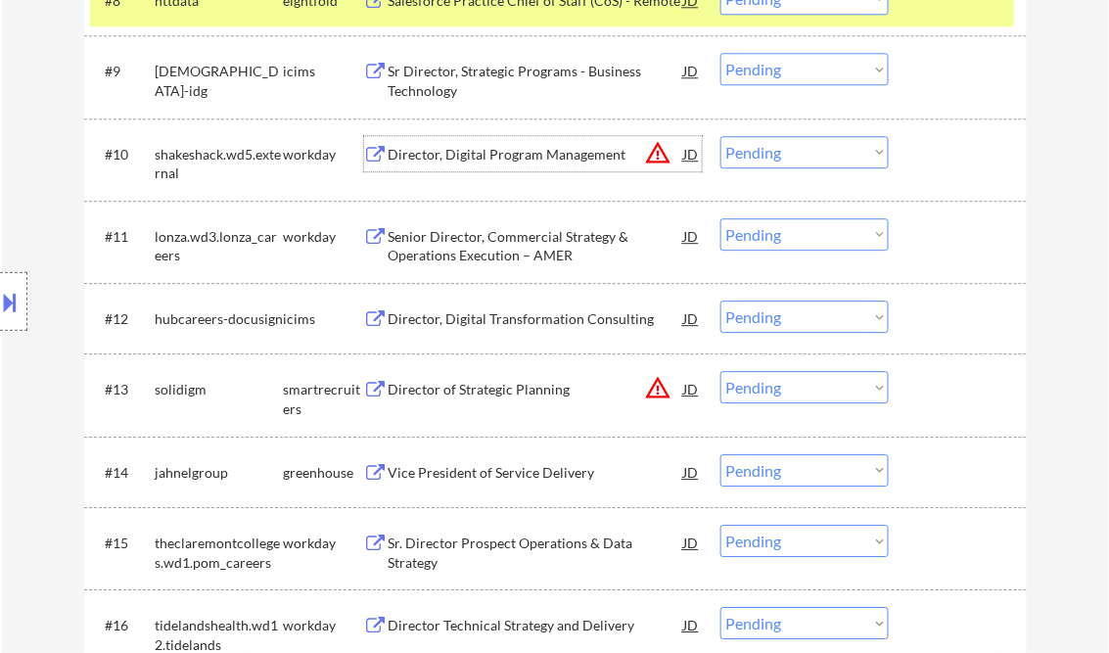
click at [775, 157] on select "Choose an option... Pending Applied Excluded (Questions) Excluded (Expired) Exc…" at bounding box center [805, 152] width 168 height 32
click at [721, 136] on select "Choose an option... Pending Applied Excluded (Questions) Excluded (Expired) Exc…" at bounding box center [805, 152] width 168 height 32
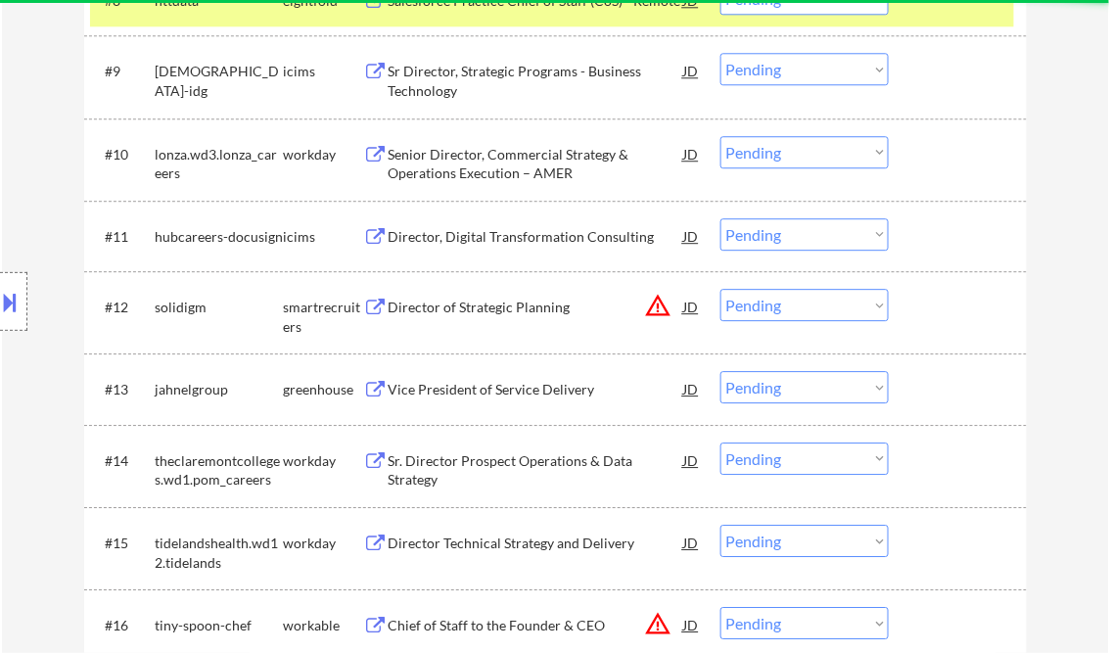
click at [486, 159] on div "Senior Director, Commercial Strategy & Operations Execution – AMER" at bounding box center [537, 164] width 296 height 38
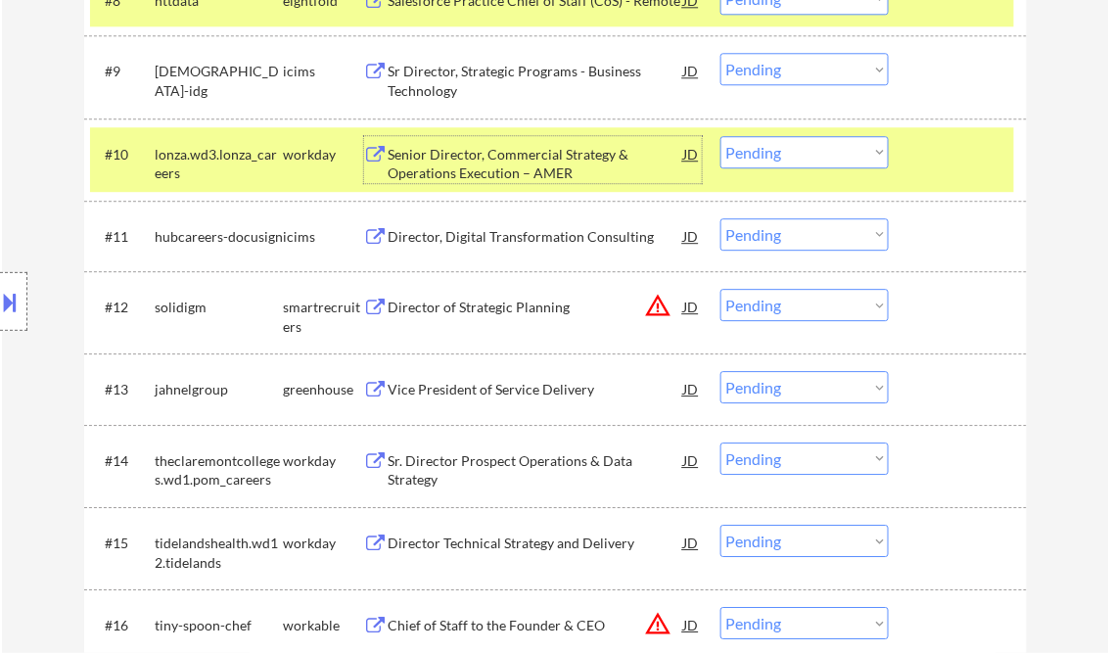
drag, startPoint x: 760, startPoint y: 163, endPoint x: 768, endPoint y: 169, distance: 10.4
click at [760, 163] on select "Choose an option... Pending Applied Excluded (Questions) Excluded (Expired) Exc…" at bounding box center [805, 152] width 168 height 32
click at [721, 136] on select "Choose an option... Pending Applied Excluded (Questions) Excluded (Expired) Exc…" at bounding box center [805, 152] width 168 height 32
select select ""pending""
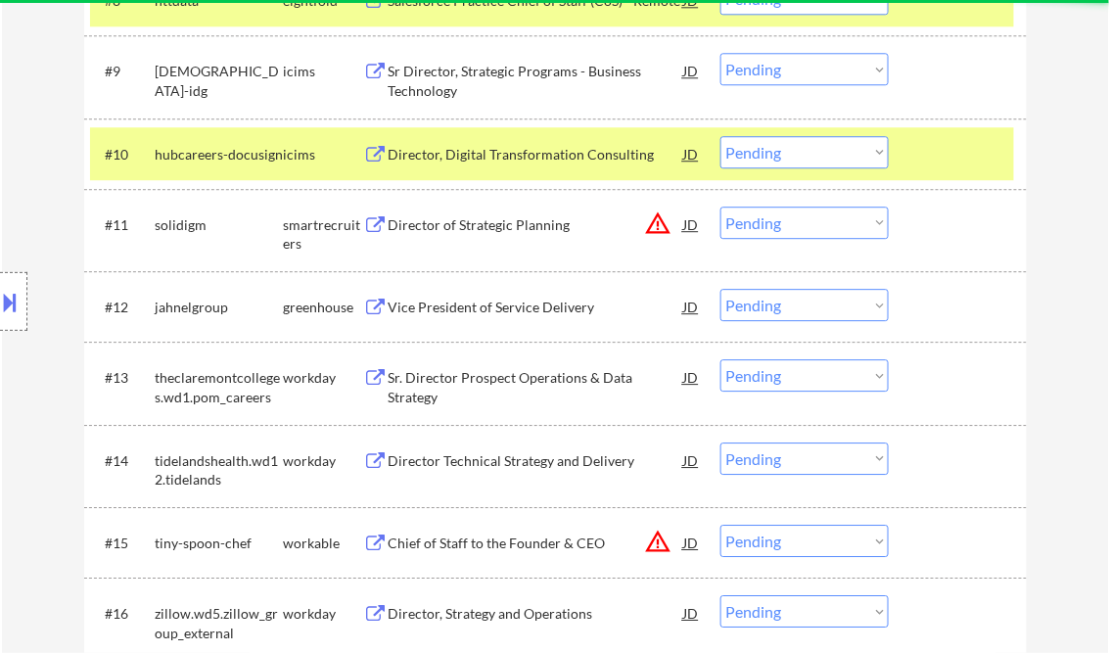
click at [490, 227] on div "Director of Strategic Planning" at bounding box center [537, 225] width 296 height 20
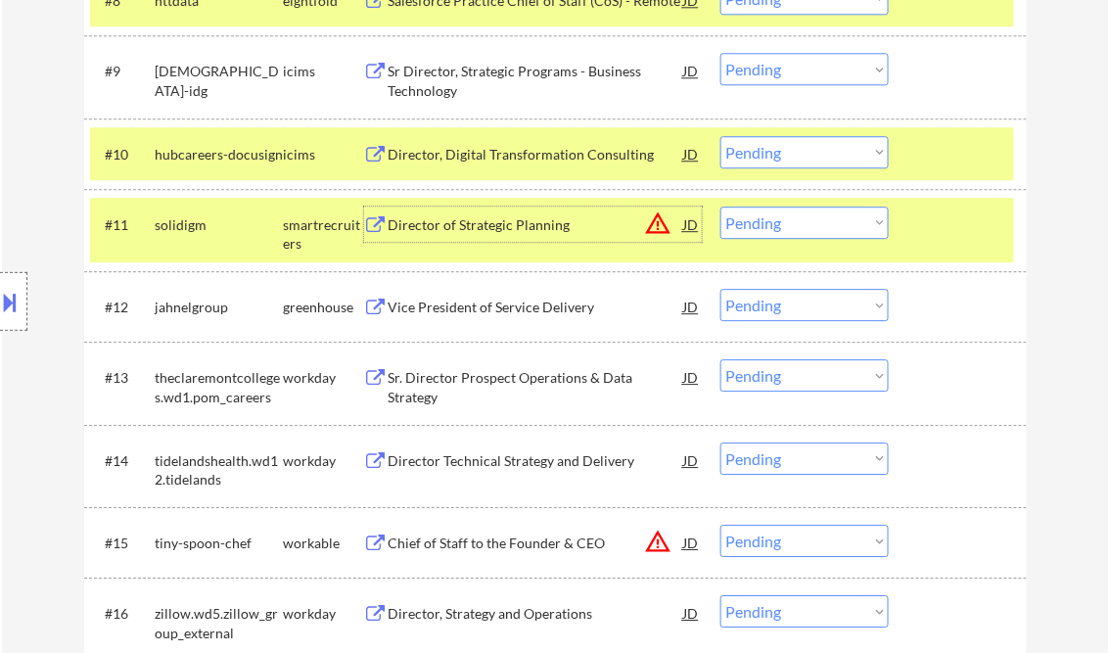
click at [5, 301] on button at bounding box center [11, 302] width 22 height 32
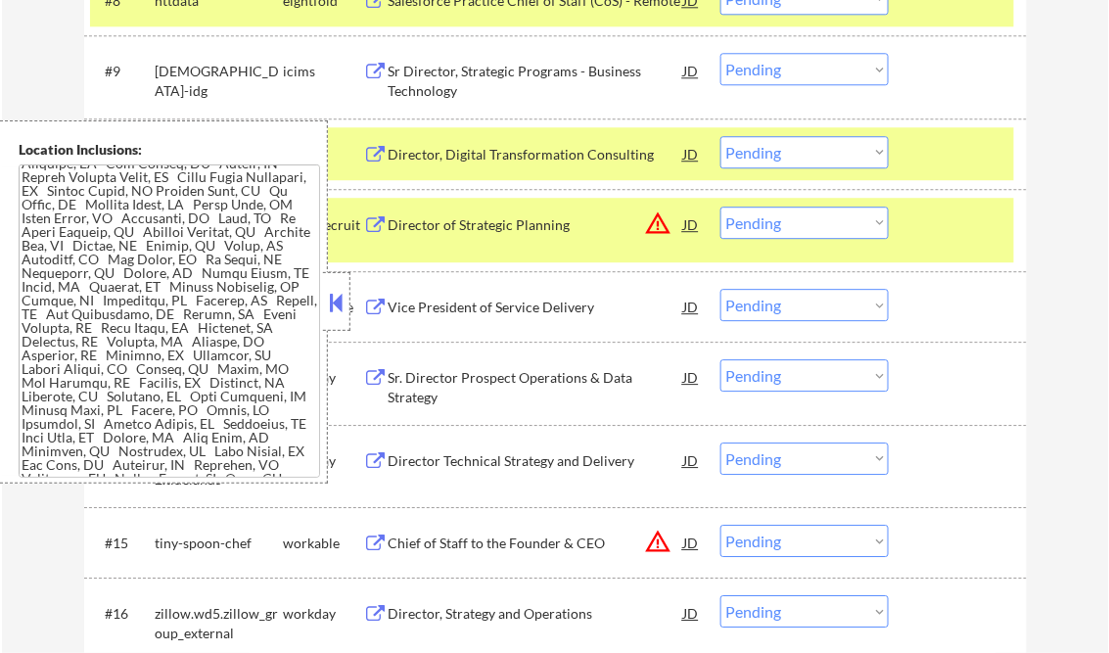
scroll to position [1771, 0]
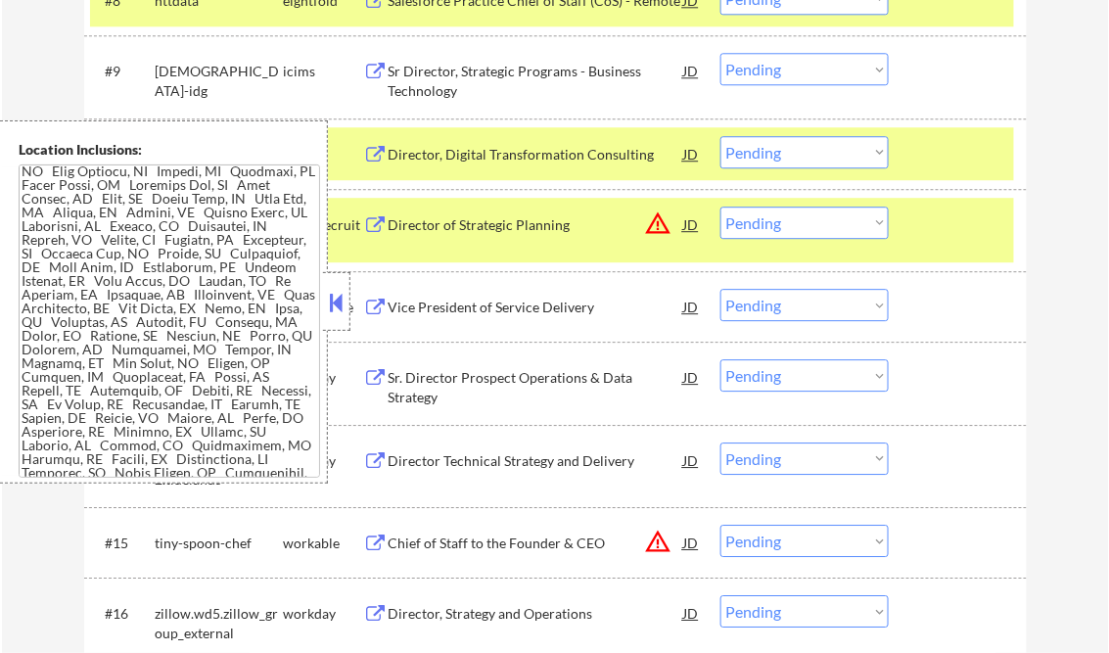
click at [341, 305] on button at bounding box center [337, 302] width 22 height 29
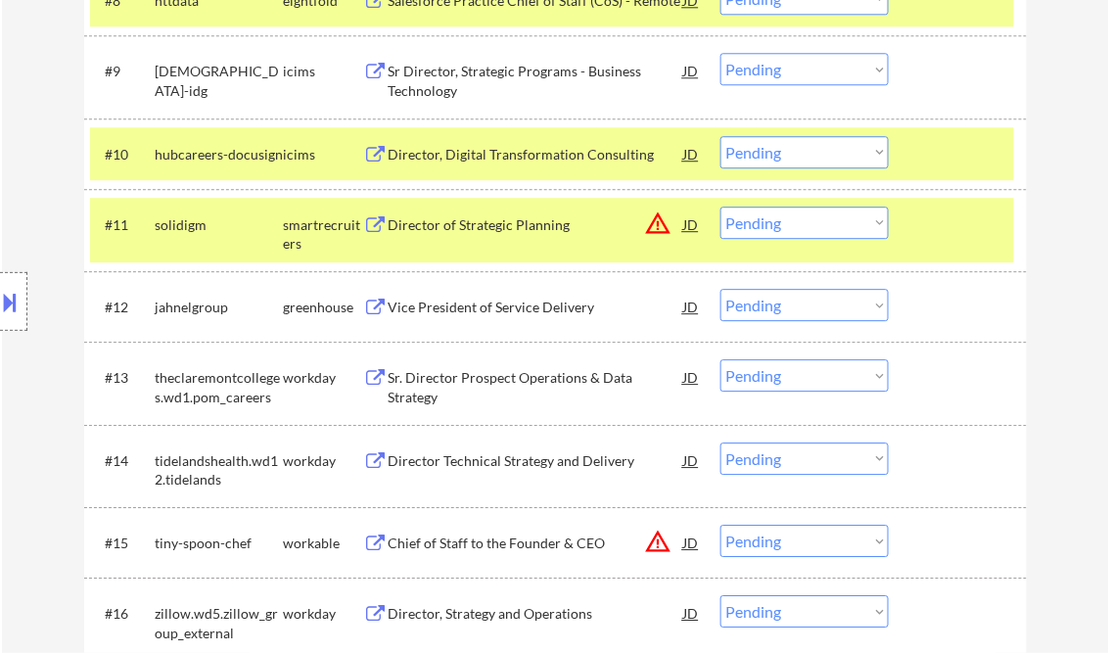
click at [769, 227] on select "Choose an option... Pending Applied Excluded (Questions) Excluded (Expired) Exc…" at bounding box center [805, 223] width 168 height 32
click at [721, 207] on select "Choose an option... Pending Applied Excluded (Questions) Excluded (Expired) Exc…" at bounding box center [805, 223] width 168 height 32
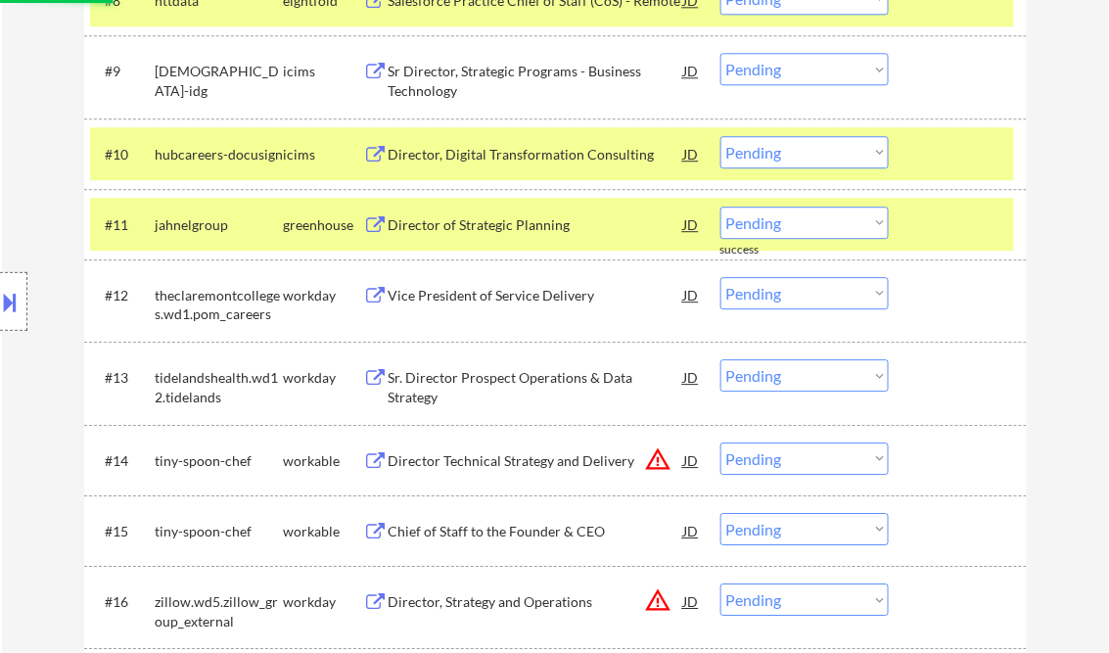
click at [493, 227] on div "Director of Strategic Planning" at bounding box center [537, 225] width 296 height 20
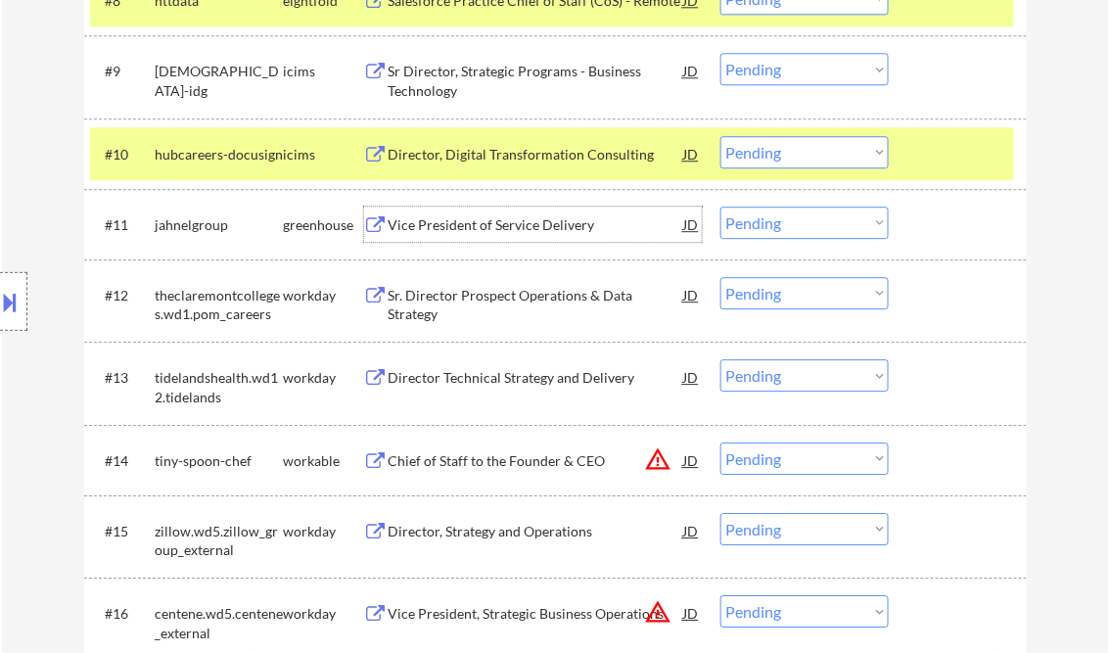
click at [759, 227] on select "Choose an option... Pending Applied Excluded (Questions) Excluded (Expired) Exc…" at bounding box center [805, 223] width 168 height 32
click at [721, 207] on select "Choose an option... Pending Applied Excluded (Questions) Excluded (Expired) Exc…" at bounding box center [805, 223] width 168 height 32
select select ""pending""
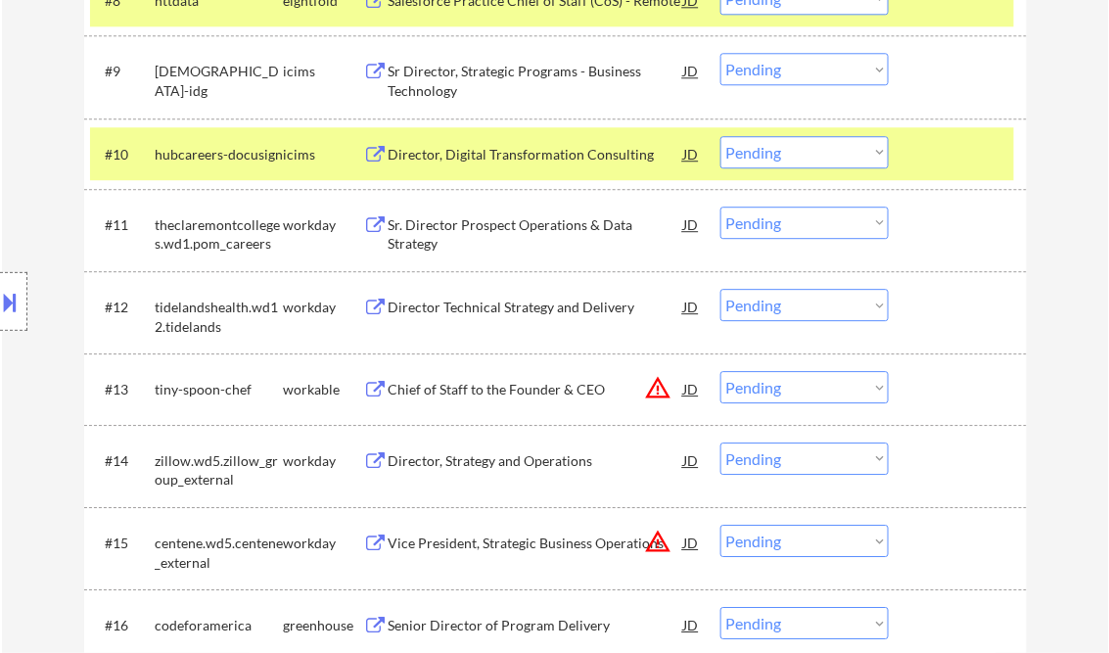
scroll to position [1410, 0]
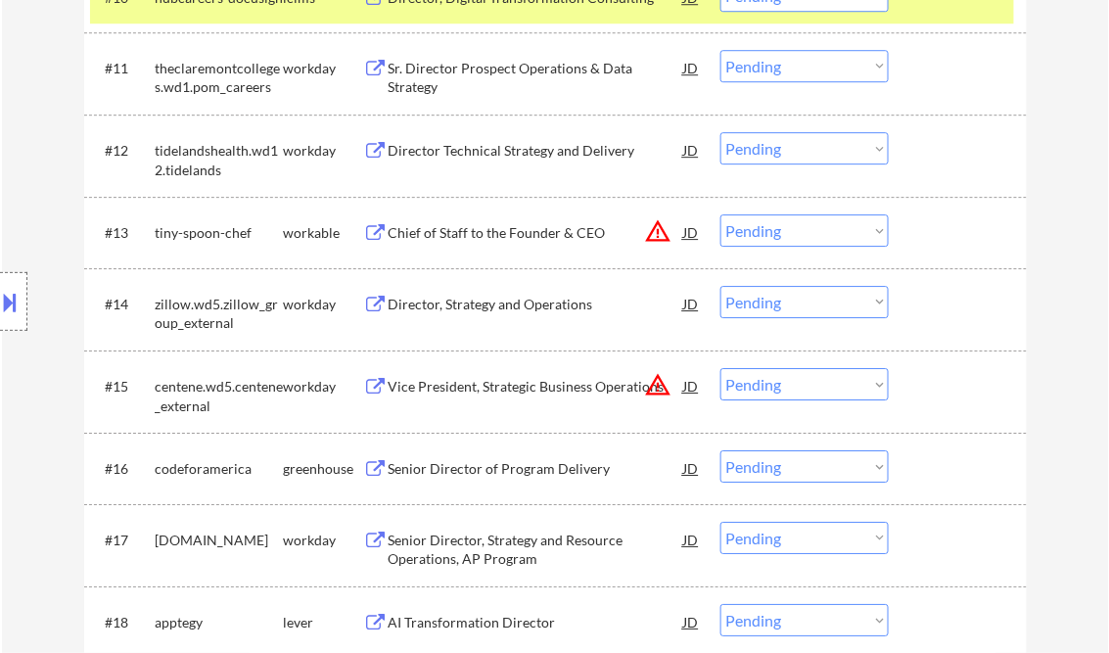
click at [441, 458] on div "Senior Director of Program Delivery" at bounding box center [537, 467] width 296 height 35
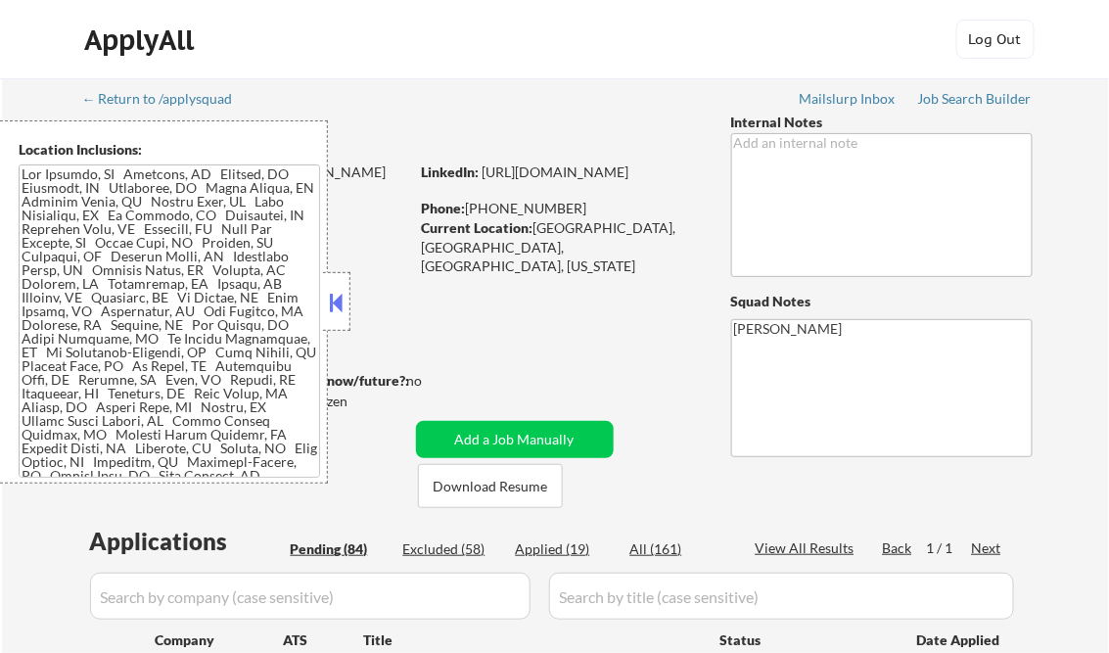
click at [335, 297] on button at bounding box center [337, 302] width 22 height 29
select select ""pending""
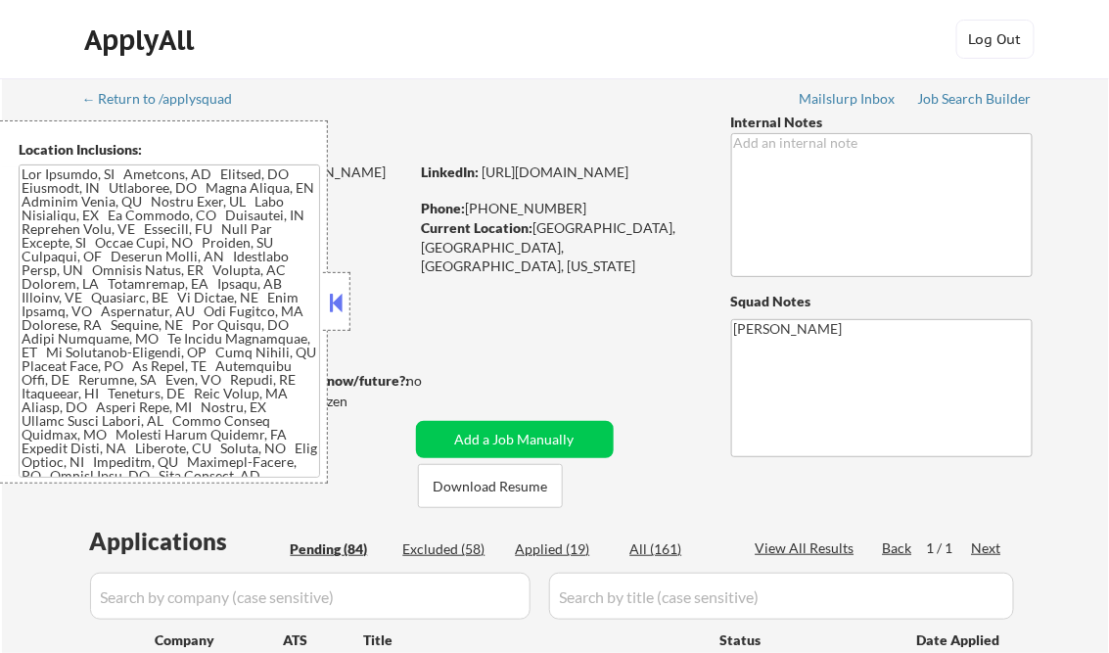
select select ""pending""
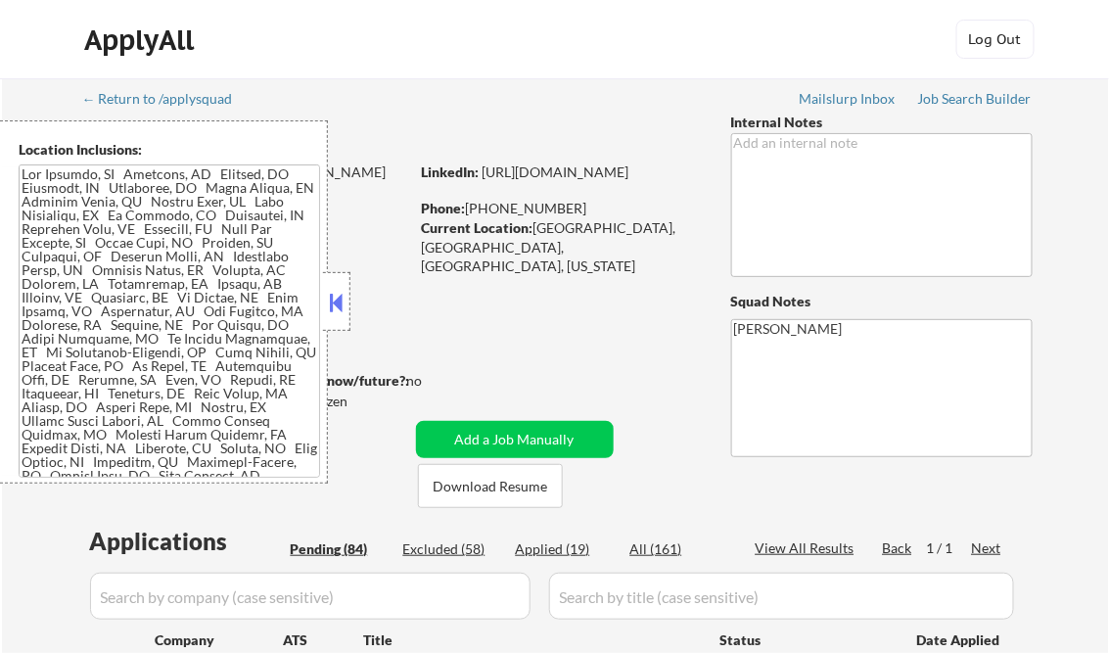
select select ""pending""
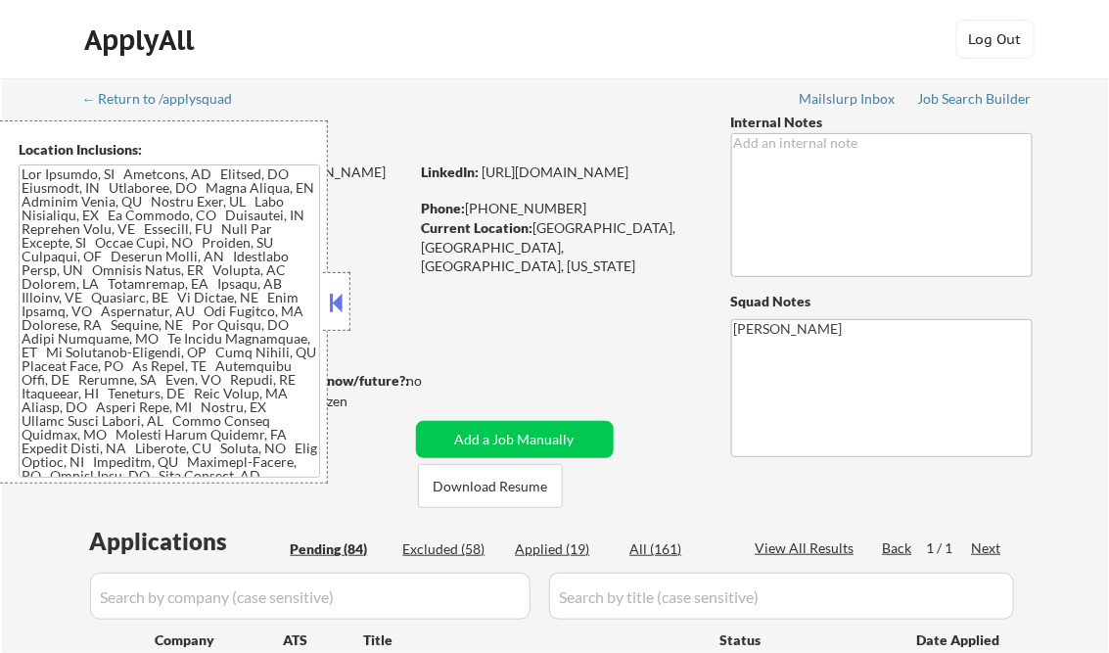
select select ""pending""
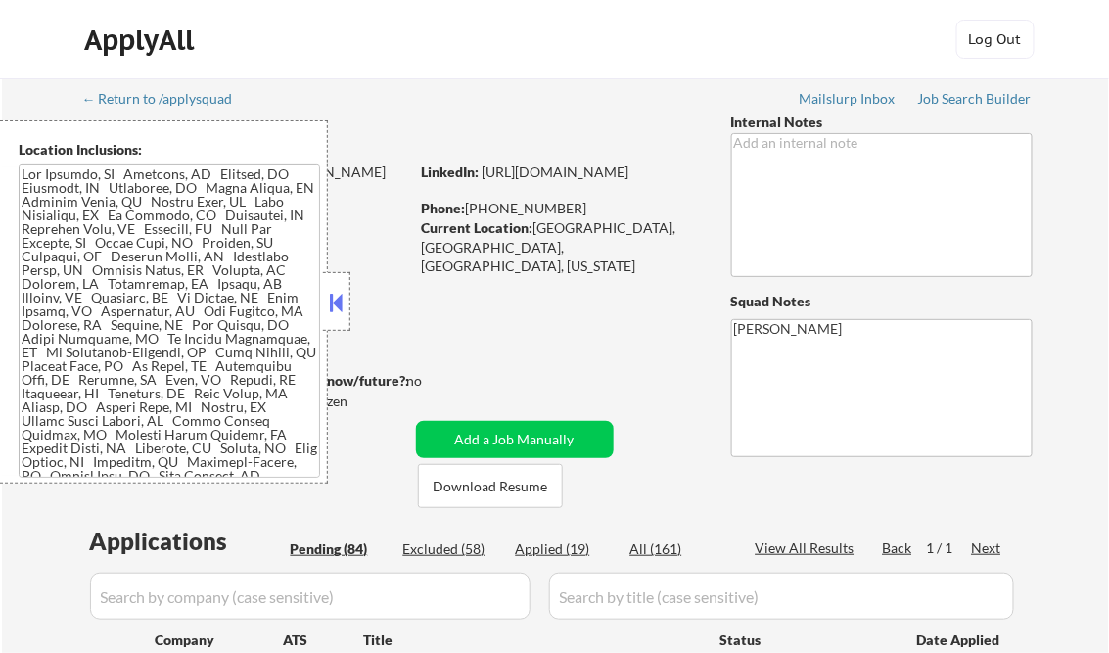
select select ""pending""
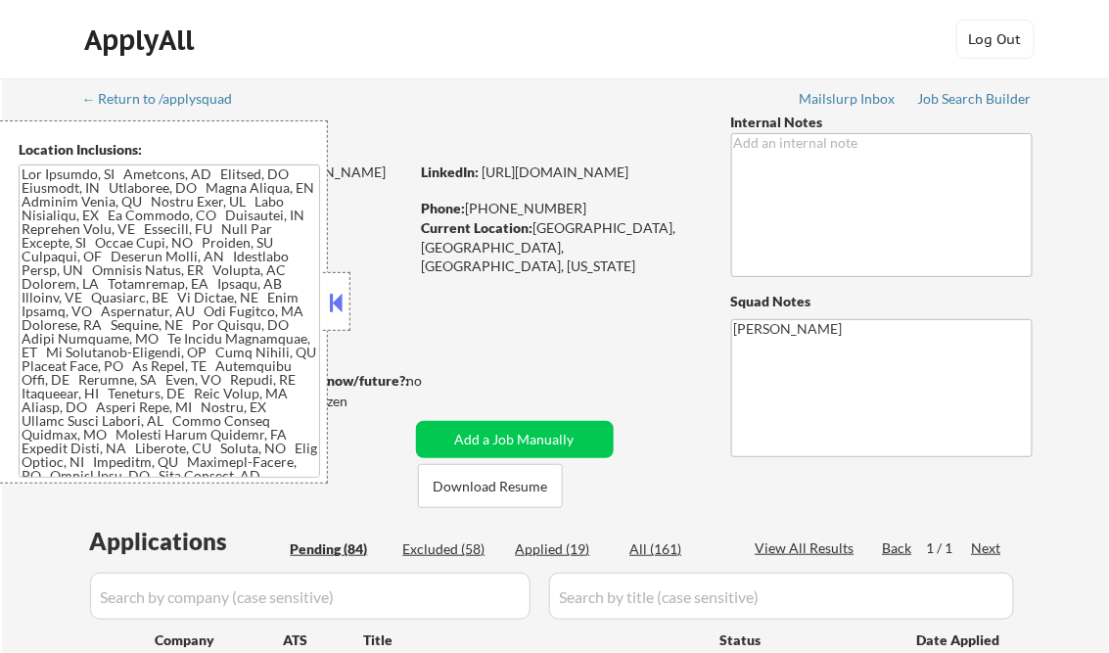
select select ""pending""
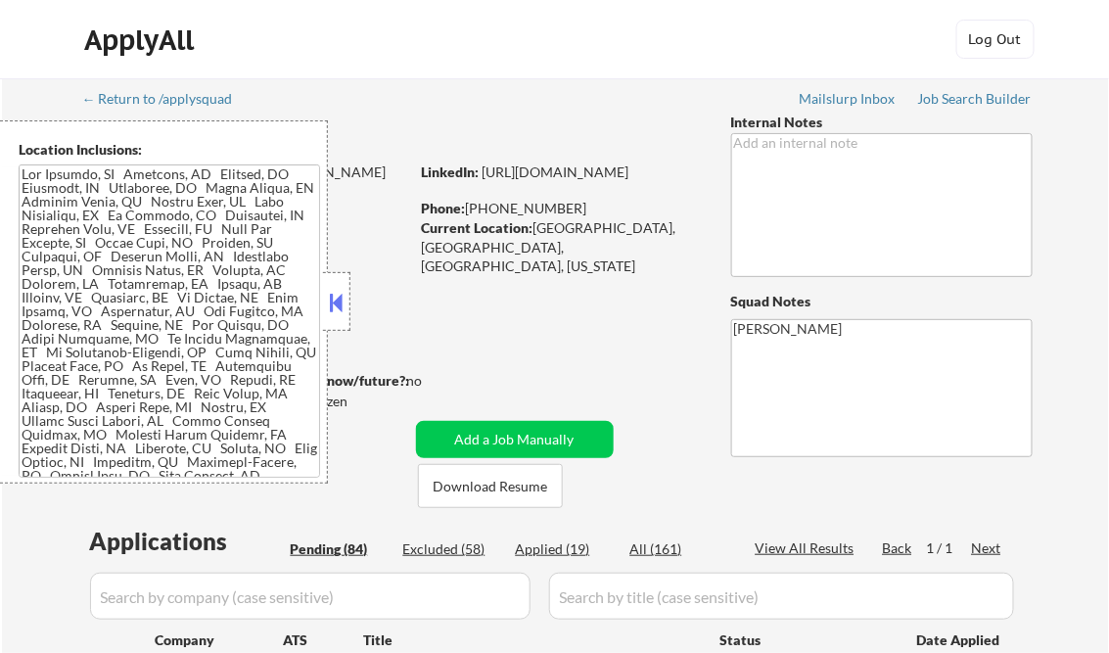
select select ""pending""
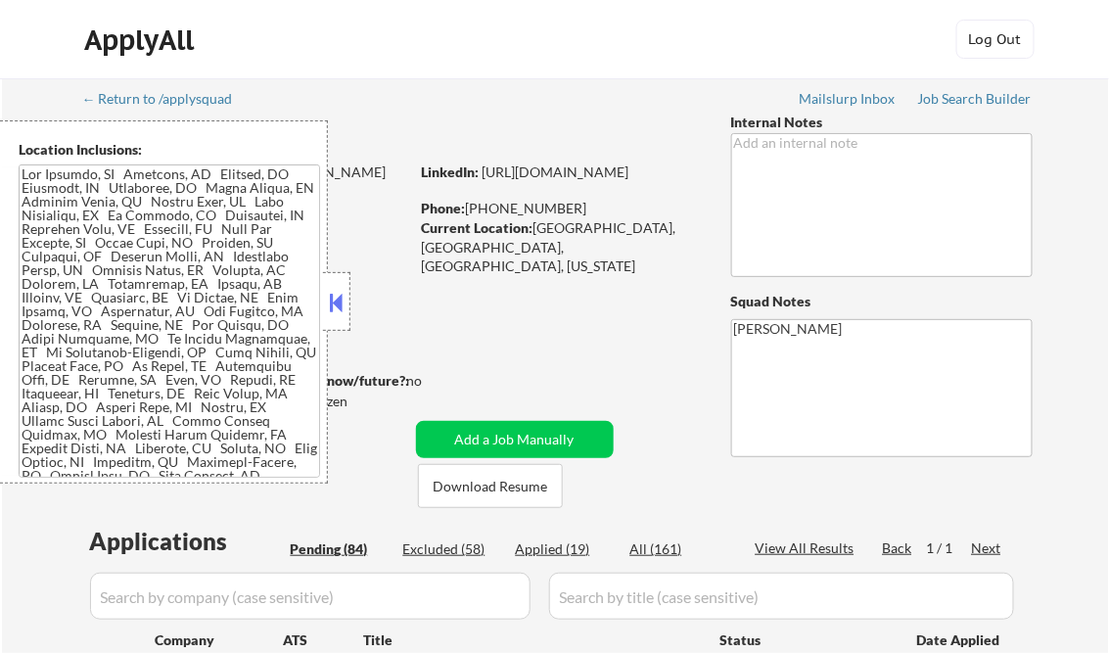
select select ""pending""
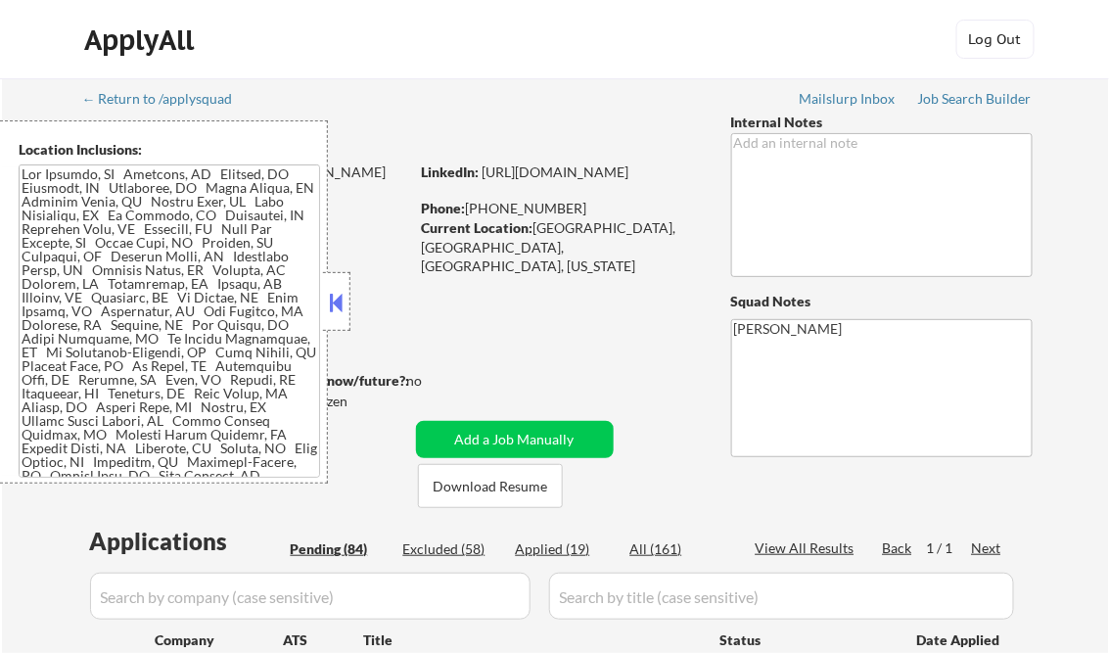
select select ""pending""
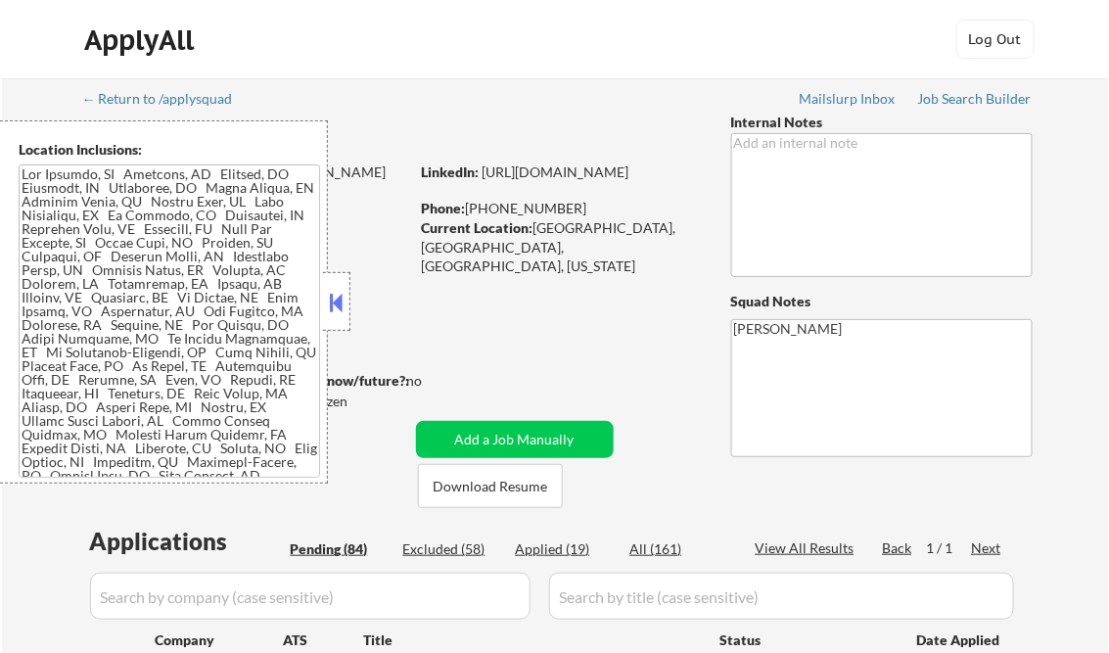
select select ""pending""
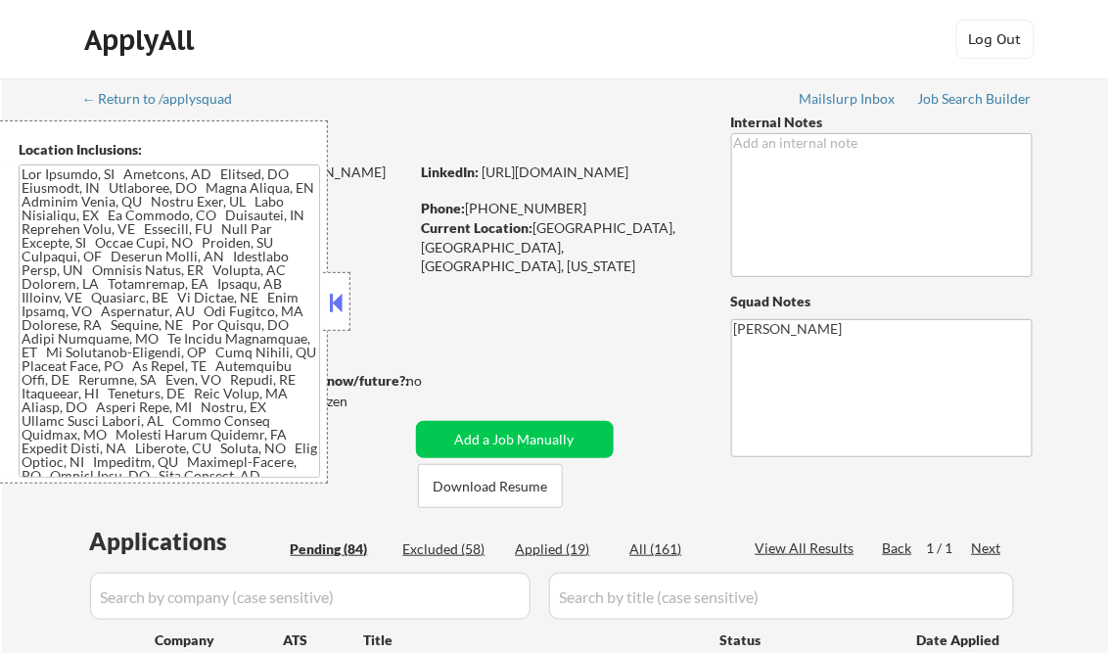
select select ""pending""
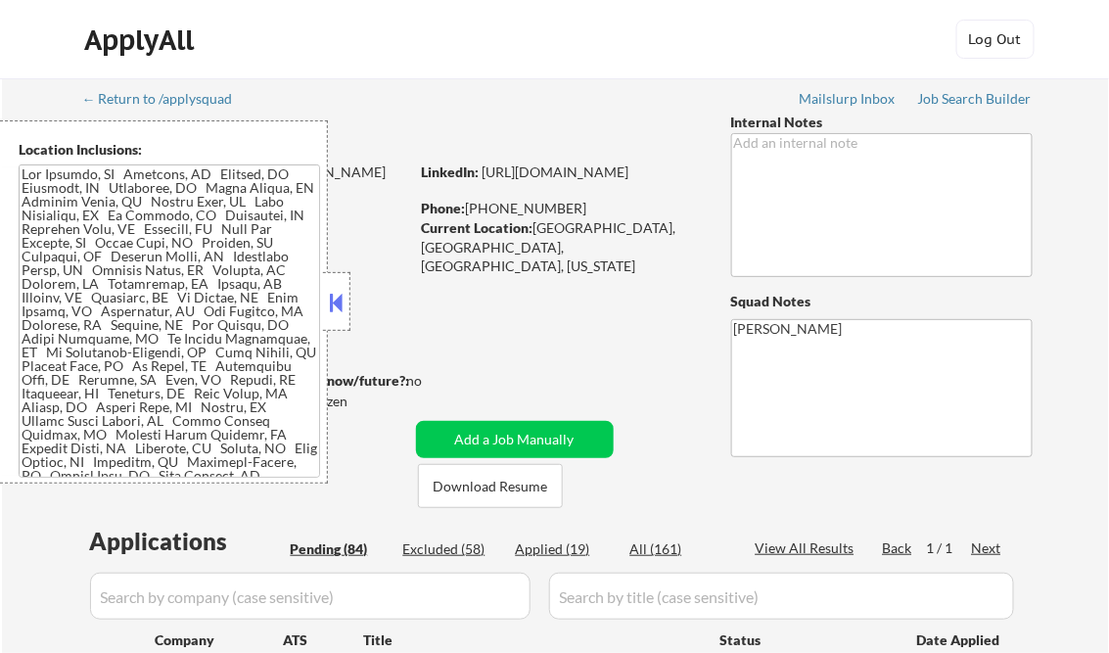
select select ""pending""
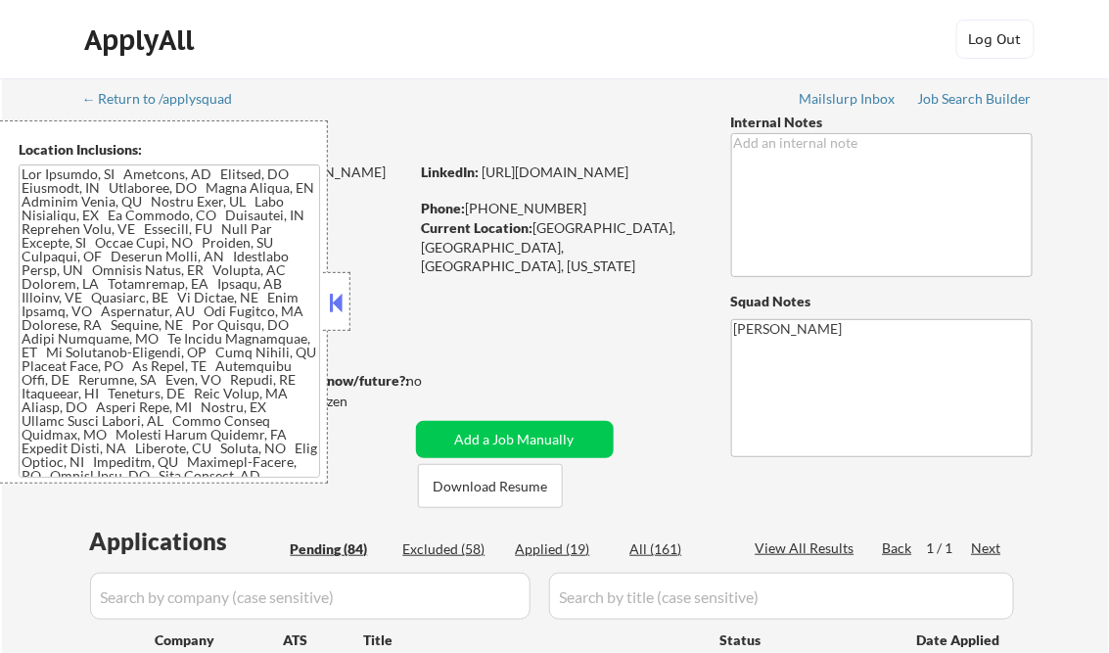
select select ""pending""
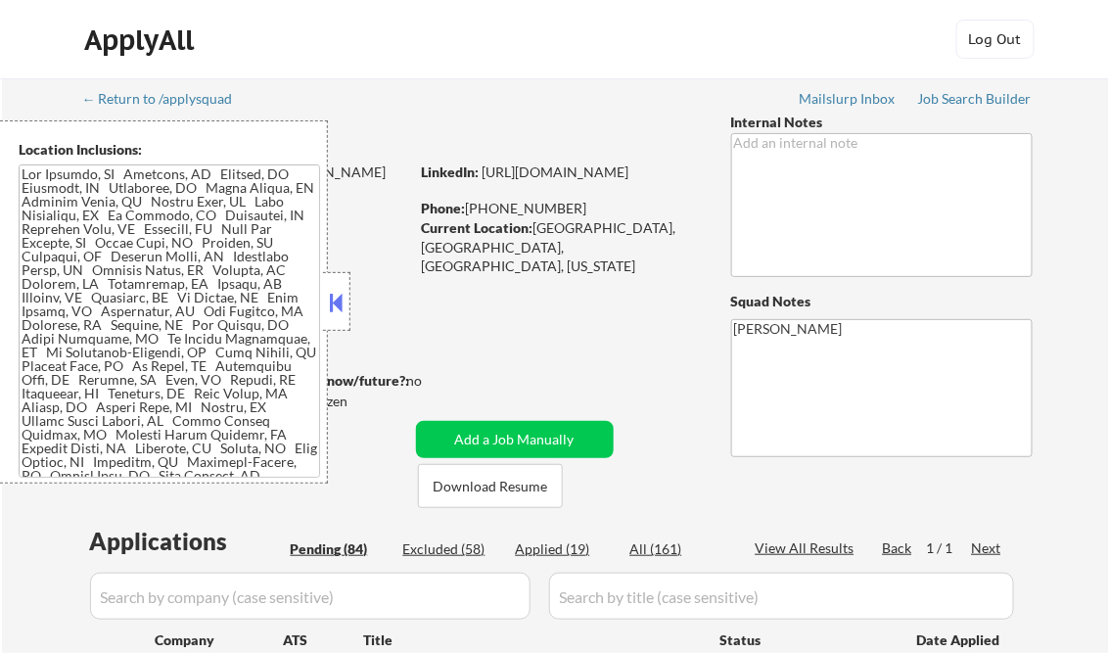
select select ""pending""
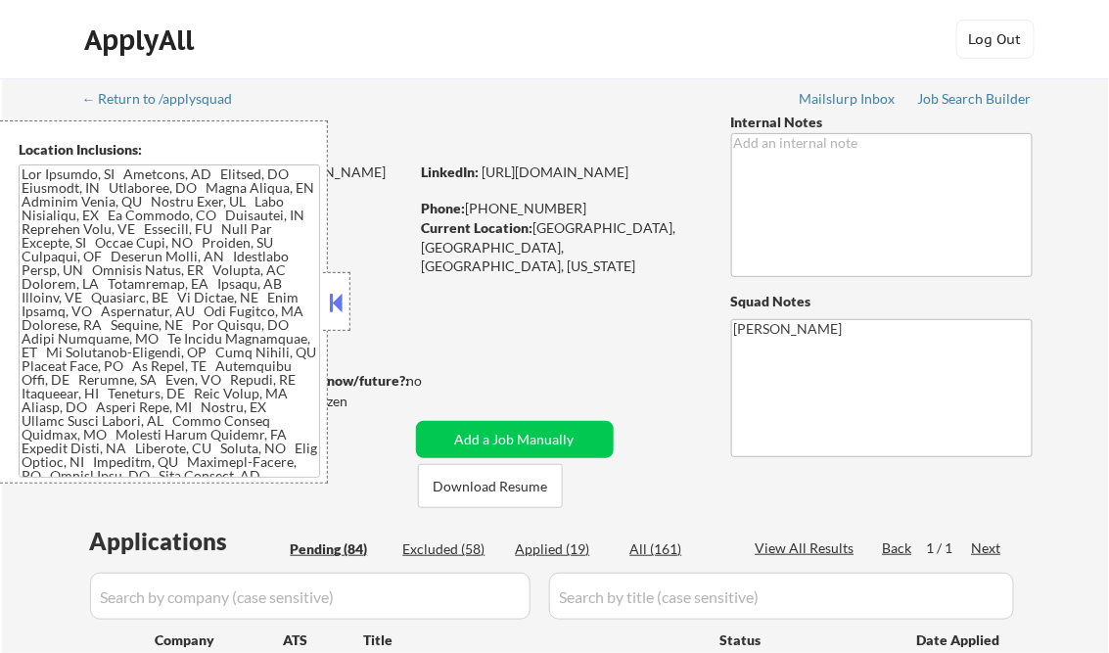
select select ""pending""
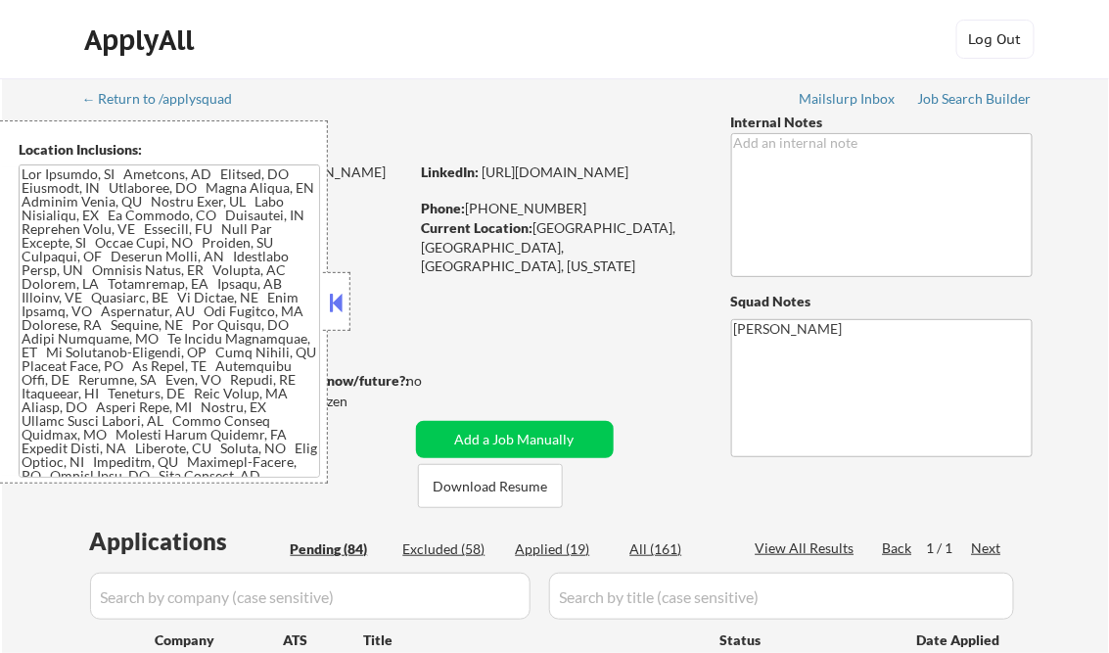
select select ""pending""
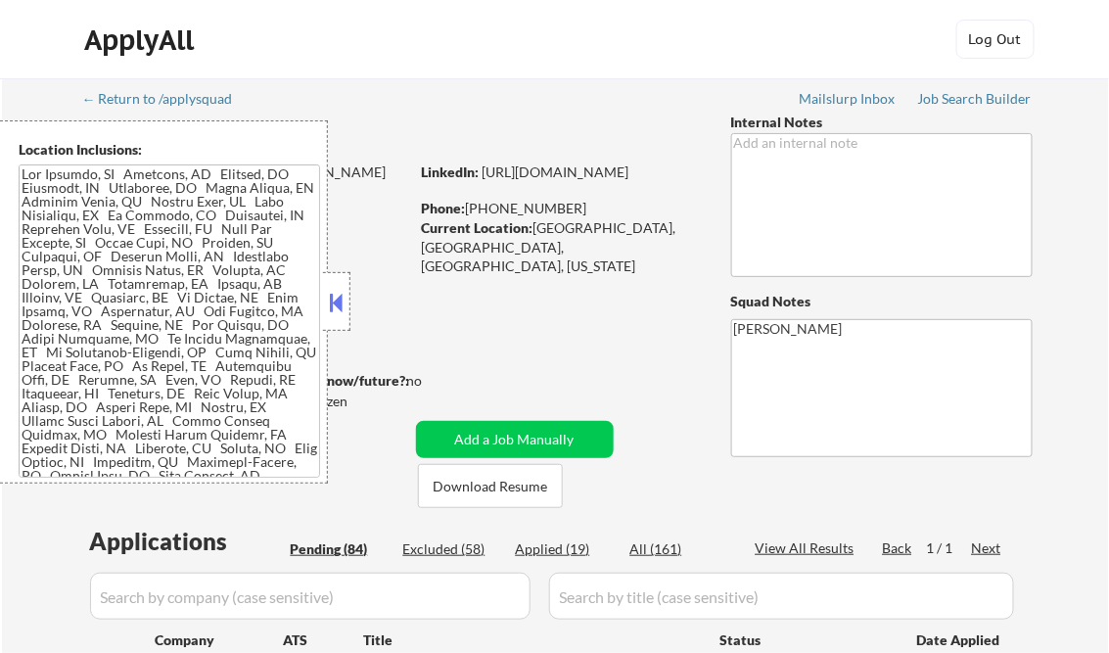
select select ""pending""
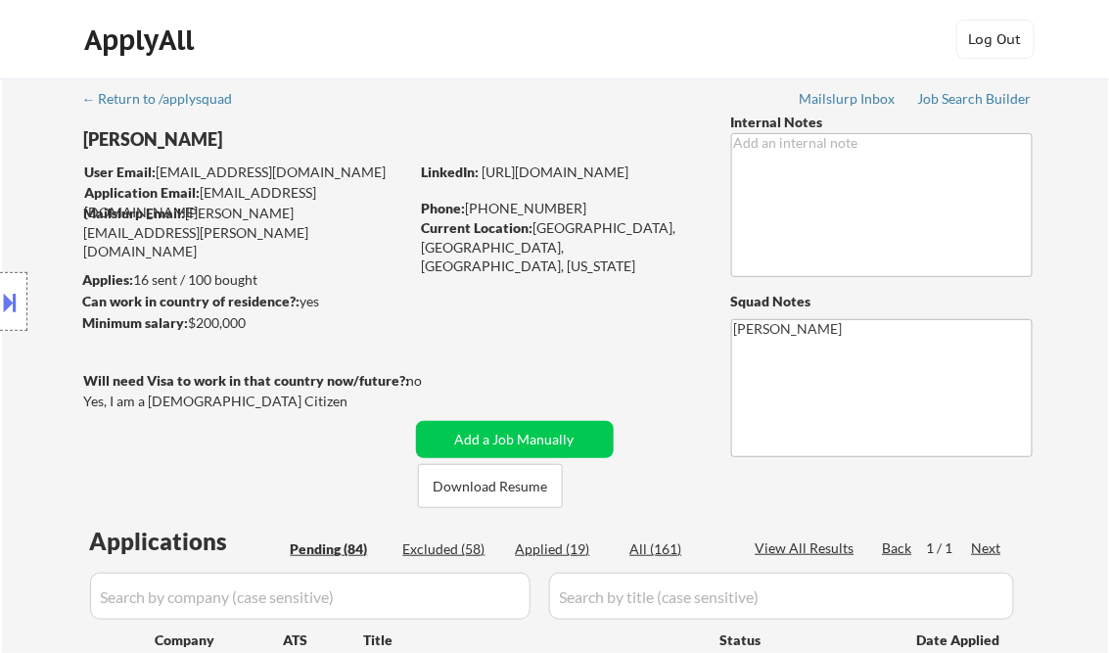
click at [337, 306] on div "Location Inclusions:" at bounding box center [175, 301] width 350 height 363
click at [576, 552] on div "Applied (19)" at bounding box center [565, 549] width 98 height 20
select select ""applied""
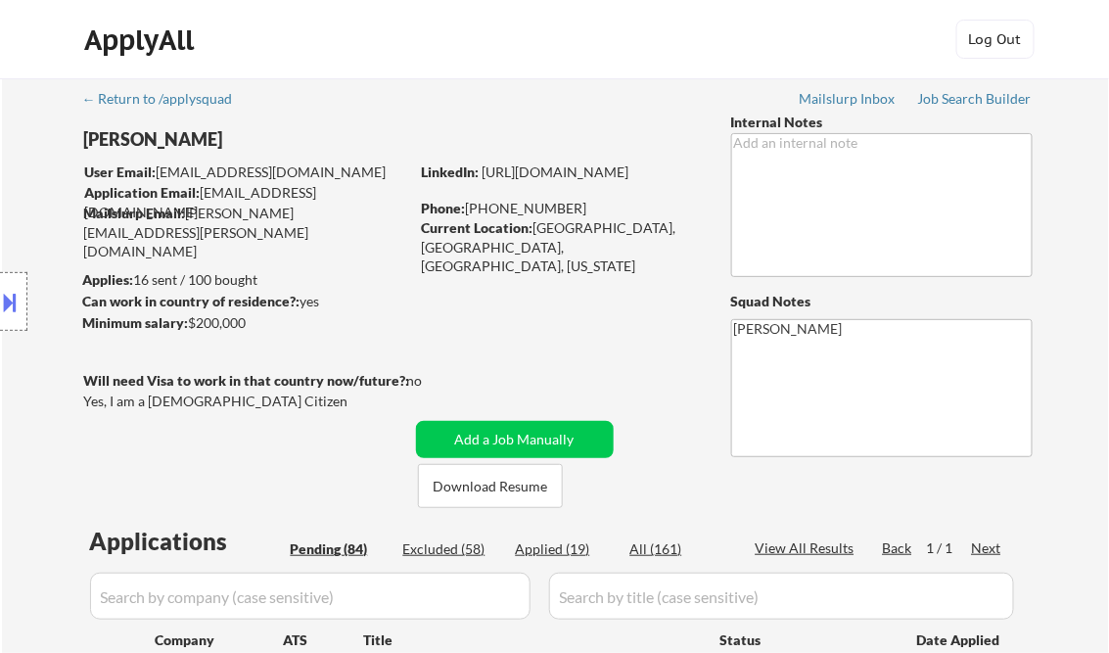
select select ""applied""
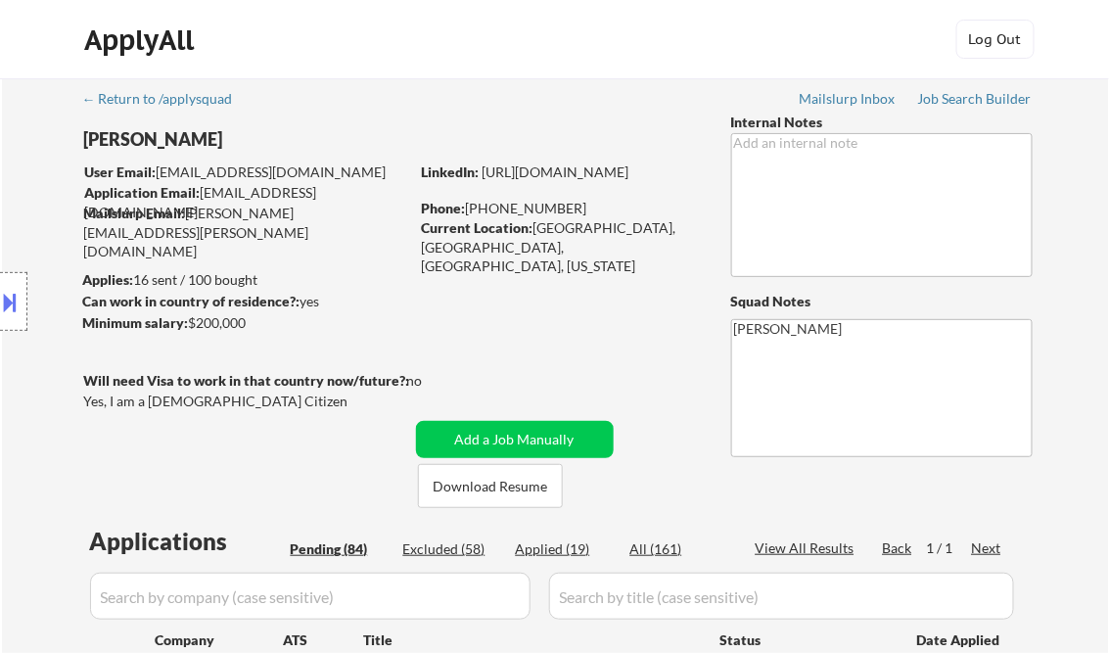
select select ""applied""
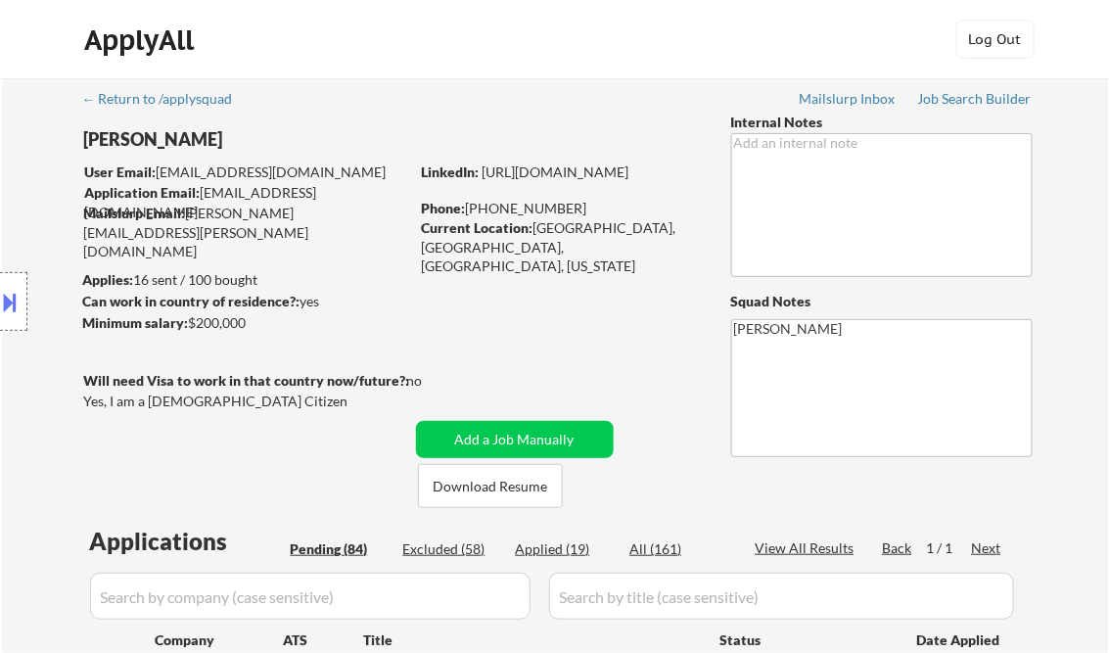
select select ""applied""
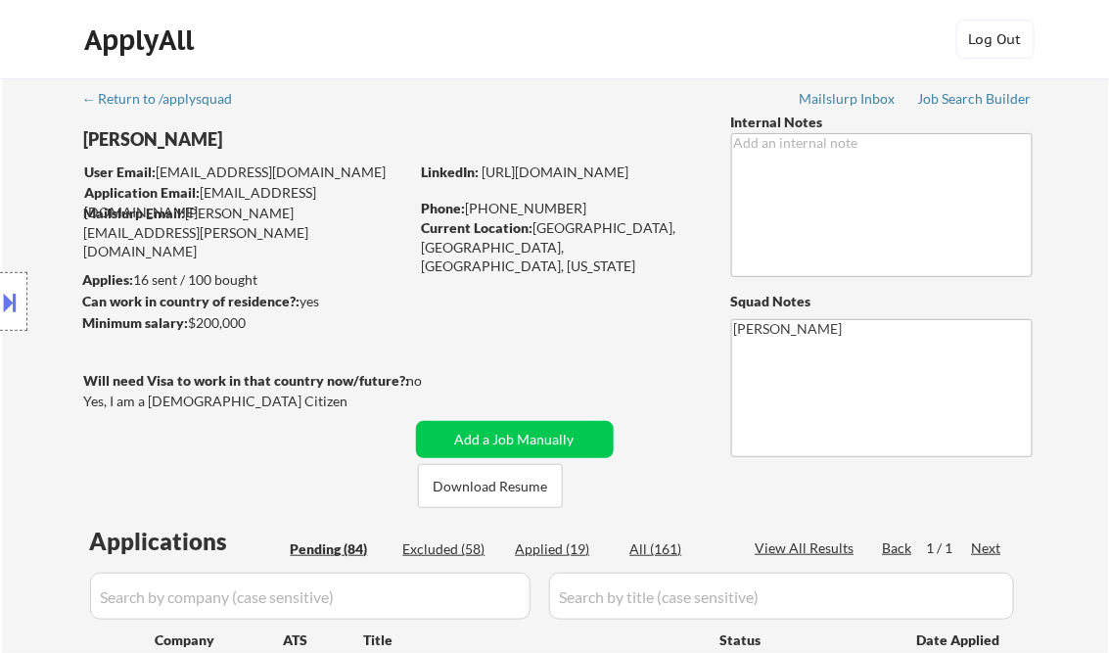
select select ""applied""
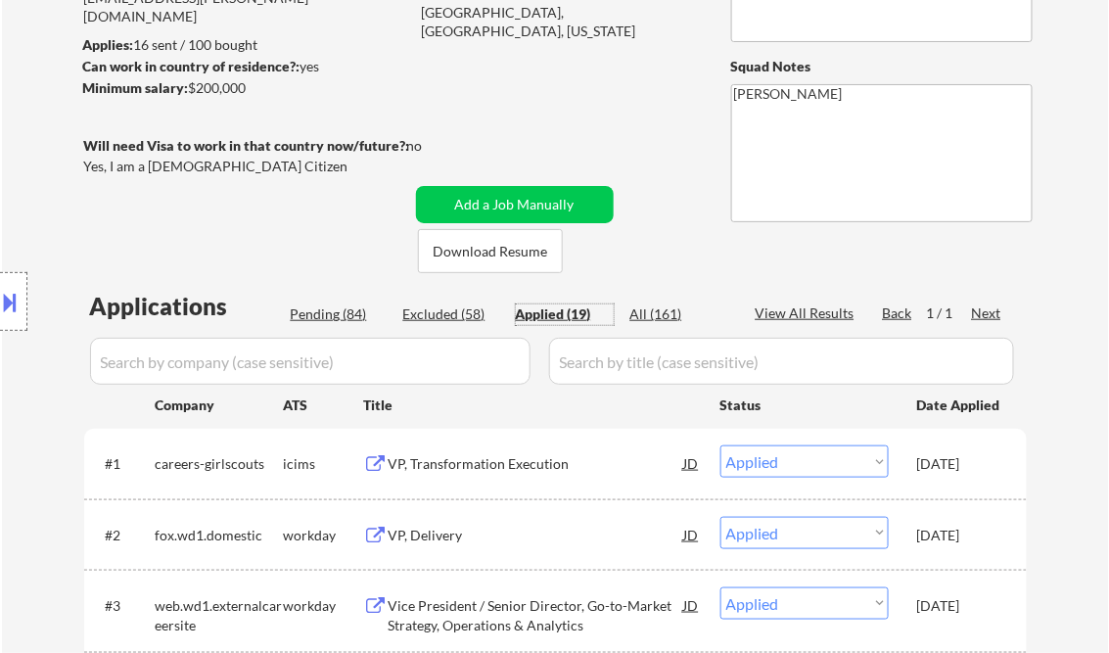
scroll to position [470, 0]
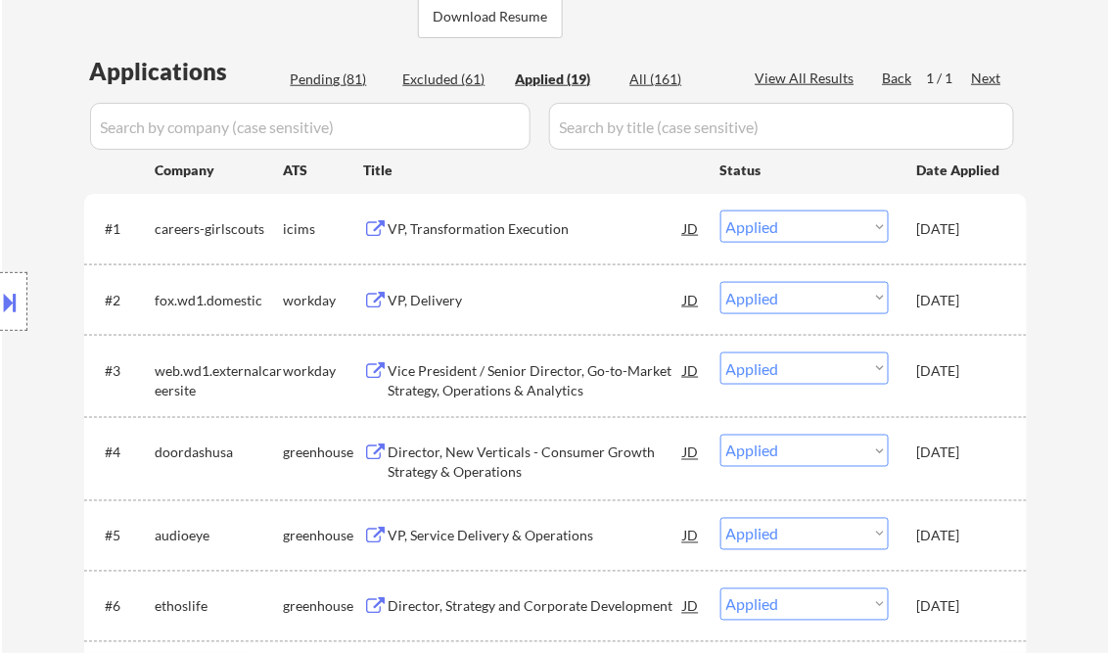
select select ""applied""
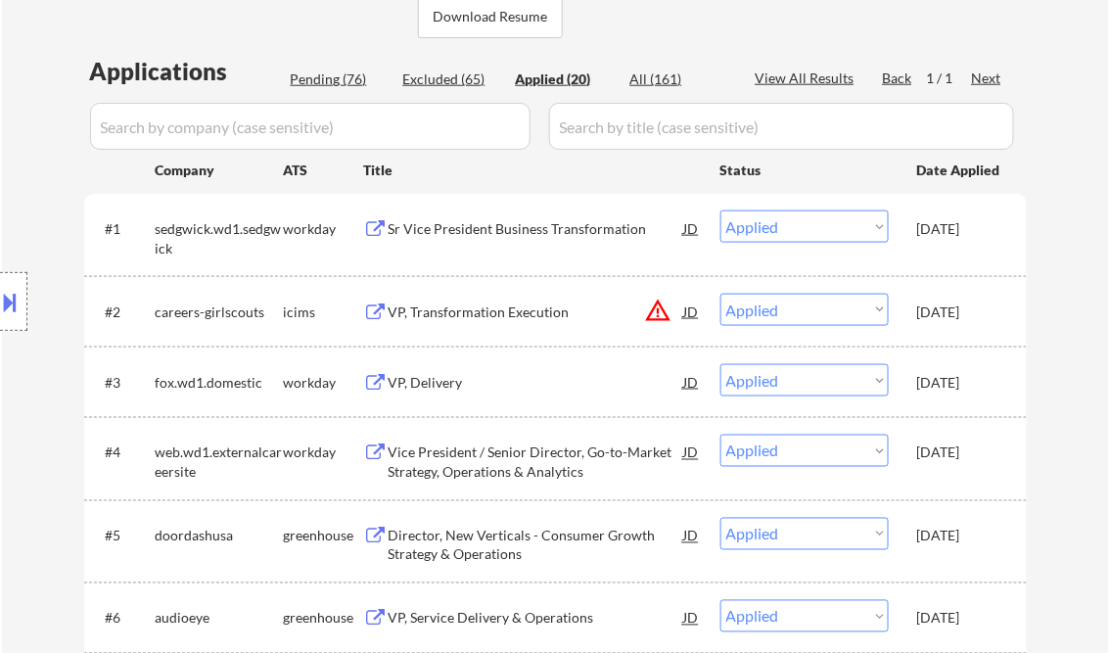
select select ""applied""
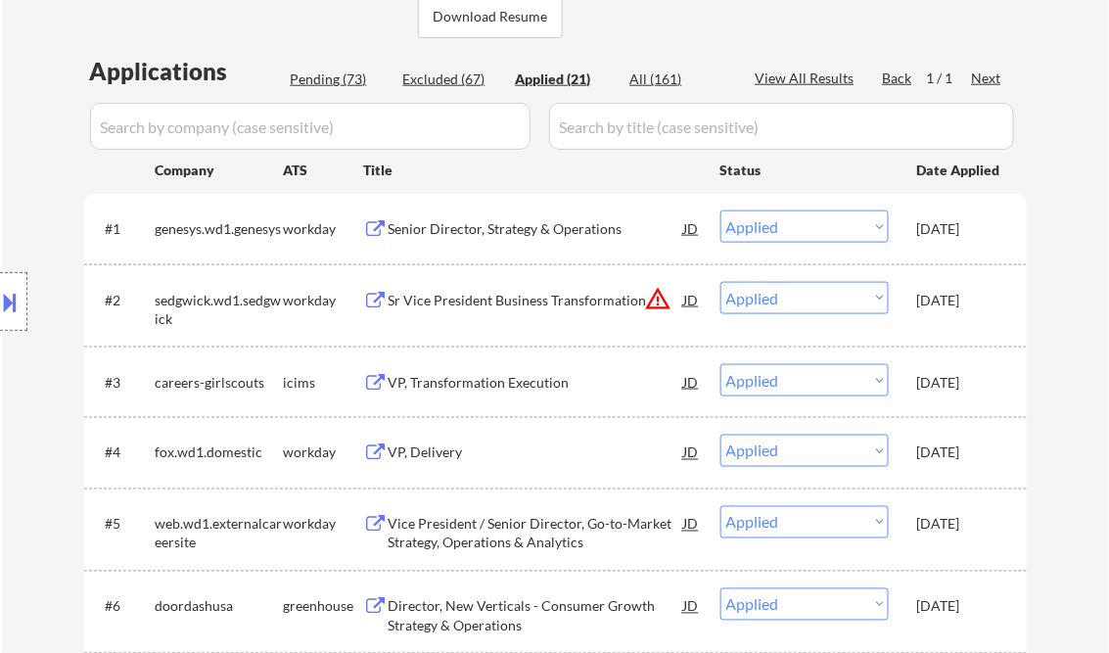
select select ""applied""
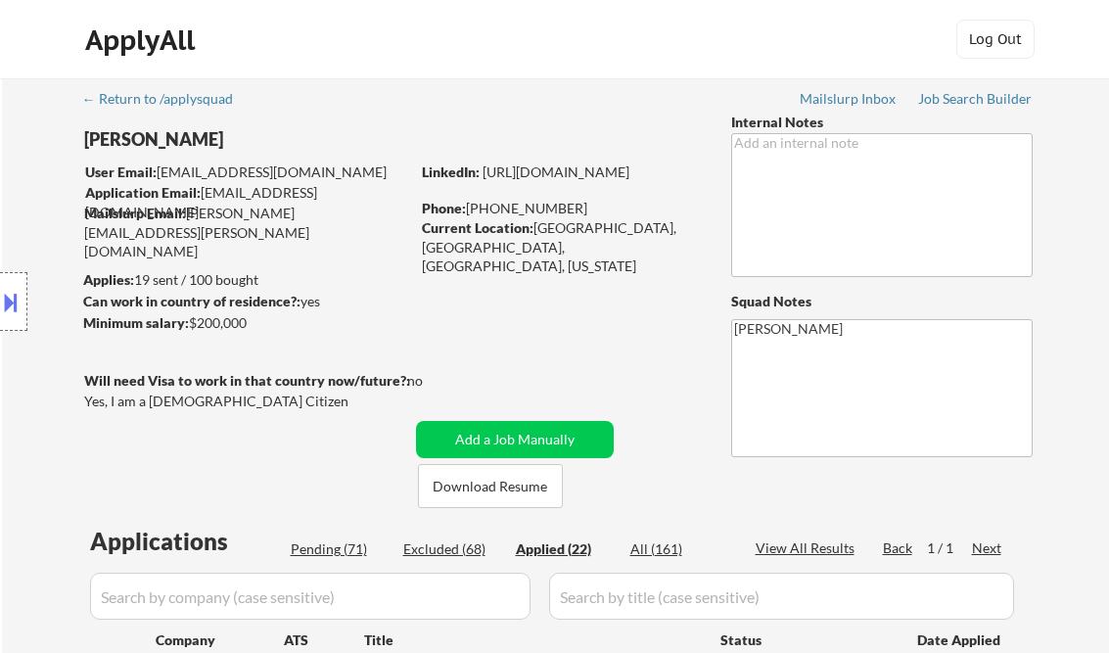
select select ""applied""
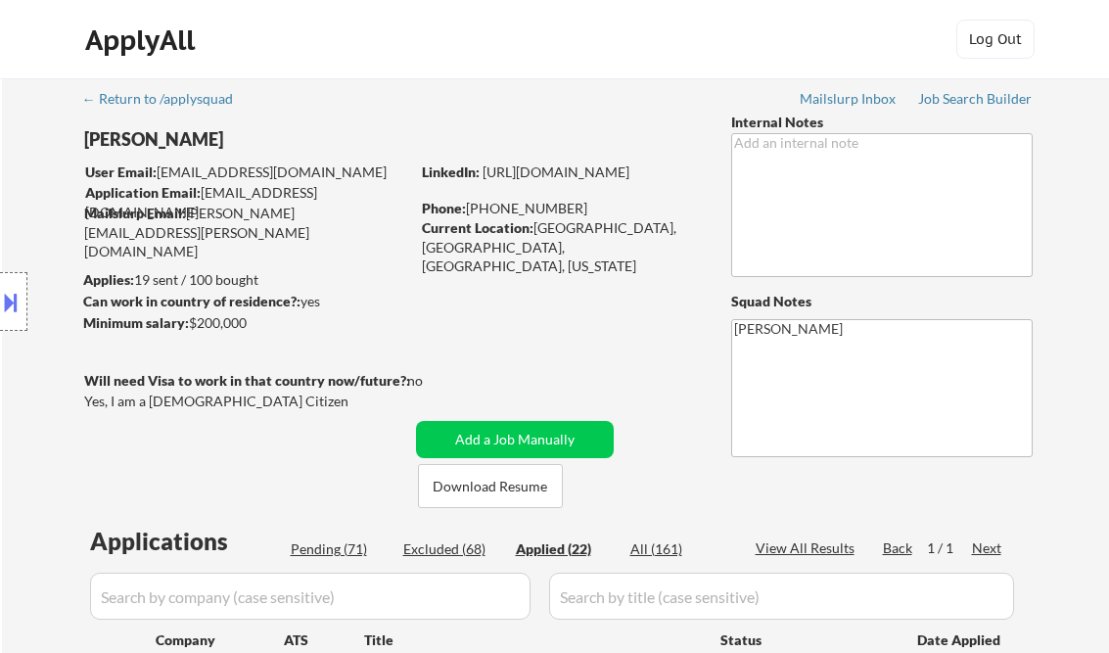
select select ""applied""
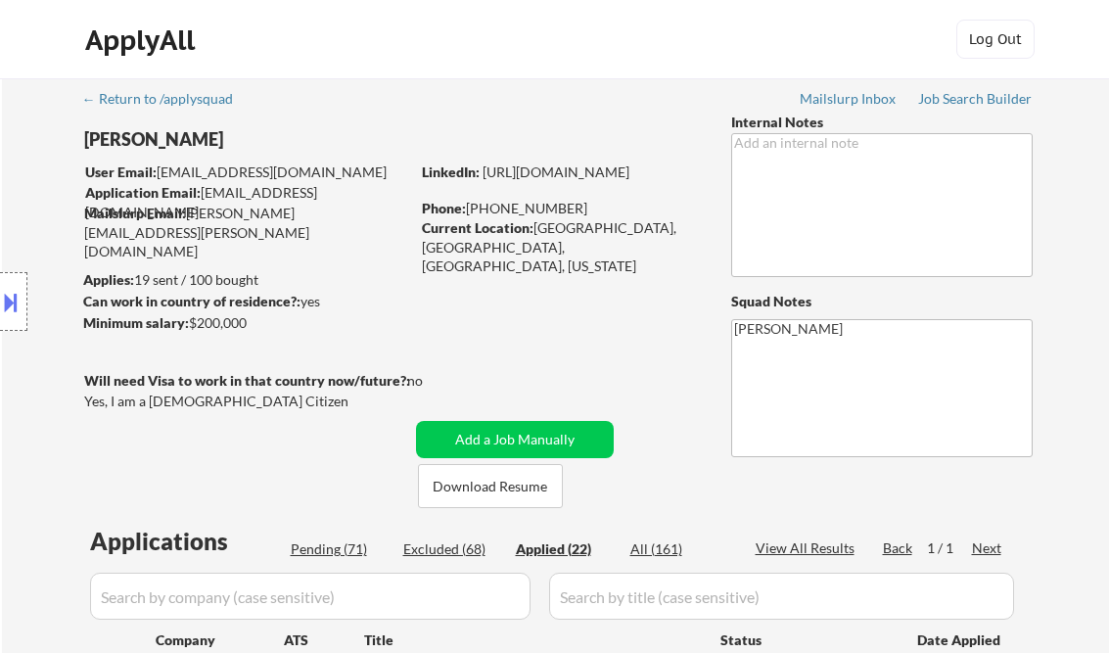
select select ""applied""
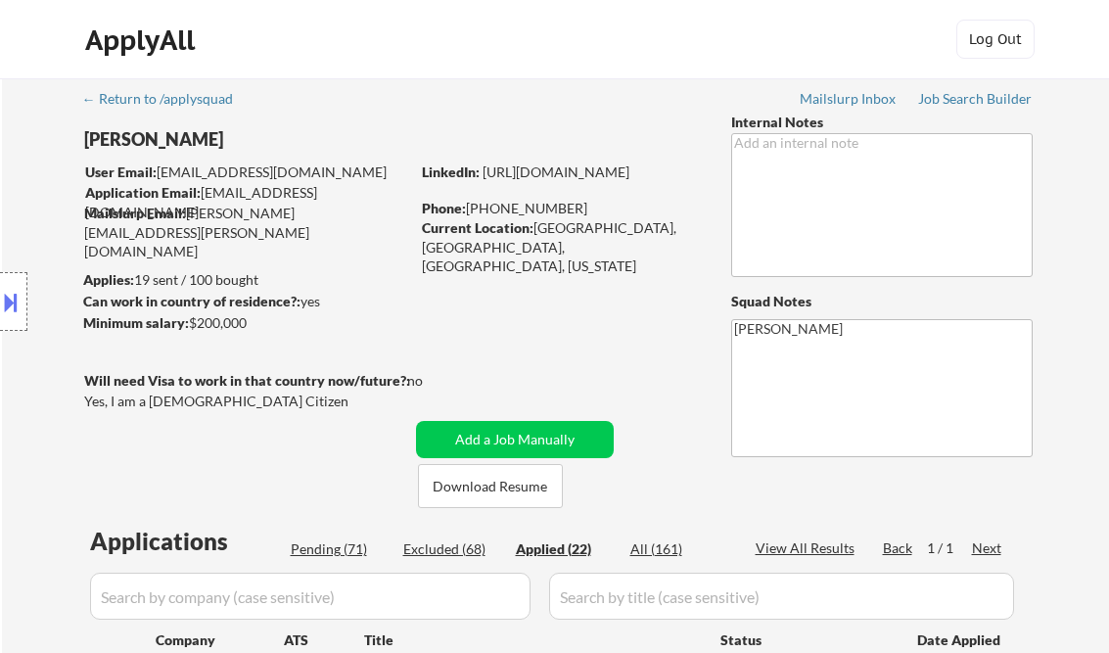
select select ""applied""
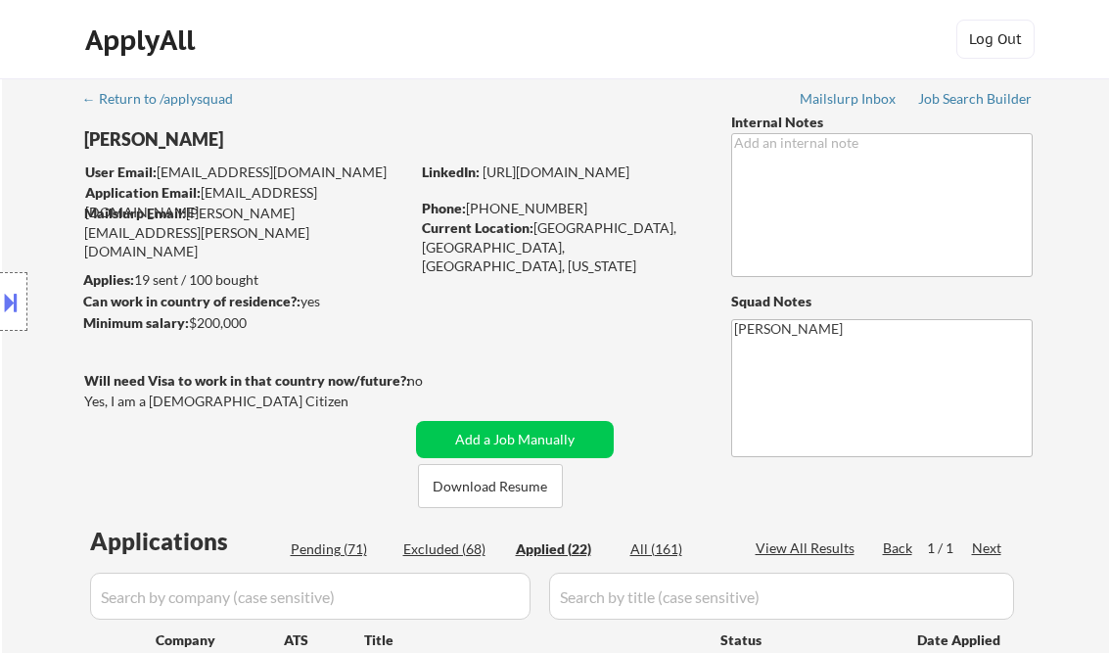
select select ""applied""
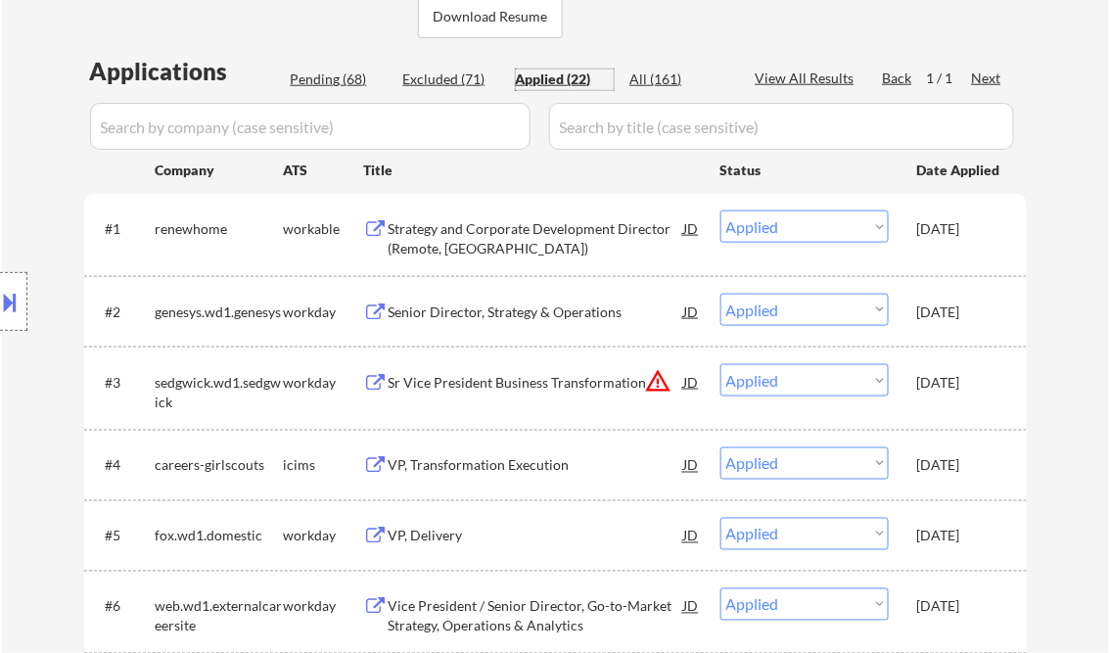
scroll to position [470, 0]
select select ""applied""
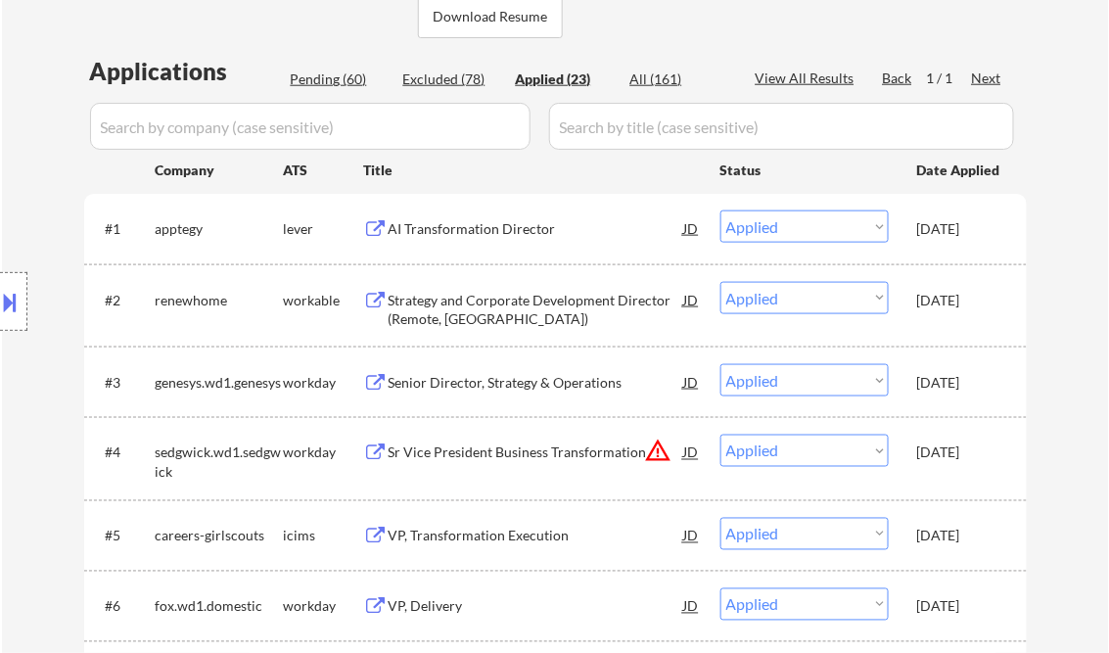
scroll to position [903, 0]
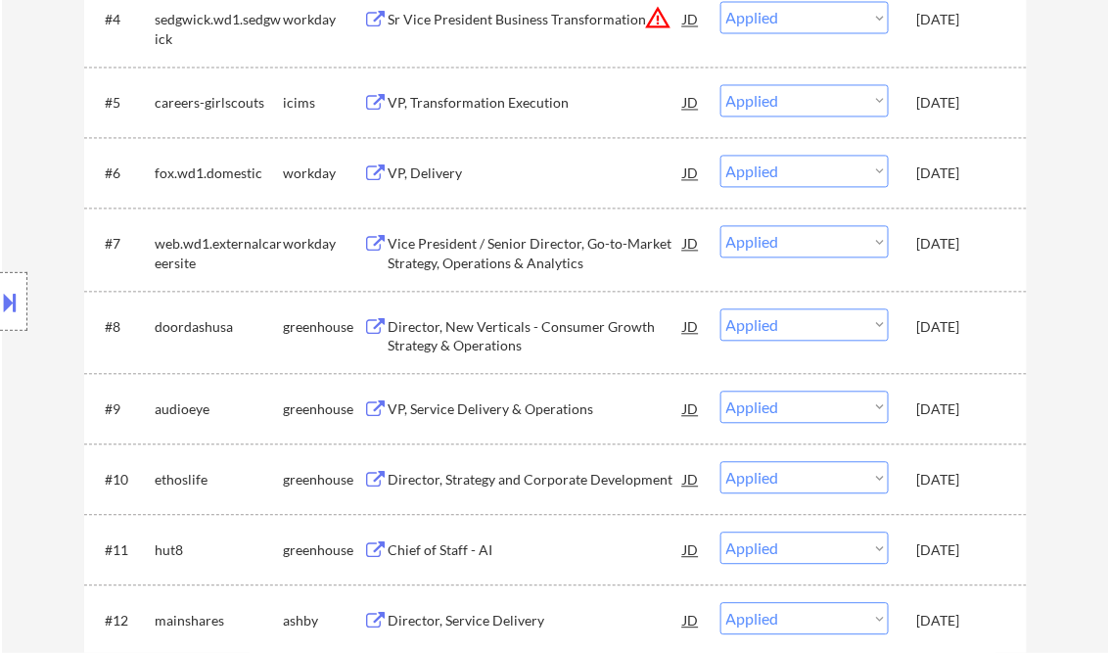
select select ""applied""
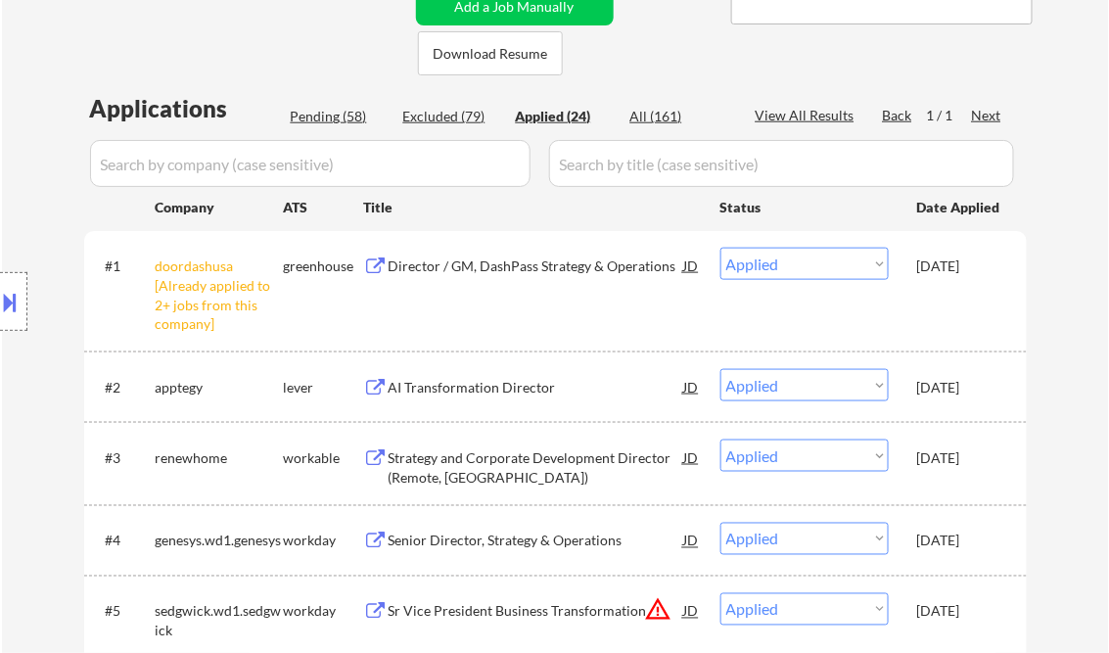
scroll to position [511, 0]
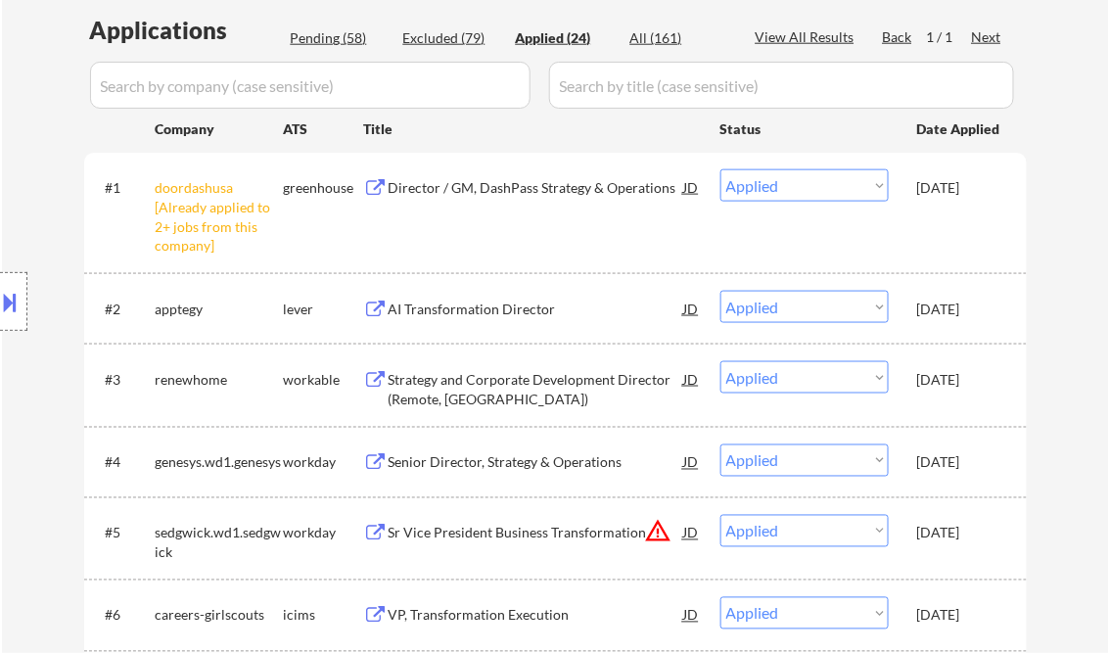
select select ""applied""
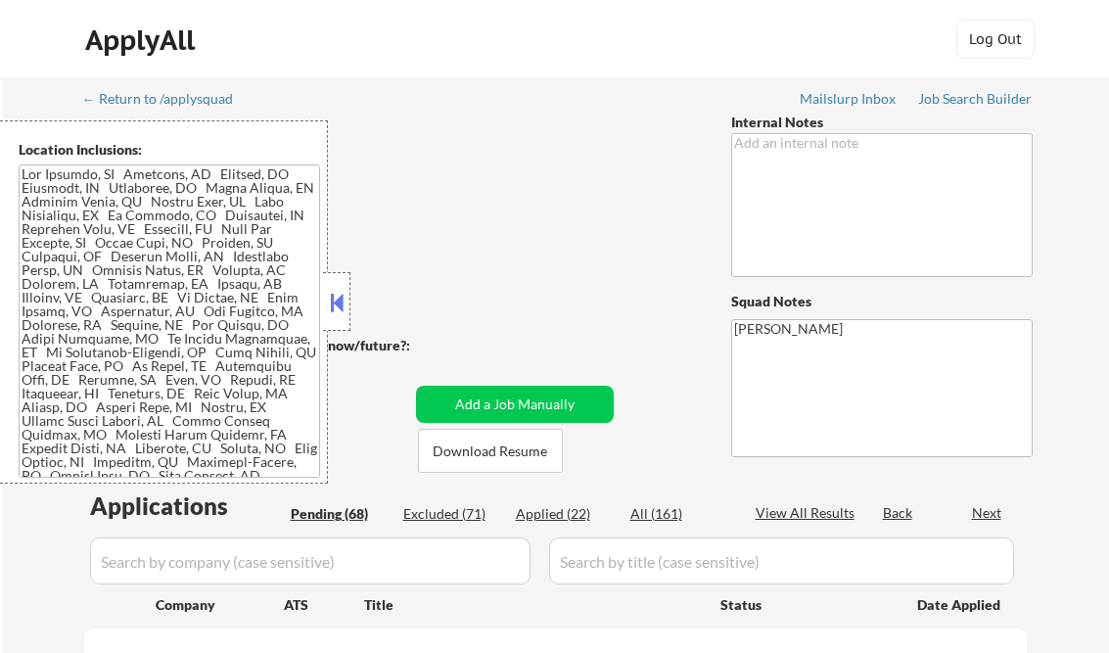
scroll to position [548, 0]
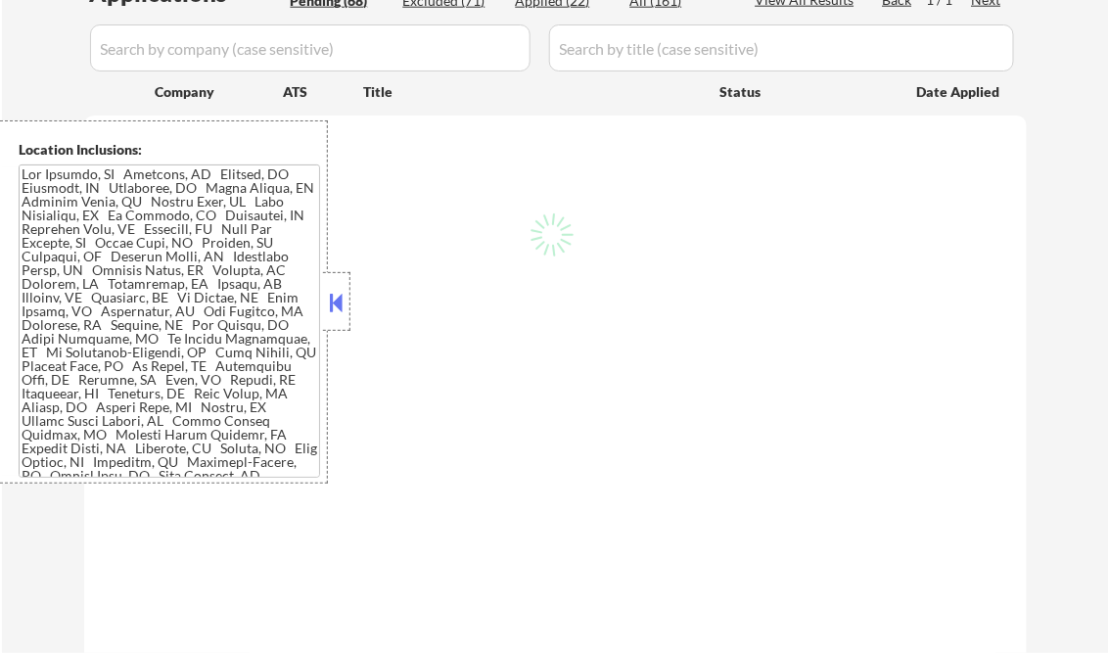
select select ""pending""
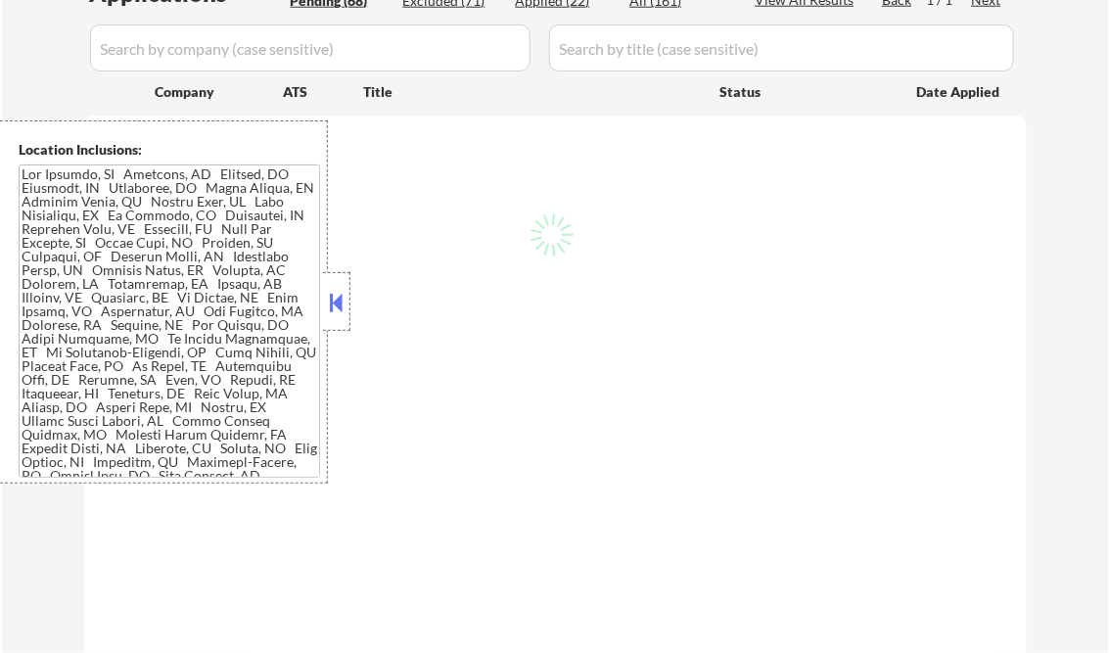
select select ""pending""
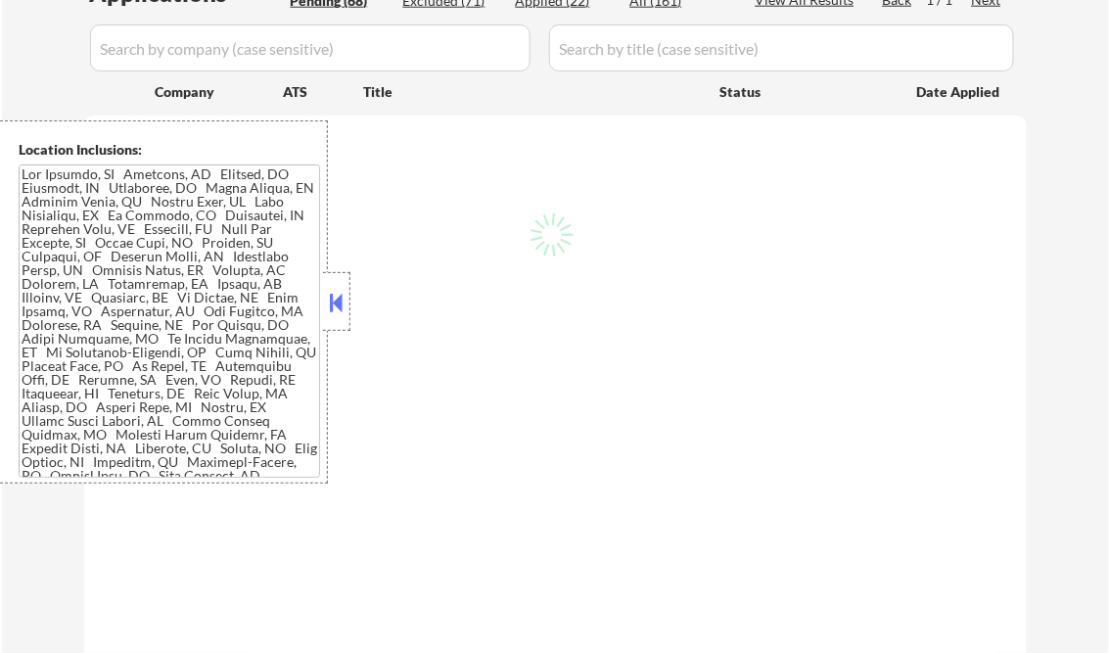
select select ""pending""
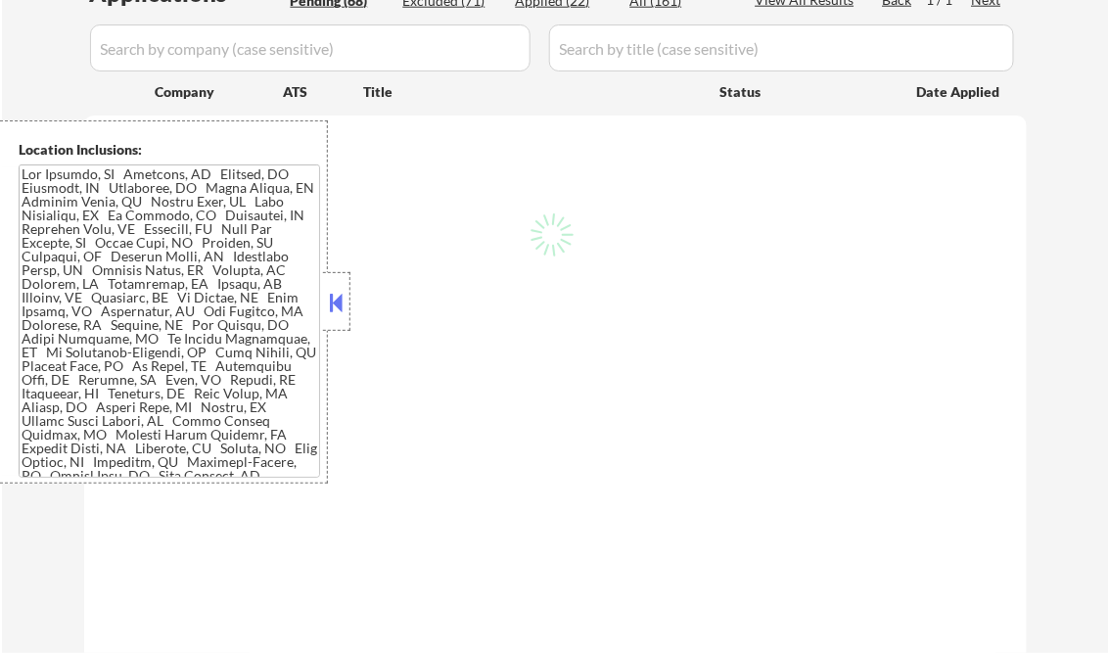
select select ""pending""
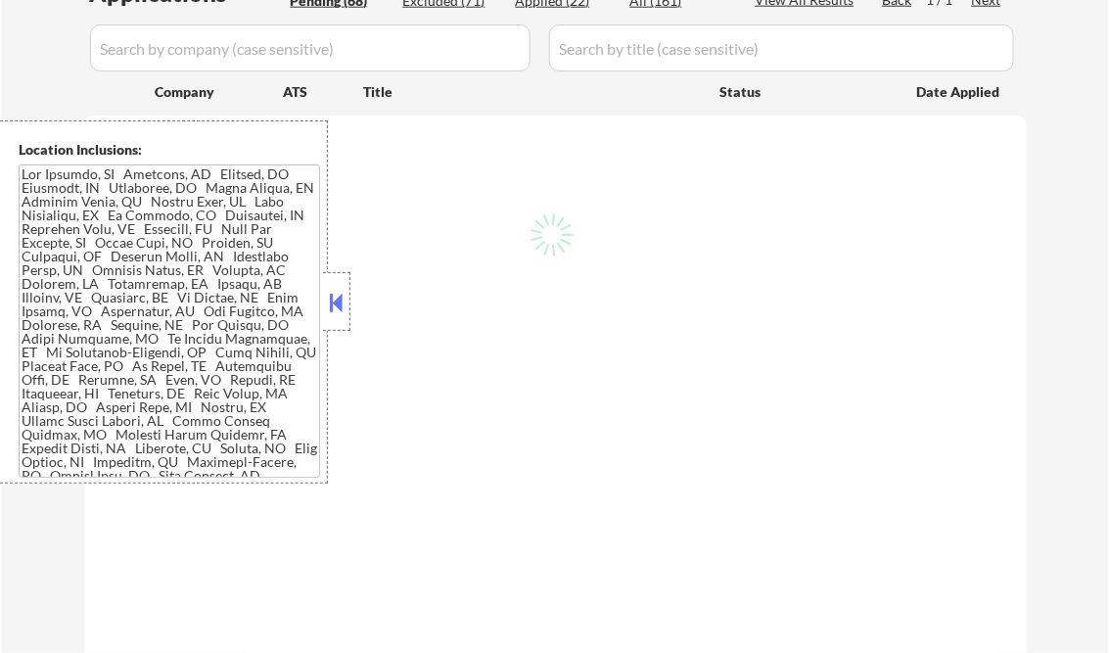
select select ""pending""
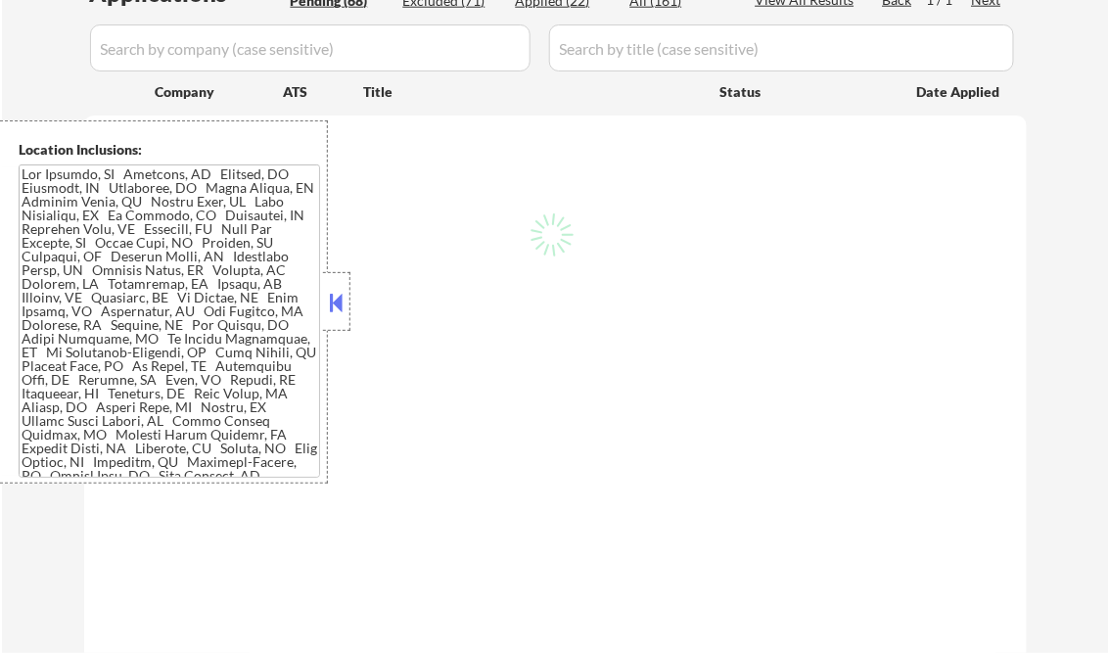
select select ""pending""
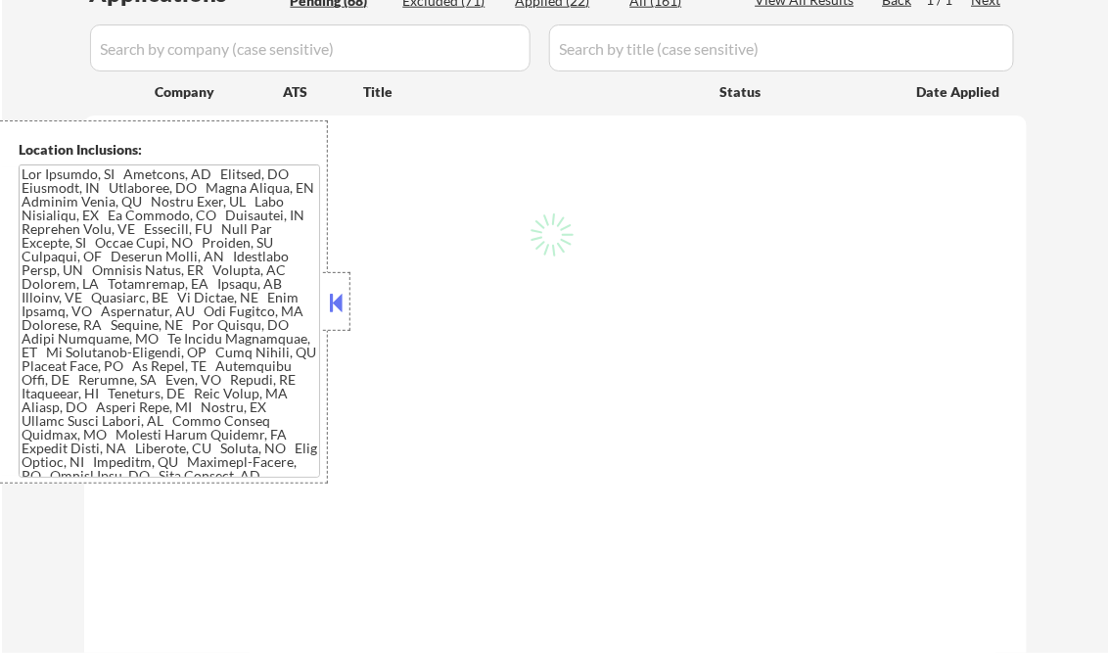
select select ""pending""
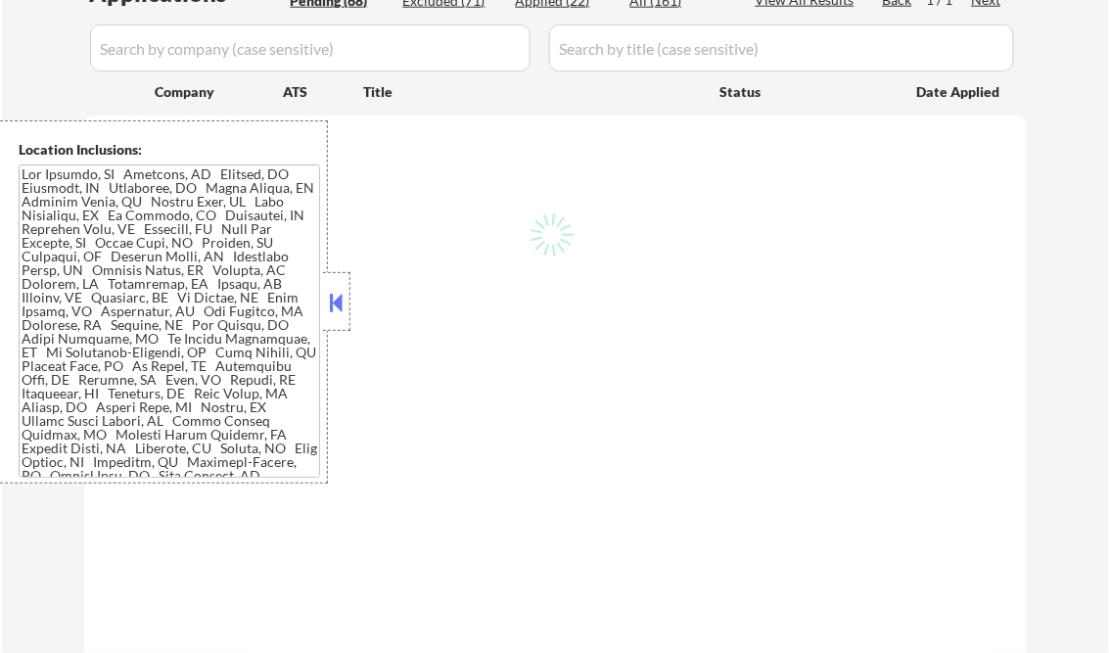
select select ""pending""
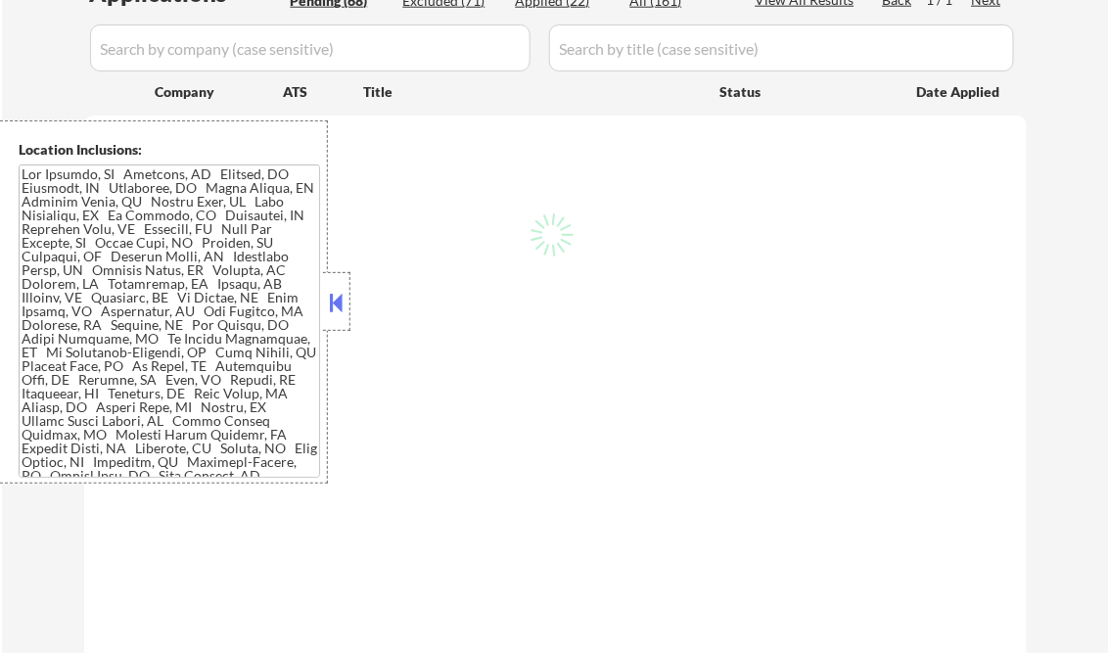
select select ""pending""
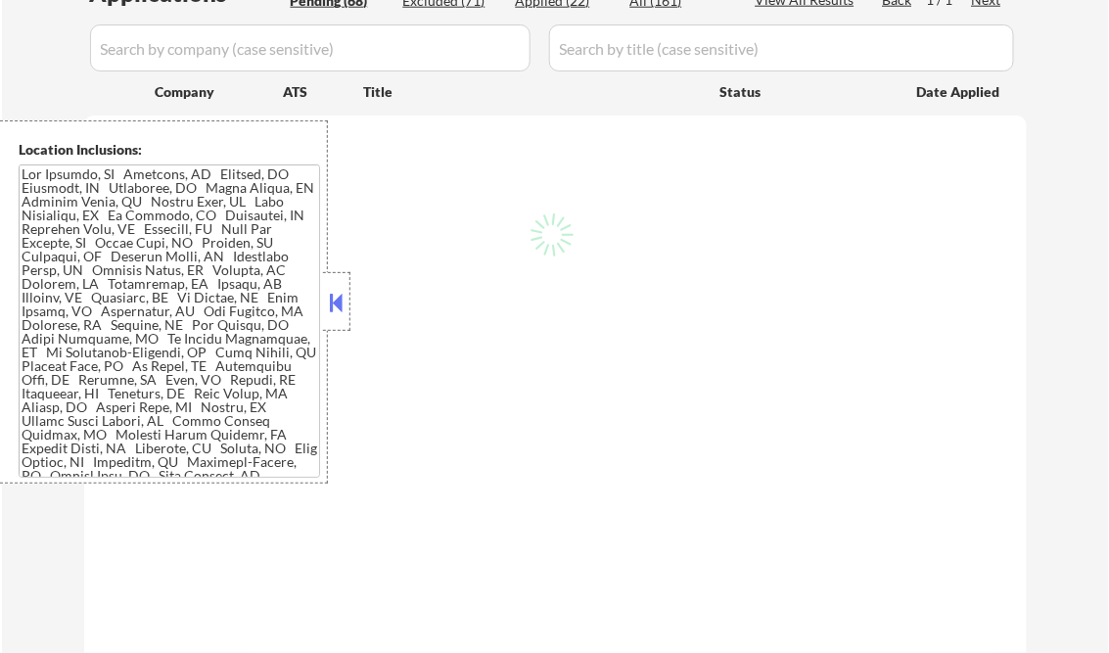
select select ""pending""
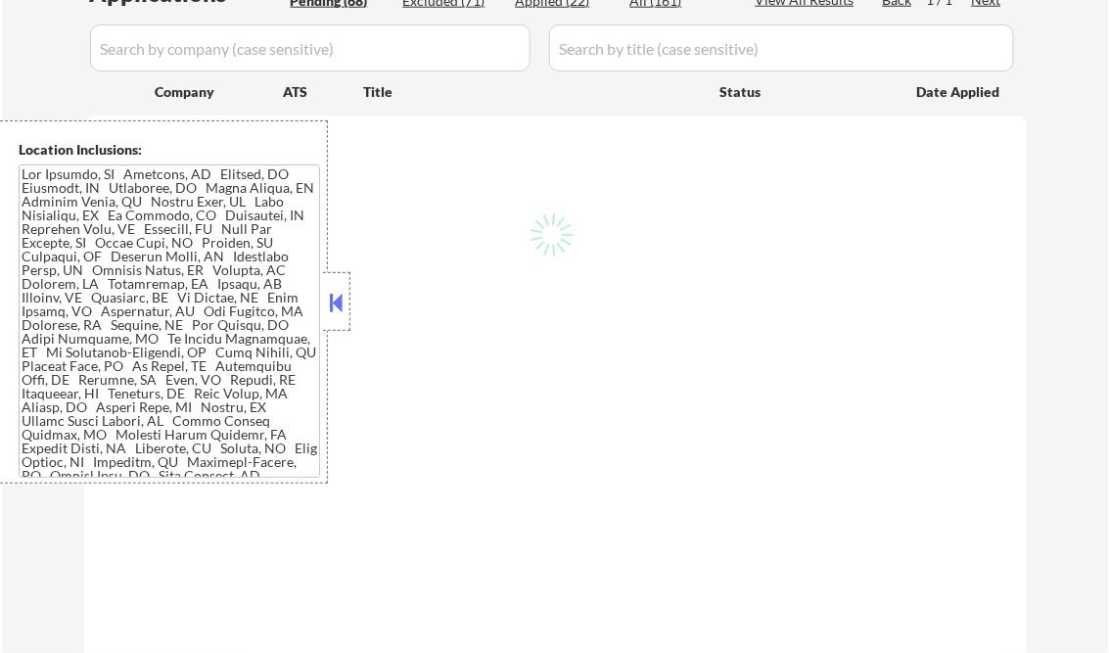
select select ""pending""
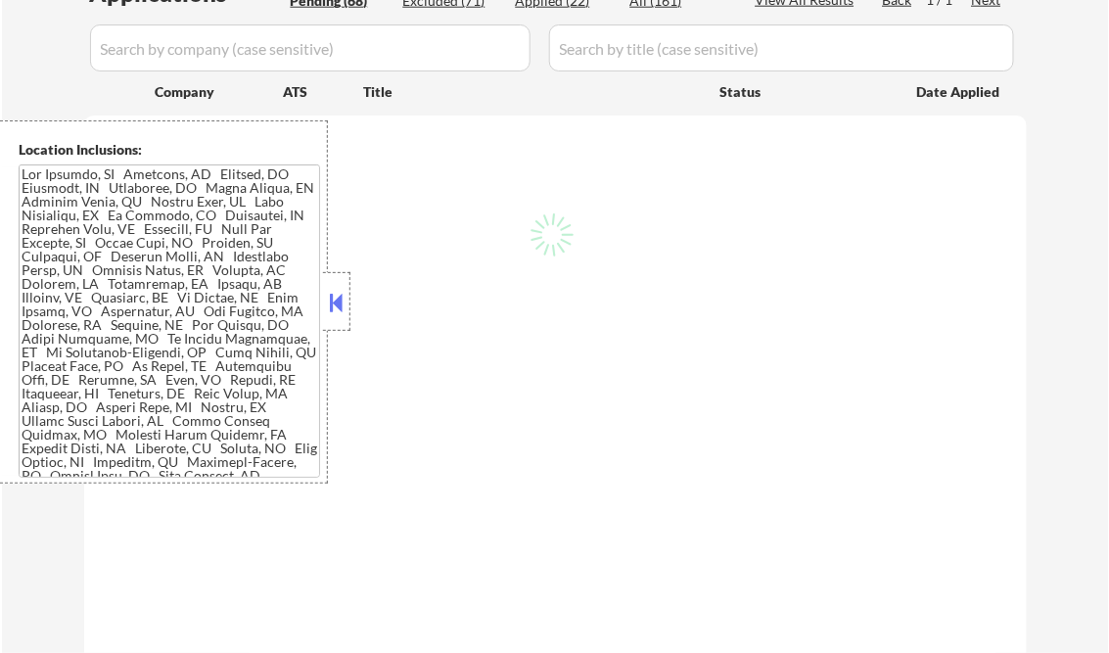
select select ""pending""
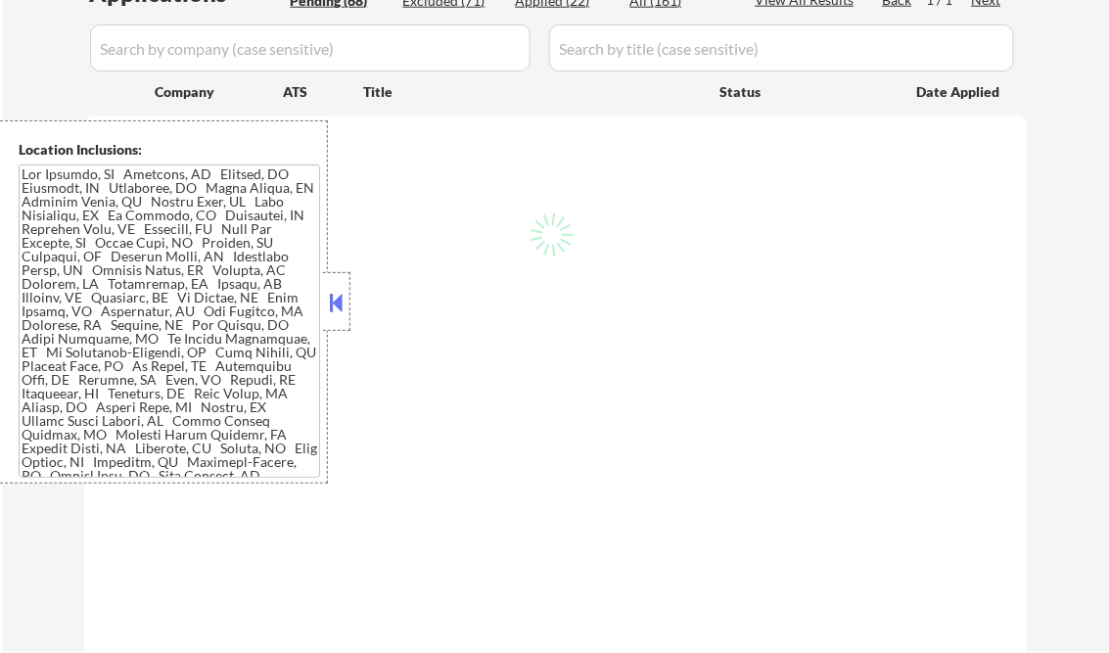
select select ""pending""
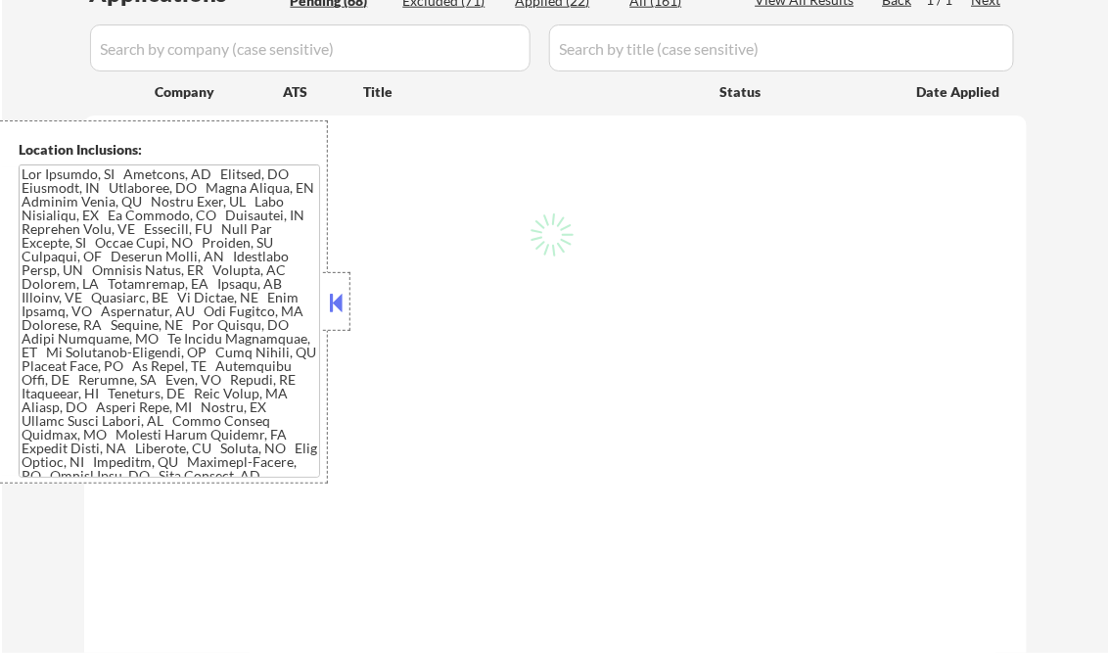
select select ""pending""
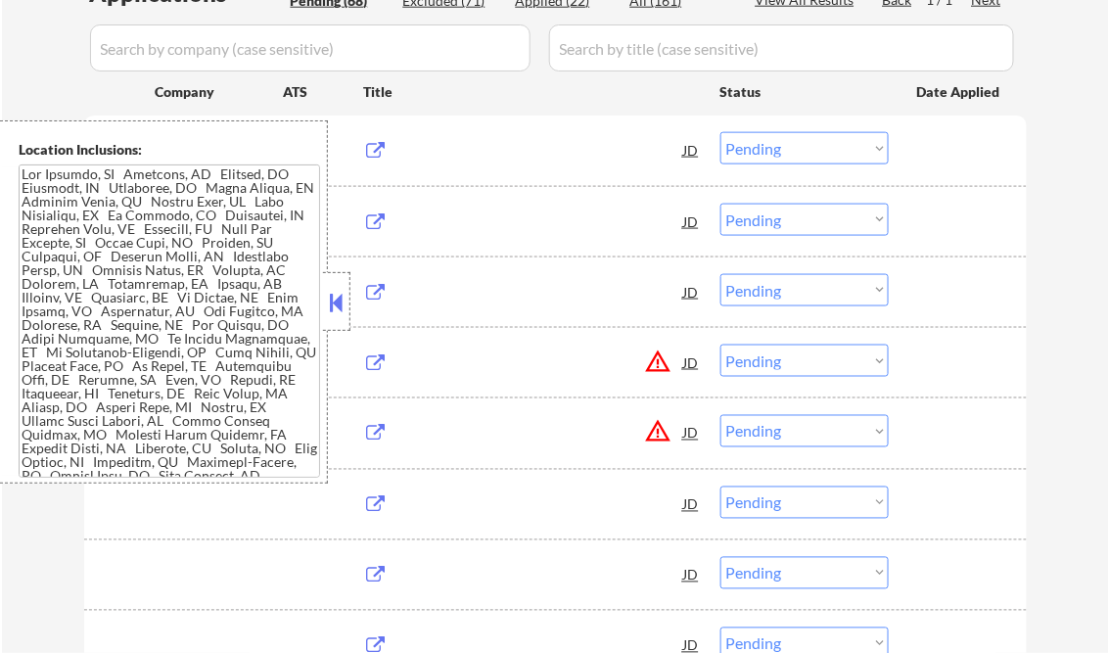
scroll to position [470, 0]
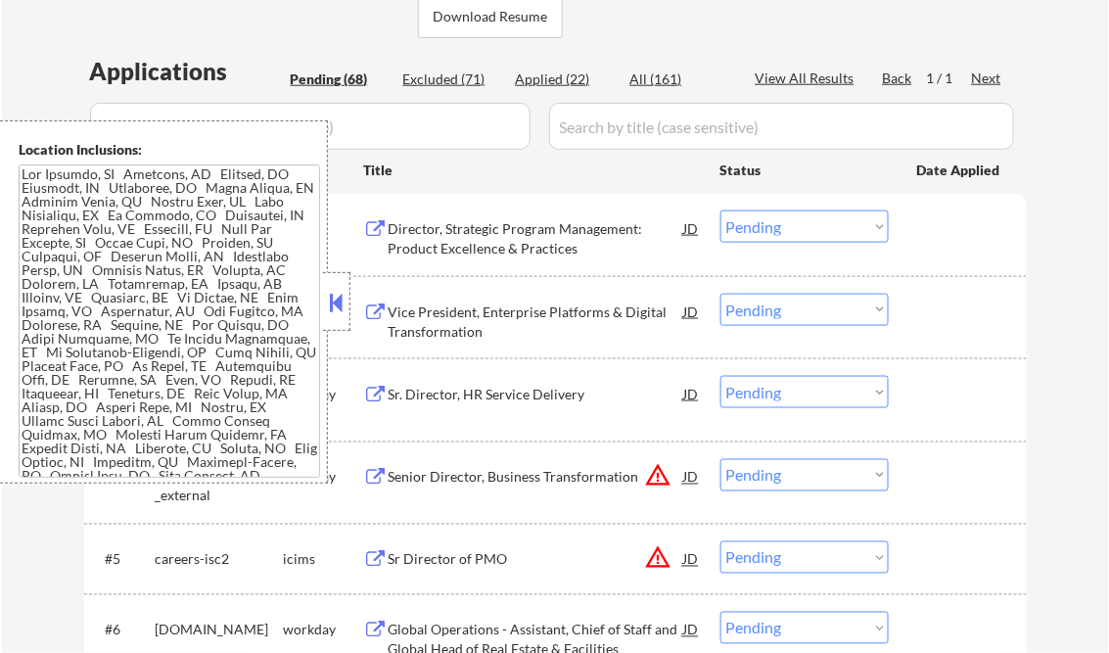
click at [335, 306] on button at bounding box center [337, 302] width 22 height 29
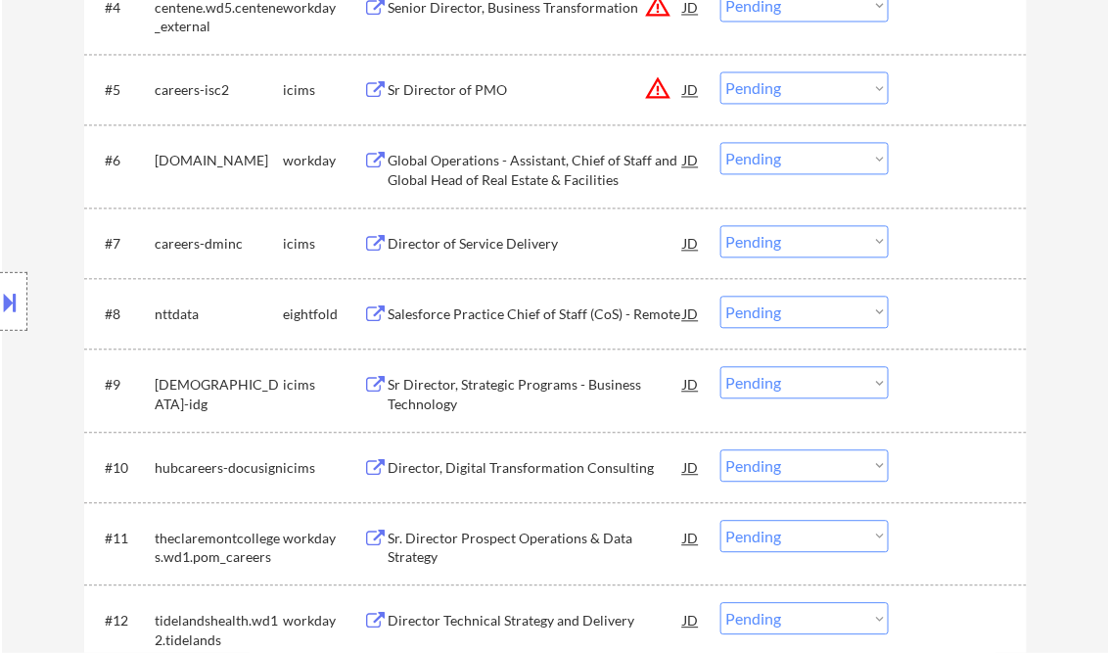
scroll to position [1096, 0]
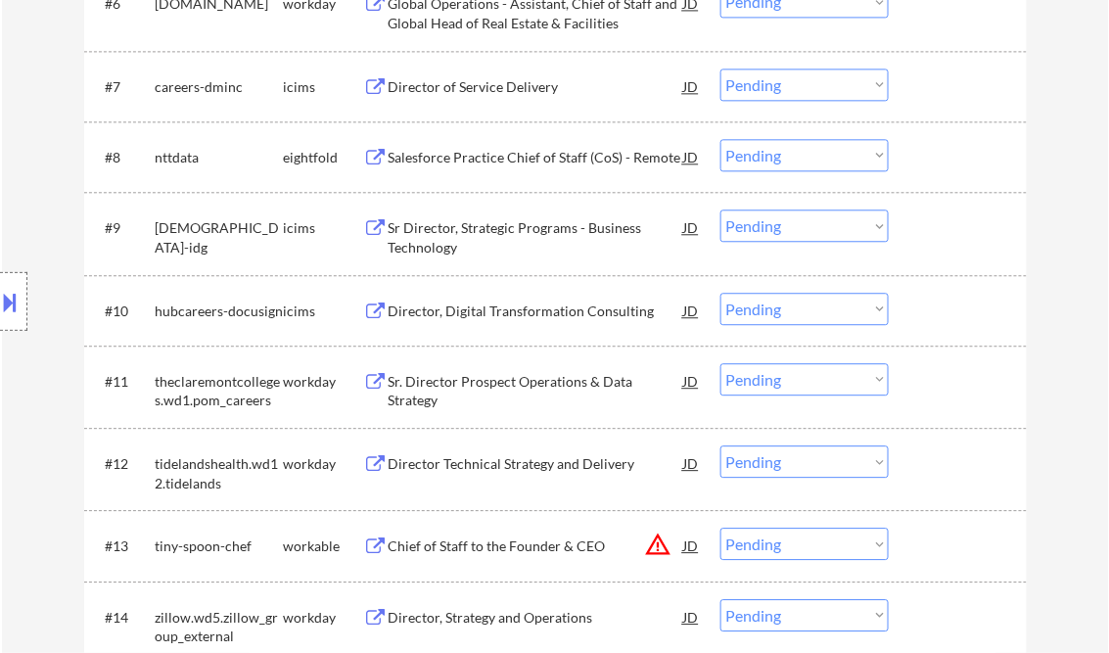
click at [498, 388] on div "Sr. Director Prospect Operations & Data Strategy" at bounding box center [537, 391] width 296 height 38
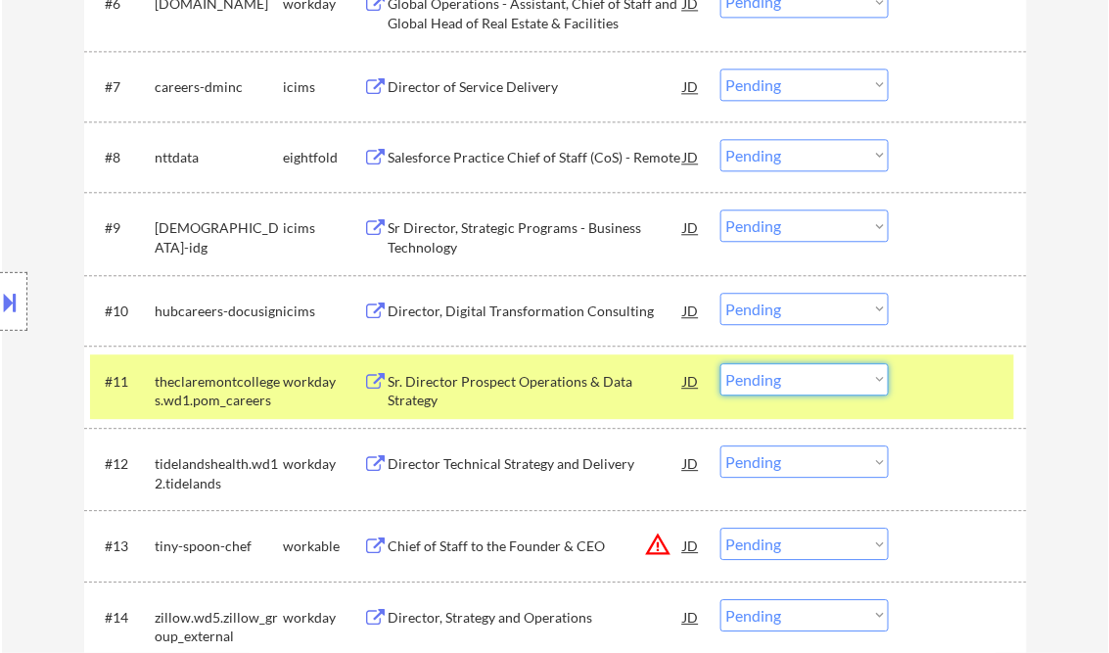
drag, startPoint x: 770, startPoint y: 386, endPoint x: 791, endPoint y: 396, distance: 23.2
click at [770, 386] on select "Choose an option... Pending Applied Excluded (Questions) Excluded (Expired) Exc…" at bounding box center [805, 379] width 168 height 32
click at [721, 363] on select "Choose an option... Pending Applied Excluded (Questions) Excluded (Expired) Exc…" at bounding box center [805, 379] width 168 height 32
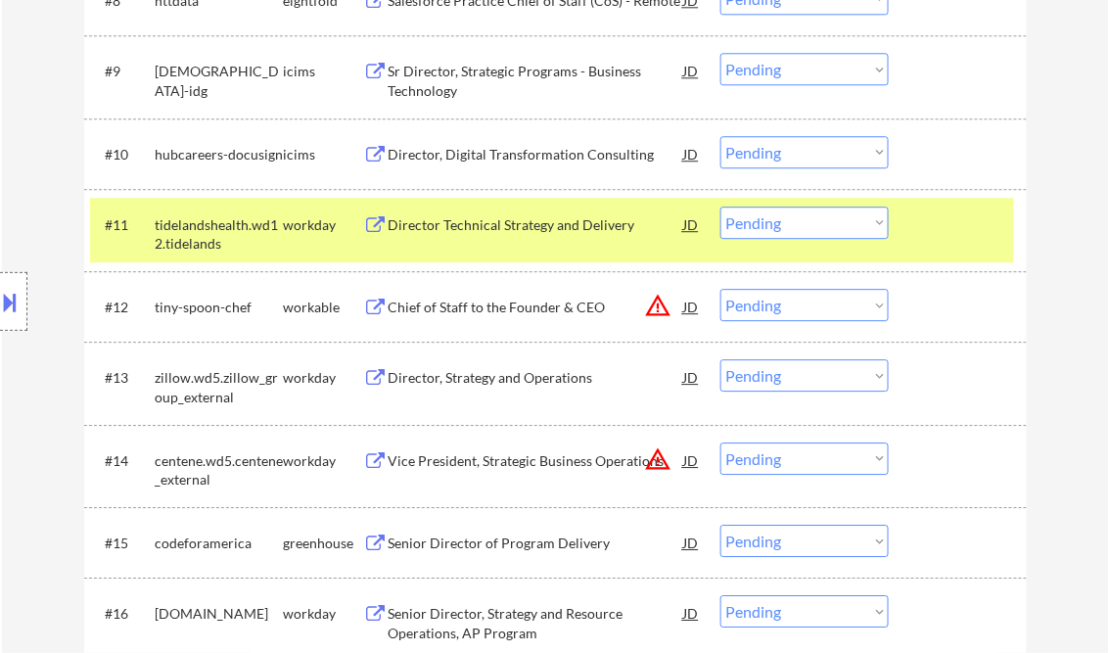
click at [525, 232] on div "Director Technical Strategy and Delivery" at bounding box center [537, 225] width 296 height 20
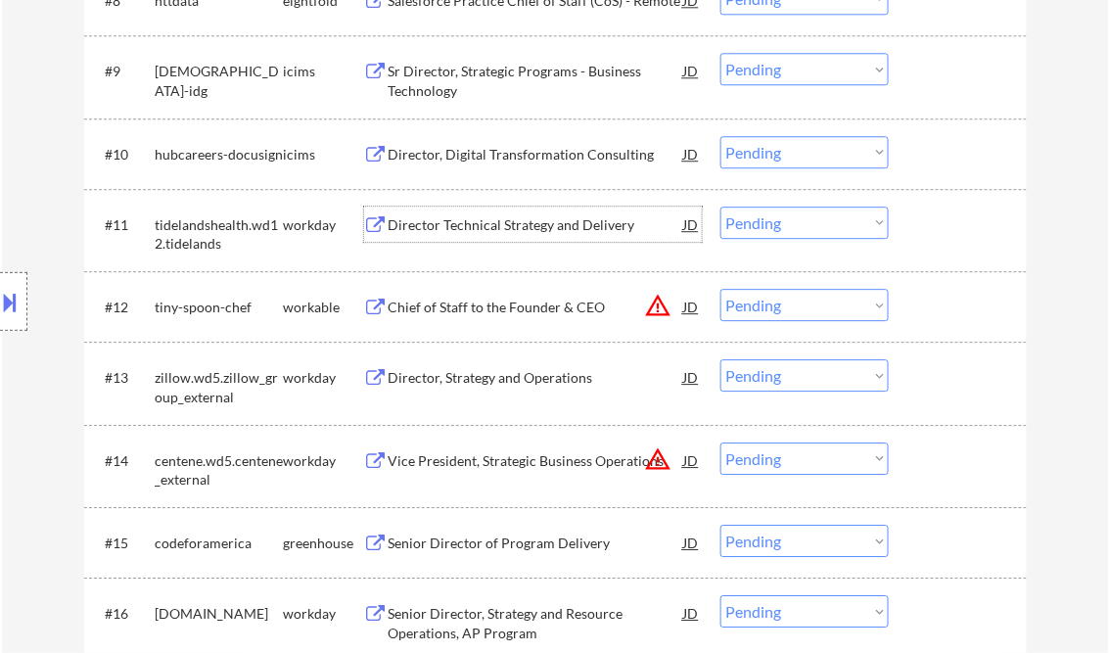
drag, startPoint x: 782, startPoint y: 221, endPoint x: 799, endPoint y: 236, distance: 22.2
click at [782, 221] on select "Choose an option... Pending Applied Excluded (Questions) Excluded (Expired) Exc…" at bounding box center [805, 223] width 168 height 32
click at [721, 207] on select "Choose an option... Pending Applied Excluded (Questions) Excluded (Expired) Exc…" at bounding box center [805, 223] width 168 height 32
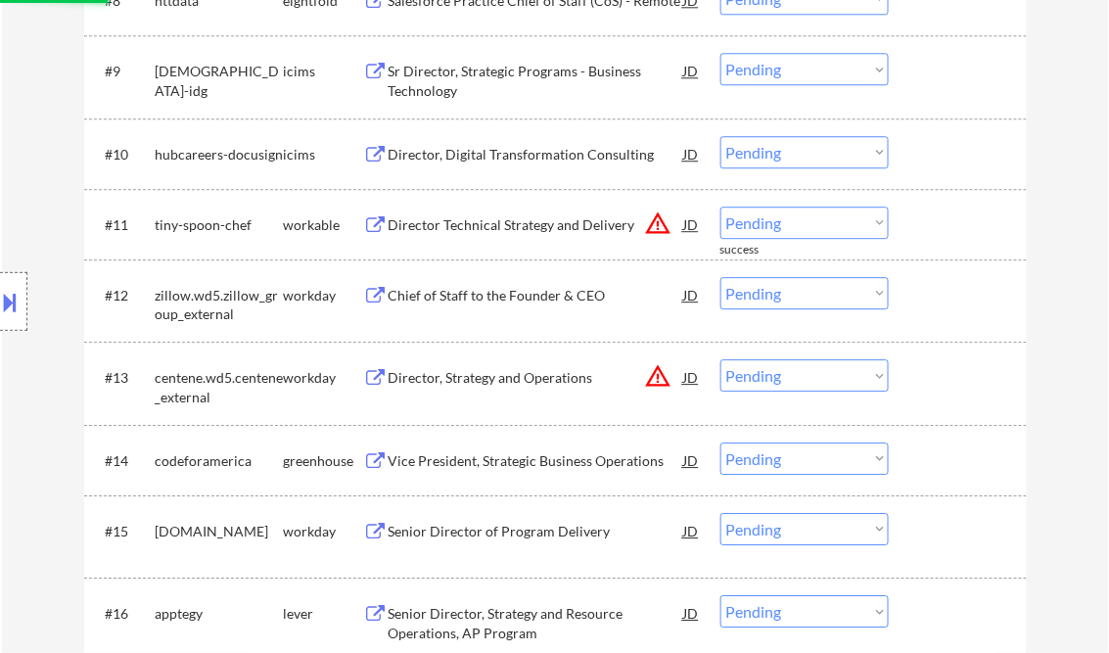
click at [499, 231] on div "Director Technical Strategy and Delivery" at bounding box center [537, 225] width 296 height 20
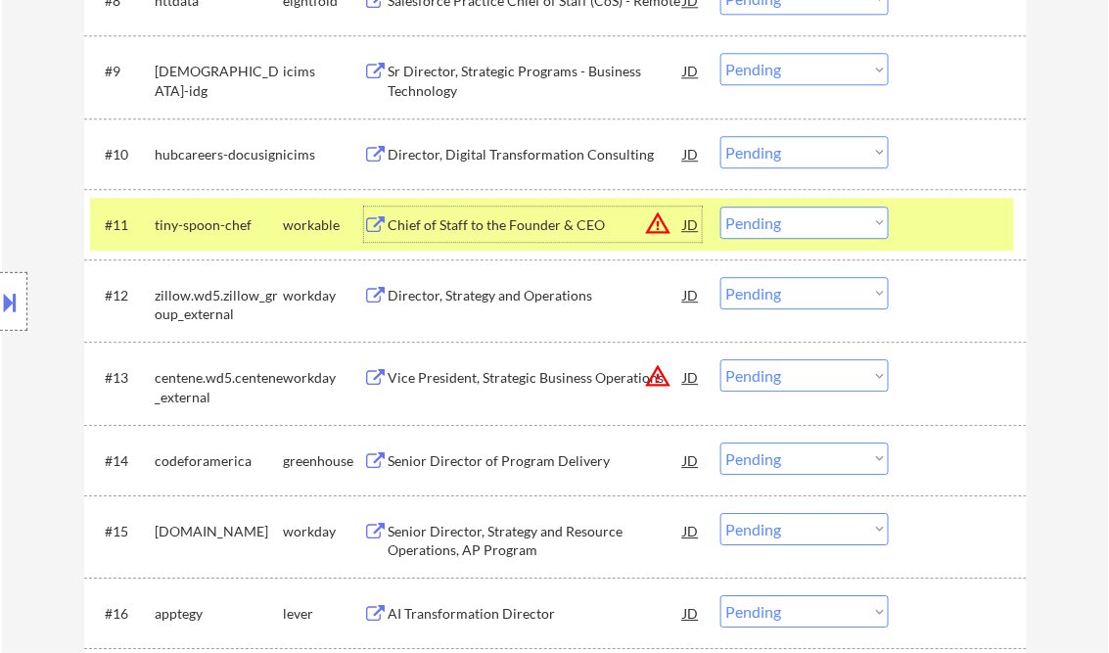
click at [765, 224] on select "Choose an option... Pending Applied Excluded (Questions) Excluded (Expired) Exc…" at bounding box center [805, 223] width 168 height 32
click at [721, 207] on select "Choose an option... Pending Applied Excluded (Questions) Excluded (Expired) Exc…" at bounding box center [805, 223] width 168 height 32
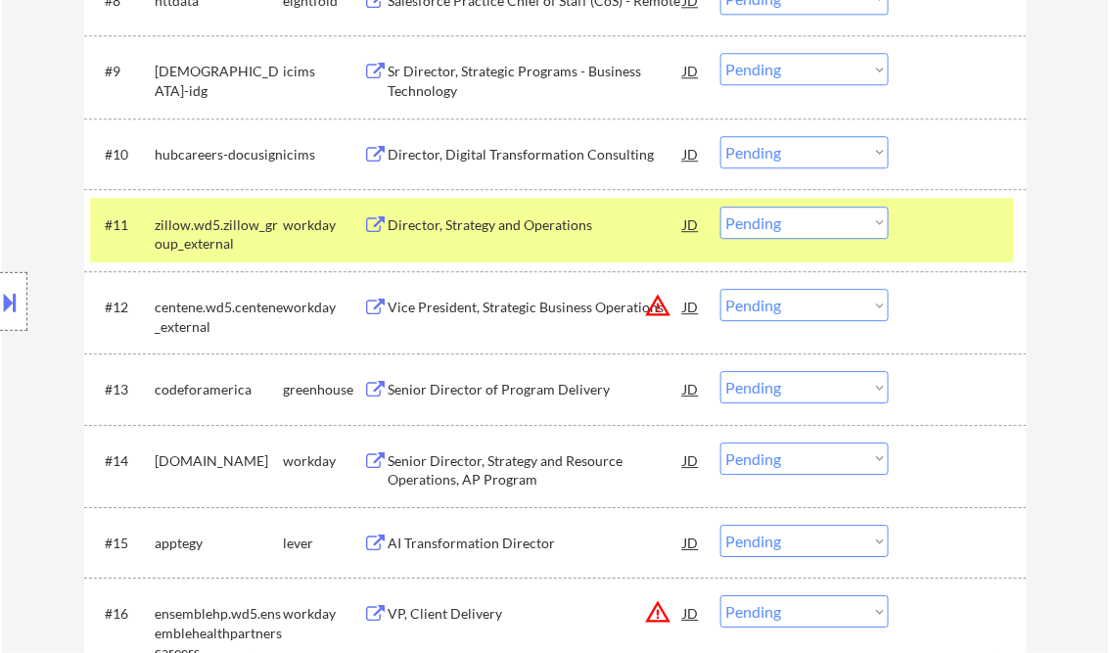
click at [507, 227] on div "Director, Strategy and Operations" at bounding box center [537, 225] width 296 height 20
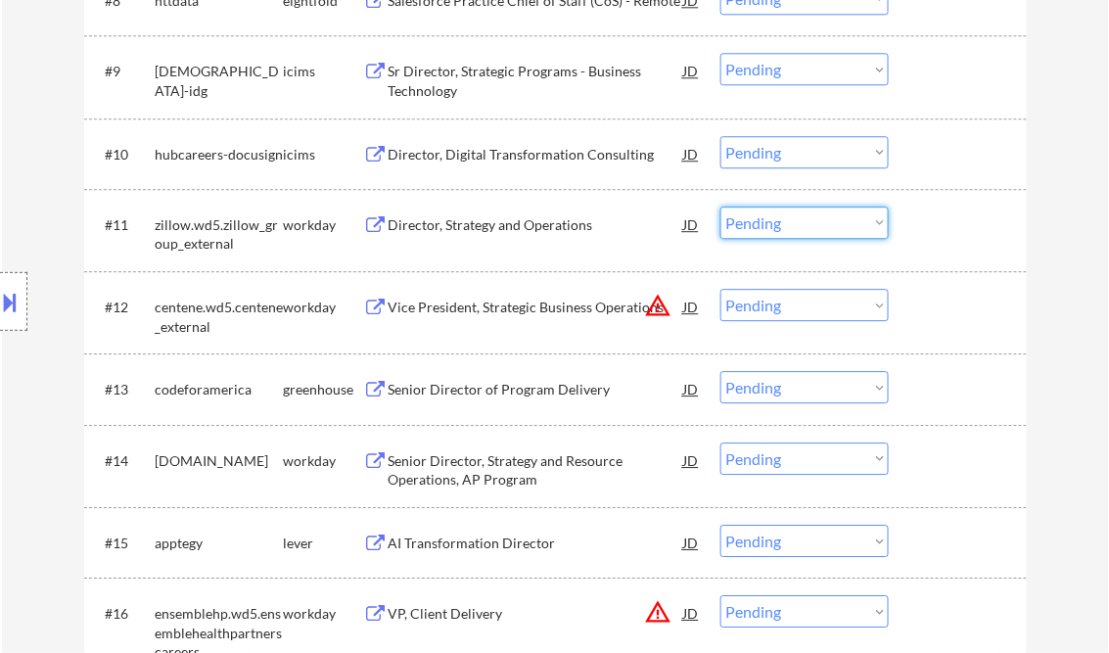
drag, startPoint x: 744, startPoint y: 214, endPoint x: 775, endPoint y: 239, distance: 39.8
click at [744, 214] on select "Choose an option... Pending Applied Excluded (Questions) Excluded (Expired) Exc…" at bounding box center [805, 223] width 168 height 32
click at [721, 207] on select "Choose an option... Pending Applied Excluded (Questions) Excluded (Expired) Exc…" at bounding box center [805, 223] width 168 height 32
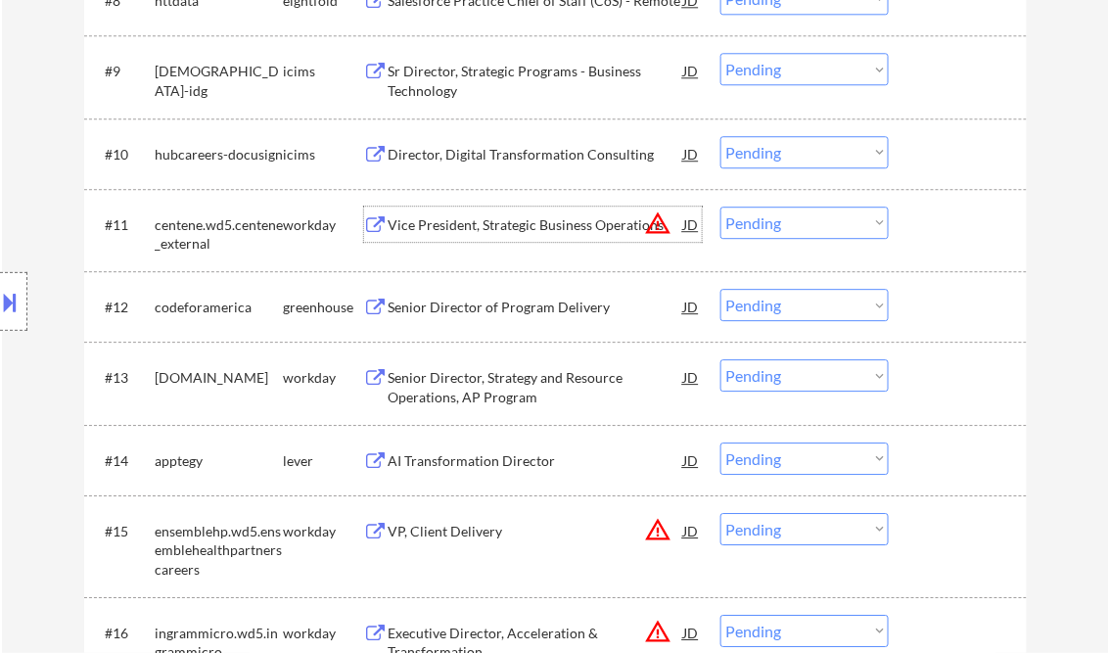
click at [540, 230] on div "Vice President, Strategic Business Operations" at bounding box center [537, 225] width 296 height 20
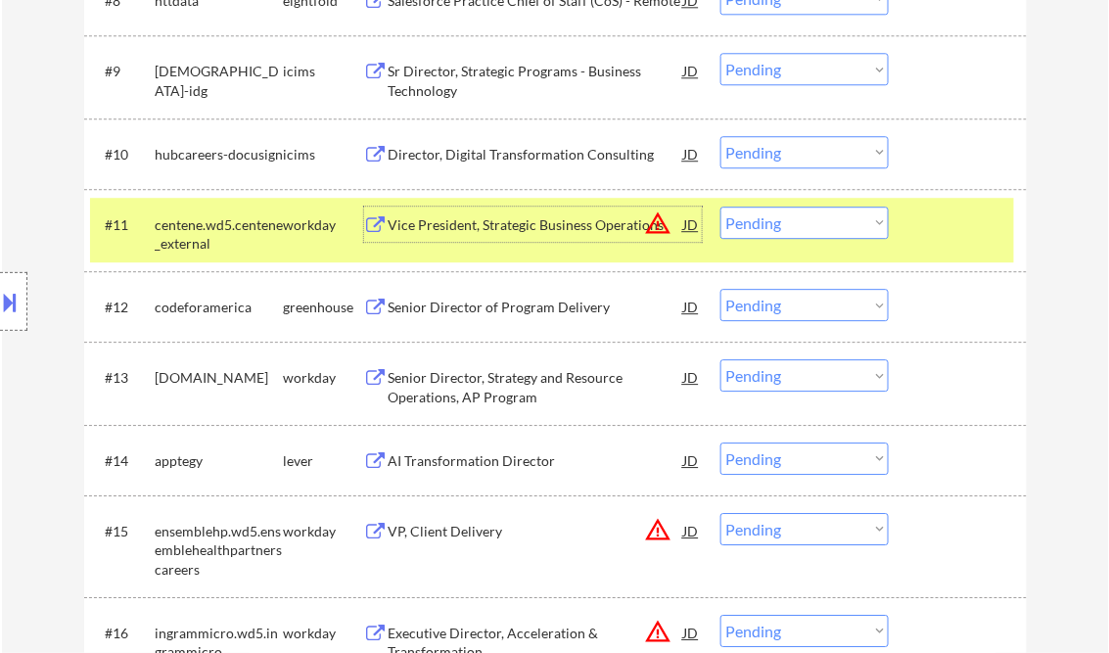
drag, startPoint x: 774, startPoint y: 224, endPoint x: 781, endPoint y: 236, distance: 13.6
click at [774, 224] on select "Choose an option... Pending Applied Excluded (Questions) Excluded (Expired) Exc…" at bounding box center [805, 223] width 168 height 32
click at [721, 207] on select "Choose an option... Pending Applied Excluded (Questions) Excluded (Expired) Exc…" at bounding box center [805, 223] width 168 height 32
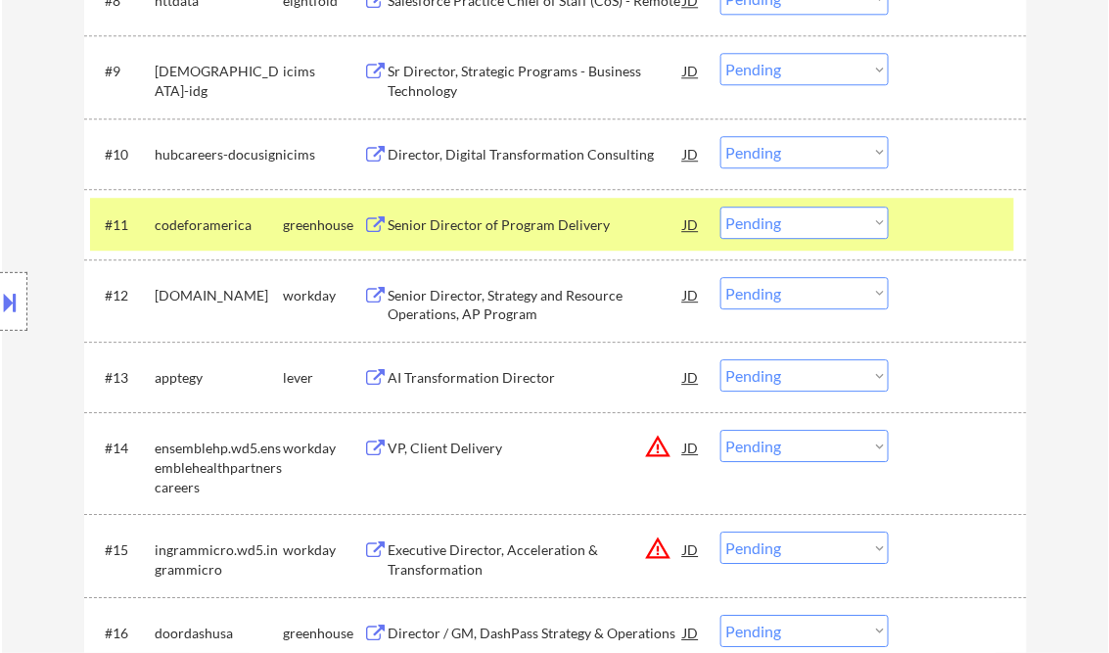
click at [479, 229] on div "Senior Director of Program Delivery" at bounding box center [537, 225] width 296 height 20
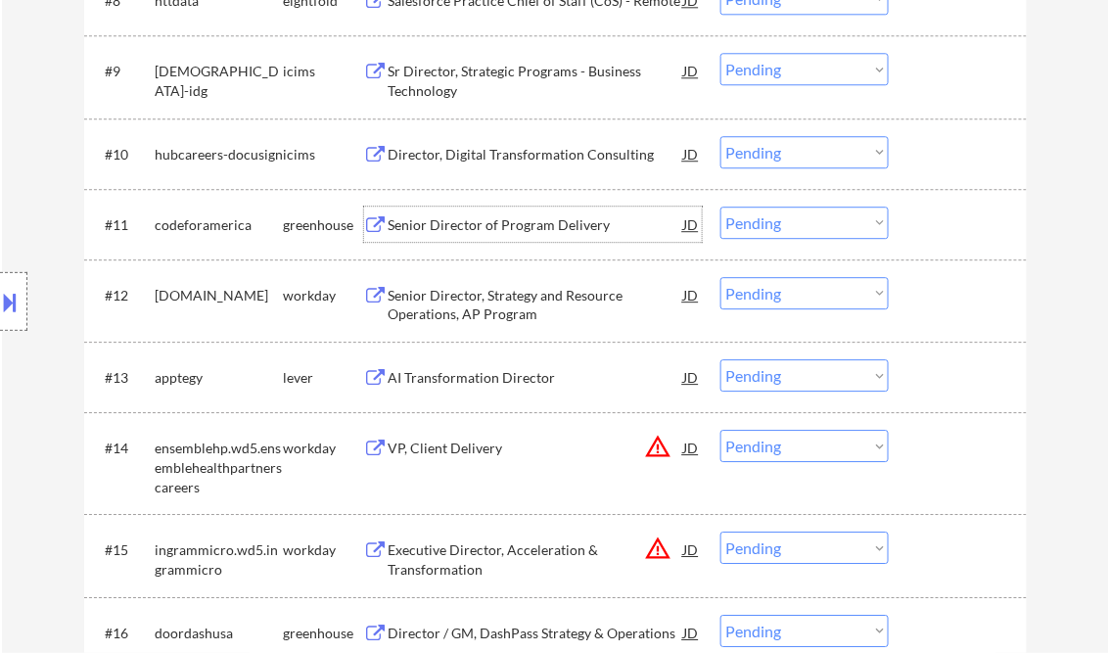
drag, startPoint x: 774, startPoint y: 231, endPoint x: 782, endPoint y: 238, distance: 10.4
click at [774, 231] on select "Choose an option... Pending Applied Excluded (Questions) Excluded (Expired) Exc…" at bounding box center [805, 223] width 168 height 32
click at [721, 207] on select "Choose an option... Pending Applied Excluded (Questions) Excluded (Expired) Exc…" at bounding box center [805, 223] width 168 height 32
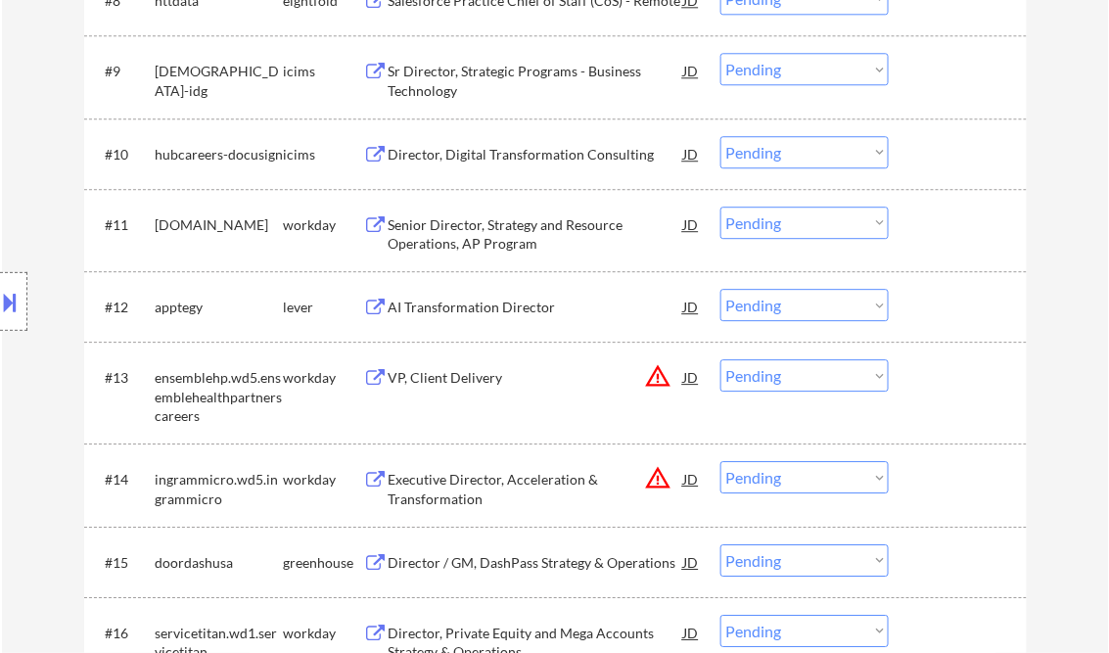
click at [527, 238] on div "Senior Director, Strategy and Resource Operations, AP Program" at bounding box center [537, 234] width 296 height 38
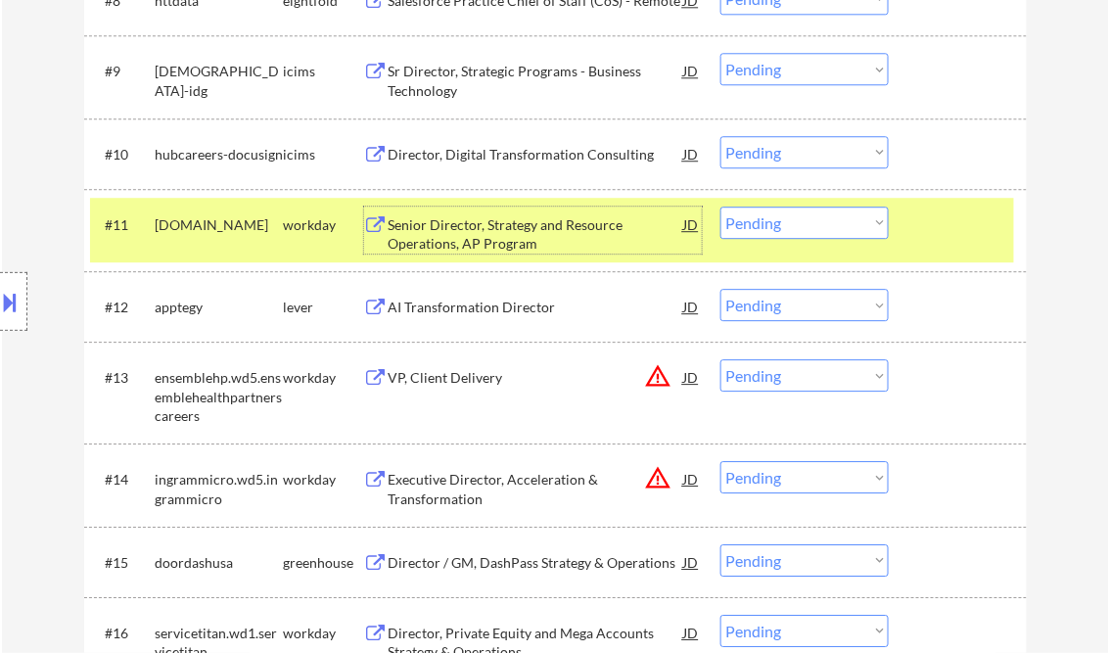
click at [476, 239] on div "Senior Director, Strategy and Resource Operations, AP Program" at bounding box center [537, 234] width 296 height 38
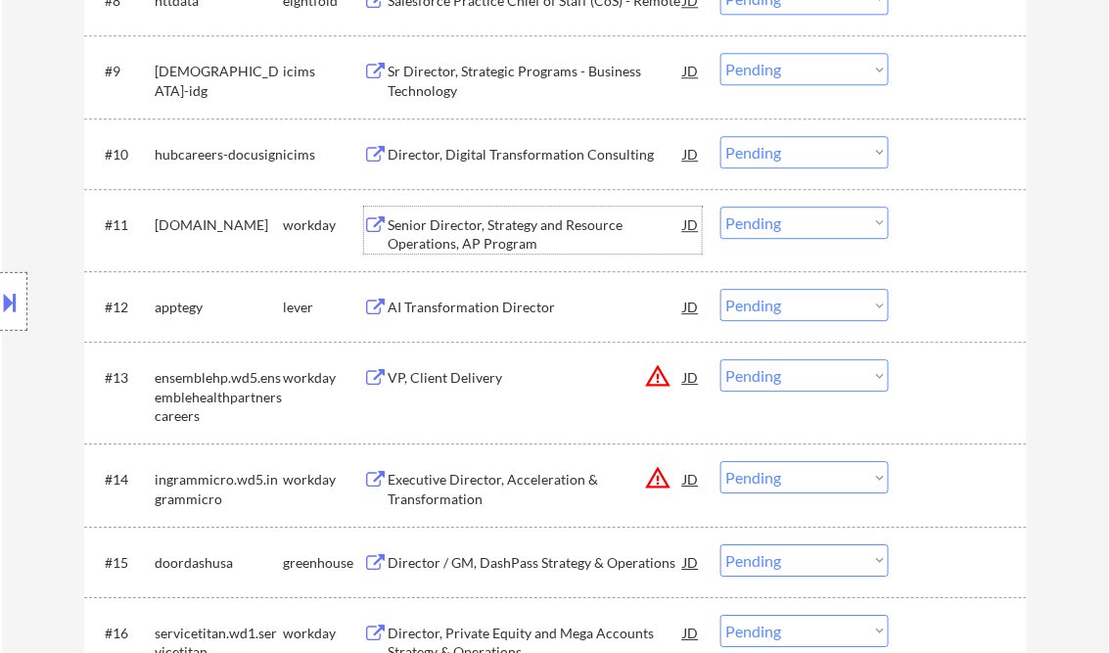
click at [803, 234] on select "Choose an option... Pending Applied Excluded (Questions) Excluded (Expired) Exc…" at bounding box center [805, 223] width 168 height 32
click at [721, 207] on select "Choose an option... Pending Applied Excluded (Questions) Excluded (Expired) Exc…" at bounding box center [805, 223] width 168 height 32
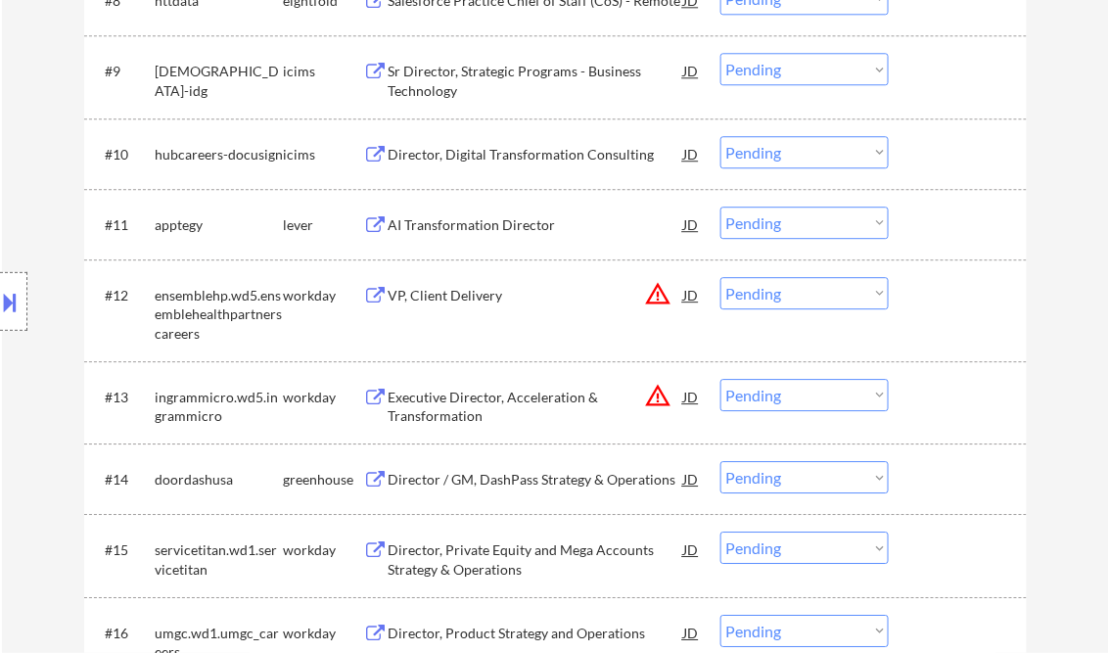
click at [490, 225] on div "AI Transformation Director" at bounding box center [537, 225] width 296 height 20
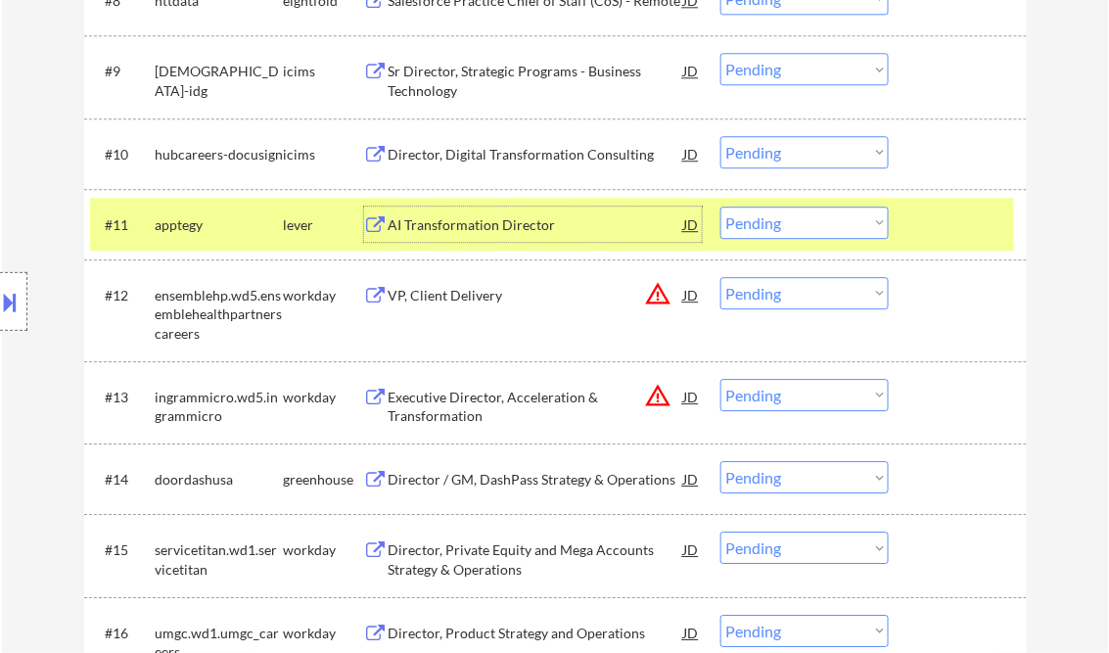
click at [777, 219] on select "Choose an option... Pending Applied Excluded (Questions) Excluded (Expired) Exc…" at bounding box center [805, 223] width 168 height 32
click at [721, 207] on select "Choose an option... Pending Applied Excluded (Questions) Excluded (Expired) Exc…" at bounding box center [805, 223] width 168 height 32
select select ""pending""
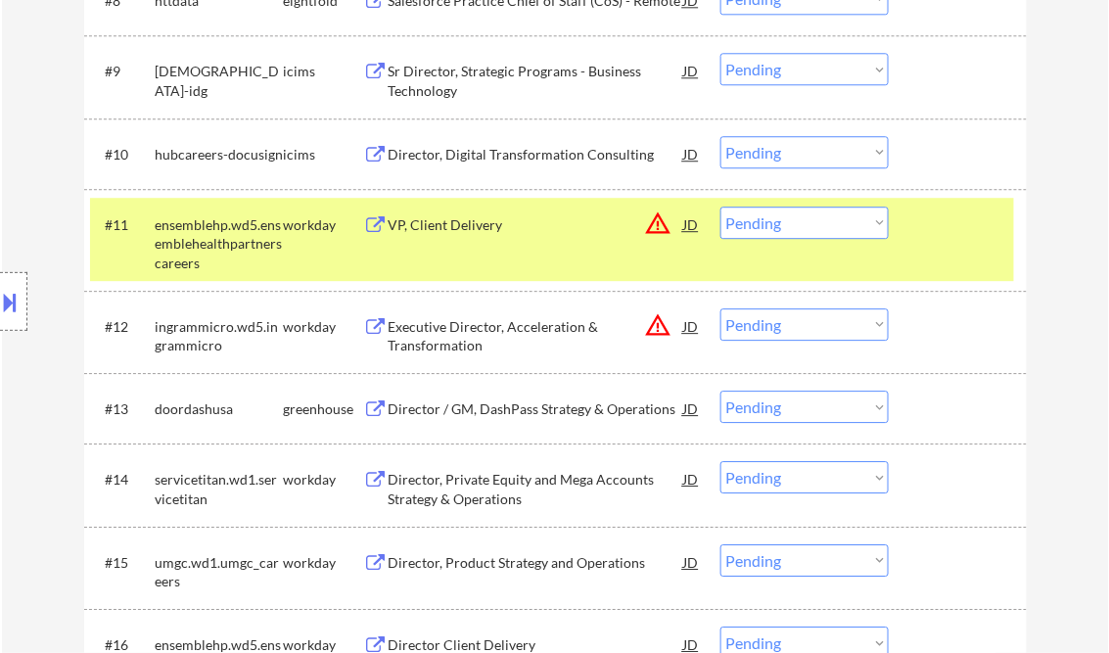
click at [501, 411] on div "Director / GM, DashPass Strategy & Operations" at bounding box center [537, 409] width 296 height 20
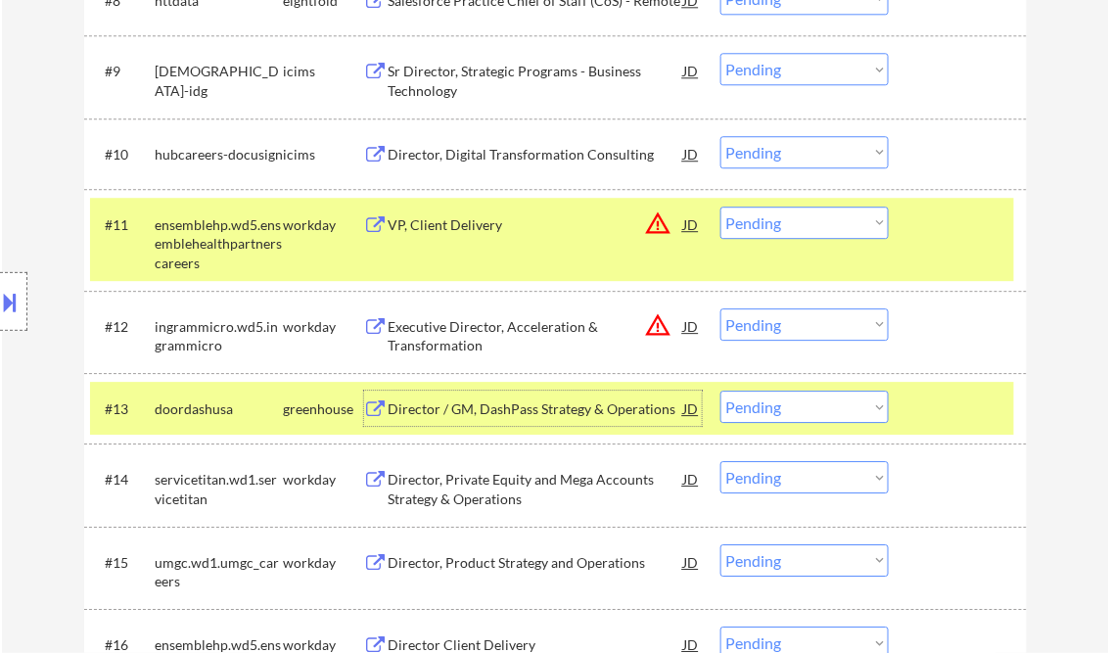
click at [4, 304] on button at bounding box center [11, 302] width 22 height 32
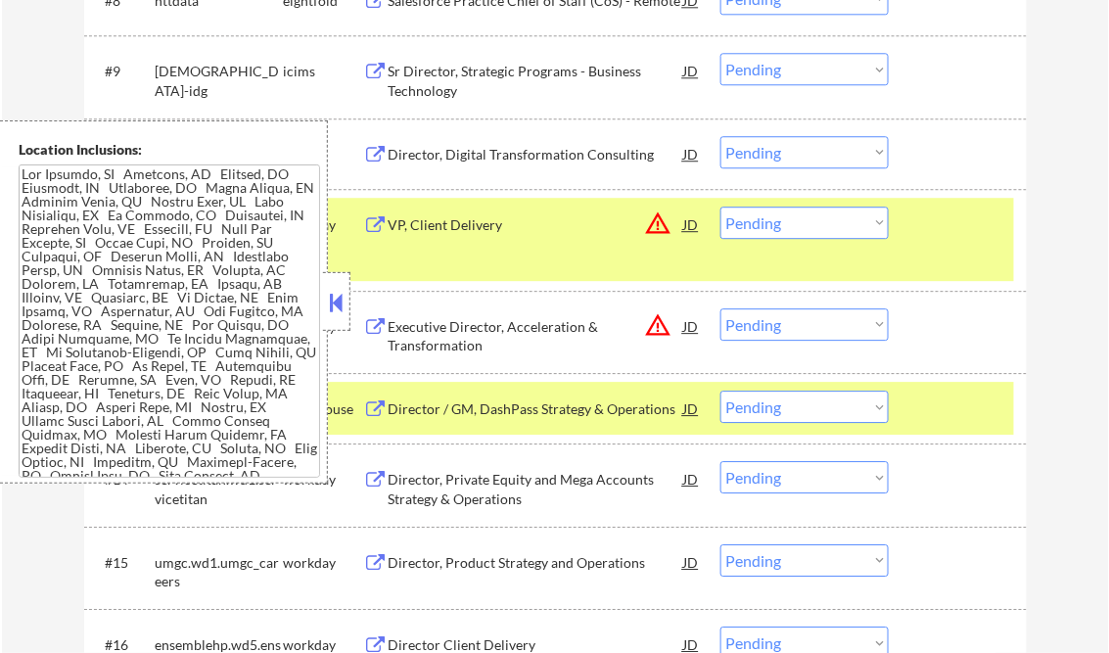
click at [323, 306] on div at bounding box center [336, 301] width 27 height 59
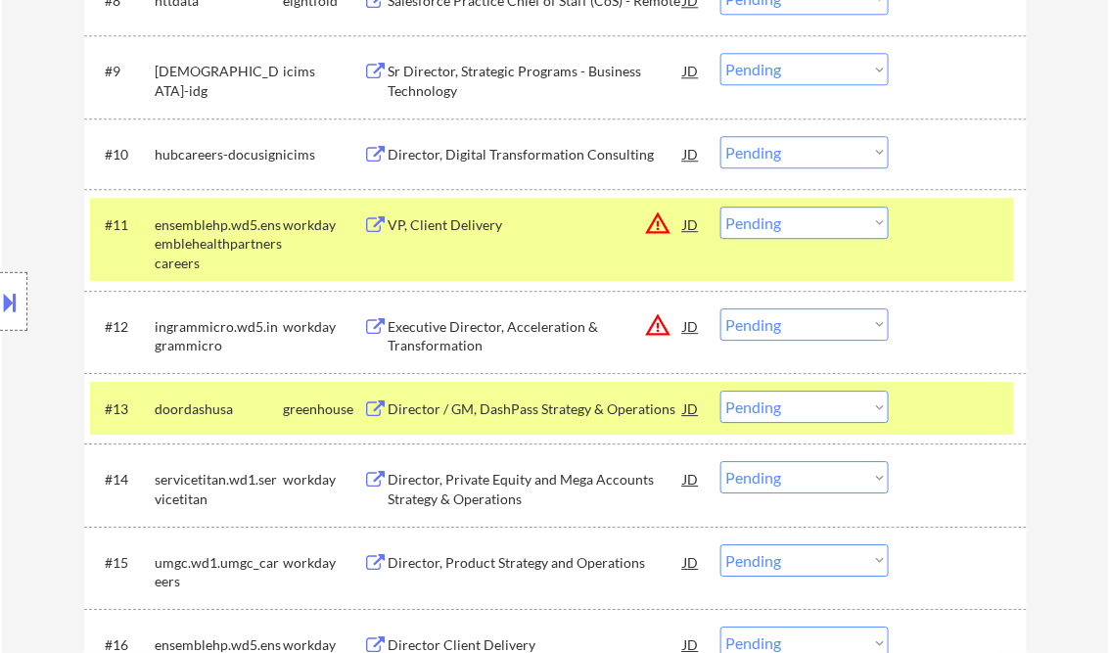
click at [20, 291] on button at bounding box center [11, 302] width 22 height 32
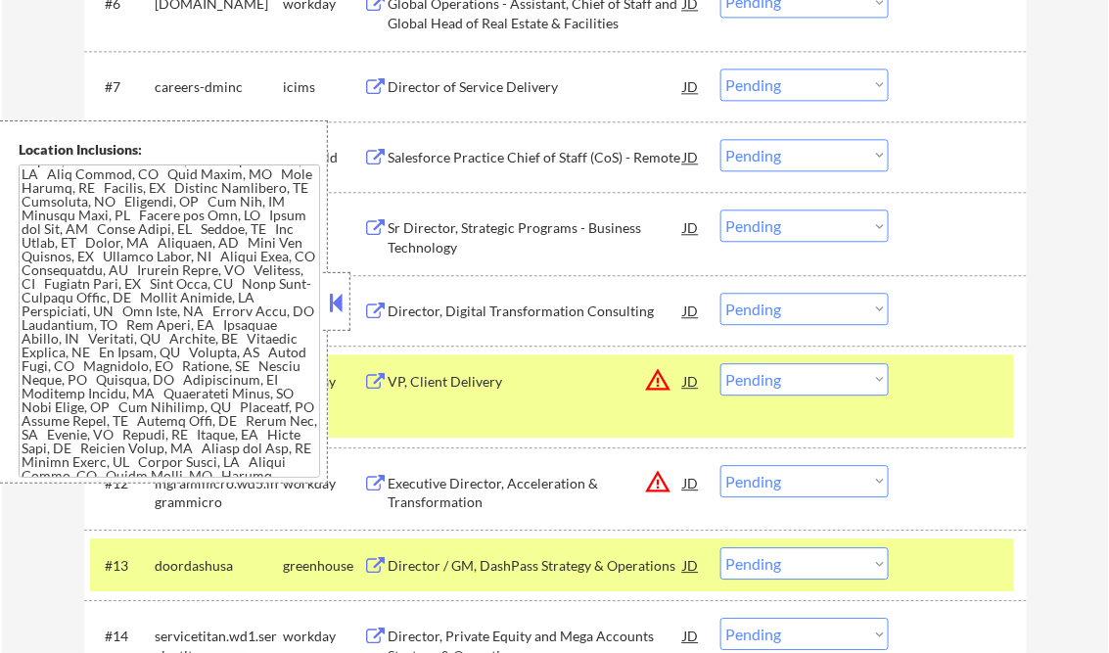
scroll to position [705, 0]
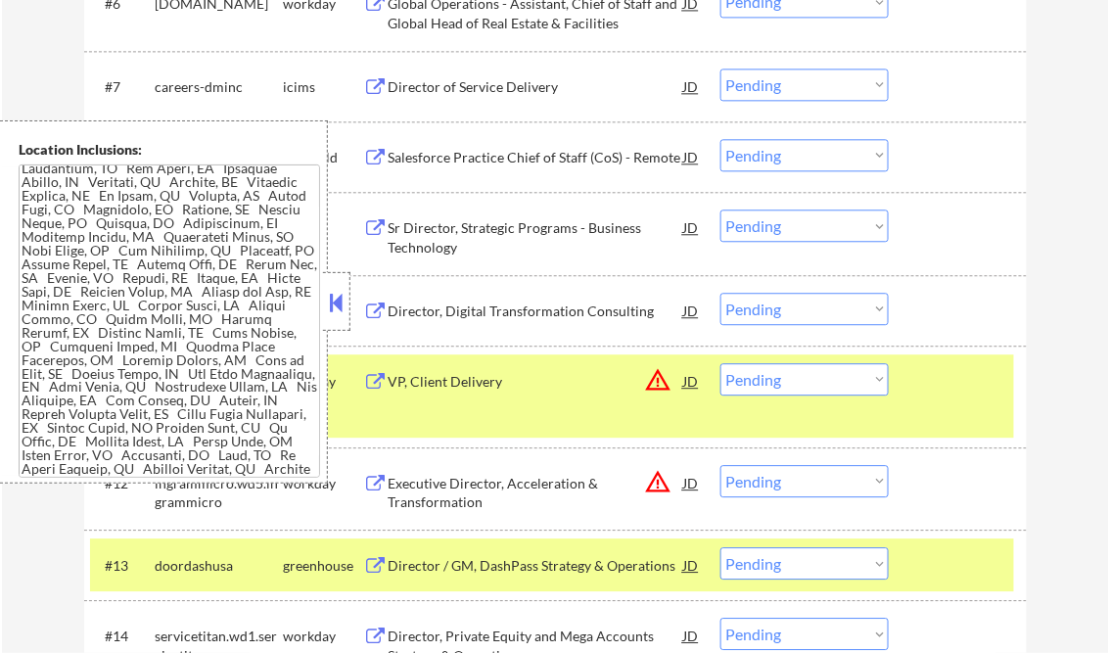
click at [331, 296] on button at bounding box center [337, 302] width 22 height 29
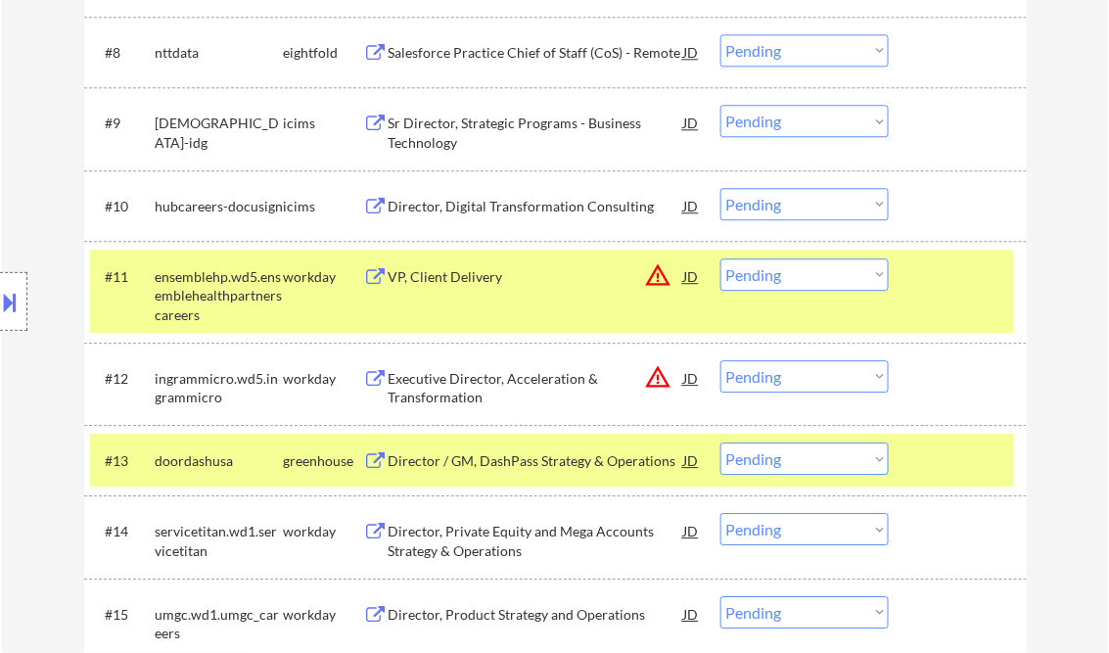
scroll to position [1253, 0]
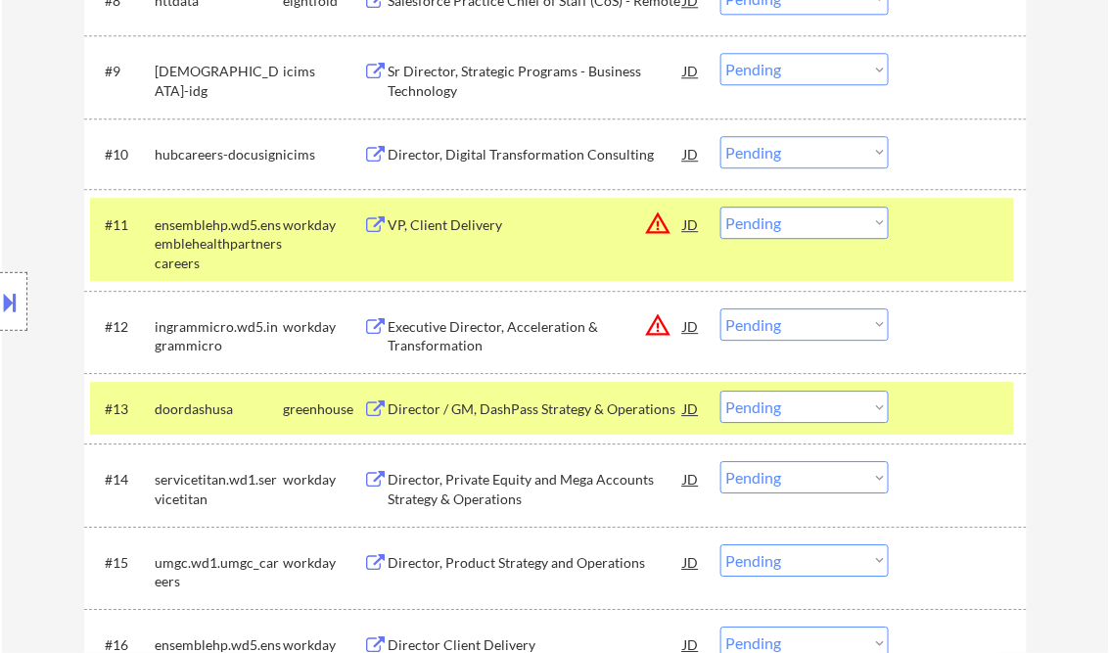
drag, startPoint x: 785, startPoint y: 409, endPoint x: 797, endPoint y: 422, distance: 17.3
click at [785, 408] on select "Choose an option... Pending Applied Excluded (Questions) Excluded (Expired) Exc…" at bounding box center [805, 407] width 168 height 32
click at [721, 391] on select "Choose an option... Pending Applied Excluded (Questions) Excluded (Expired) Exc…" at bounding box center [805, 407] width 168 height 32
select select ""pending""
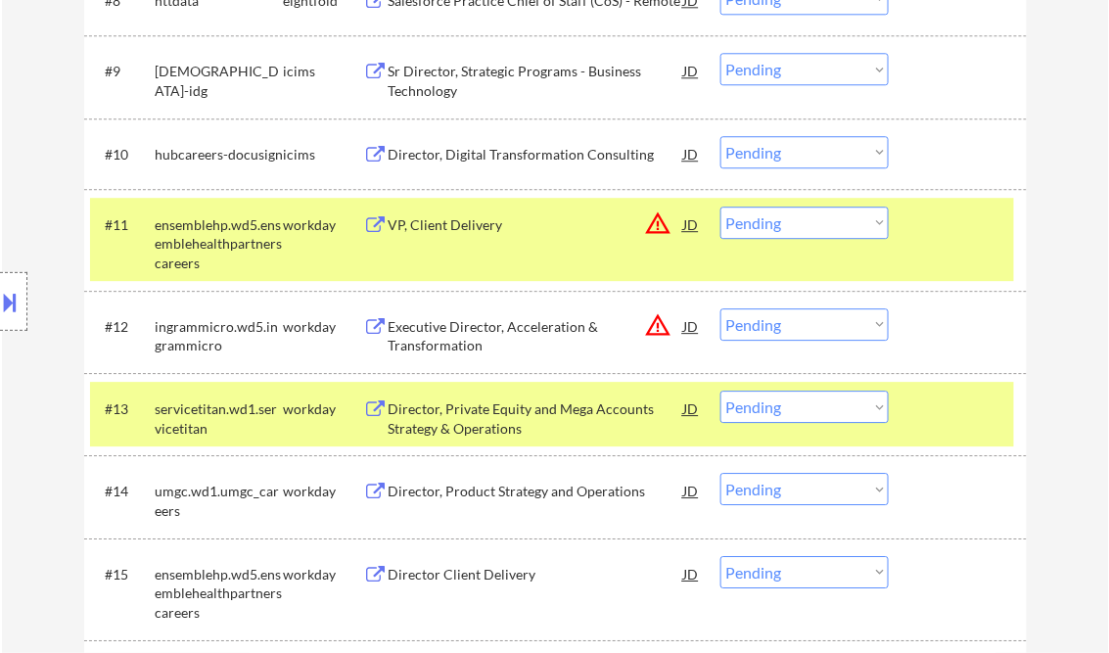
click at [438, 225] on div "VP, Client Delivery" at bounding box center [537, 225] width 296 height 20
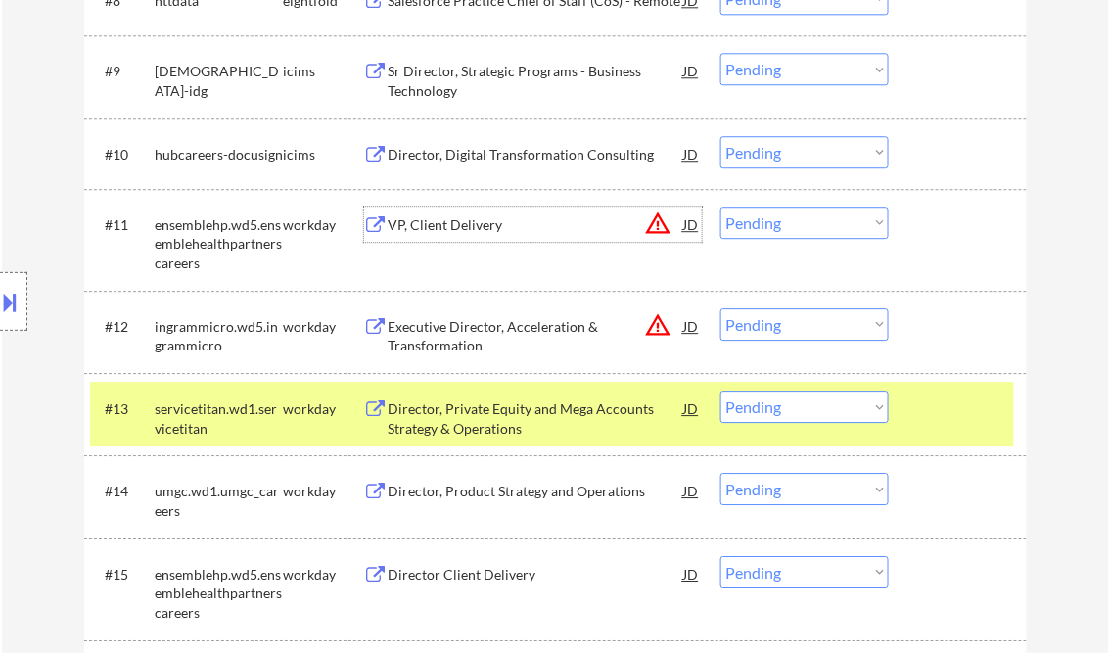
click at [789, 222] on select "Choose an option... Pending Applied Excluded (Questions) Excluded (Expired) Exc…" at bounding box center [805, 223] width 168 height 32
click at [721, 207] on select "Choose an option... Pending Applied Excluded (Questions) Excluded (Expired) Exc…" at bounding box center [805, 223] width 168 height 32
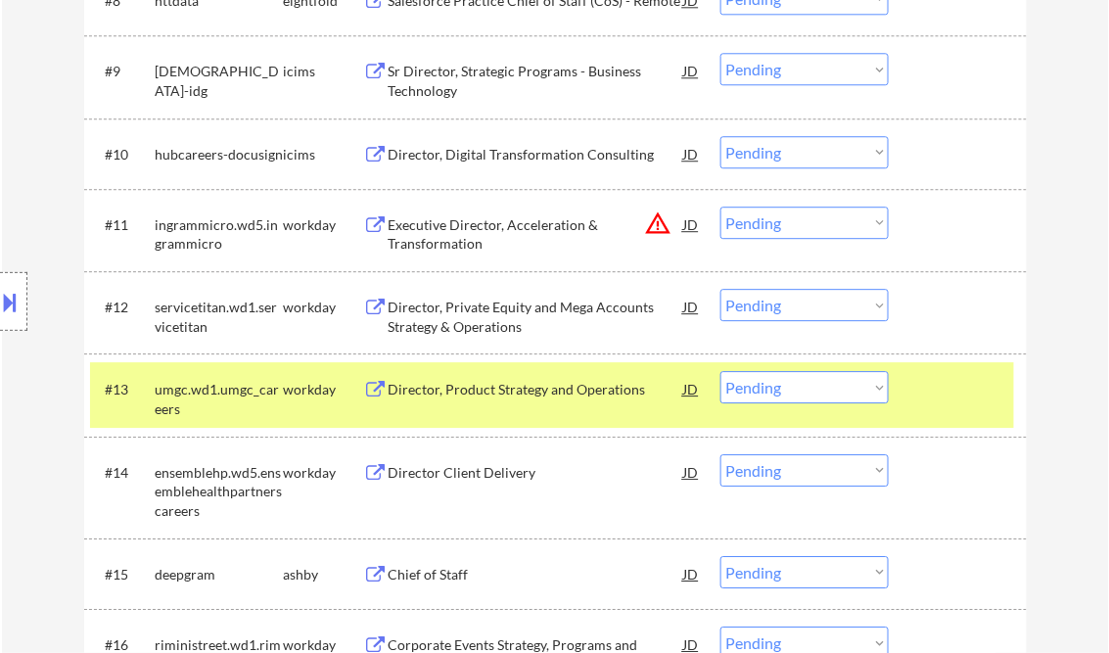
click at [527, 236] on div "Executive Director, Acceleration & Transformation" at bounding box center [537, 234] width 296 height 38
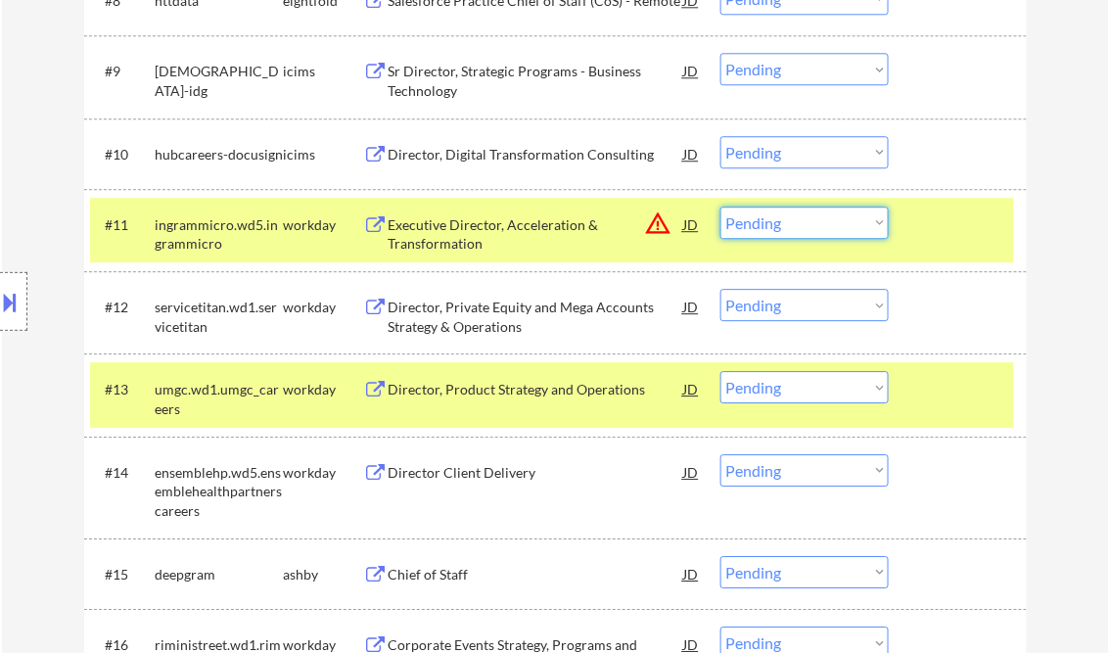
click at [765, 231] on select "Choose an option... Pending Applied Excluded (Questions) Excluded (Expired) Exc…" at bounding box center [805, 223] width 168 height 32
click at [721, 207] on select "Choose an option... Pending Applied Excluded (Questions) Excluded (Expired) Exc…" at bounding box center [805, 223] width 168 height 32
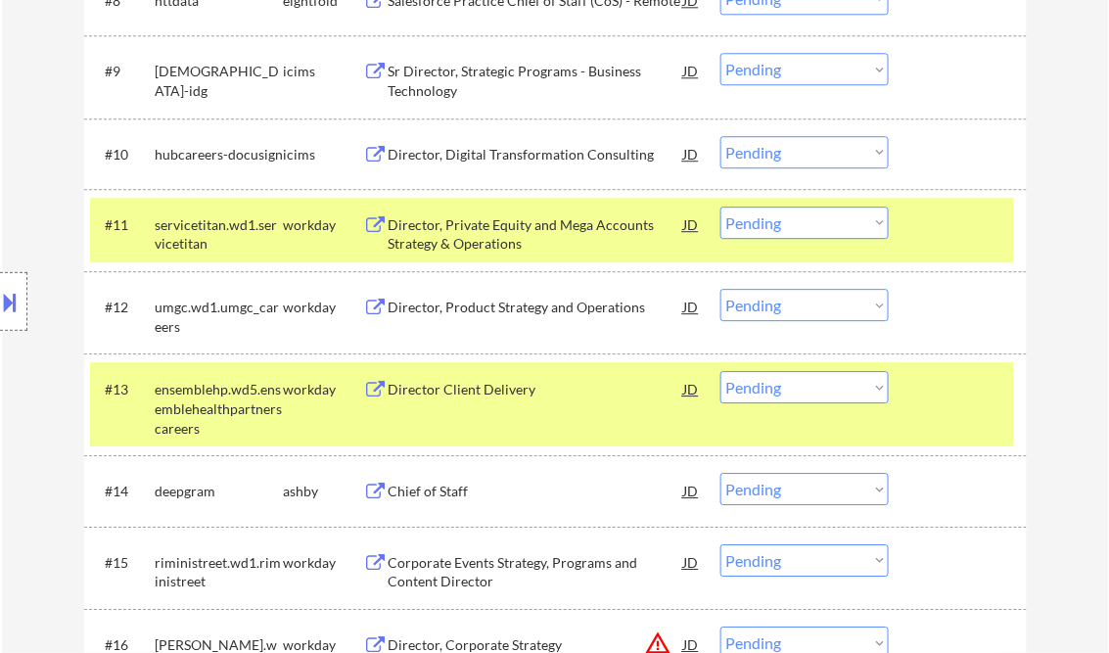
click at [544, 231] on div "Director, Private Equity and Mega Accounts Strategy & Operations" at bounding box center [537, 234] width 296 height 38
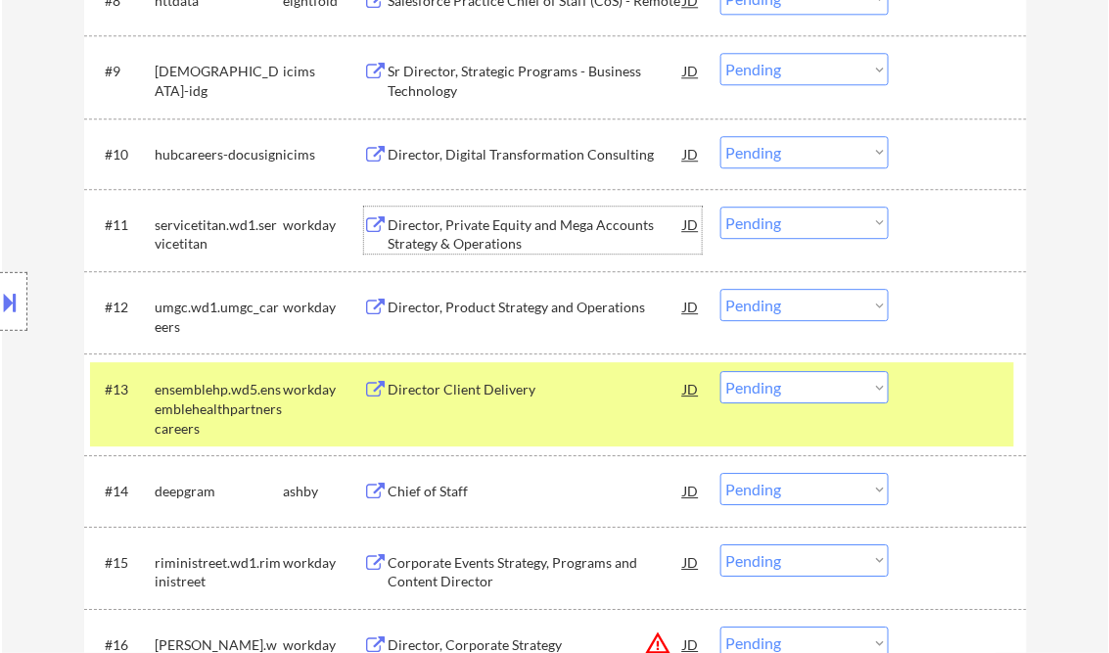
click at [795, 233] on select "Choose an option... Pending Applied Excluded (Questions) Excluded (Expired) Exc…" at bounding box center [805, 223] width 168 height 32
click at [721, 207] on select "Choose an option... Pending Applied Excluded (Questions) Excluded (Expired) Exc…" at bounding box center [805, 223] width 168 height 32
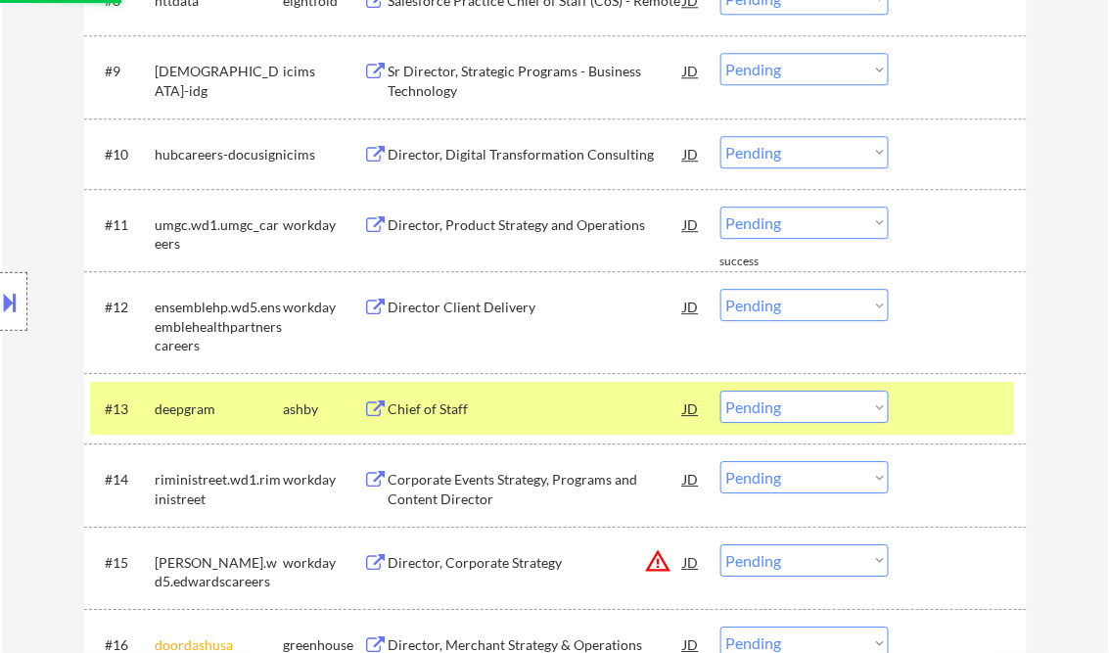
click at [505, 236] on div "Director, Product Strategy and Operations" at bounding box center [537, 224] width 296 height 35
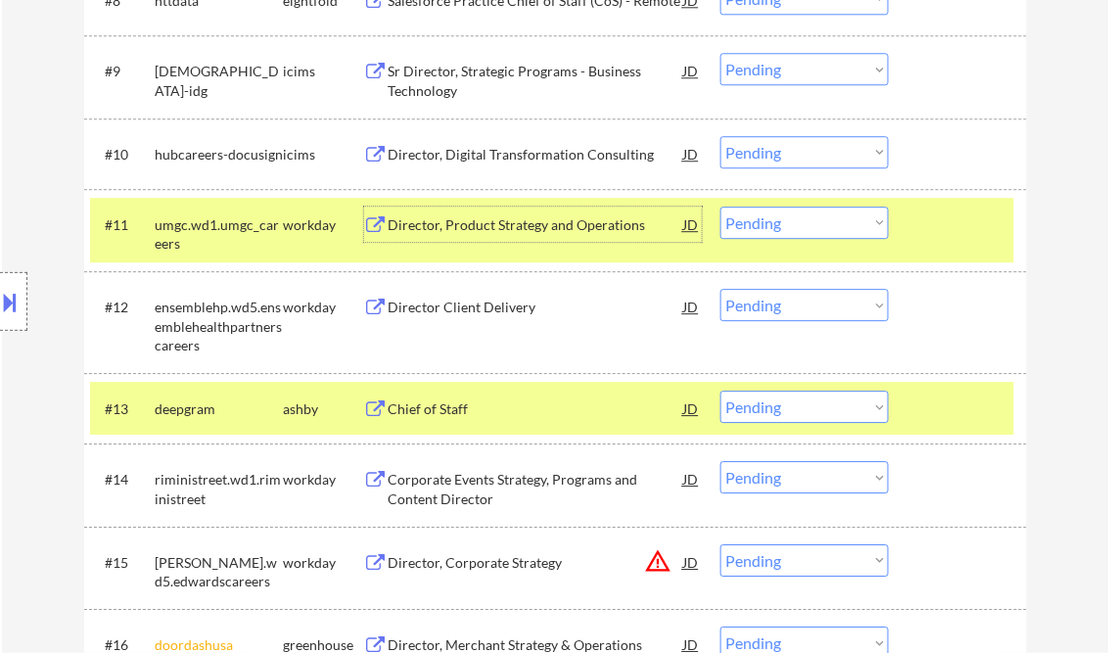
click at [780, 227] on select "Choose an option... Pending Applied Excluded (Questions) Excluded (Expired) Exc…" at bounding box center [805, 223] width 168 height 32
click at [721, 207] on select "Choose an option... Pending Applied Excluded (Questions) Excluded (Expired) Exc…" at bounding box center [805, 223] width 168 height 32
select select ""pending""
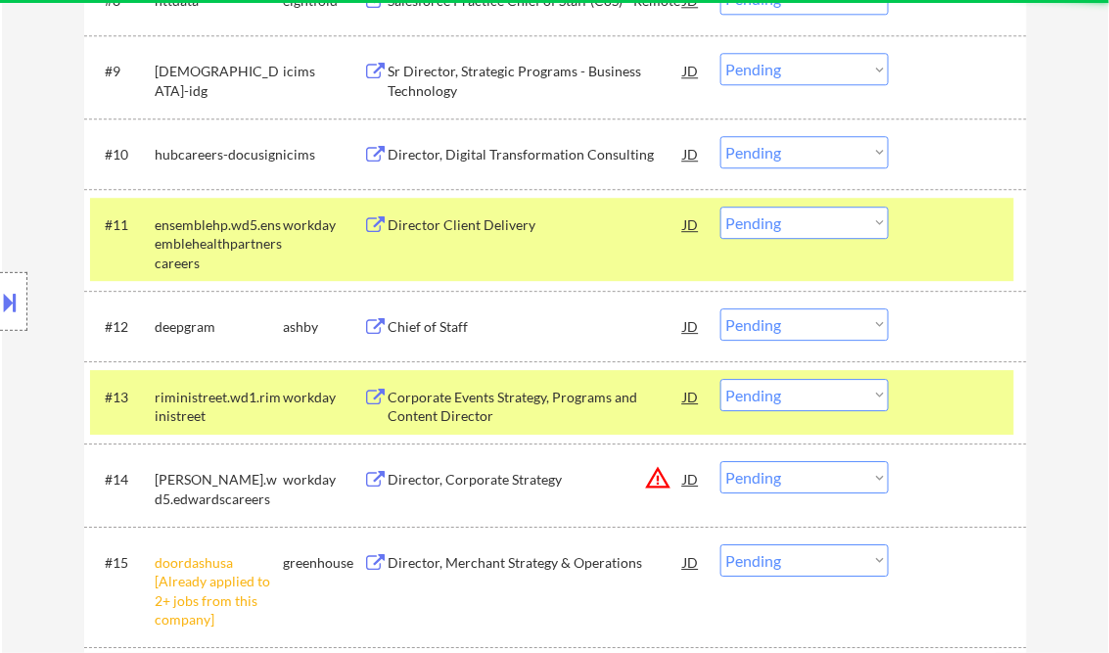
click at [498, 223] on div "Director Client Delivery" at bounding box center [537, 225] width 296 height 20
